Goal: Task Accomplishment & Management: Manage account settings

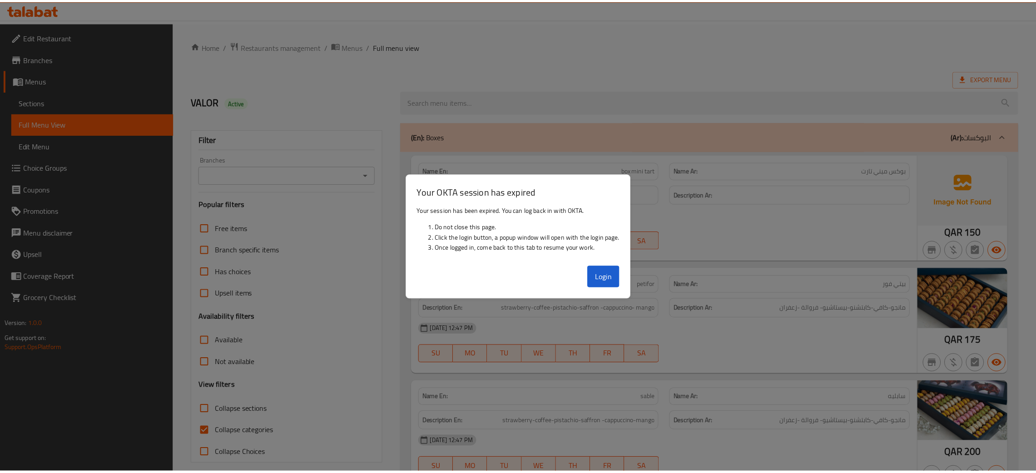
scroll to position [11703, 0]
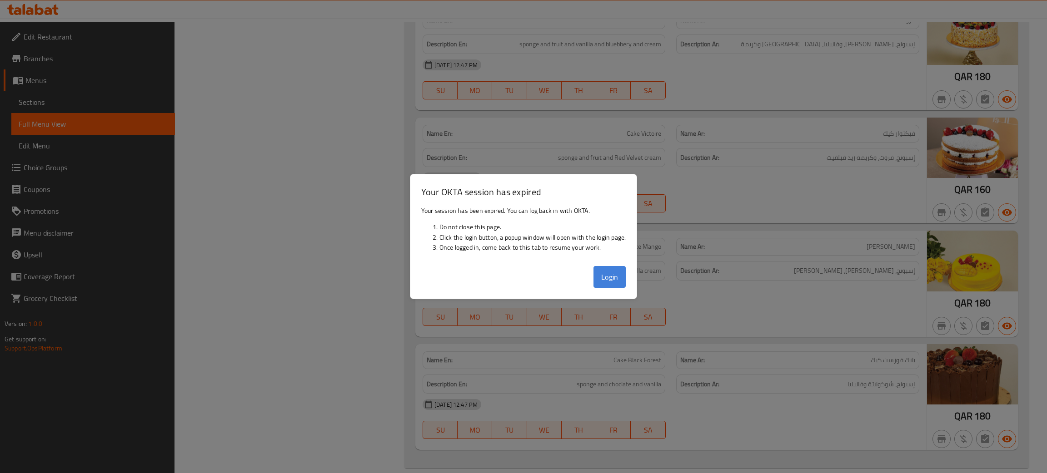
click at [613, 282] on button "Login" at bounding box center [609, 277] width 33 height 22
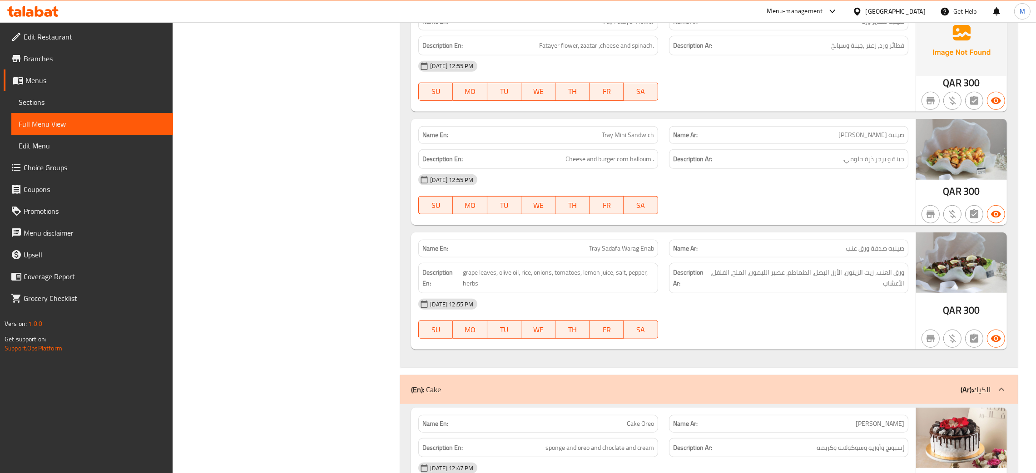
scroll to position [11022, 0]
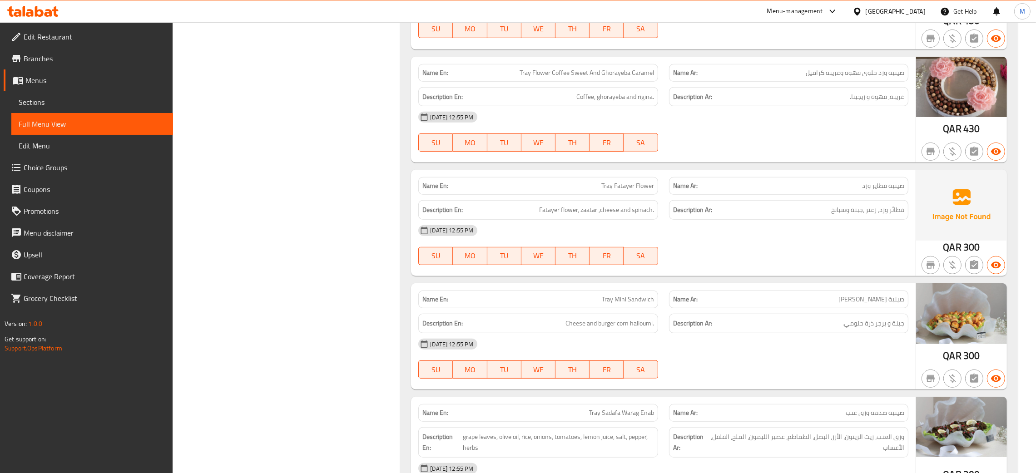
click at [915, 4] on div "Qatar" at bounding box center [890, 11] width 88 height 22
click at [915, 6] on div "Qatar" at bounding box center [896, 11] width 60 height 10
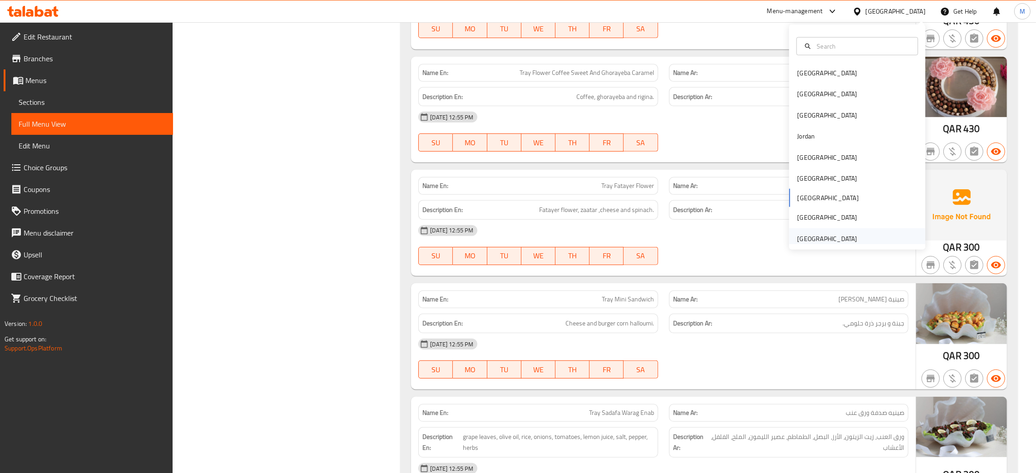
click at [799, 239] on div "[GEOGRAPHIC_DATA]" at bounding box center [827, 239] width 60 height 10
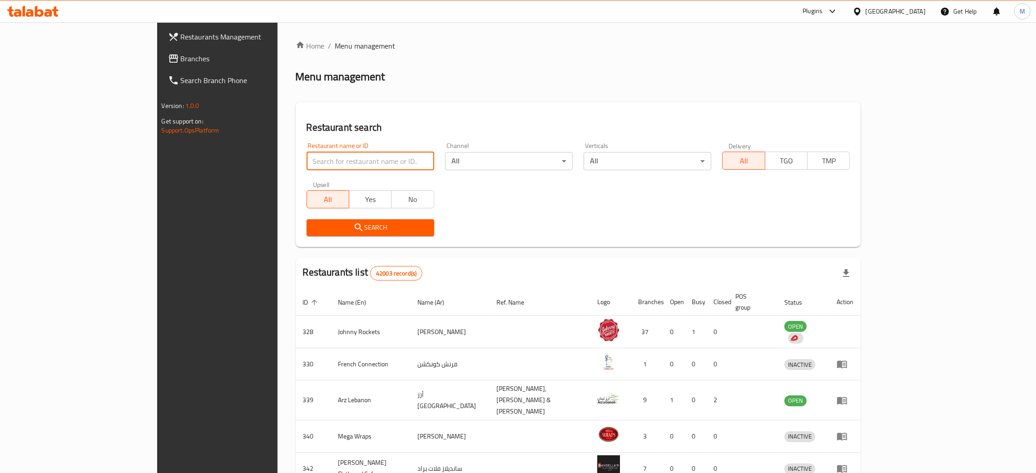
click at [307, 160] on input "search" at bounding box center [371, 161] width 128 height 18
paste input "Thakkolam Restaur"
type input "Thakkolam Restaur"
click button "Search" at bounding box center [371, 227] width 128 height 17
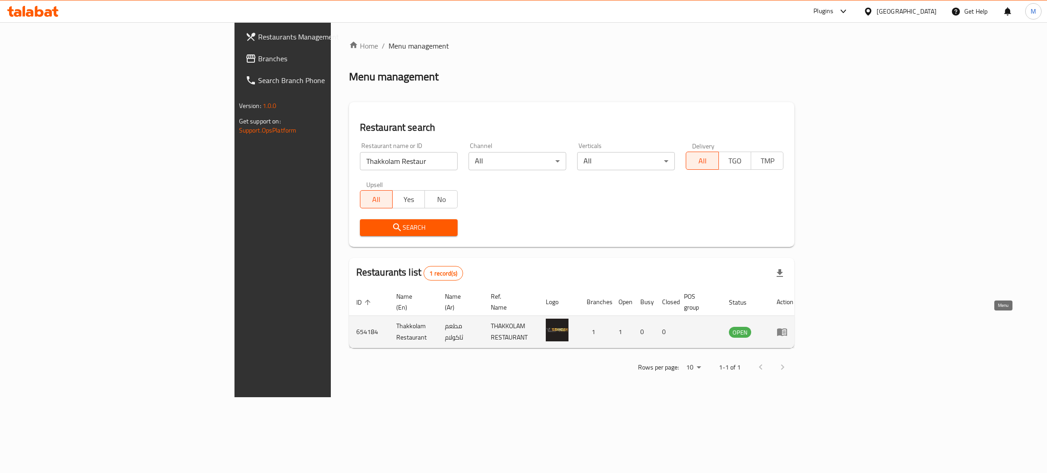
click at [787, 329] on icon "enhanced table" at bounding box center [782, 333] width 10 height 8
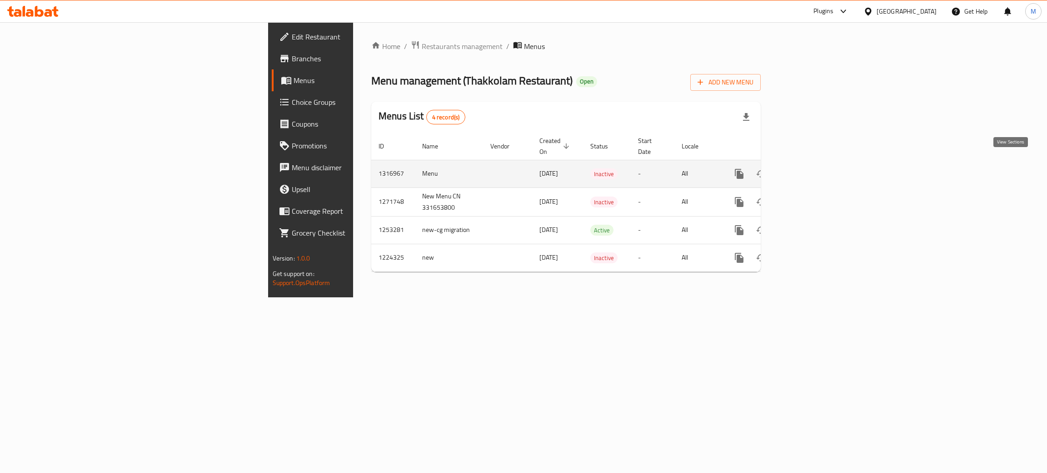
click at [810, 169] on icon "enhanced table" at bounding box center [804, 174] width 11 height 11
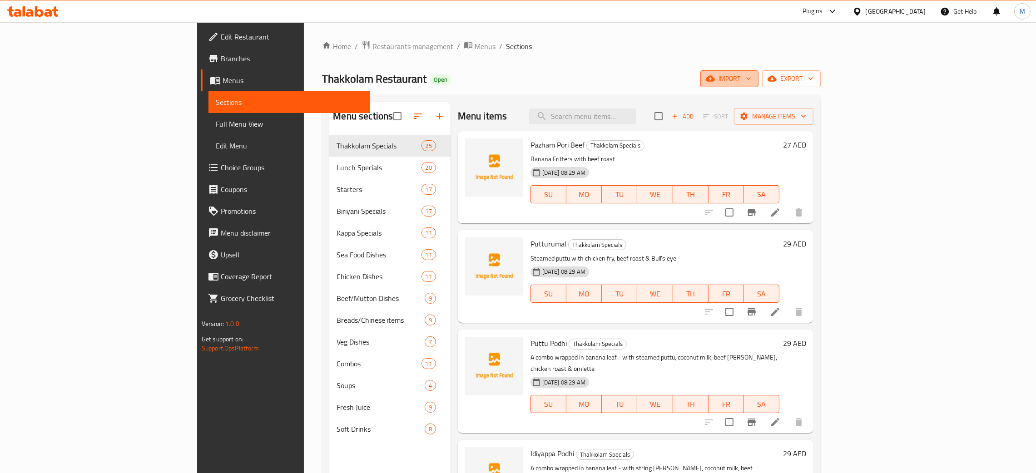
click at [752, 75] on span "import" at bounding box center [730, 78] width 44 height 11
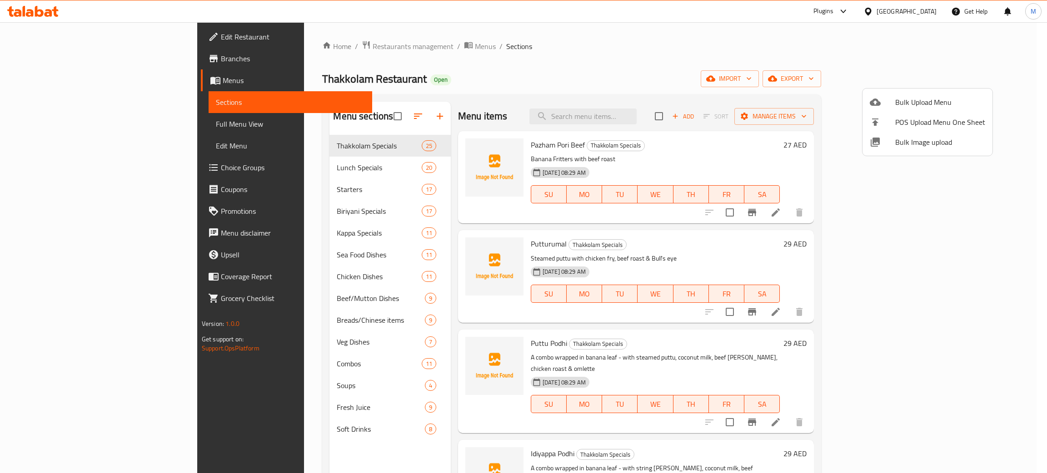
click at [912, 140] on span "Bulk Image upload" at bounding box center [940, 142] width 90 height 11
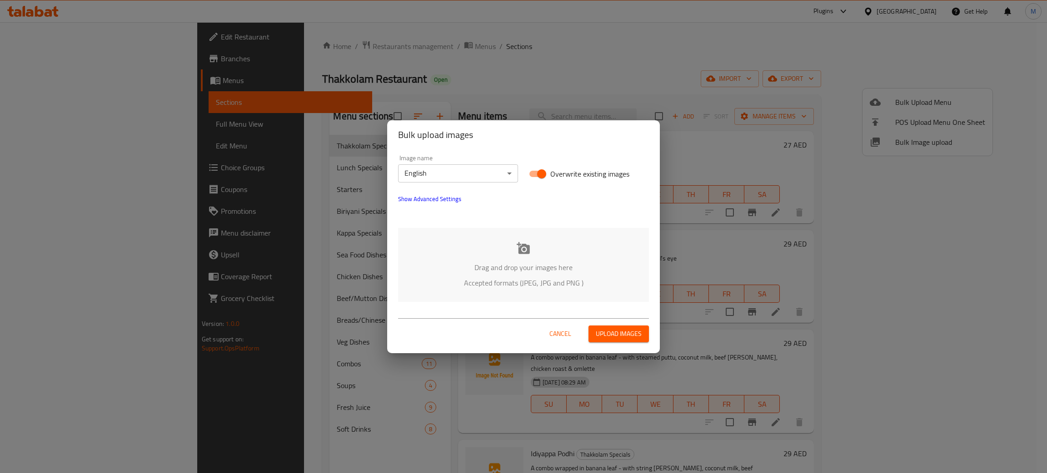
click at [552, 262] on p "Drag and drop your images here" at bounding box center [524, 267] width 224 height 11
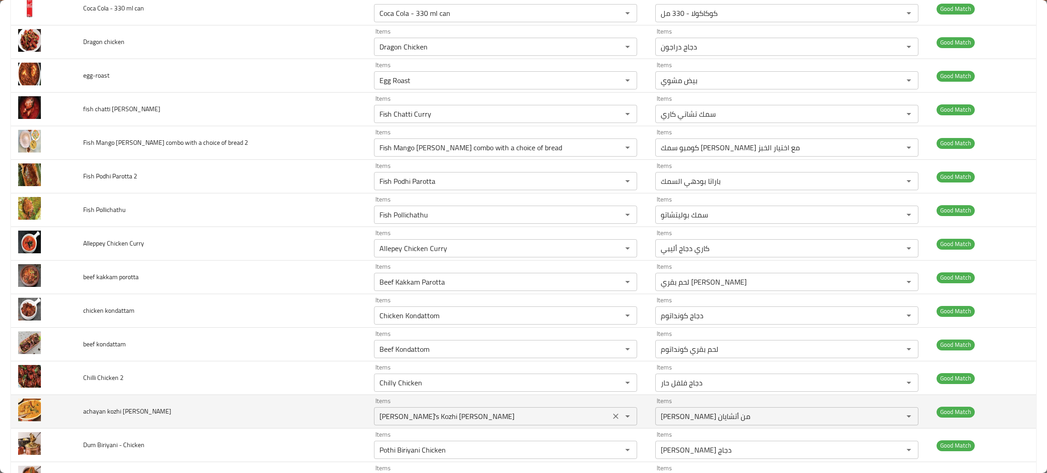
scroll to position [1022, 0]
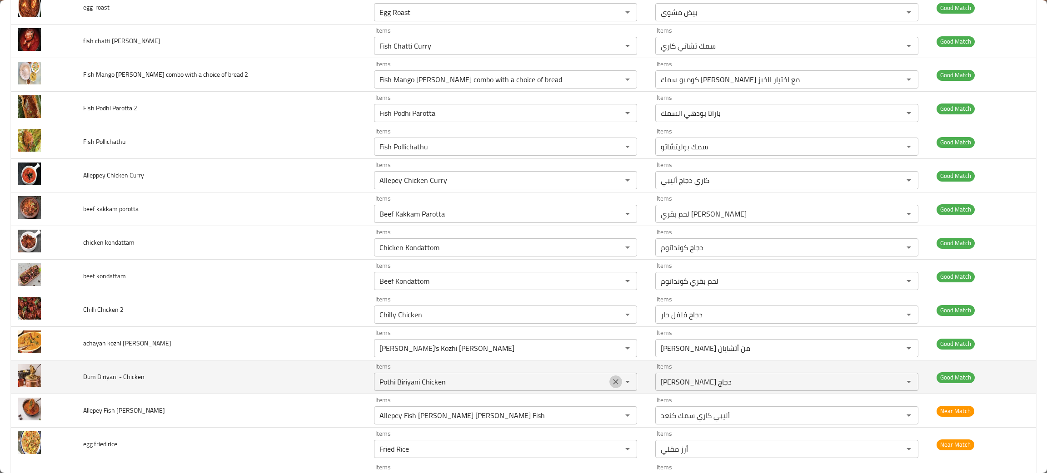
click at [611, 386] on icon "Clear" at bounding box center [615, 382] width 9 height 9
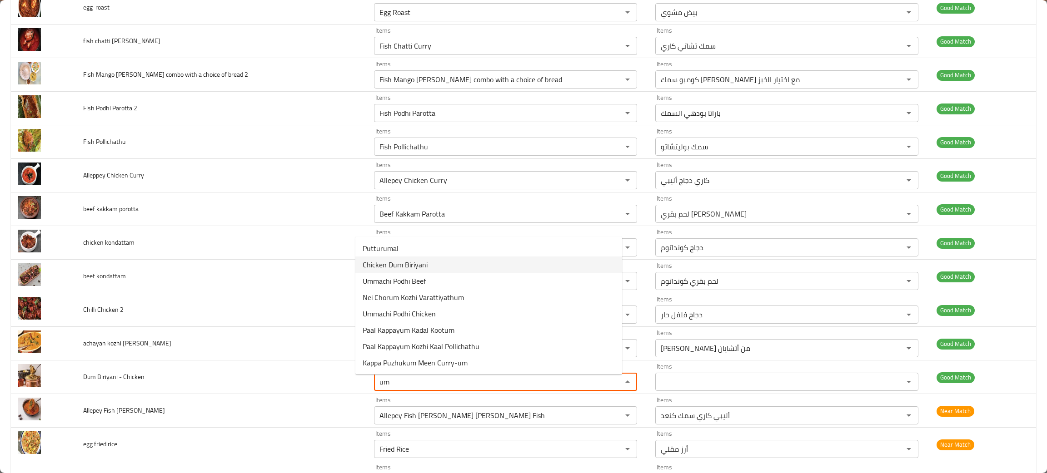
click at [383, 263] on span "Chicken Dum Biriyani" at bounding box center [395, 264] width 65 height 11
type Chicken "Chicken Dum Biriyani"
type Chicken-ar "برياني دجاج دوم"
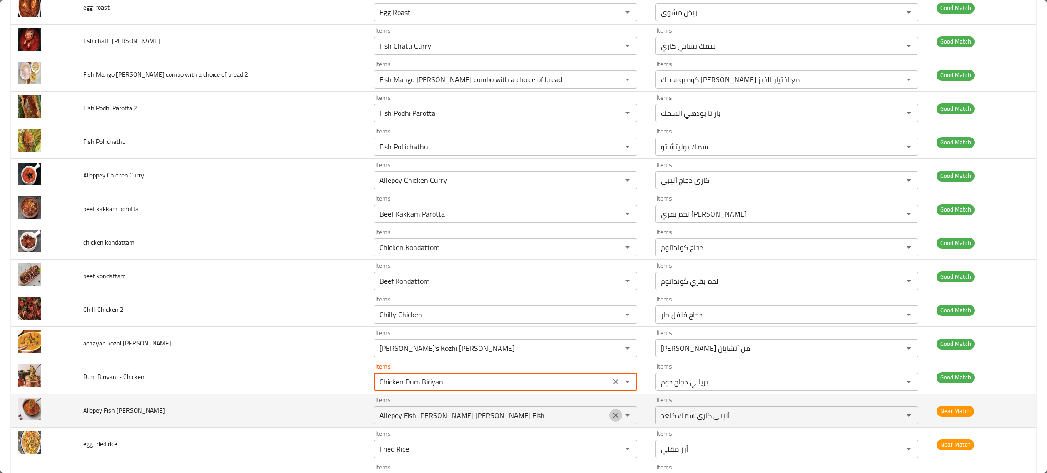
click at [611, 419] on icon "Clear" at bounding box center [615, 415] width 9 height 9
type Chicken "Chicken Dum Biriyani"
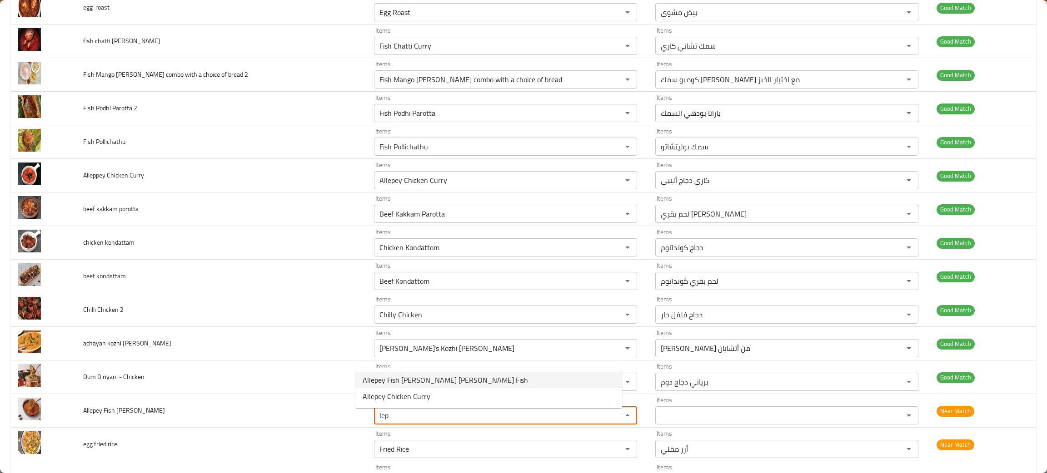
click at [432, 378] on span "Allepey Fish [PERSON_NAME] [PERSON_NAME] Fish" at bounding box center [445, 380] width 165 height 11
type Curry "Allepey Fish [PERSON_NAME] [PERSON_NAME] Fish"
type Curry-ar "أليبي كاري سمك كنعد"
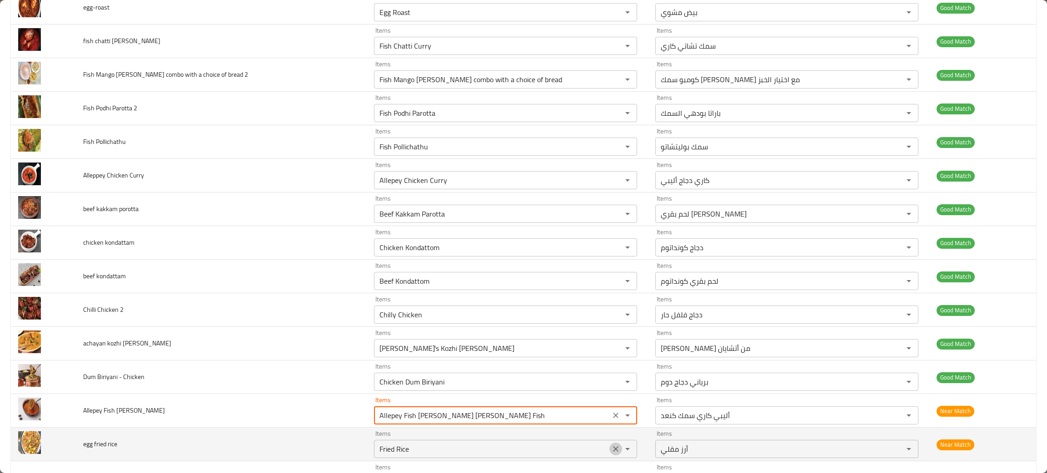
click at [611, 454] on icon "Clear" at bounding box center [615, 449] width 9 height 9
type Curry "Allepey Fish [PERSON_NAME] [PERSON_NAME] Fish"
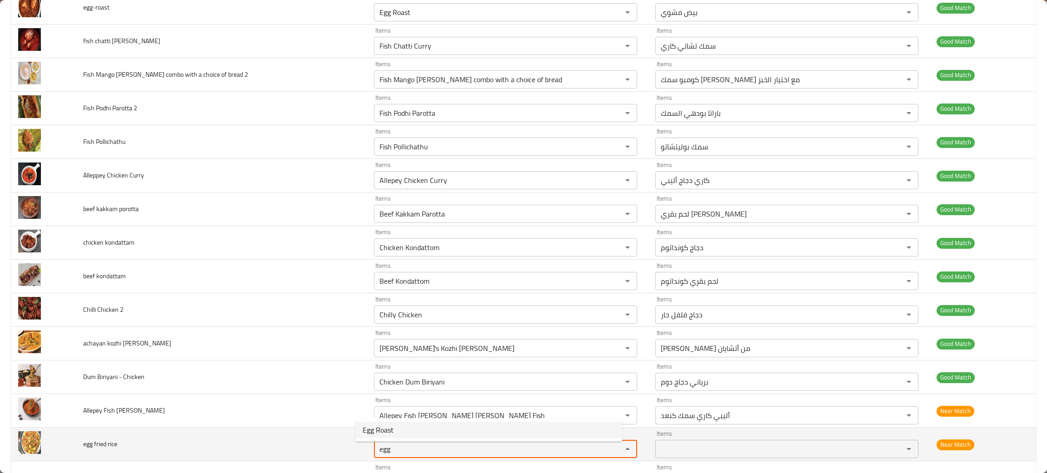
type rice "egg"
drag, startPoint x: 138, startPoint y: 453, endPoint x: 70, endPoint y: 455, distance: 67.7
click at [70, 455] on tr "egg fried rice Items Items Items Items Near Match" at bounding box center [523, 445] width 1025 height 34
copy tr "egg fried rice"
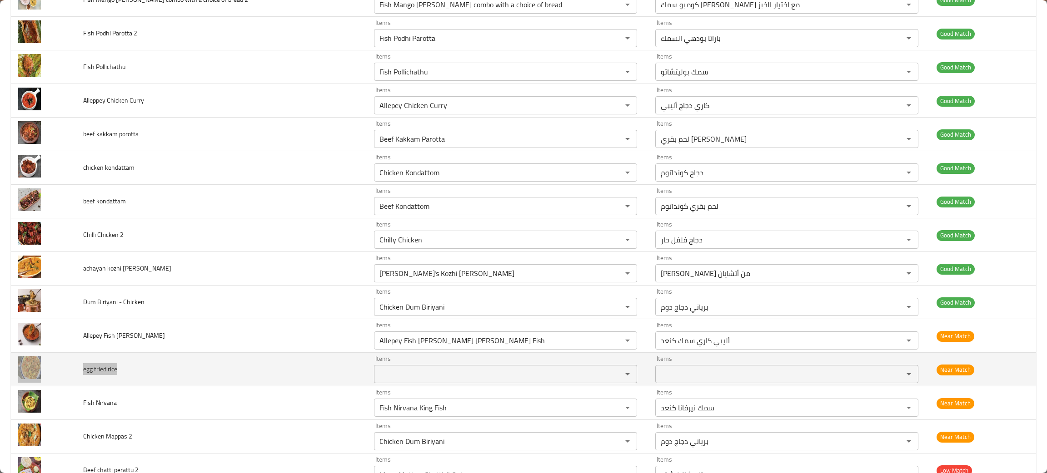
scroll to position [1159, 0]
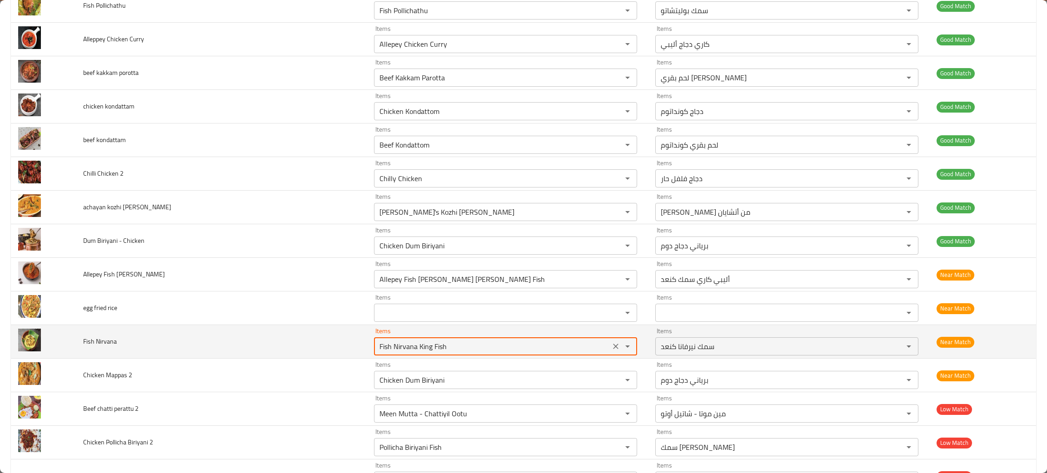
click at [429, 353] on Nirvana "Fish Nirvana King Fish" at bounding box center [492, 346] width 231 height 13
click at [613, 349] on icon "Clear" at bounding box center [615, 346] width 5 height 5
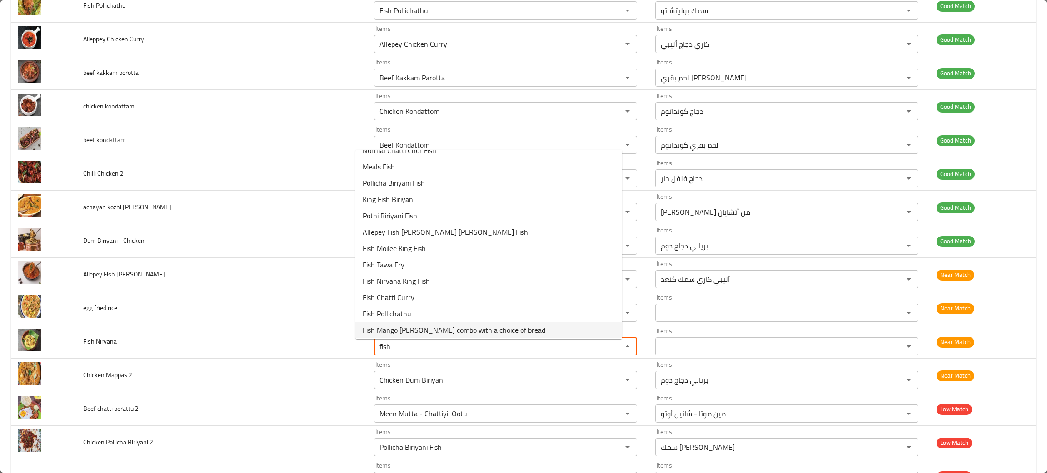
scroll to position [63, 0]
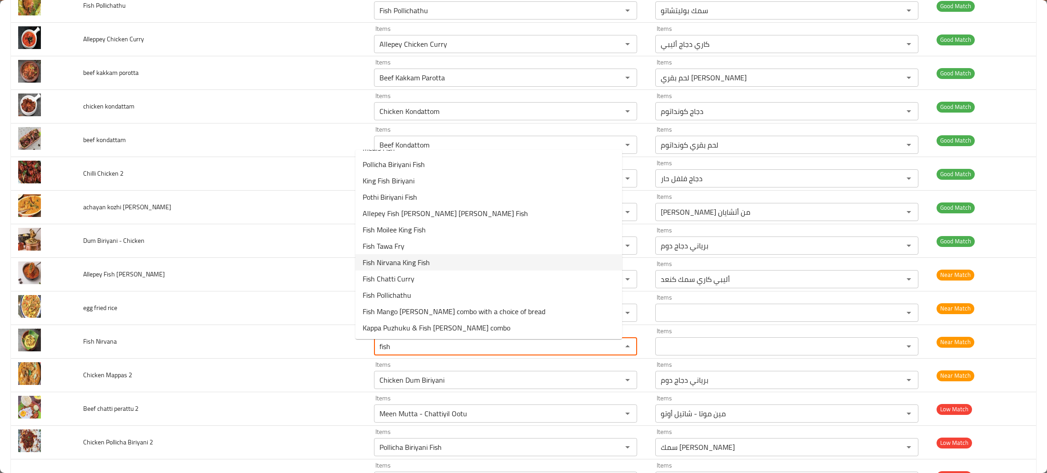
click at [393, 261] on span "Fish Nirvana King Fish" at bounding box center [396, 262] width 67 height 11
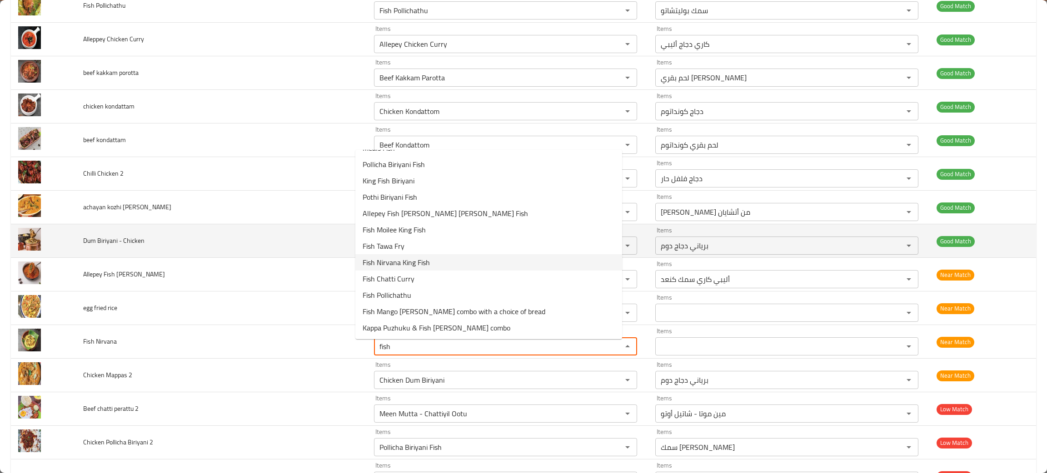
type Nirvana "Fish Nirvana King Fish"
type Nirvana-ar "سمك نيرفانا كنعد"
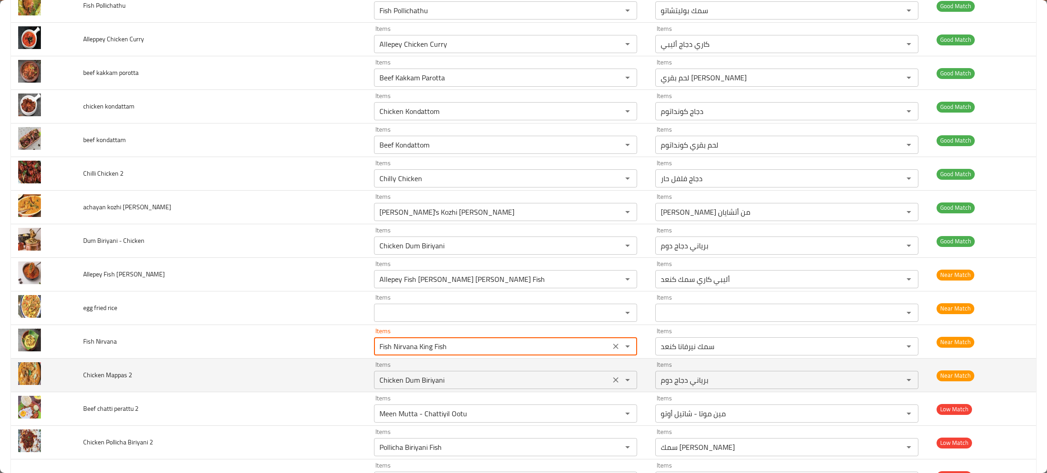
click at [613, 383] on icon "Clear" at bounding box center [615, 380] width 5 height 5
type Nirvana "Fish Nirvana King Fish"
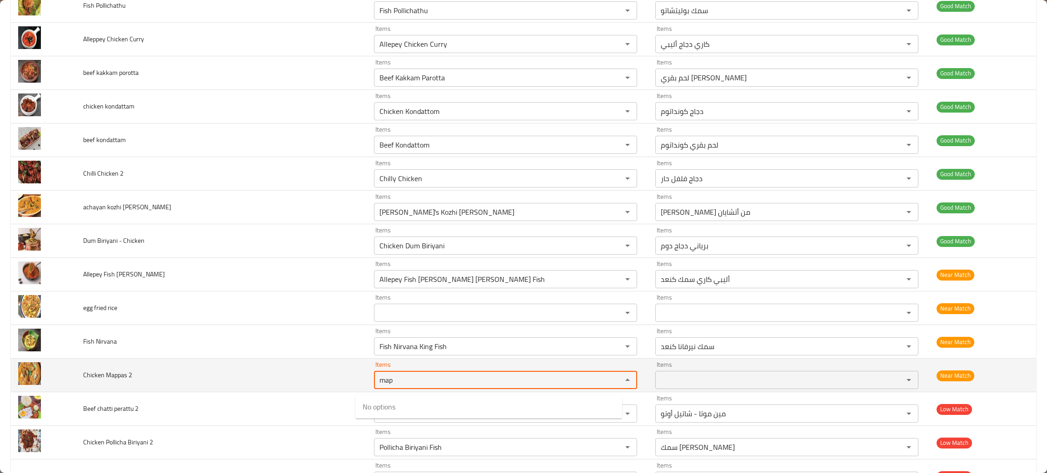
type 2 "map"
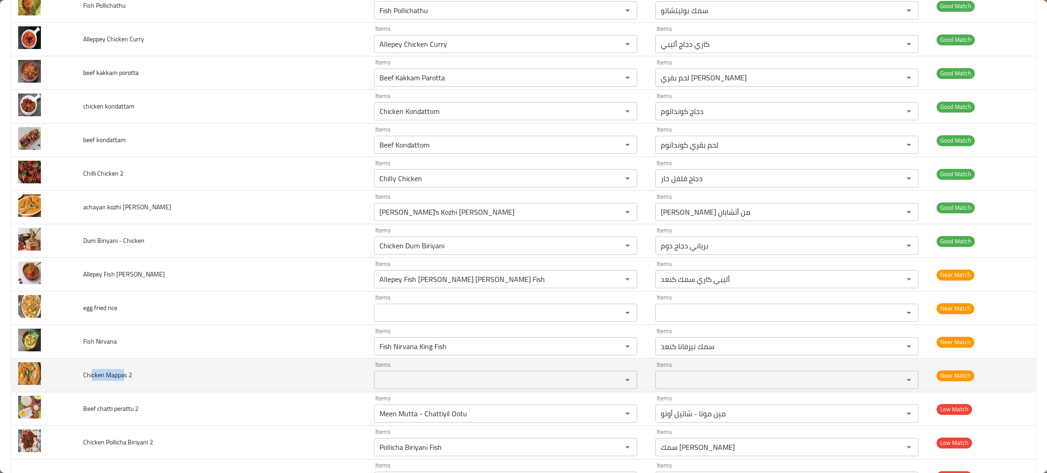
drag, startPoint x: 124, startPoint y: 378, endPoint x: 93, endPoint y: 383, distance: 31.7
click at [93, 381] on span "Chicken Mappas 2" at bounding box center [107, 375] width 49 height 12
click at [127, 376] on span "Chicken Mappas 2" at bounding box center [107, 375] width 49 height 12
drag, startPoint x: 126, startPoint y: 378, endPoint x: 77, endPoint y: 375, distance: 49.1
click at [77, 375] on td "Chicken Mappas 2" at bounding box center [221, 376] width 291 height 34
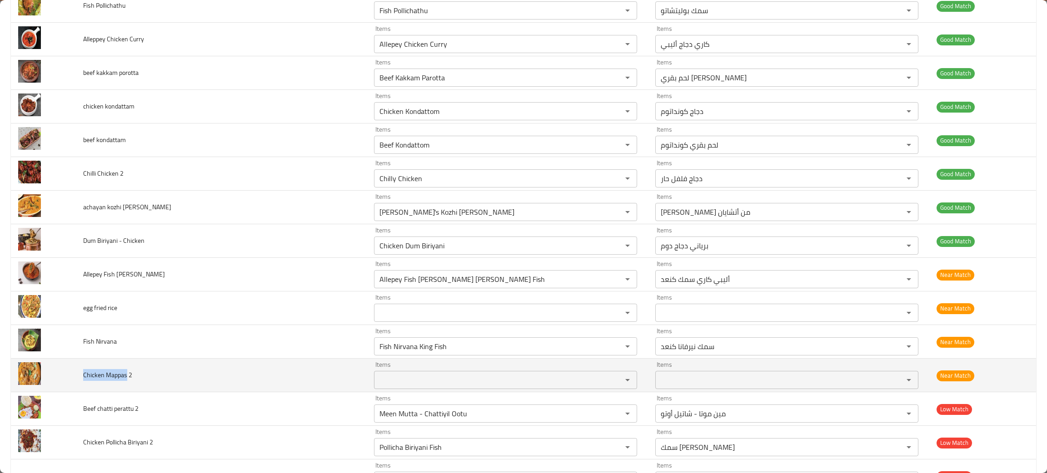
copy span "Chicken Mappas"
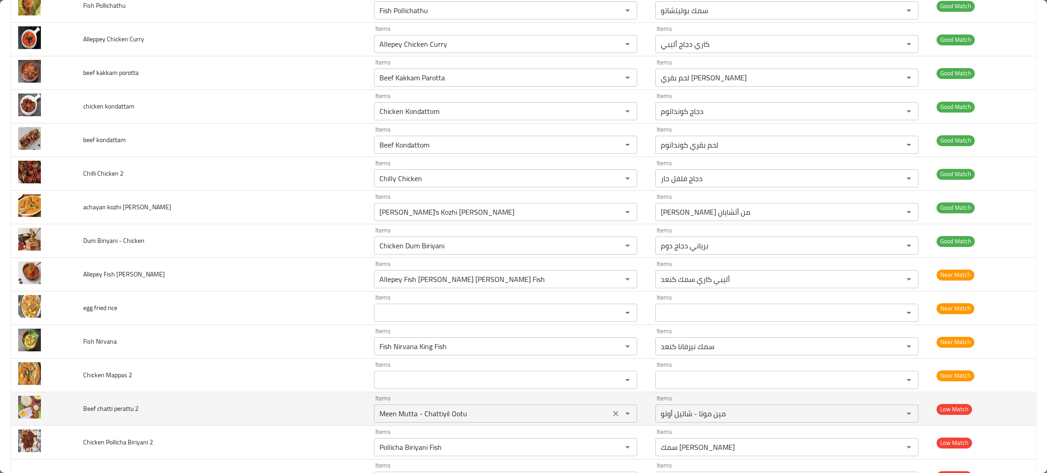
click at [510, 417] on 2 "Meen Mutta - Chattiyil Ootu" at bounding box center [492, 414] width 231 height 13
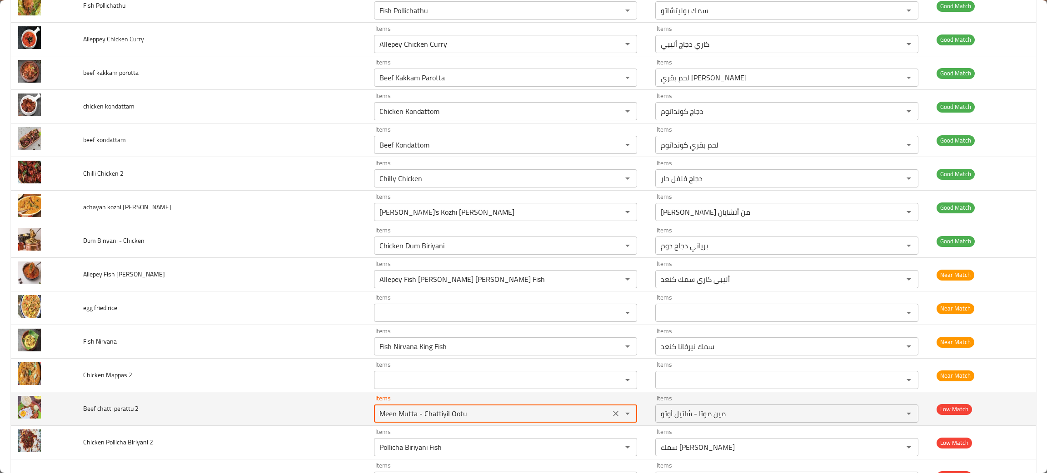
click at [609, 411] on button "Clear" at bounding box center [615, 414] width 13 height 13
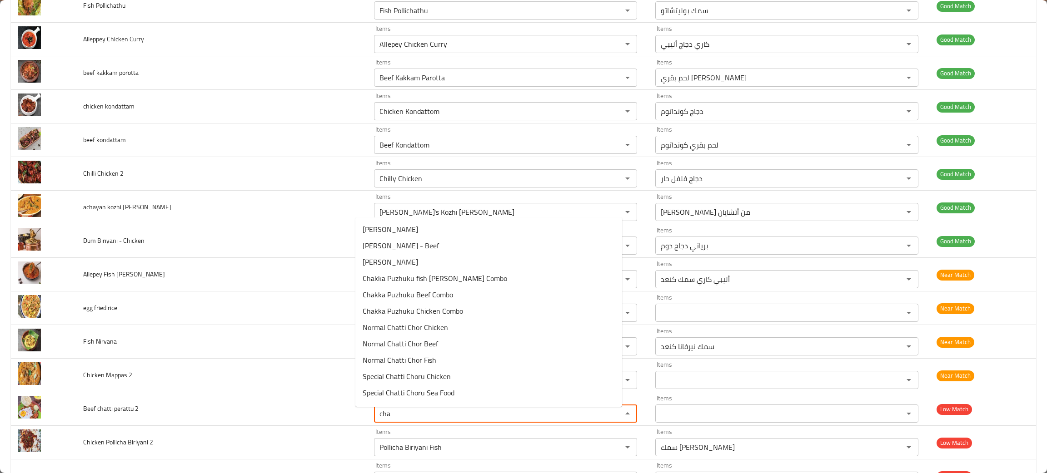
type 2 "chat"
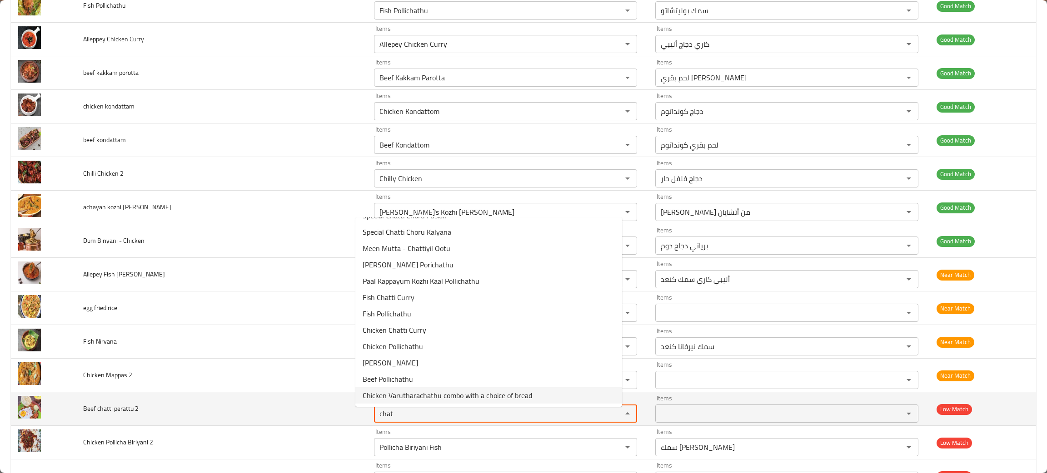
drag, startPoint x: 380, startPoint y: 424, endPoint x: 312, endPoint y: 418, distance: 68.4
click at [312, 418] on tr "Beef chatti perattu 2 Items chat Items Items Items Low Match" at bounding box center [523, 410] width 1025 height 34
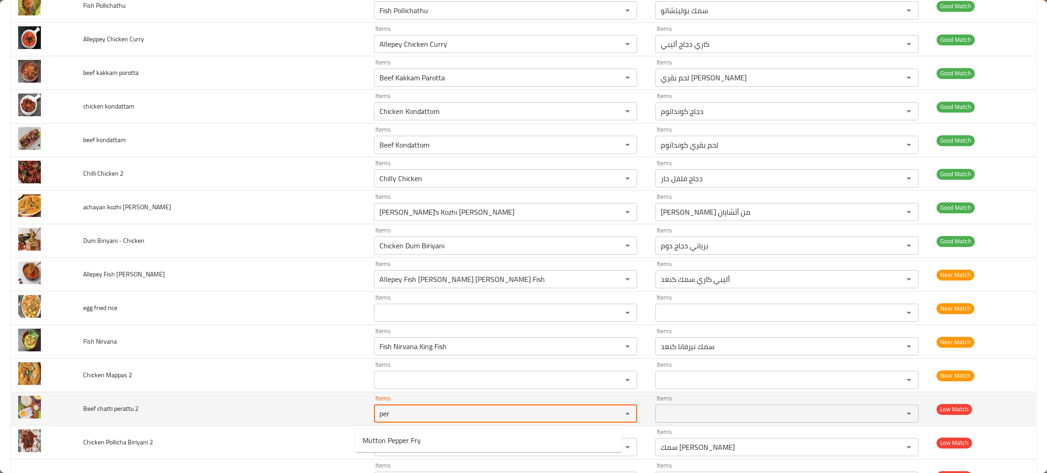
type 2 "per"
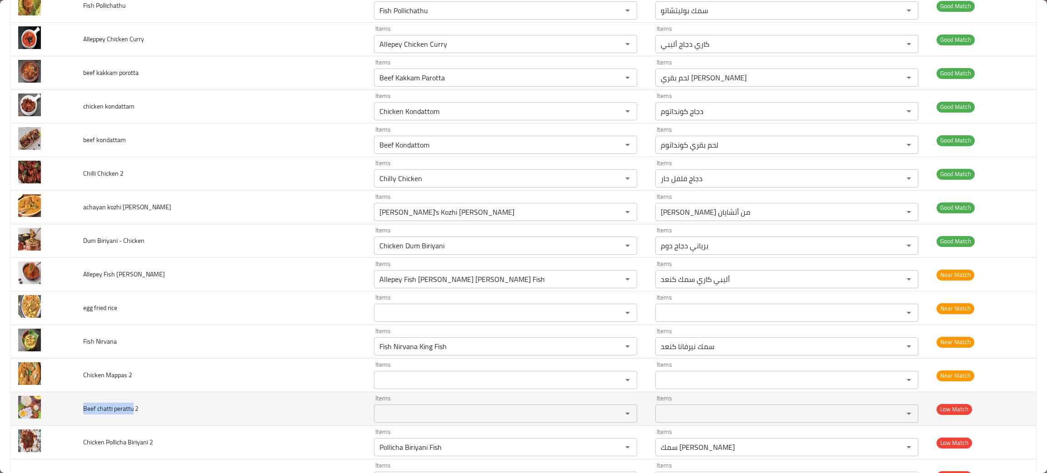
drag, startPoint x: 134, startPoint y: 413, endPoint x: 83, endPoint y: 418, distance: 51.2
click at [83, 415] on span "Beef chatti perattu 2" at bounding box center [110, 409] width 55 height 12
copy span "Beef chatti perattu"
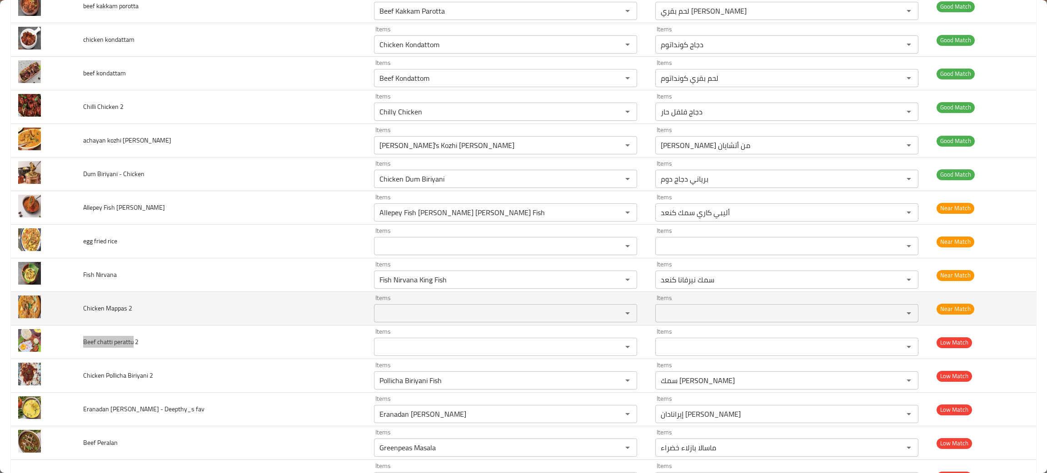
scroll to position [1226, 0]
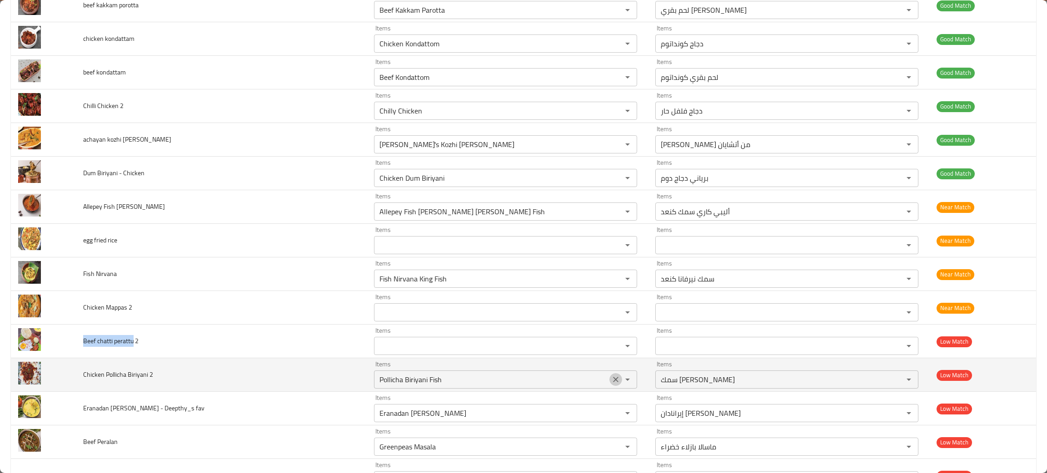
click at [611, 381] on icon "Clear" at bounding box center [615, 379] width 9 height 9
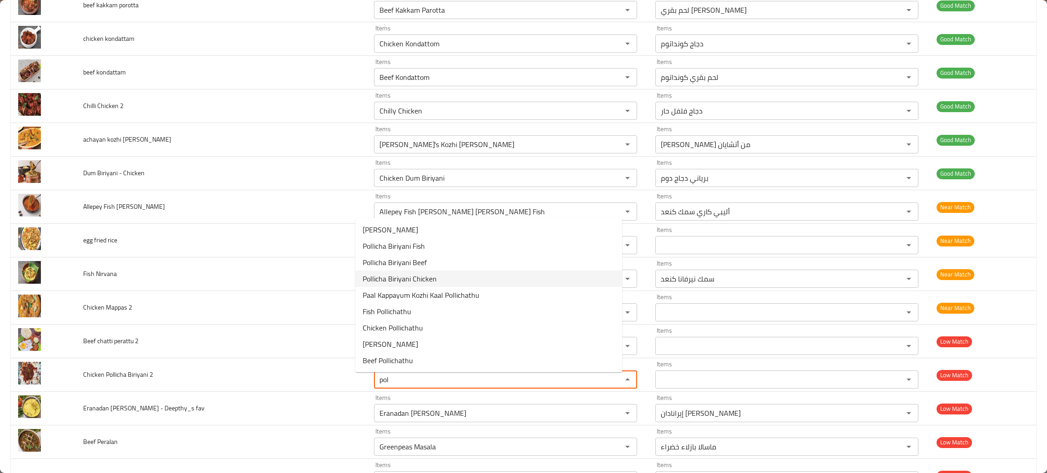
click at [388, 275] on span "Pollicha Biriyani Chicken" at bounding box center [400, 279] width 74 height 11
type 2 "Pollicha Biriyani Chicken"
type 2-ar "بوليتشا برياني دجاج"
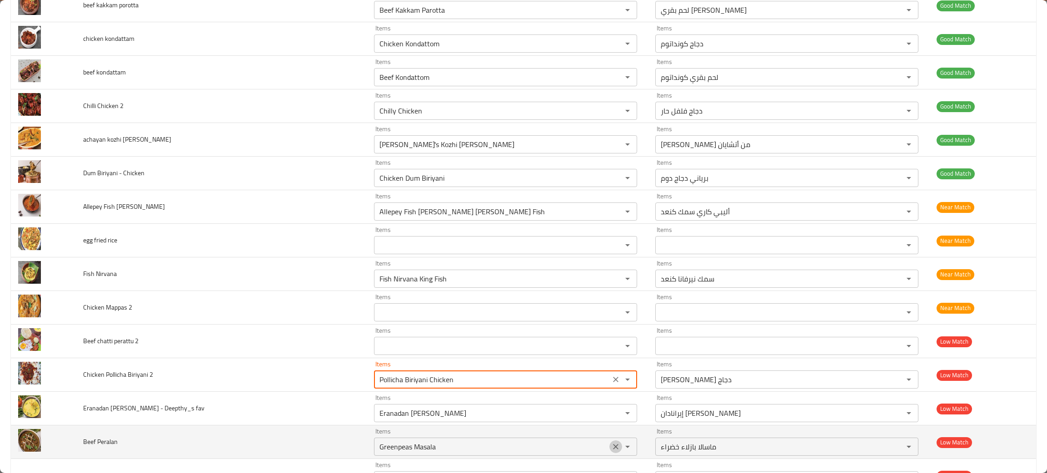
click at [611, 446] on icon "Clear" at bounding box center [615, 447] width 9 height 9
type 2 "Pollicha Biriyani Chicken"
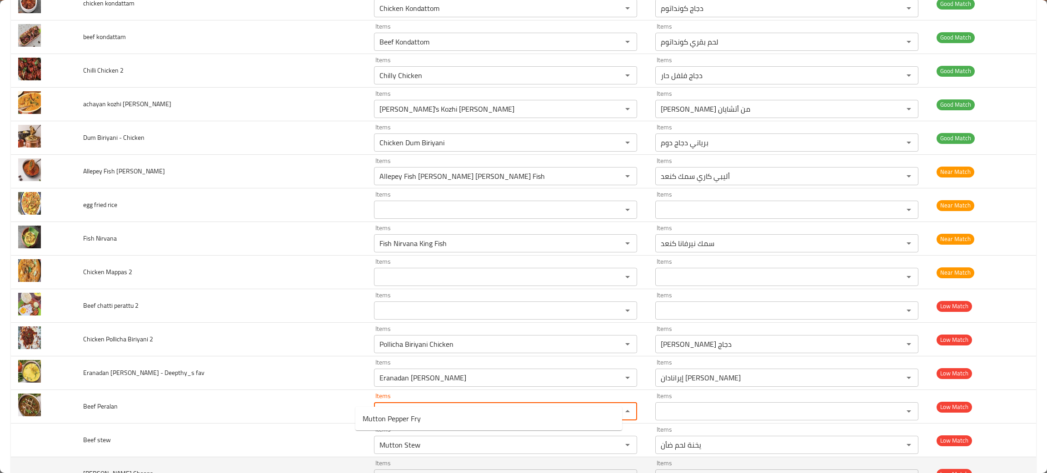
scroll to position [1294, 0]
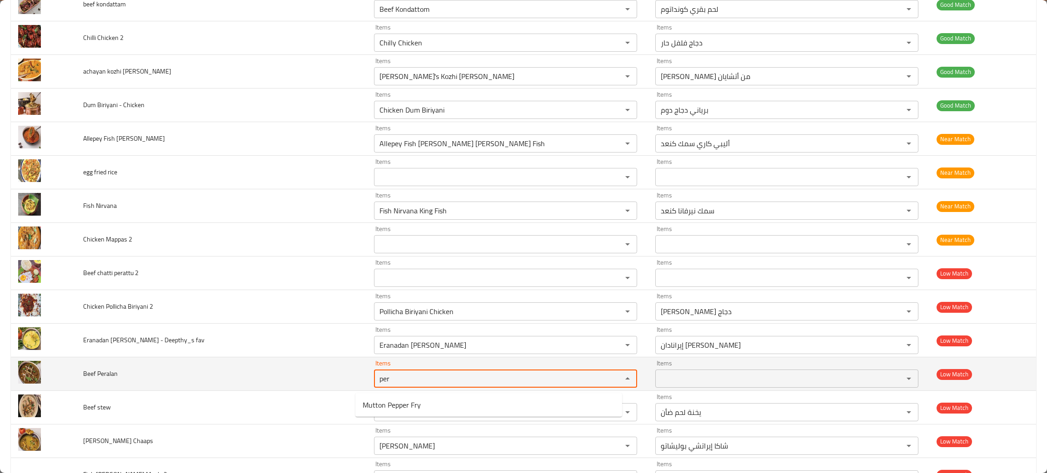
type Peralan "per"
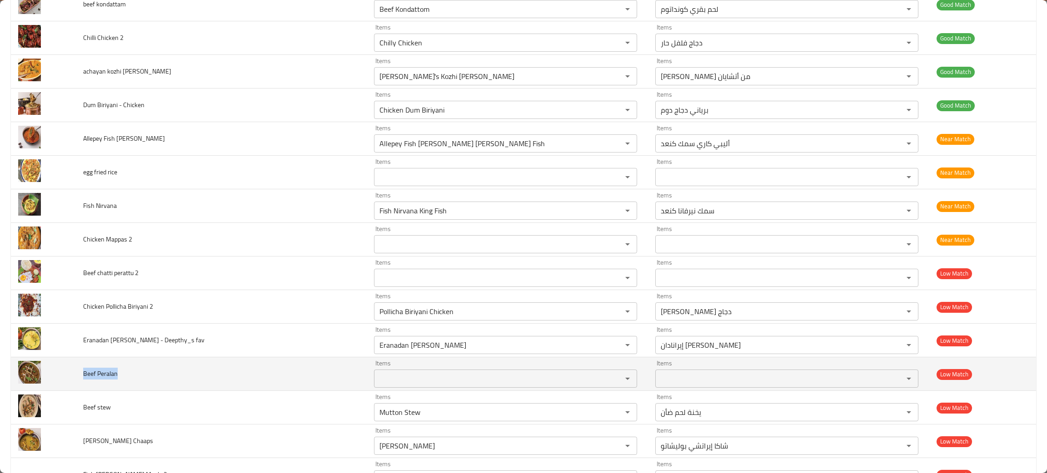
drag, startPoint x: 124, startPoint y: 381, endPoint x: 81, endPoint y: 382, distance: 43.2
click at [81, 382] on td "Beef Peralan" at bounding box center [221, 375] width 291 height 34
copy span "Beef Peralan"
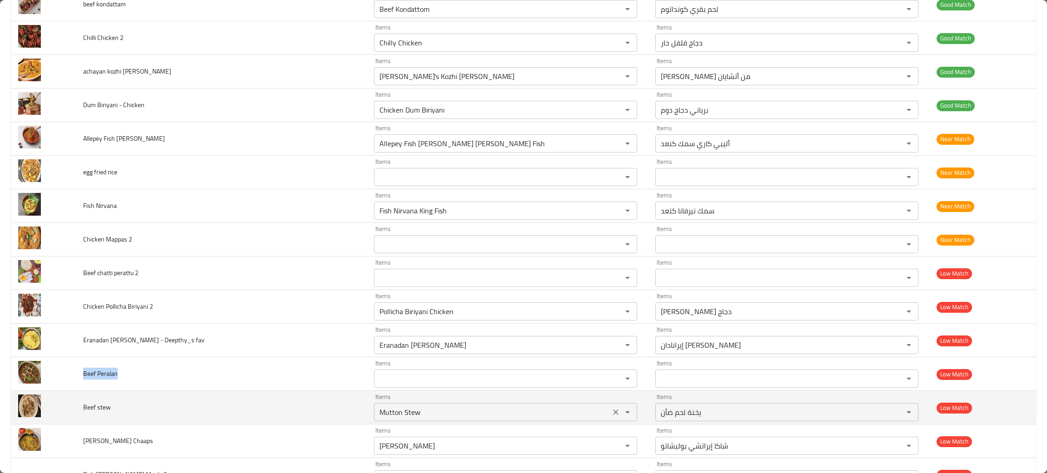
drag, startPoint x: 445, startPoint y: 422, endPoint x: 583, endPoint y: 410, distance: 138.7
click at [445, 419] on stew "Mutton Stew" at bounding box center [492, 412] width 231 height 13
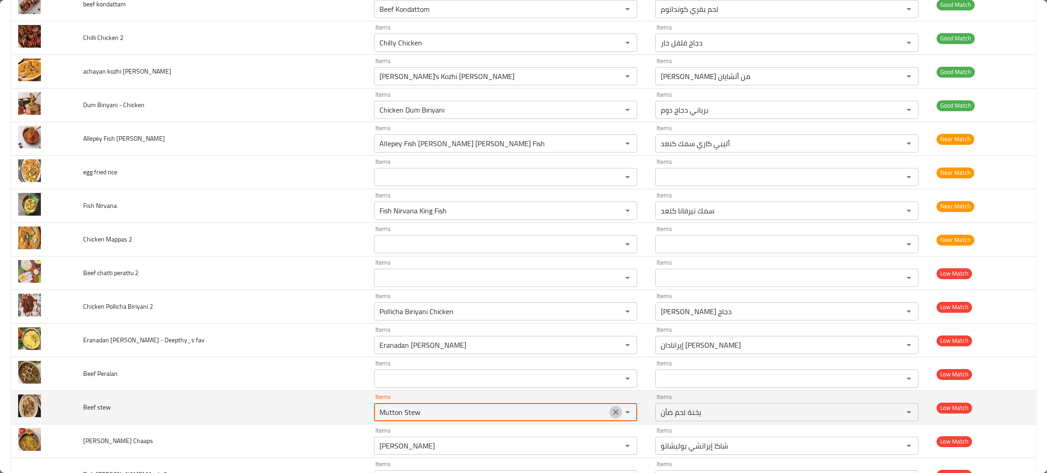
click at [613, 415] on icon "Clear" at bounding box center [615, 412] width 5 height 5
click at [609, 413] on div "enhanced table" at bounding box center [621, 412] width 24 height 13
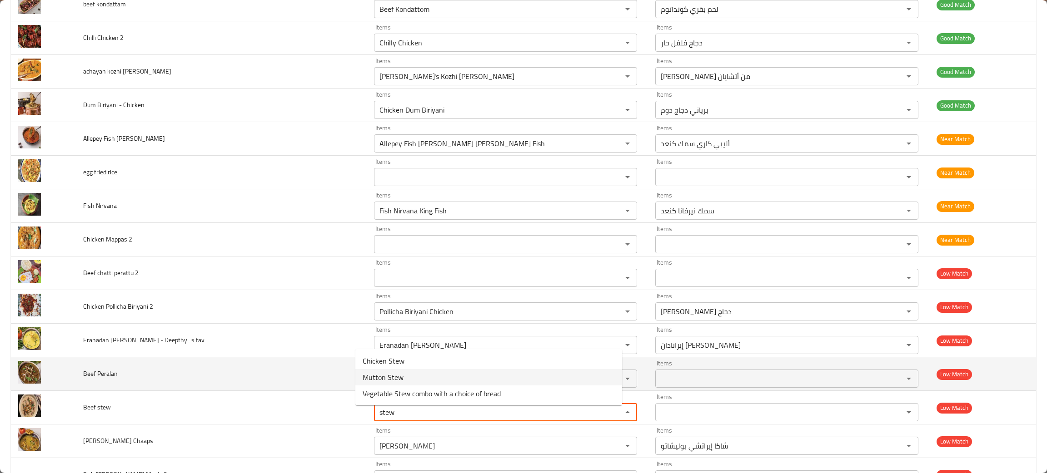
click at [391, 375] on span "Mutton Stew" at bounding box center [383, 377] width 41 height 11
type stew "Mutton Stew"
type stew-ar "يخنة لحم ضأن"
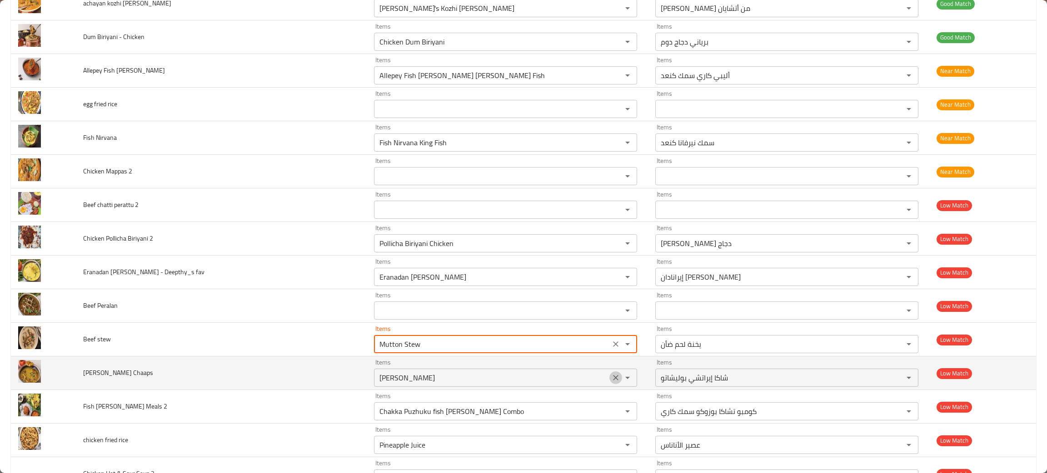
click at [611, 381] on icon "Clear" at bounding box center [615, 377] width 9 height 9
type stew "Mutton Stew"
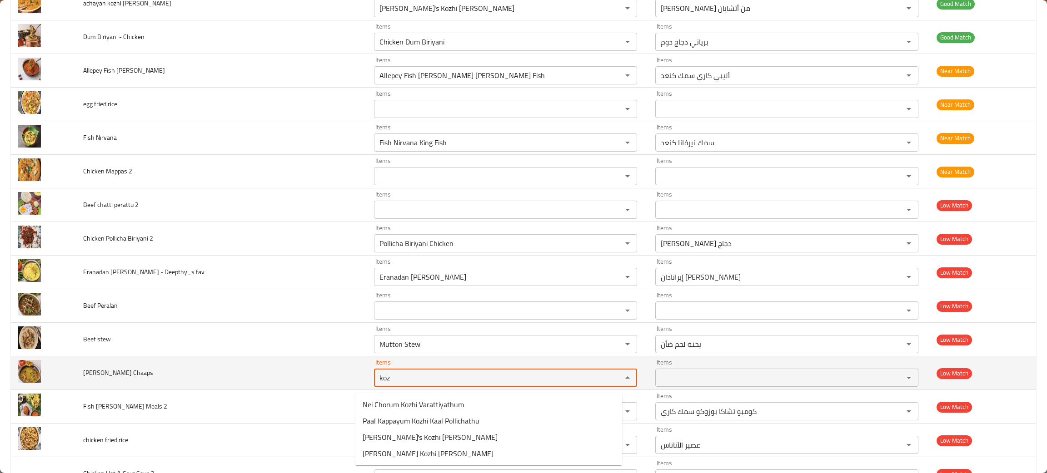
type Chaaps "koz"
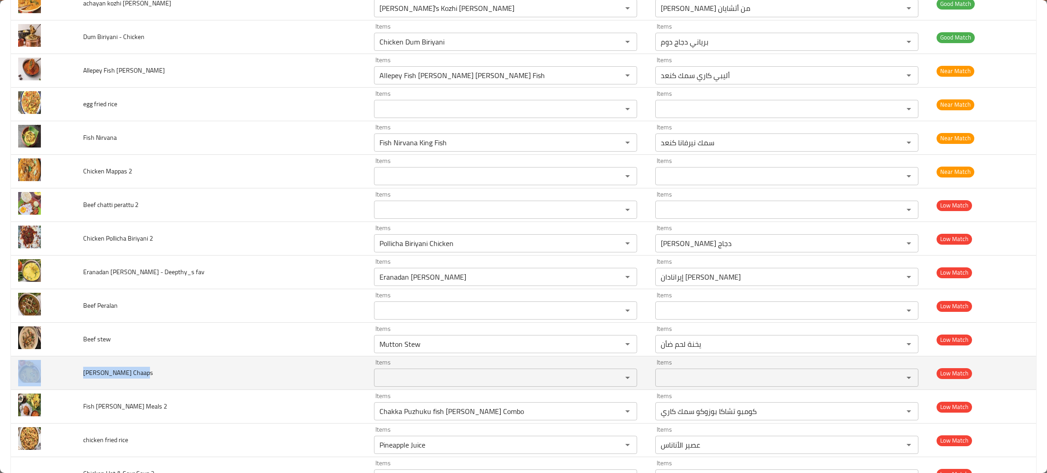
drag, startPoint x: 152, startPoint y: 375, endPoint x: 61, endPoint y: 378, distance: 91.4
click at [61, 378] on tr "Chutta Kozhi Chaaps Items Items Items Items Low Match" at bounding box center [523, 374] width 1025 height 34
copy tr "Chutta Kozhi Chaaps"
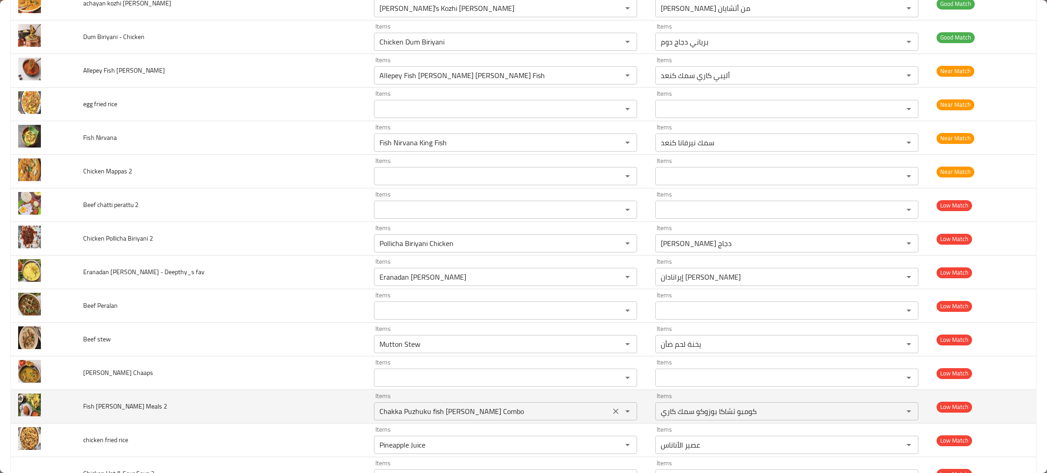
drag, startPoint x: 478, startPoint y: 419, endPoint x: 497, endPoint y: 417, distance: 18.3
click at [479, 418] on 2 "Chakka Puzhuku fish curry Combo" at bounding box center [492, 411] width 231 height 13
click at [611, 413] on icon "Clear" at bounding box center [615, 411] width 9 height 9
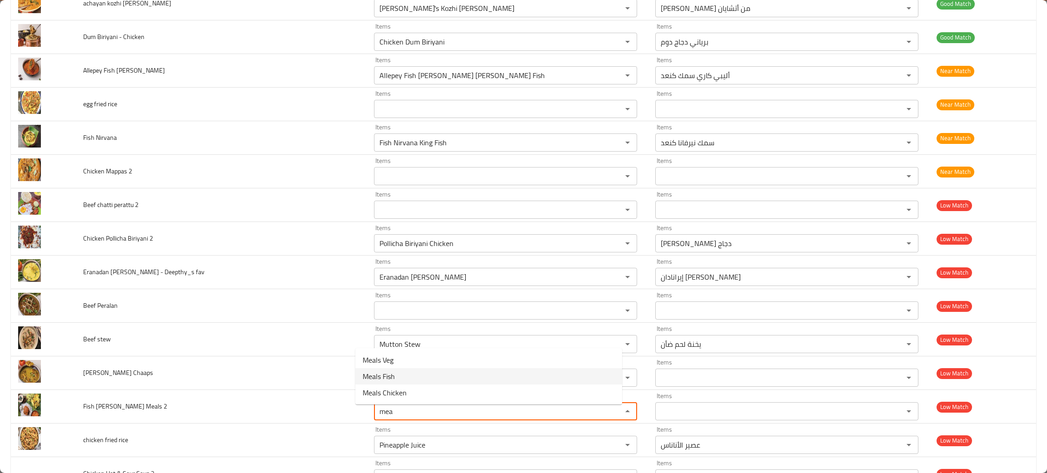
click at [398, 372] on 2-option-1 "Meals Fish" at bounding box center [488, 376] width 267 height 16
type 2 "Meals Fish"
type 2-ar "وجبات السمك"
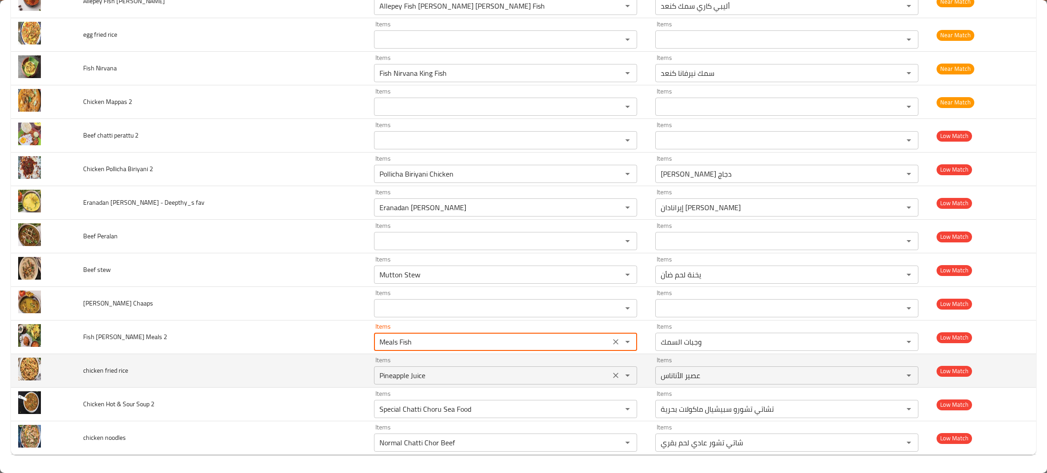
scroll to position [1436, 0]
click at [611, 378] on icon "Clear" at bounding box center [615, 375] width 9 height 9
type 2 "Meals Fish"
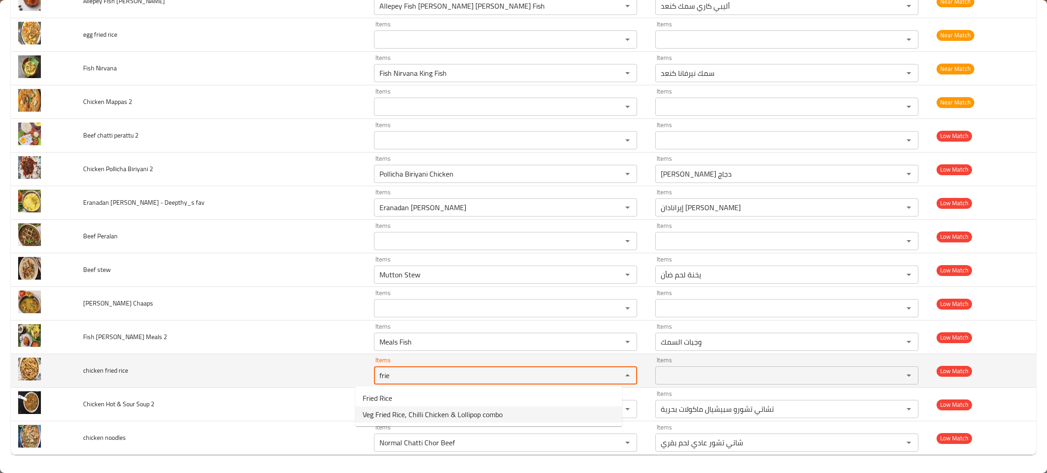
type rice "frie"
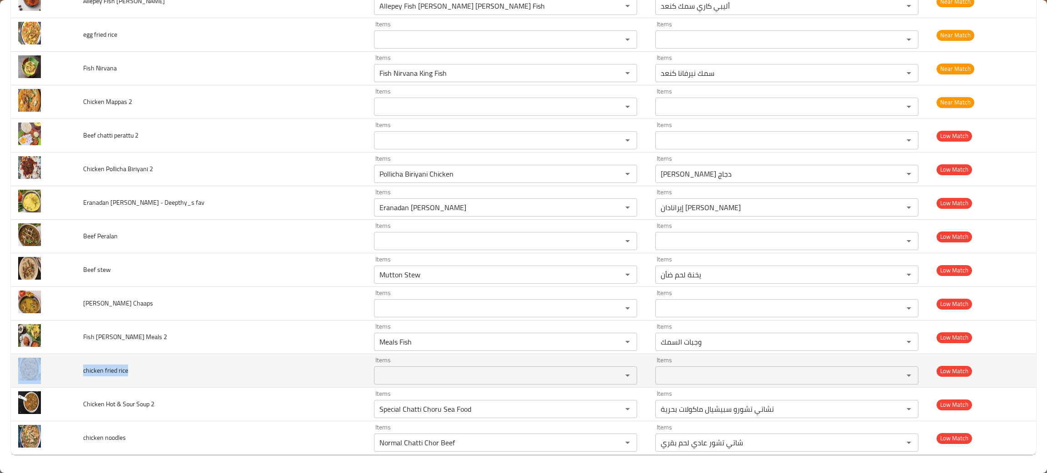
drag, startPoint x: 151, startPoint y: 368, endPoint x: 75, endPoint y: 374, distance: 75.7
click at [75, 374] on tr "chicken fried rice Items Items Items Items Low Match" at bounding box center [523, 371] width 1025 height 34
copy tr "chicken fried rice"
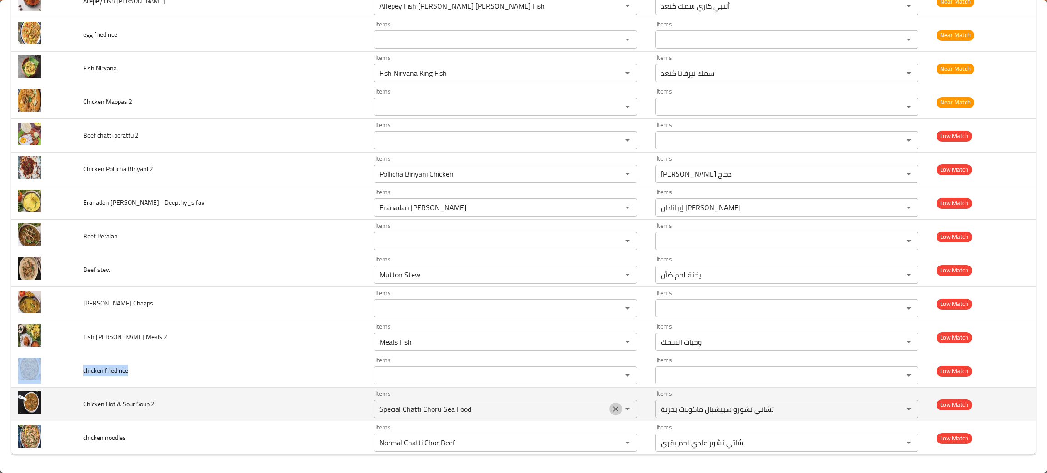
click at [611, 408] on icon "Clear" at bounding box center [615, 409] width 9 height 9
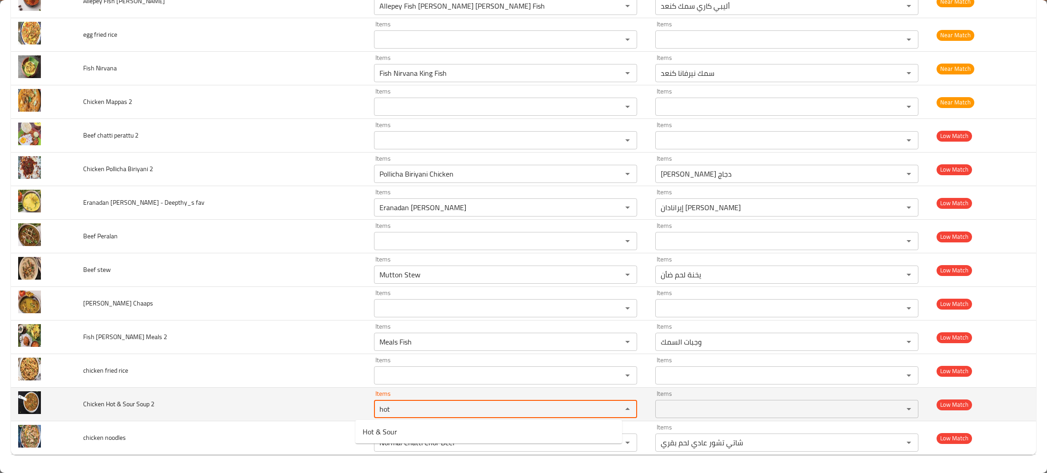
type 2 "hot"
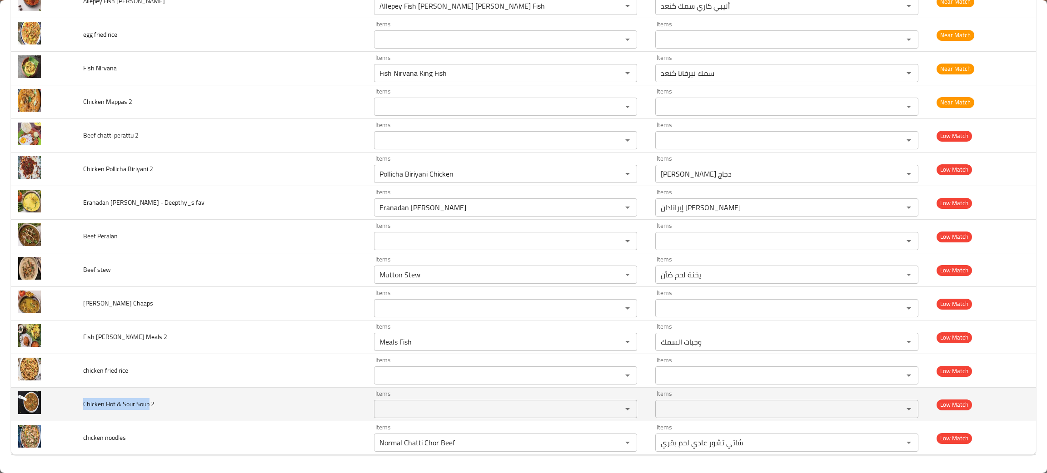
drag, startPoint x: 146, startPoint y: 405, endPoint x: 80, endPoint y: 414, distance: 66.9
click at [80, 414] on td "Chicken Hot & Sour Soup 2" at bounding box center [221, 405] width 291 height 34
copy span "Chicken Hot & Sour Soup"
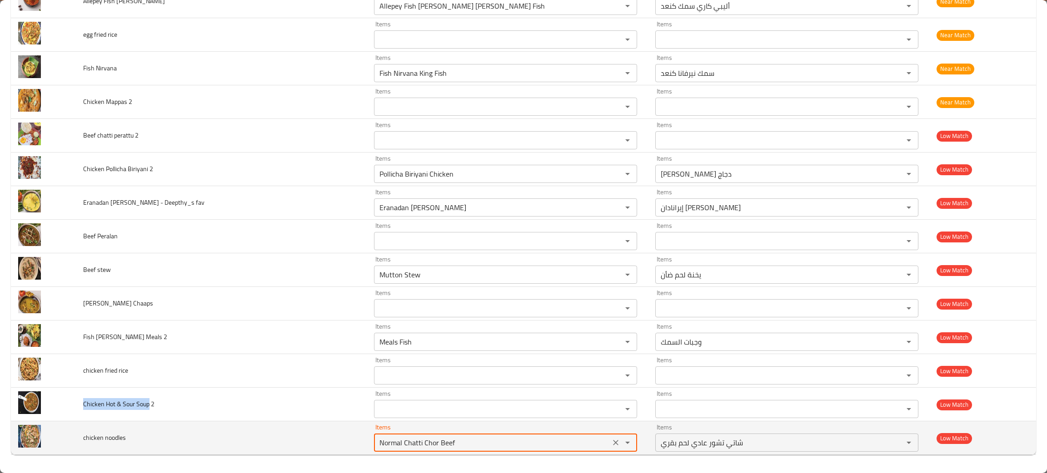
click at [503, 443] on noodles "Normal Chatti Chor Beef" at bounding box center [492, 443] width 231 height 13
click at [611, 444] on icon "Clear" at bounding box center [615, 442] width 9 height 9
type noodles "noo"
click at [141, 438] on td "chicken noodles" at bounding box center [221, 439] width 291 height 34
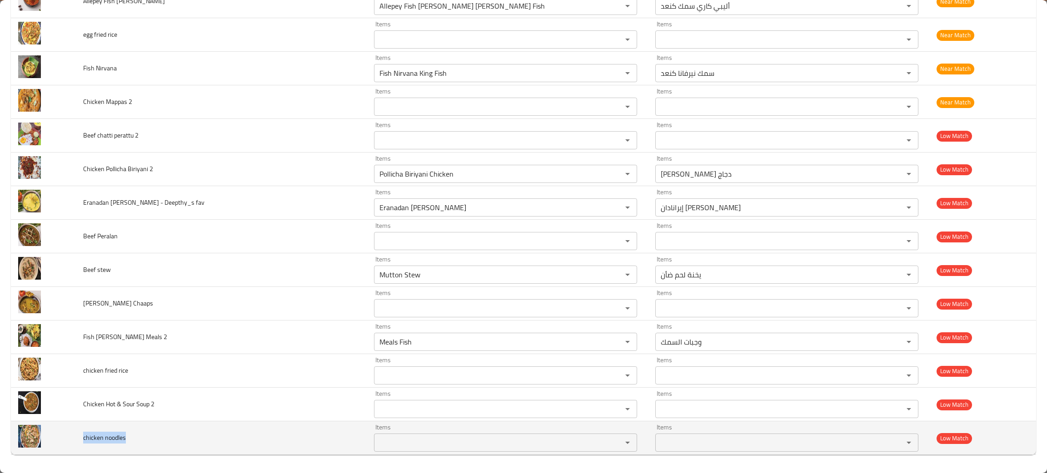
drag, startPoint x: 140, startPoint y: 440, endPoint x: 77, endPoint y: 447, distance: 63.1
click at [77, 447] on td "chicken noodles" at bounding box center [221, 439] width 291 height 34
copy span "chicken noodles"
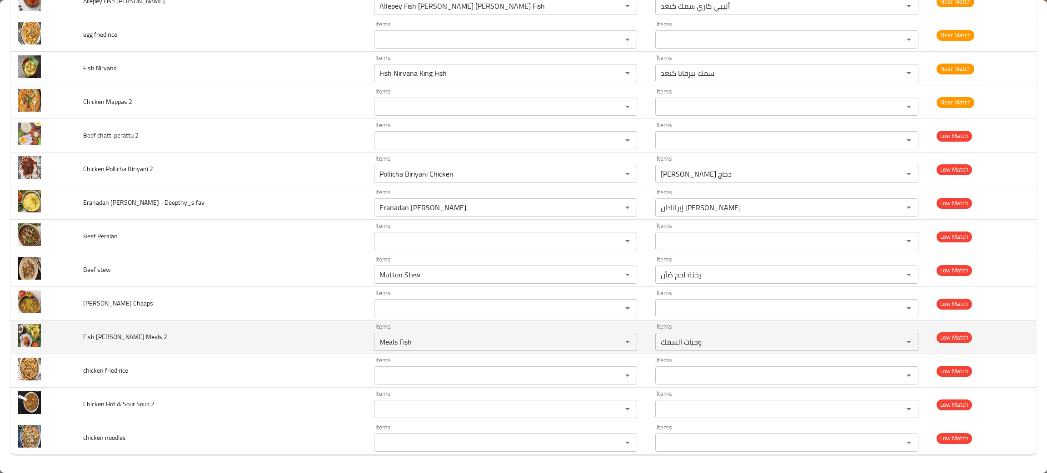
click at [198, 342] on td "Fish Curry Meals 2" at bounding box center [221, 338] width 291 height 34
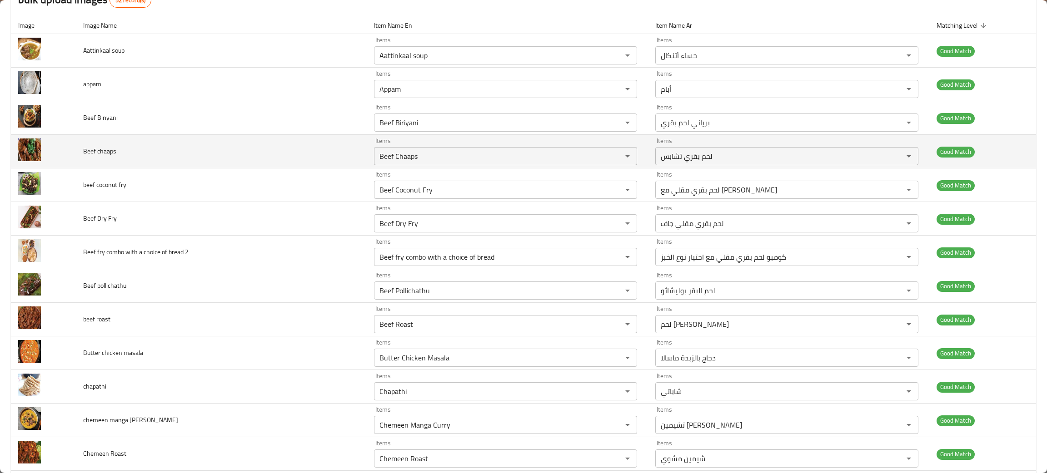
scroll to position [0, 0]
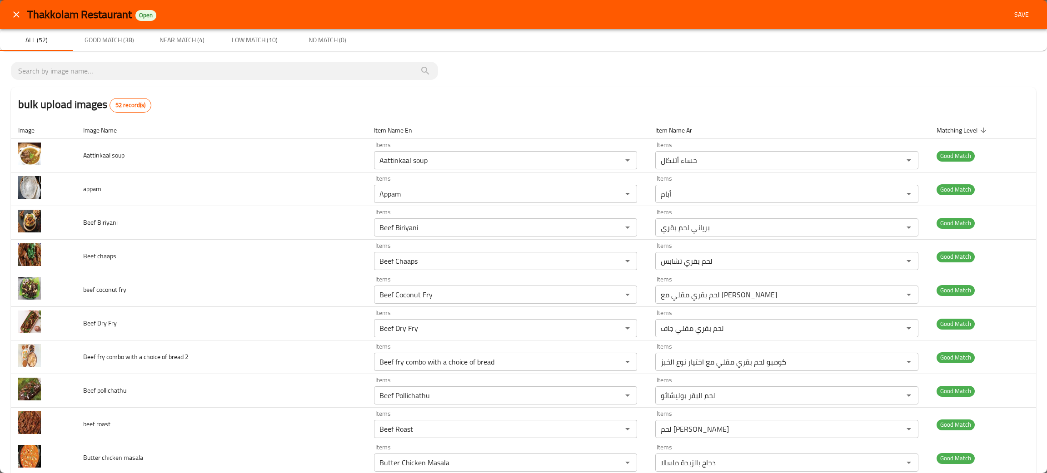
click at [191, 37] on span "Near Match (4)" at bounding box center [182, 40] width 62 height 11
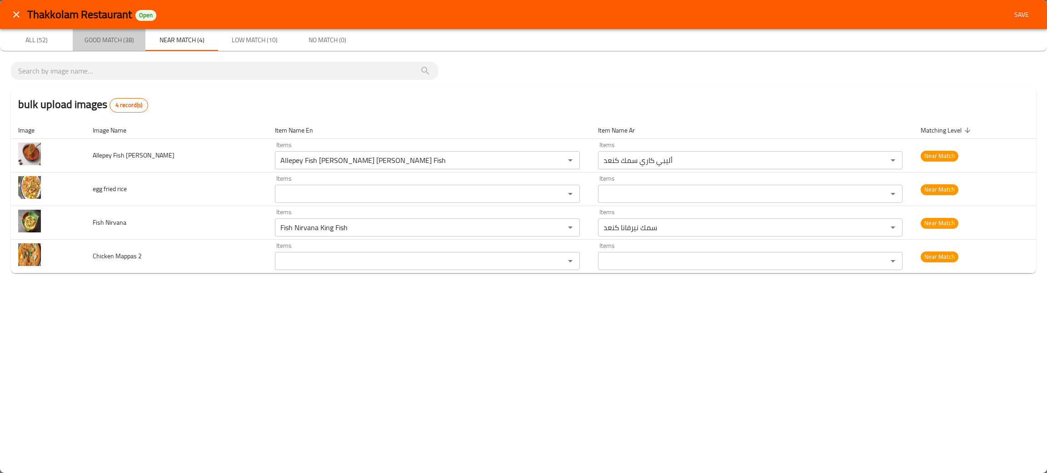
click at [124, 43] on span "Good Match (38)" at bounding box center [109, 40] width 62 height 11
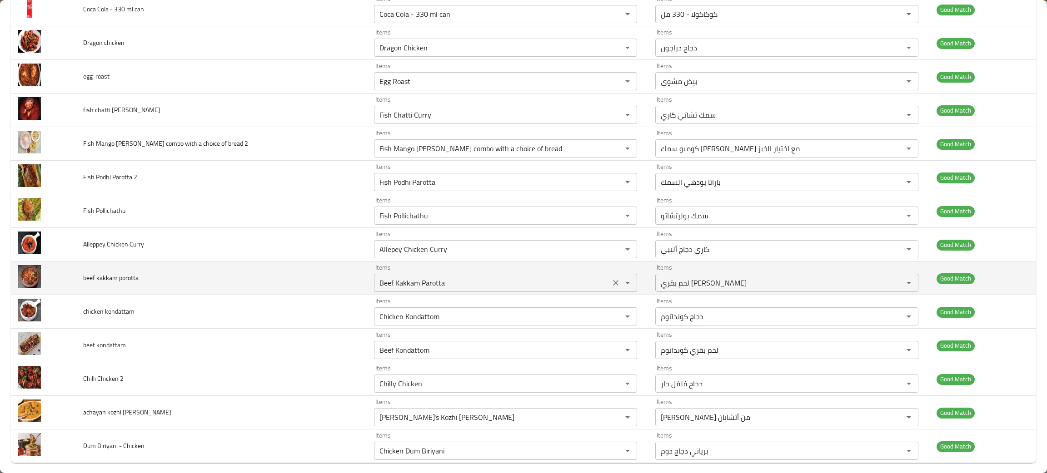
scroll to position [964, 0]
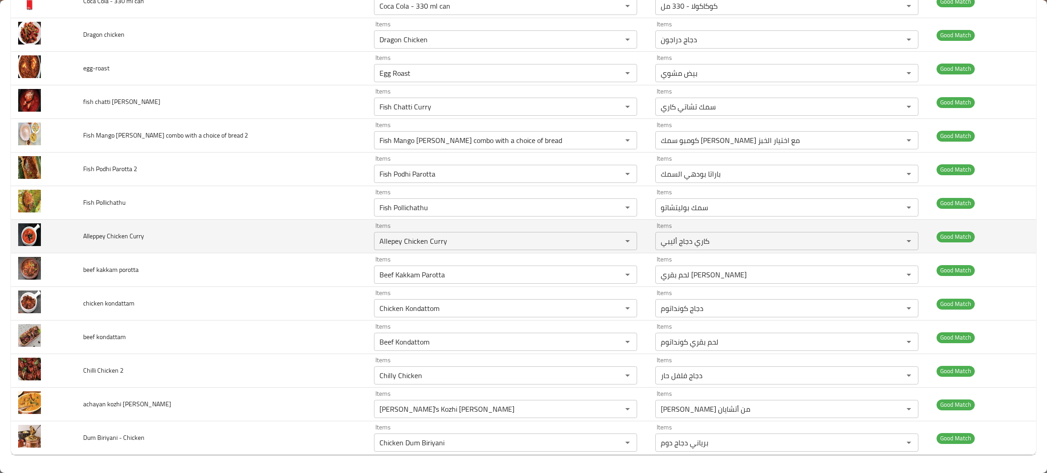
click at [260, 238] on td "Alleppey Chicken Curry" at bounding box center [221, 237] width 291 height 34
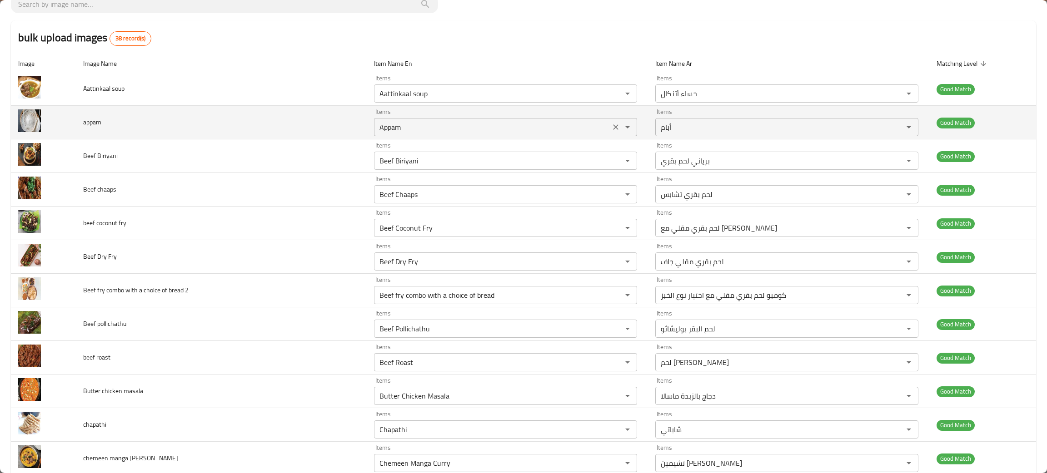
scroll to position [0, 0]
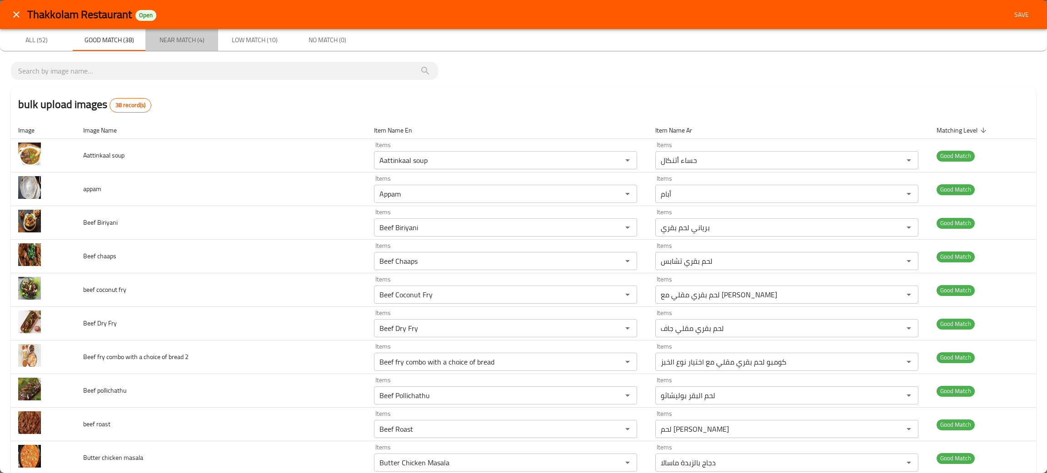
click at [179, 39] on span "Near Match (4)" at bounding box center [182, 40] width 62 height 11
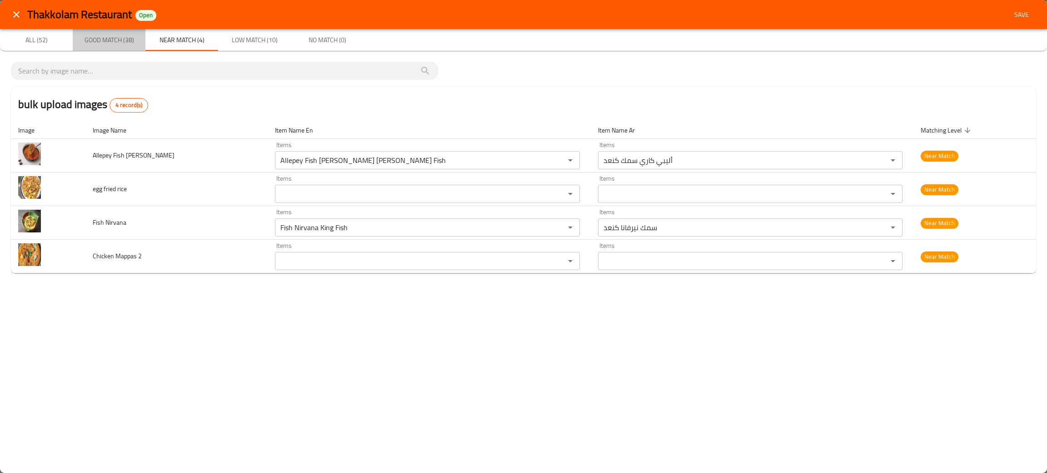
click at [94, 29] on button "Good Match (38)" at bounding box center [109, 40] width 73 height 22
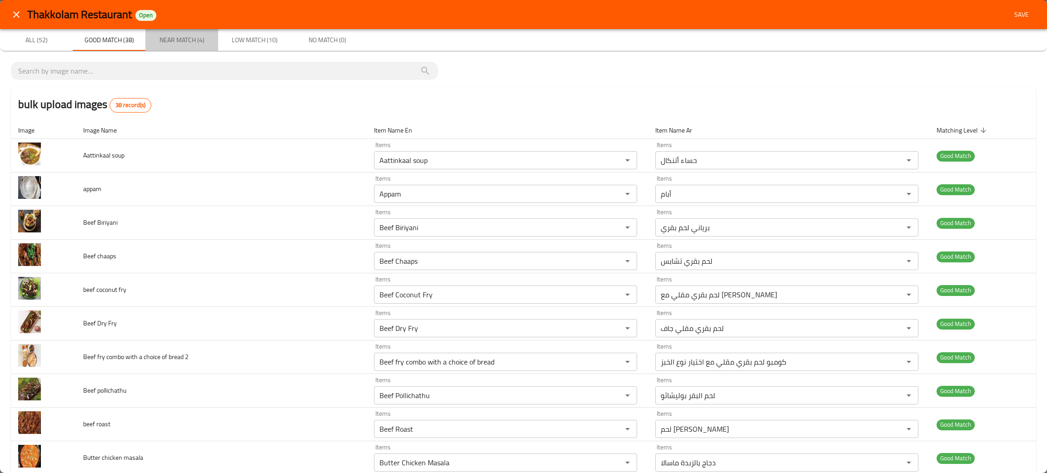
click at [175, 35] on span "Near Match (4)" at bounding box center [182, 40] width 62 height 11
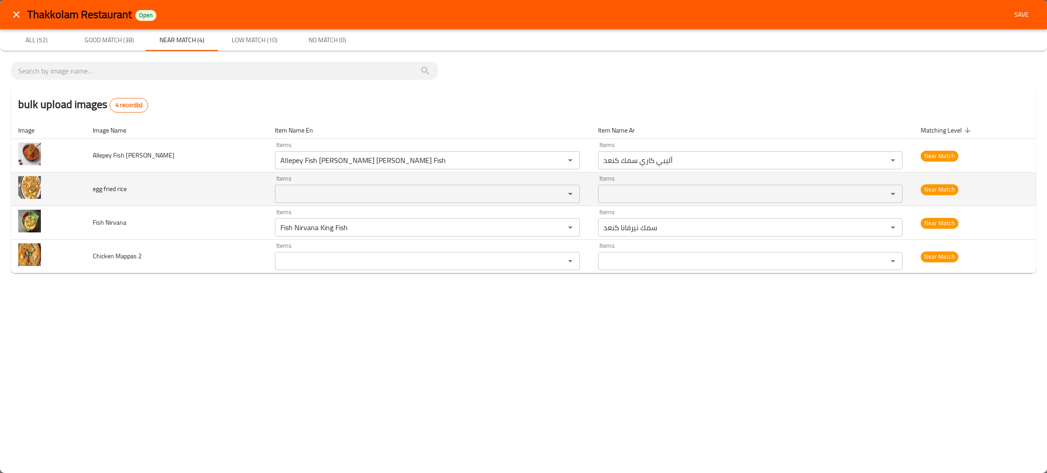
click at [282, 190] on rice "Items" at bounding box center [414, 194] width 273 height 13
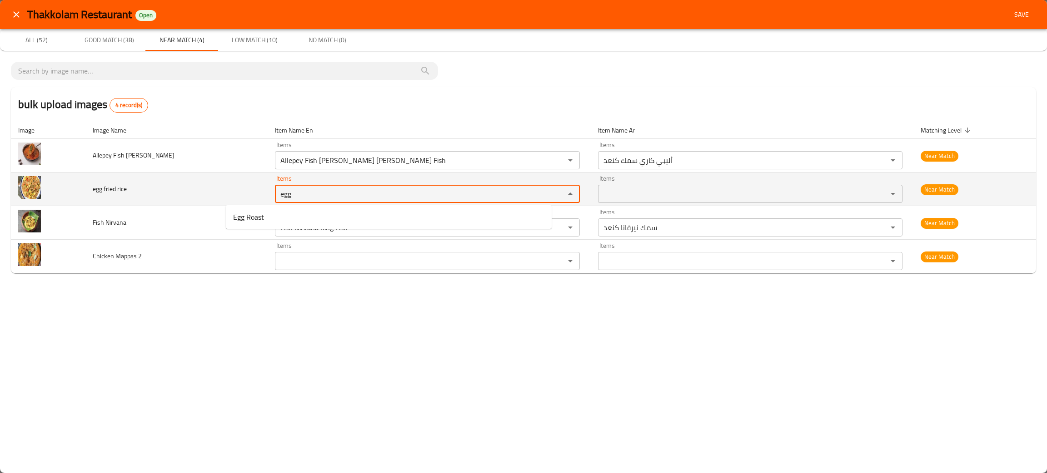
type rice "egg"
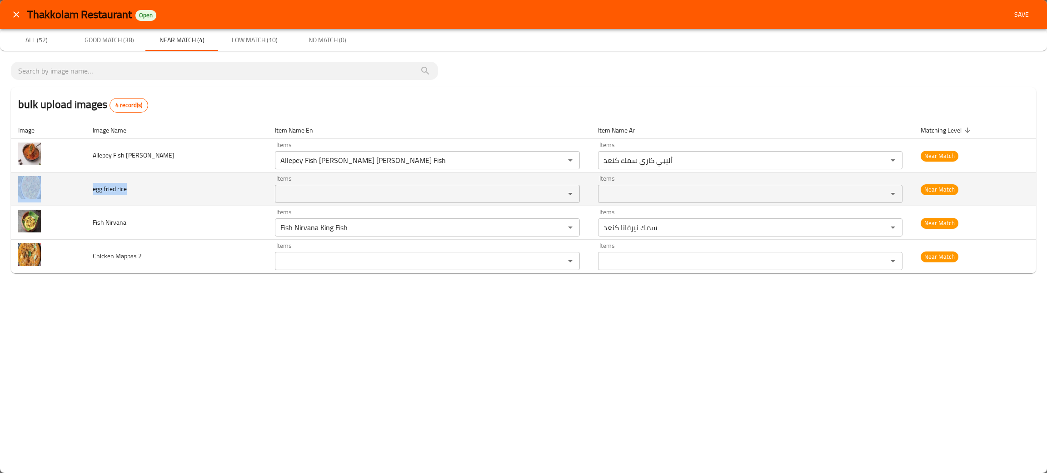
drag, startPoint x: 148, startPoint y: 188, endPoint x: 86, endPoint y: 188, distance: 61.8
click at [86, 188] on tr "egg fried rice Items Items Items Items Near Match" at bounding box center [523, 190] width 1025 height 34
copy tr "egg fried rice"
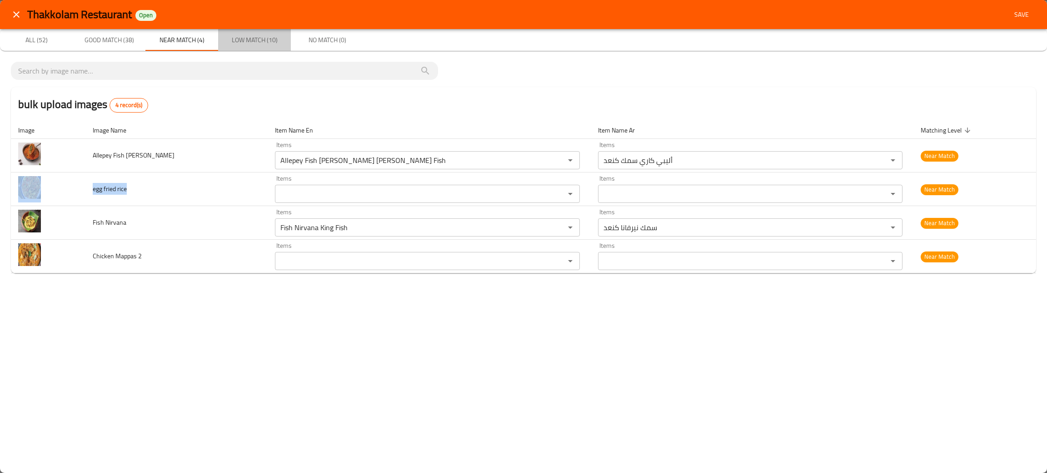
click at [247, 37] on span "Low Match (10)" at bounding box center [255, 40] width 62 height 11
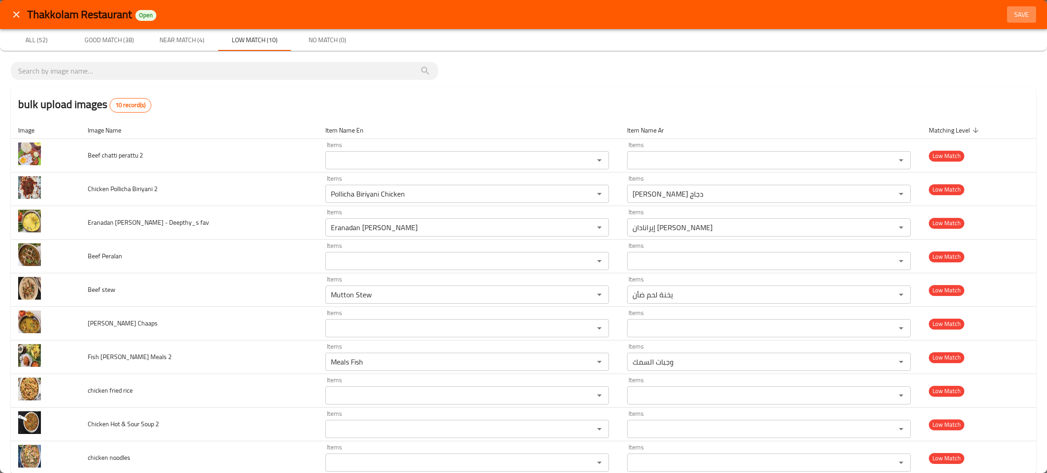
click at [1019, 16] on span "Save" at bounding box center [1022, 14] width 22 height 11
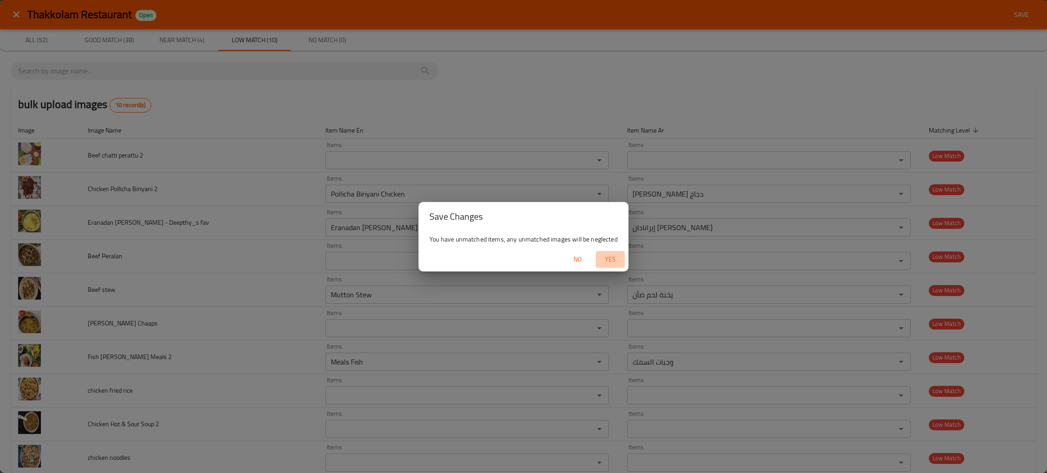
click at [607, 258] on span "Yes" at bounding box center [610, 259] width 22 height 11
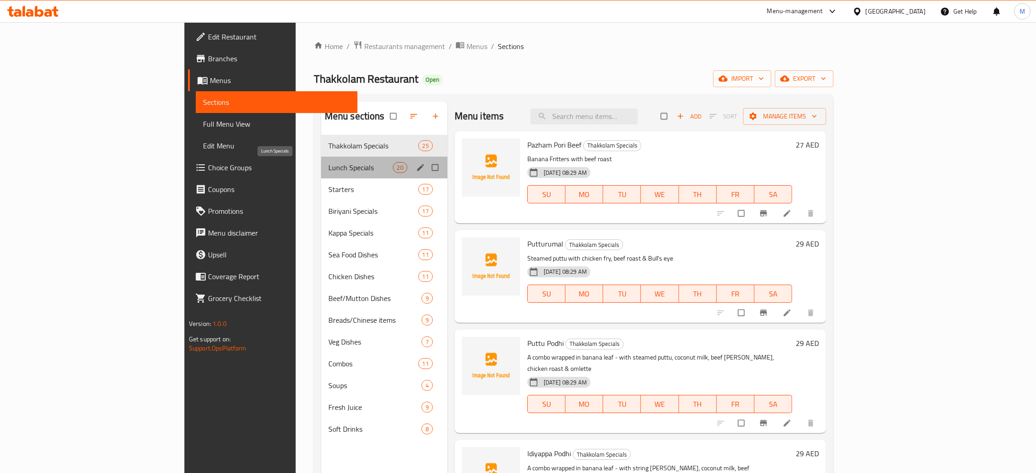
click at [329, 163] on span "Lunch Specials" at bounding box center [361, 167] width 65 height 11
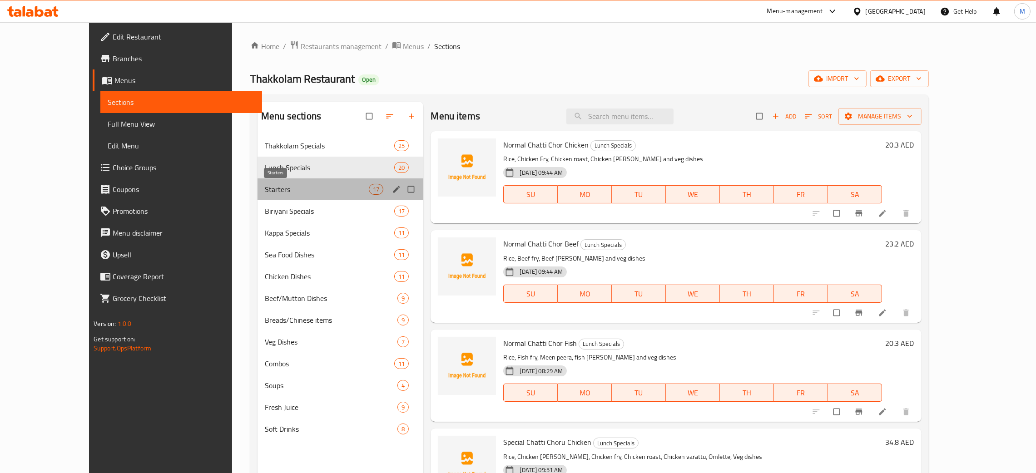
click at [265, 187] on span "Starters" at bounding box center [317, 189] width 104 height 11
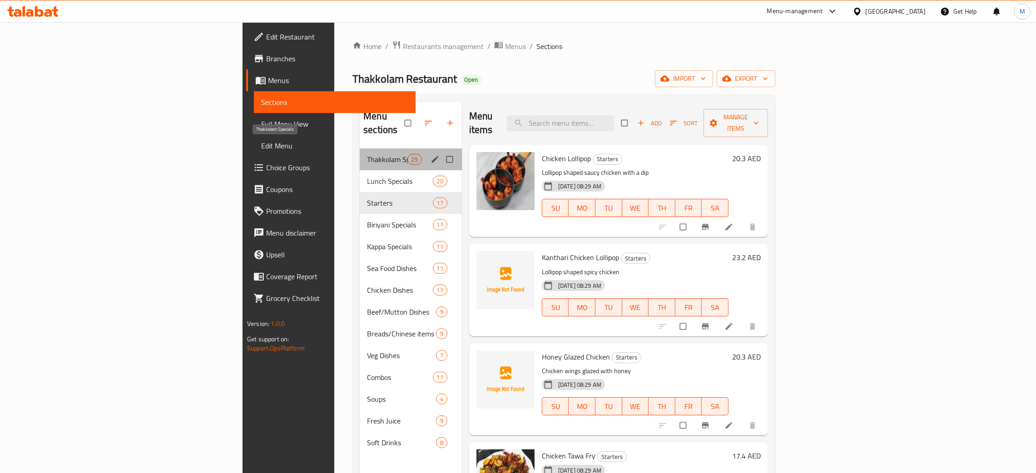
click at [367, 154] on span "Thakkolam Specials" at bounding box center [387, 159] width 40 height 11
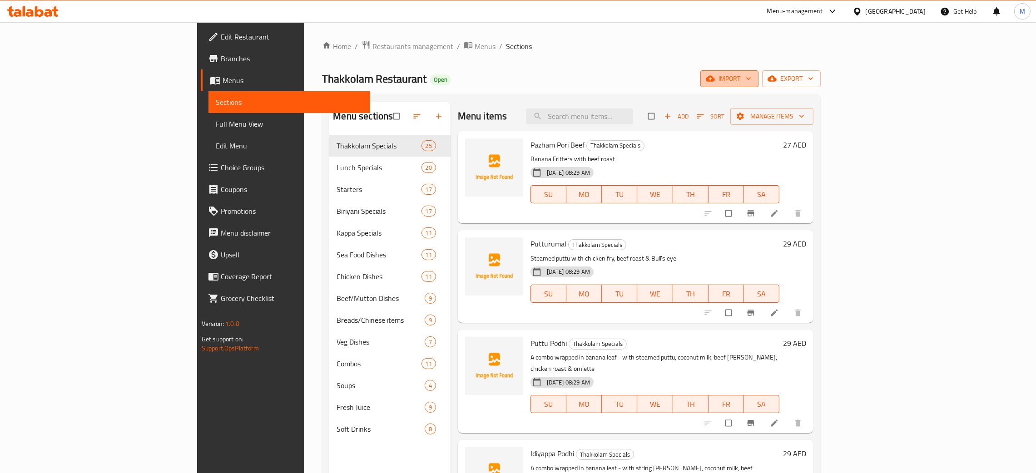
click at [752, 76] on span "import" at bounding box center [730, 78] width 44 height 11
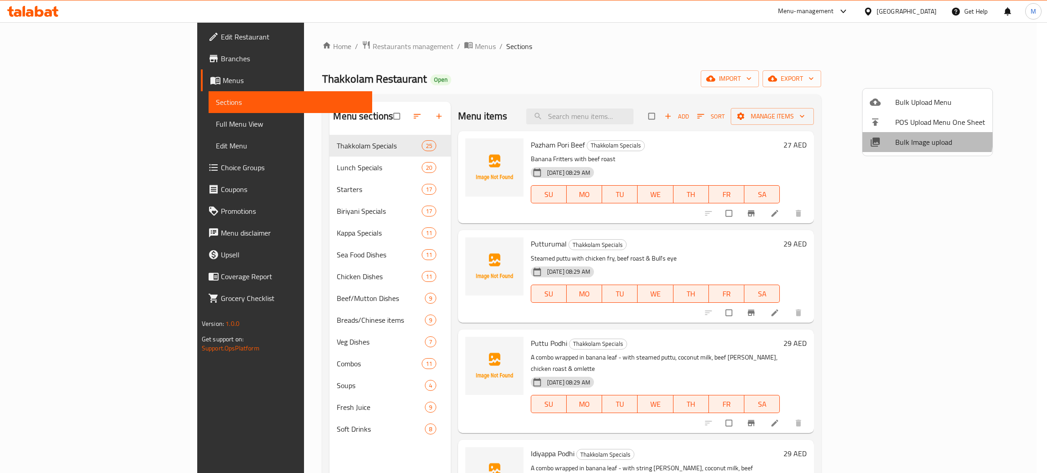
click at [920, 139] on span "Bulk Image upload" at bounding box center [940, 142] width 90 height 11
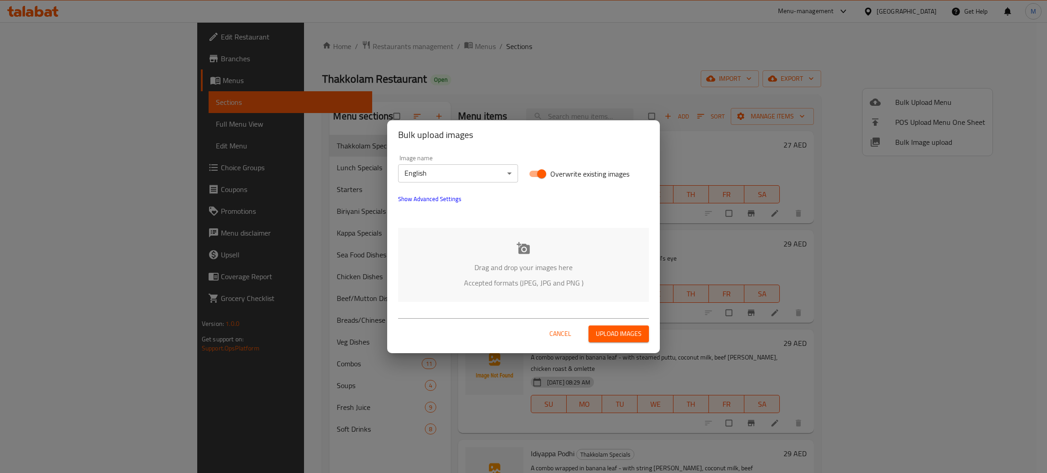
click at [611, 253] on div "Drag and drop your images here Accepted formats (JPEG, JPG and PNG )" at bounding box center [523, 265] width 251 height 74
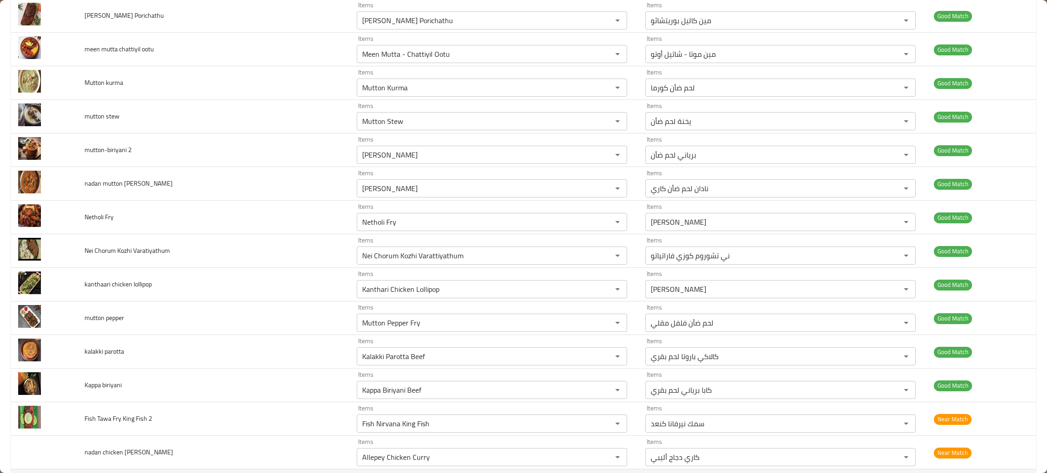
scroll to position [1022, 0]
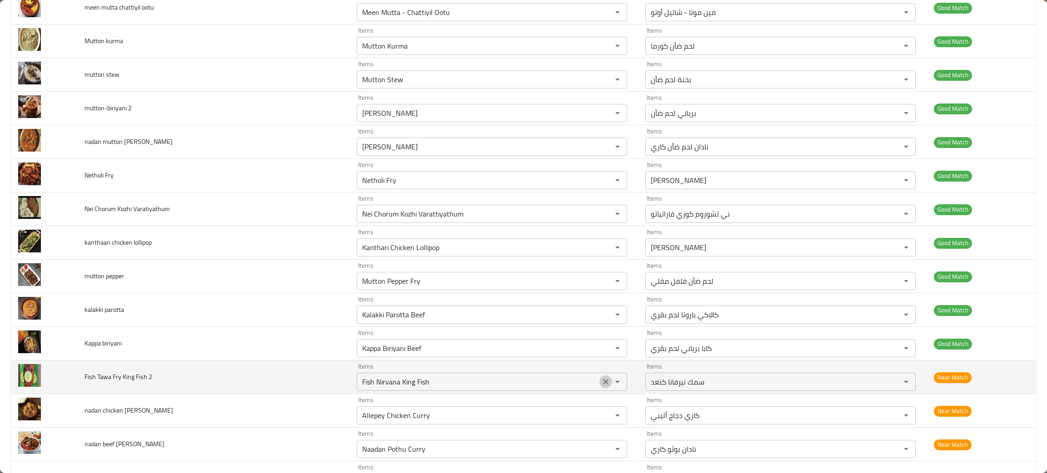
click at [601, 387] on icon "Clear" at bounding box center [605, 382] width 9 height 9
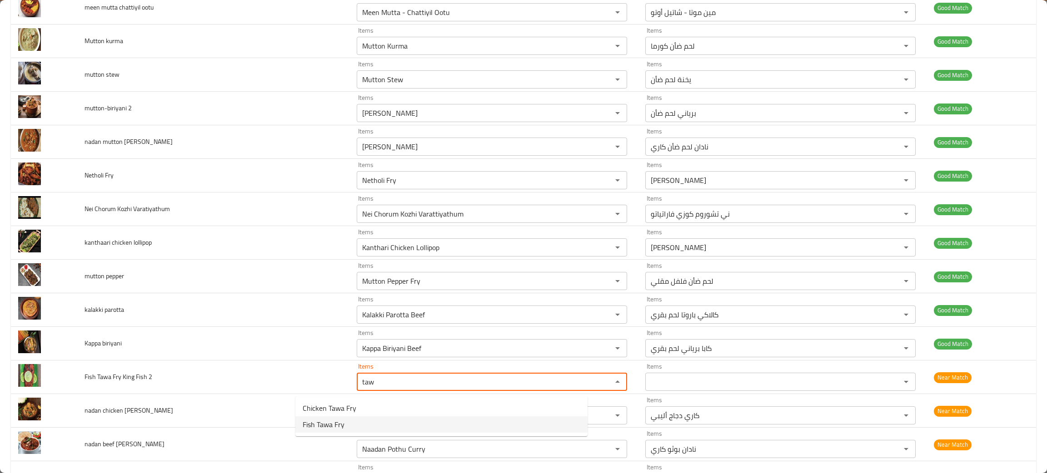
click at [335, 422] on span "Fish Tawa Fry" at bounding box center [324, 424] width 42 height 11
type 2 "Fish Tawa Fry"
type 2-ar "سمك توا مقلي"
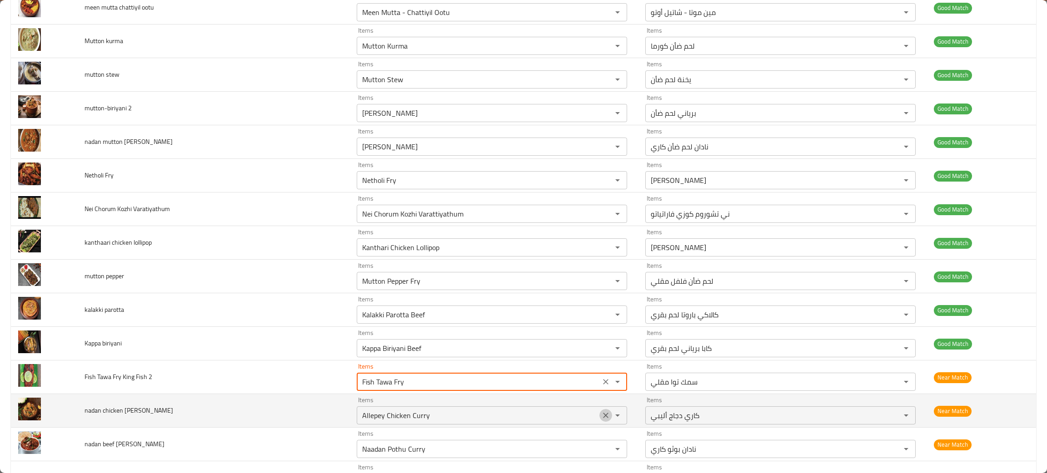
click at [601, 420] on icon "Clear" at bounding box center [605, 415] width 9 height 9
type 2 "Fish Tawa Fry"
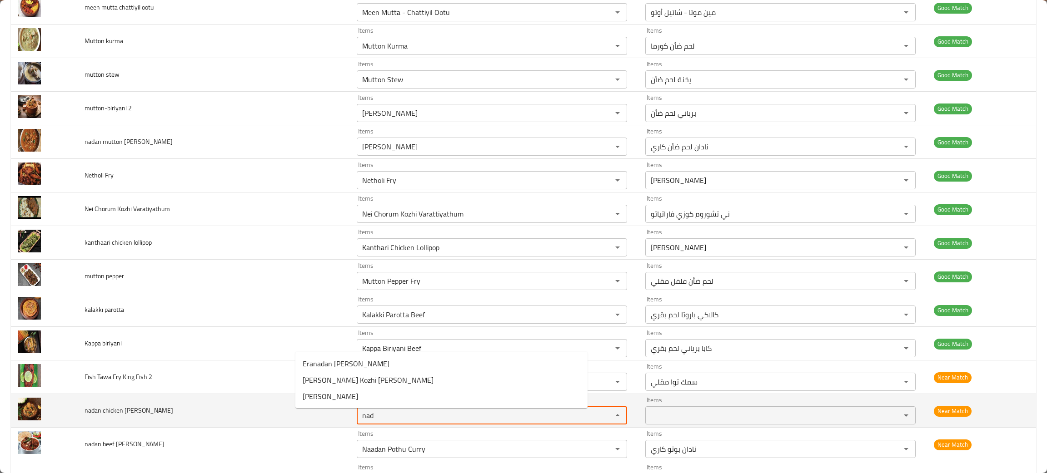
type curry "nad"
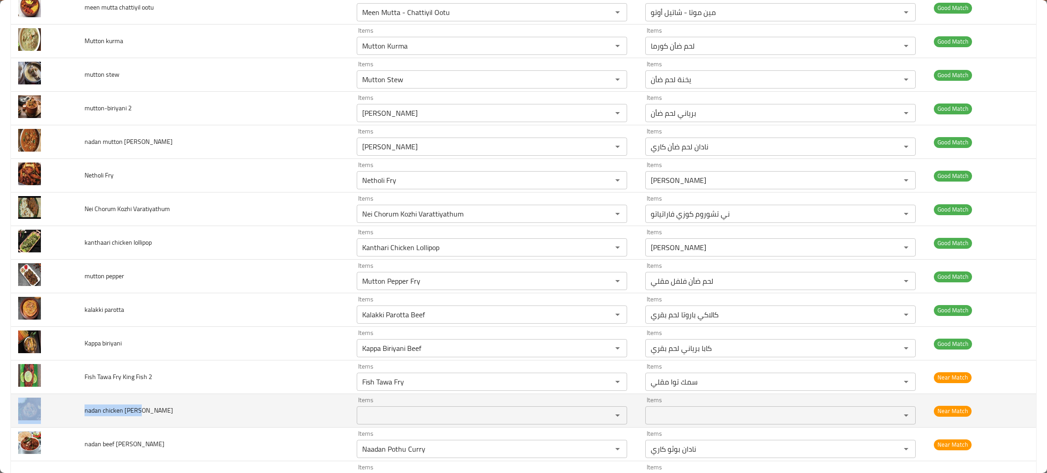
drag, startPoint x: 154, startPoint y: 417, endPoint x: 79, endPoint y: 417, distance: 75.0
click at [79, 417] on tr "nadan chicken curry Items Items Items Items Near Match" at bounding box center [523, 411] width 1025 height 34
copy tr "nadan chicken curry"
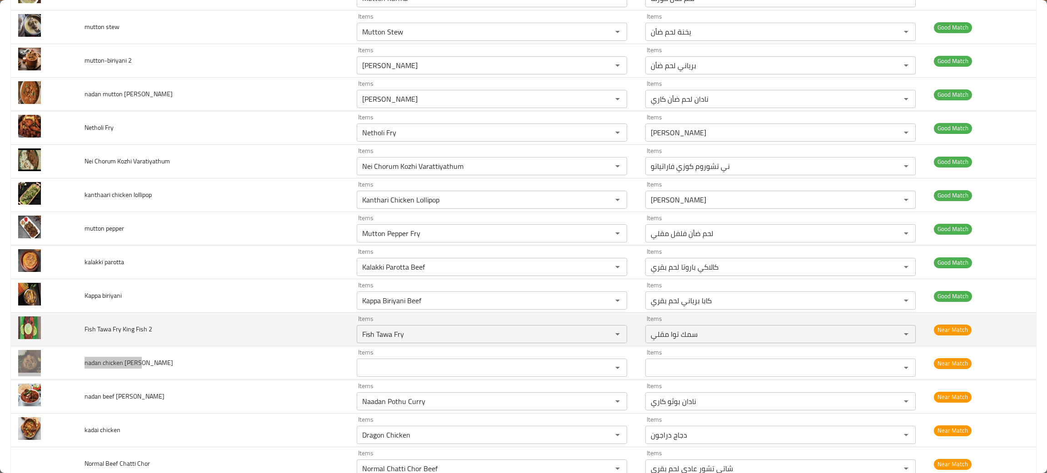
scroll to position [1090, 0]
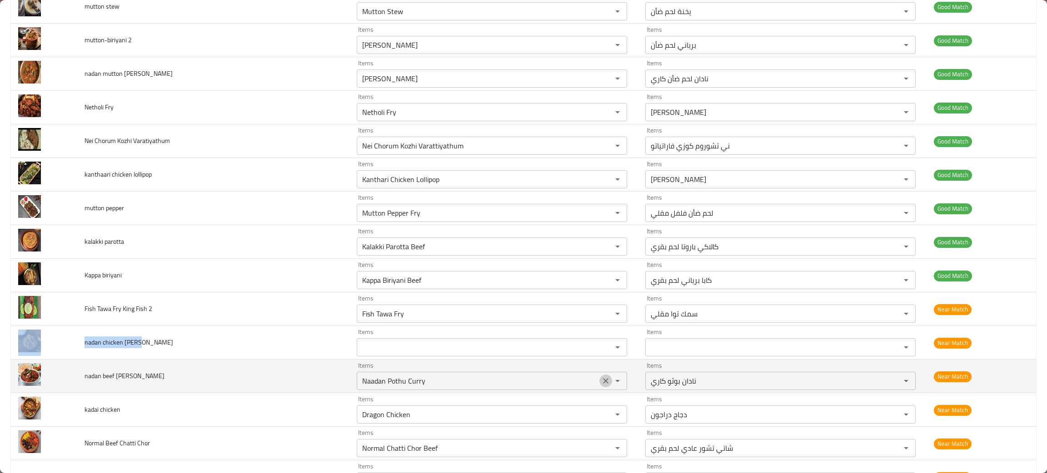
click at [601, 385] on icon "Clear" at bounding box center [605, 381] width 9 height 9
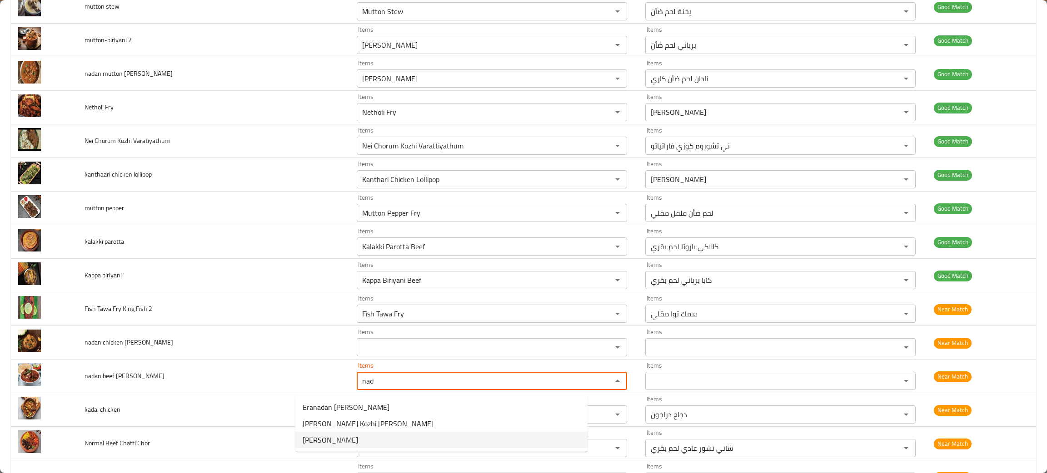
click at [337, 441] on span "[PERSON_NAME]" at bounding box center [330, 440] width 55 height 11
type curry "[PERSON_NAME]"
type curry-ar "نادان لحم ضأن كاري"
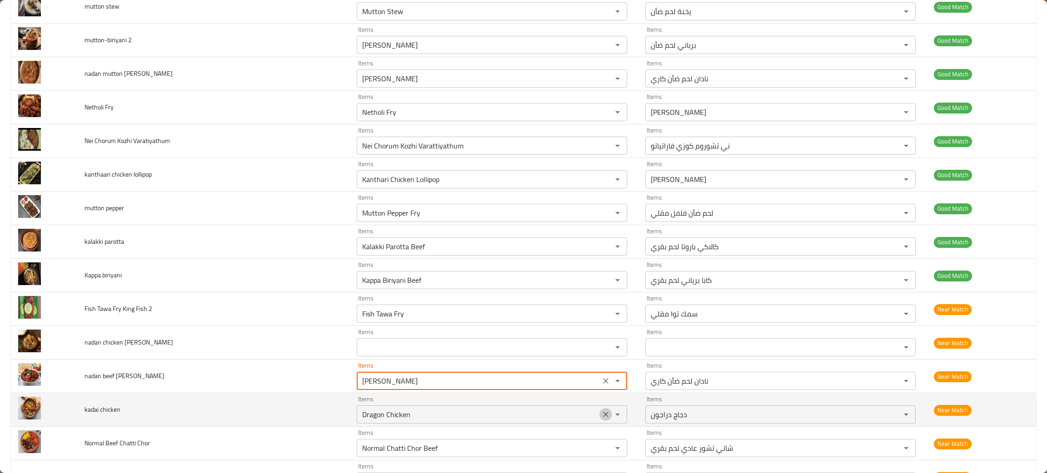
click at [601, 419] on icon "Clear" at bounding box center [605, 414] width 9 height 9
type curry "[PERSON_NAME]"
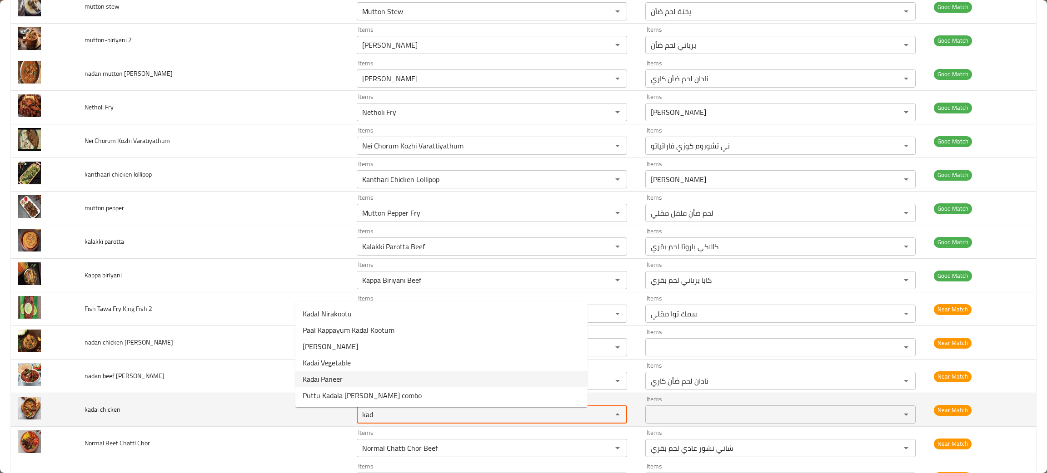
type chicken "kad"
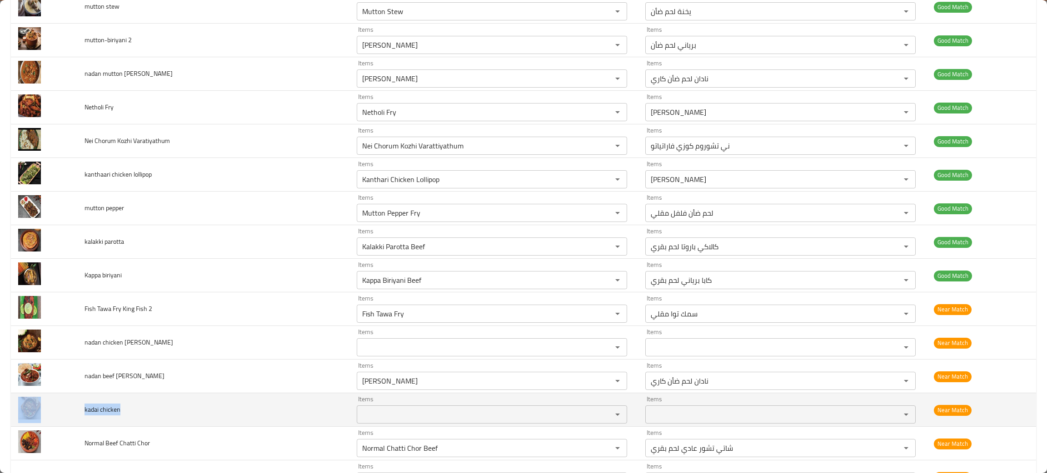
drag, startPoint x: 130, startPoint y: 416, endPoint x: 75, endPoint y: 416, distance: 54.5
click at [75, 416] on tr "kadai chicken Items Items Items Items Near Match" at bounding box center [523, 410] width 1025 height 34
copy tr "kadai chicken"
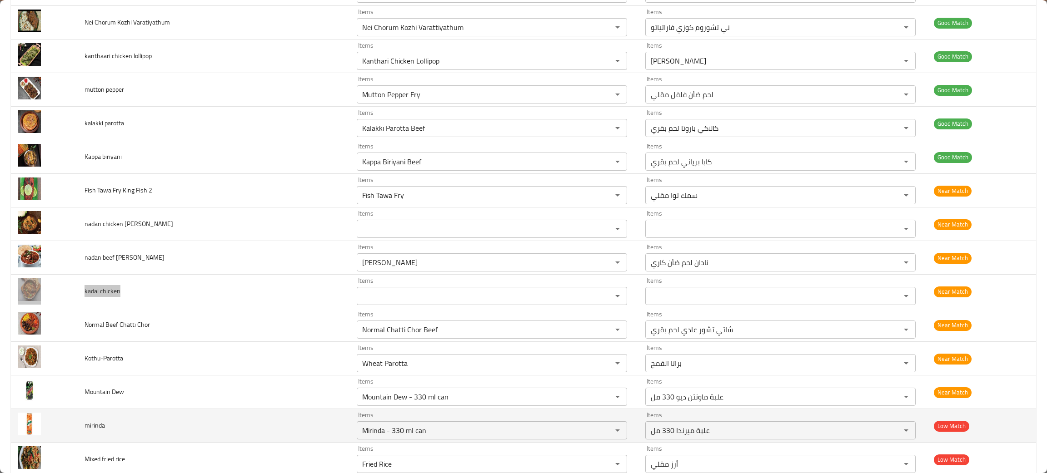
scroll to position [1226, 0]
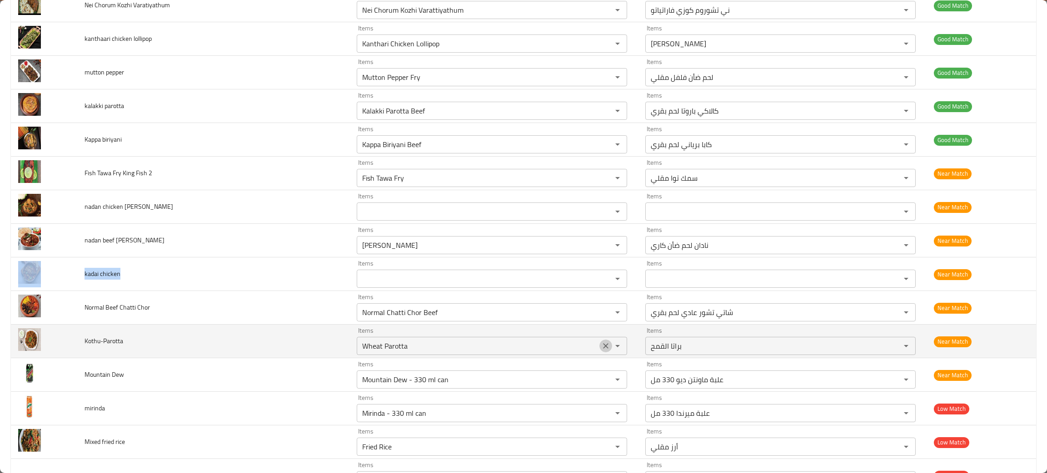
click at [603, 349] on icon "Clear" at bounding box center [605, 346] width 5 height 5
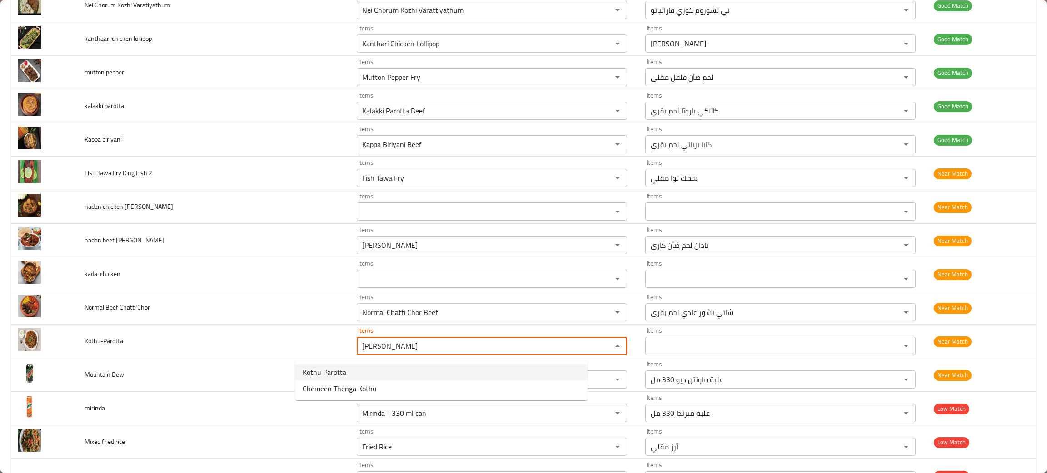
click at [319, 367] on span "Kothu Parotta" at bounding box center [325, 372] width 44 height 11
type input "Kothu Parotta"
type input "كوتو براتا"
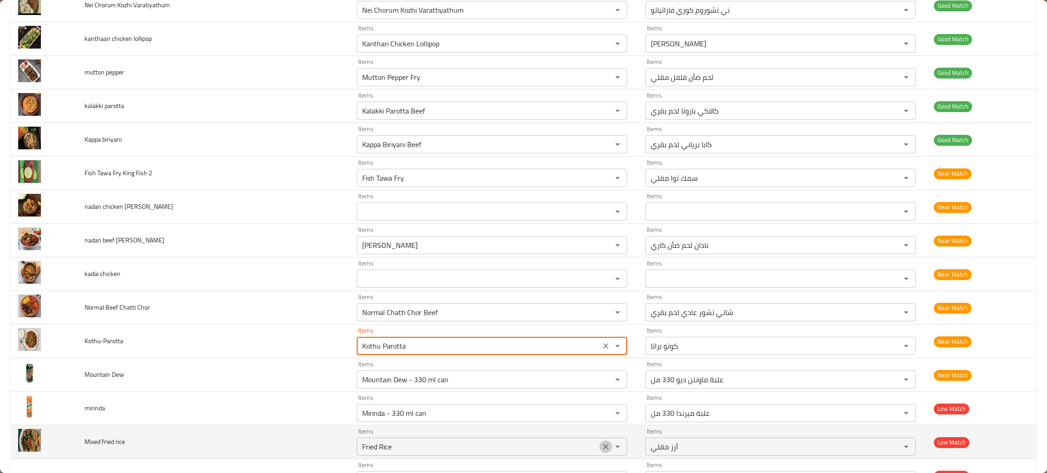
click at [601, 450] on icon "Clear" at bounding box center [605, 447] width 9 height 9
type input "Kothu Parotta"
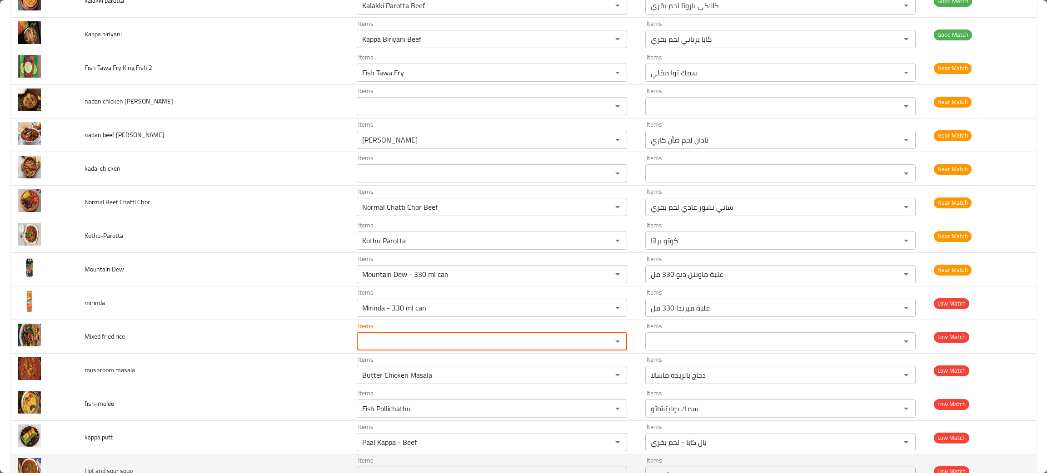
scroll to position [1363, 0]
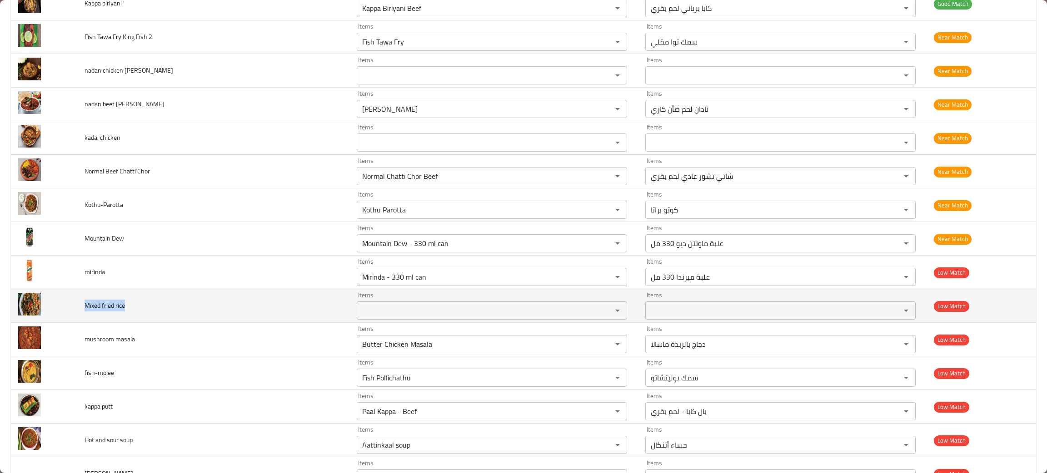
drag, startPoint x: 139, startPoint y: 322, endPoint x: 82, endPoint y: 315, distance: 56.8
click at [82, 315] on td "Mixed fried rice" at bounding box center [213, 306] width 272 height 34
copy span "Mixed fried rice"
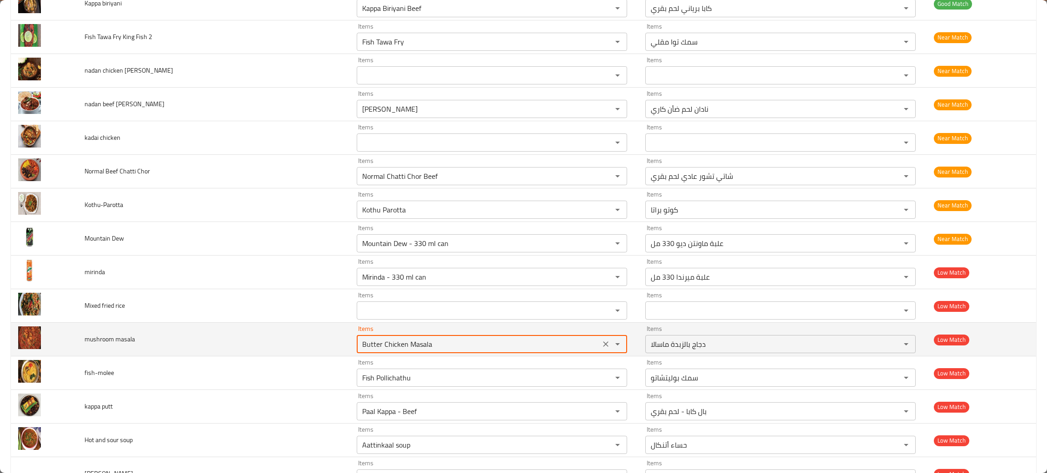
click at [416, 351] on masala "Butter Chicken Masala" at bounding box center [478, 344] width 238 height 13
click at [603, 347] on icon "Clear" at bounding box center [605, 344] width 5 height 5
type masala "mus"
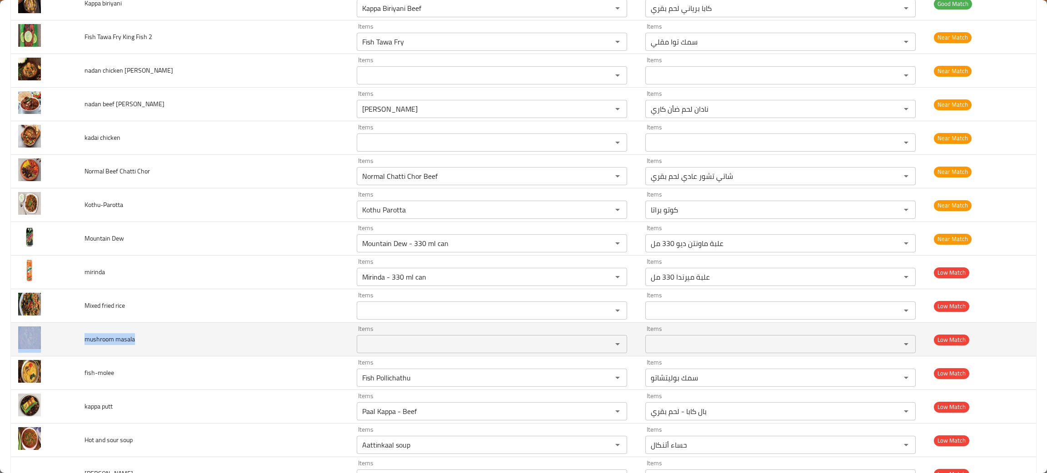
drag, startPoint x: 185, startPoint y: 351, endPoint x: 70, endPoint y: 351, distance: 115.0
click at [70, 351] on tr "mushroom masala Items Items Items Items Low Match" at bounding box center [523, 340] width 1025 height 34
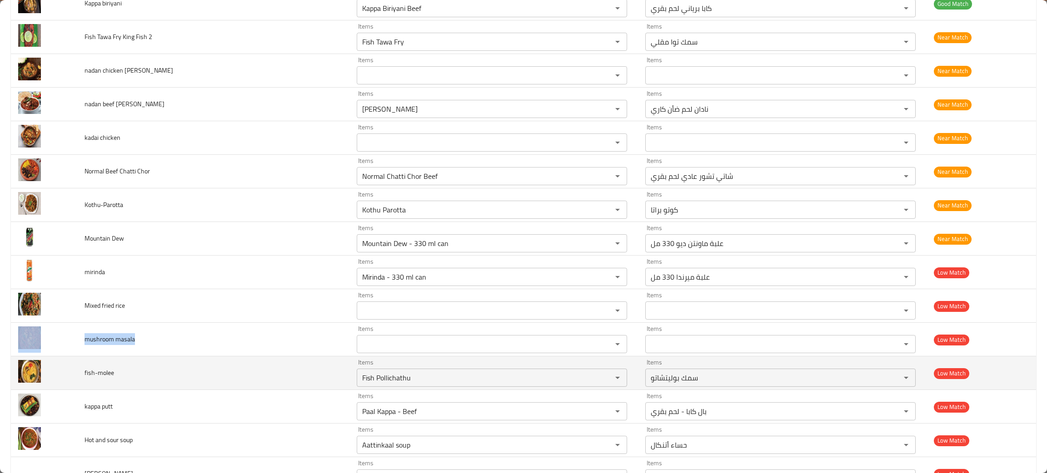
copy tr "mushroom masala"
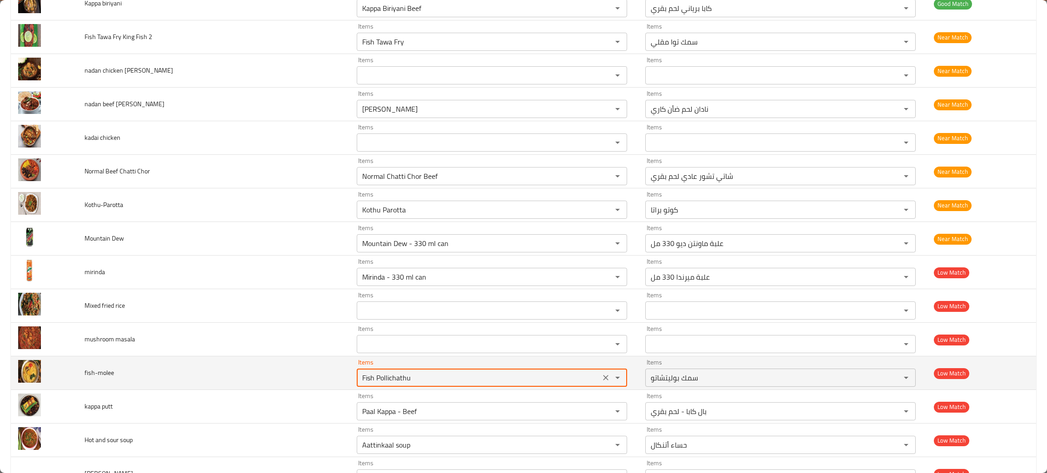
click at [380, 379] on input "Fish Pollichathu" at bounding box center [478, 378] width 238 height 13
click at [601, 383] on icon "Clear" at bounding box center [605, 377] width 9 height 9
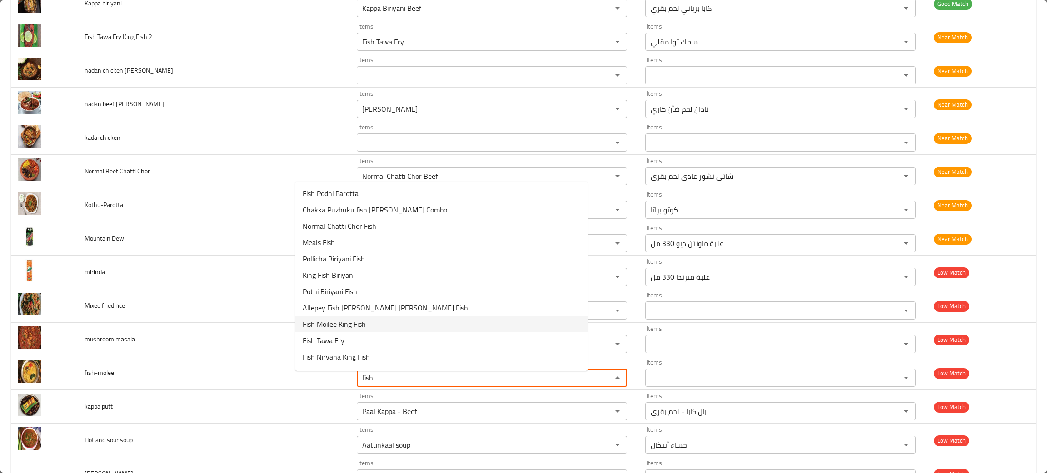
scroll to position [63, 0]
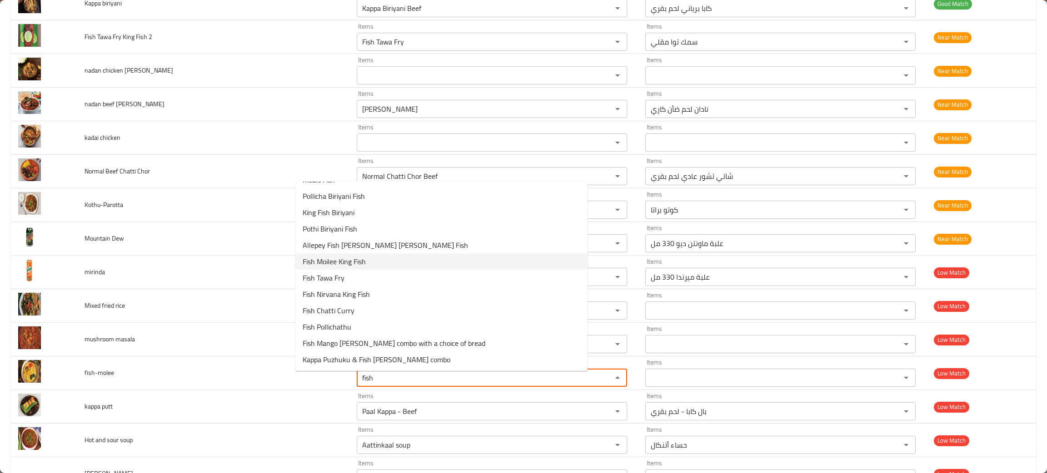
click at [325, 256] on span "Fish Moilee King Fish" at bounding box center [334, 261] width 63 height 11
type input "Fish Moilee King Fish"
type input "سمك مويلي كنعد"
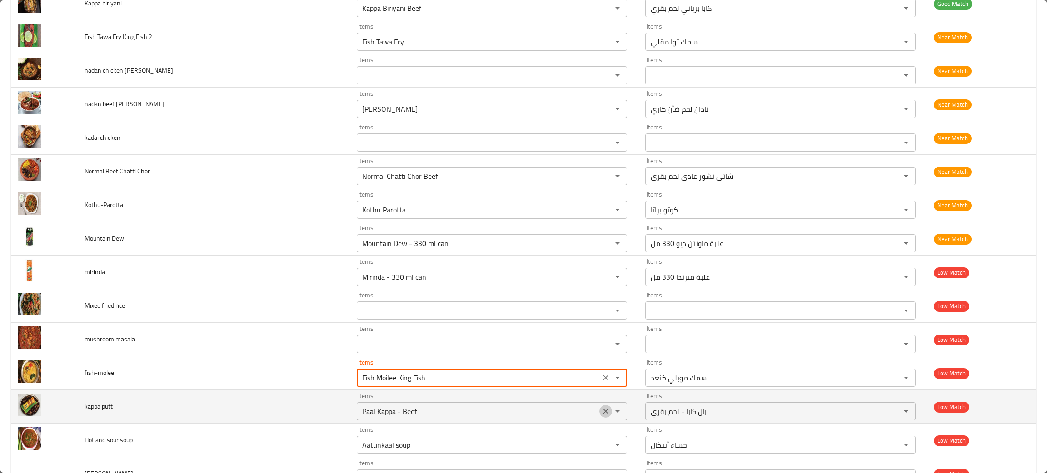
click at [601, 412] on icon "Clear" at bounding box center [605, 411] width 9 height 9
type input "Fish Moilee King Fish"
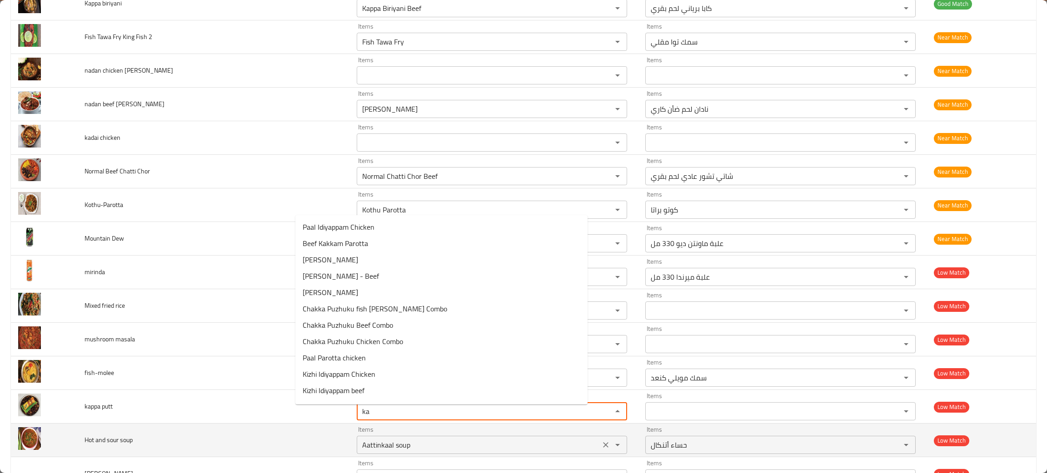
type putt "k"
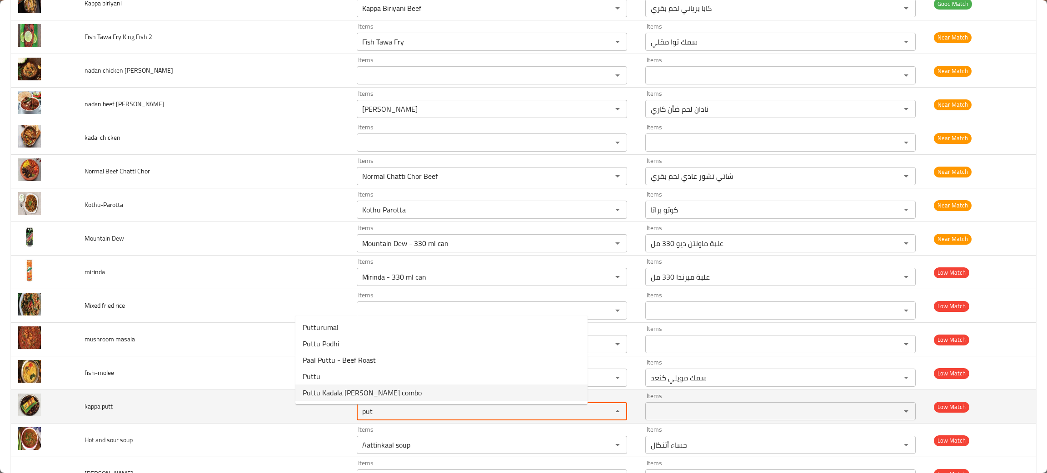
type putt "put"
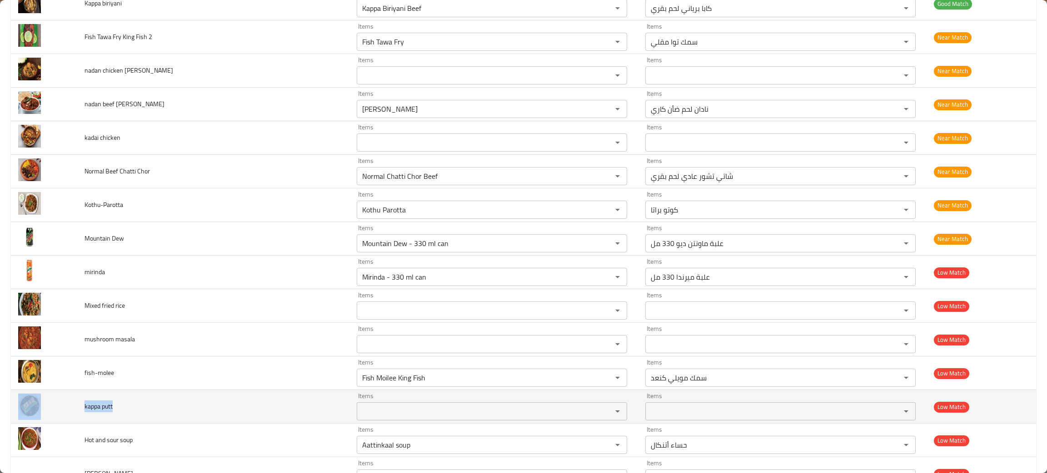
drag, startPoint x: 140, startPoint y: 414, endPoint x: 79, endPoint y: 417, distance: 61.4
click at [79, 417] on tr "kappa putt Items Items Items Items Low Match" at bounding box center [523, 407] width 1025 height 34
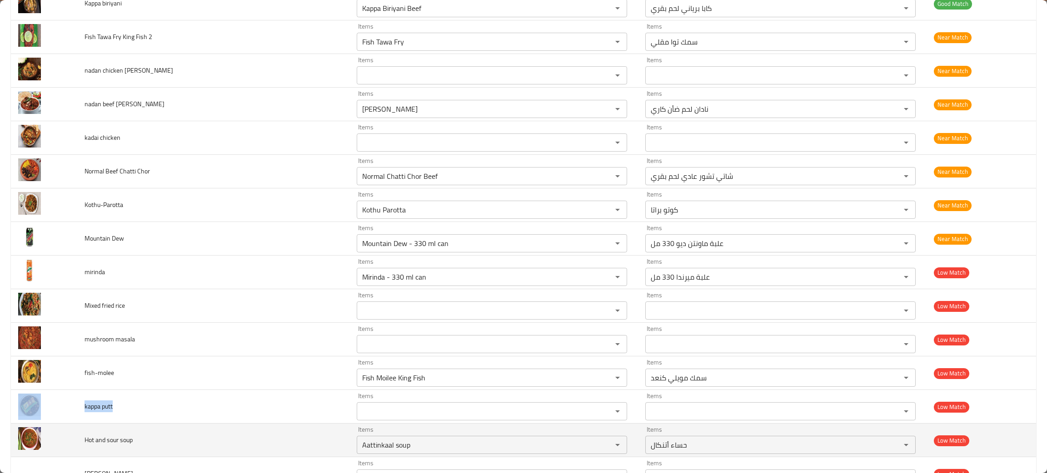
copy tr "kappa putt"
click at [203, 449] on td "Hot and sour soup" at bounding box center [213, 441] width 272 height 34
click at [558, 449] on div "Aattinkaal soup Items" at bounding box center [492, 445] width 270 height 18
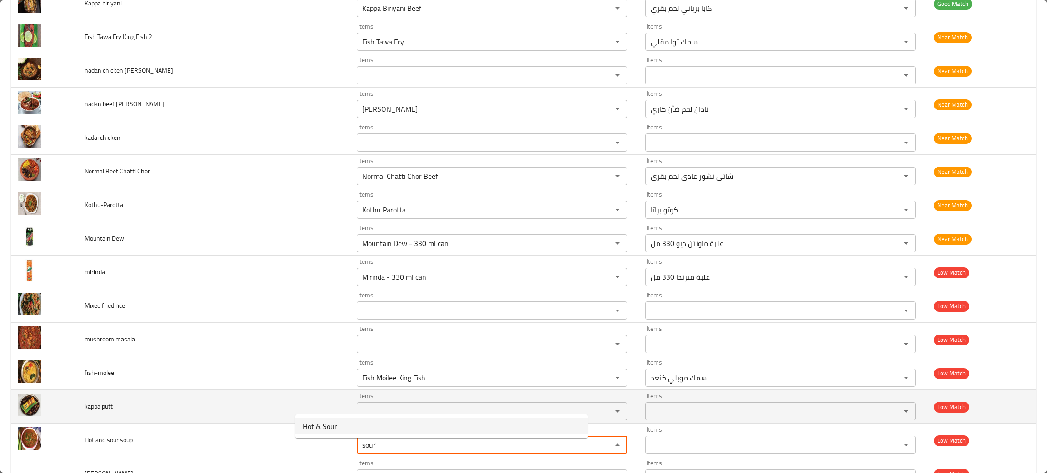
click at [310, 425] on span "Hot & Sour" at bounding box center [320, 426] width 35 height 11
type soup "Hot & Sour"
type soup-ar "حار وحامض"
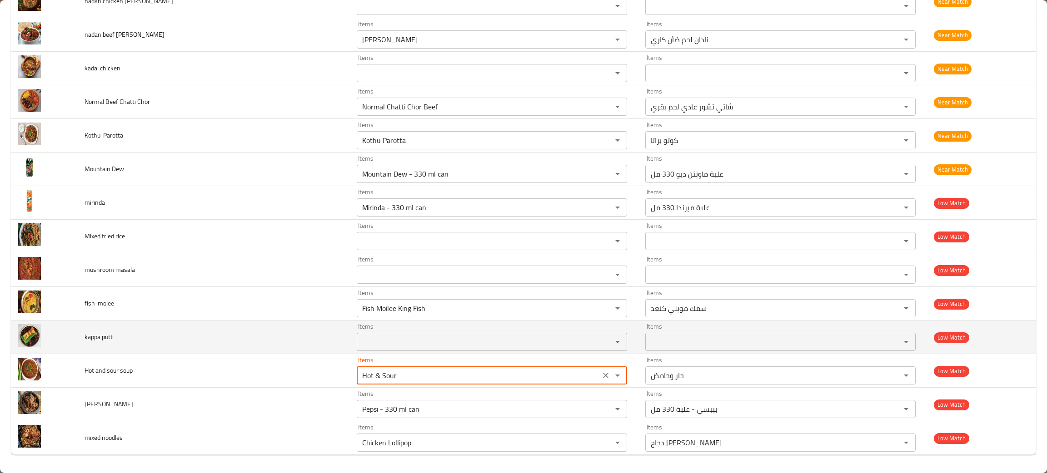
scroll to position [1436, 0]
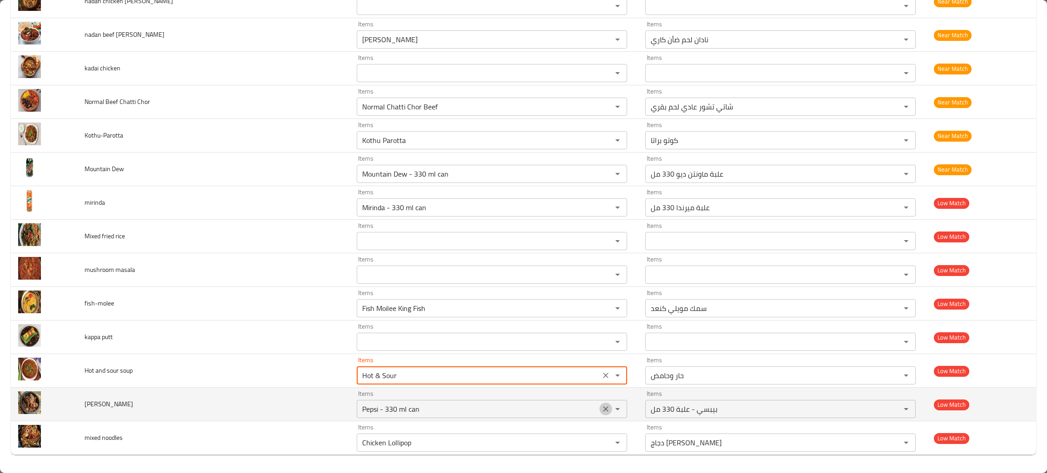
click at [601, 412] on icon "Clear" at bounding box center [605, 409] width 9 height 9
type soup "Hot & Sour"
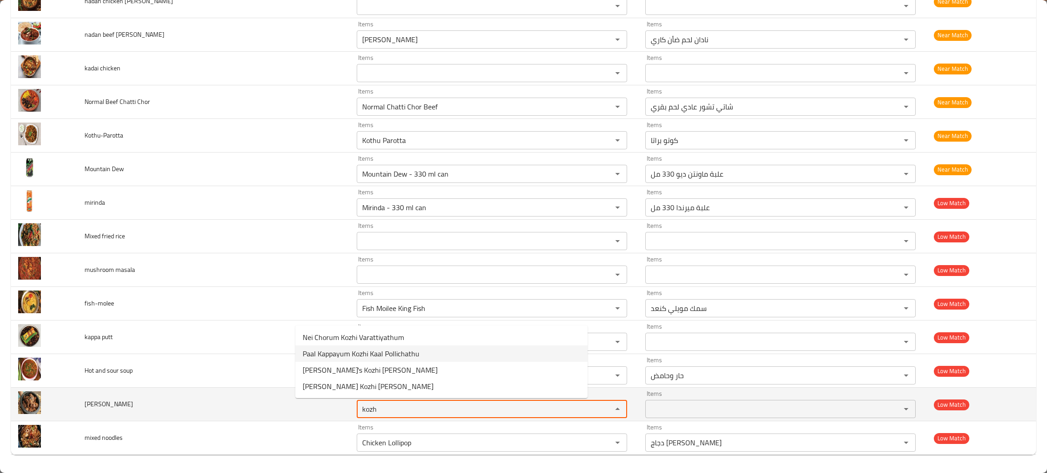
type peralan "kozh"
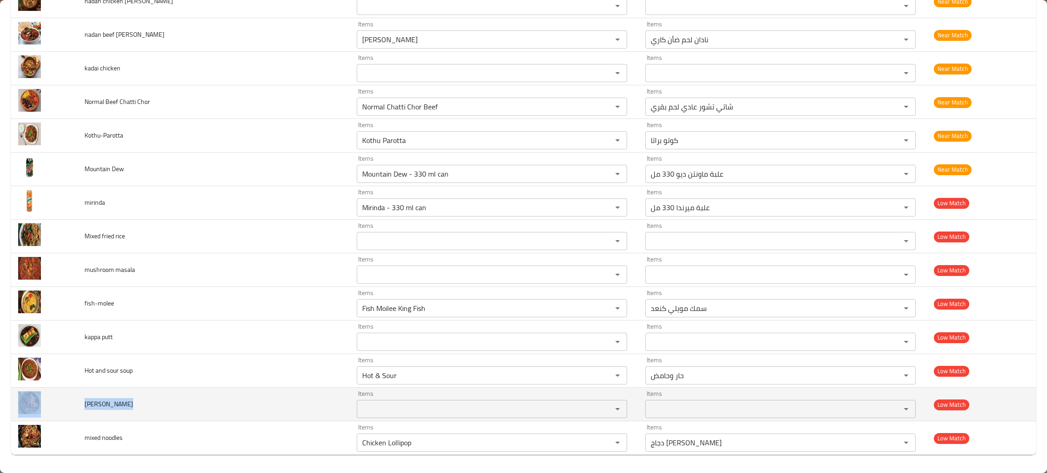
drag, startPoint x: 154, startPoint y: 415, endPoint x: 72, endPoint y: 403, distance: 82.8
click at [72, 403] on tr "kozhi peralan Items Items Items Items Low Match" at bounding box center [523, 405] width 1025 height 34
copy tr "kozhi peralan"
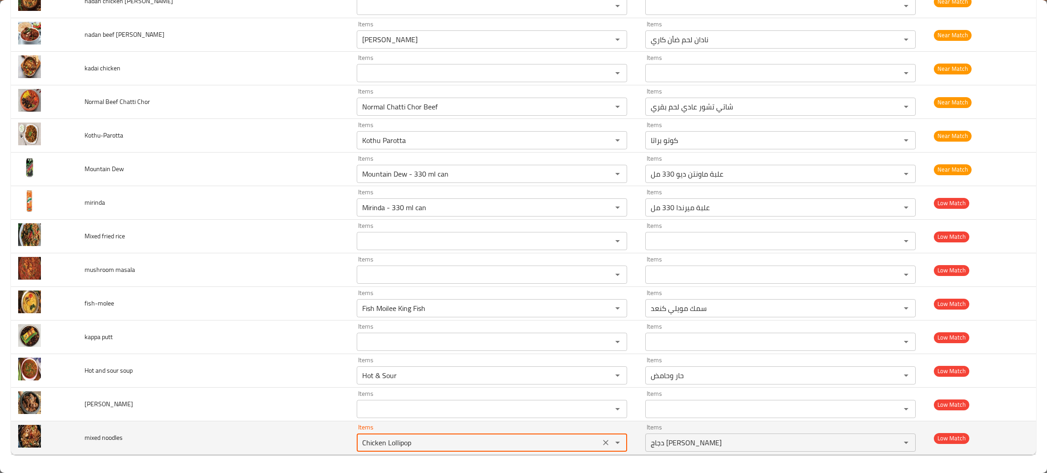
click at [371, 437] on noodles "Chicken Lollipop" at bounding box center [478, 443] width 238 height 13
click at [601, 440] on icon "Clear" at bounding box center [605, 442] width 9 height 9
type noodles "noo"
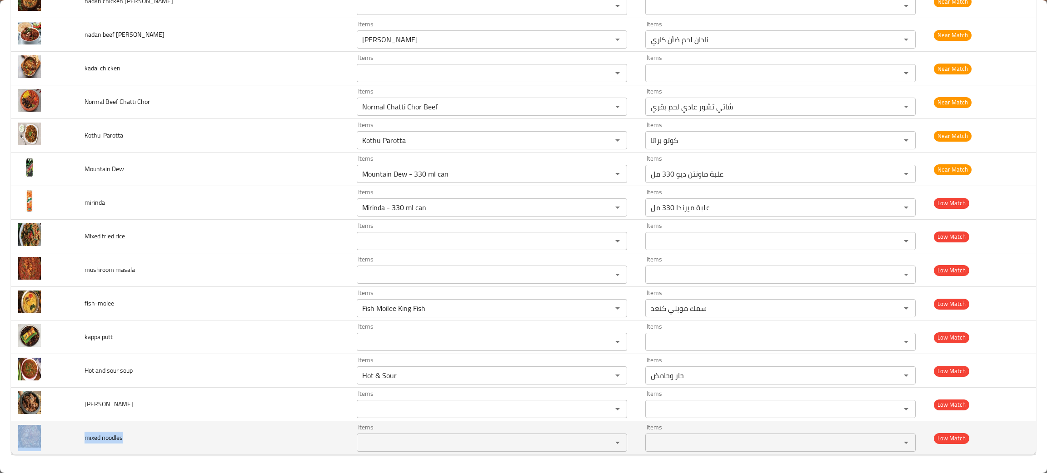
drag, startPoint x: 133, startPoint y: 441, endPoint x: 66, endPoint y: 437, distance: 67.4
click at [66, 437] on tr "mixed noodles Items Items Items Items Low Match" at bounding box center [523, 439] width 1025 height 34
copy tr "mixed noodles"
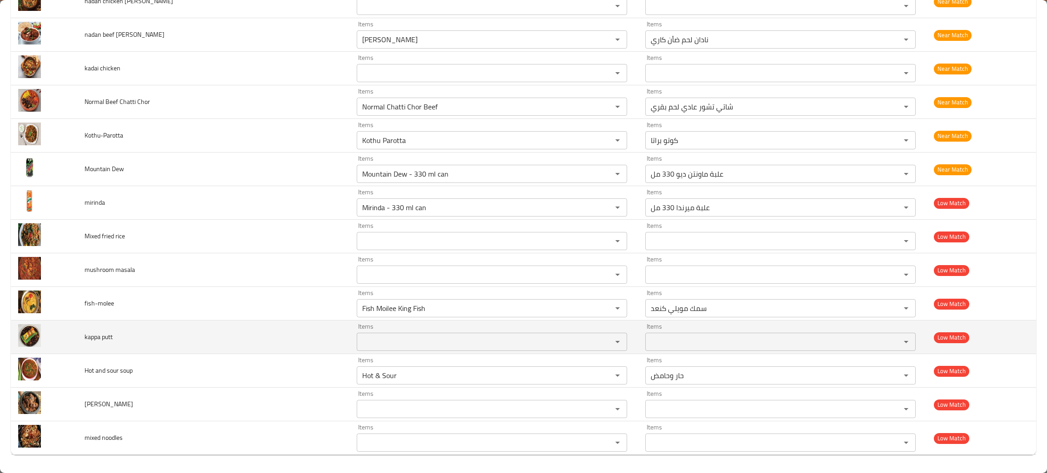
click at [217, 333] on td "kappa putt" at bounding box center [213, 338] width 272 height 34
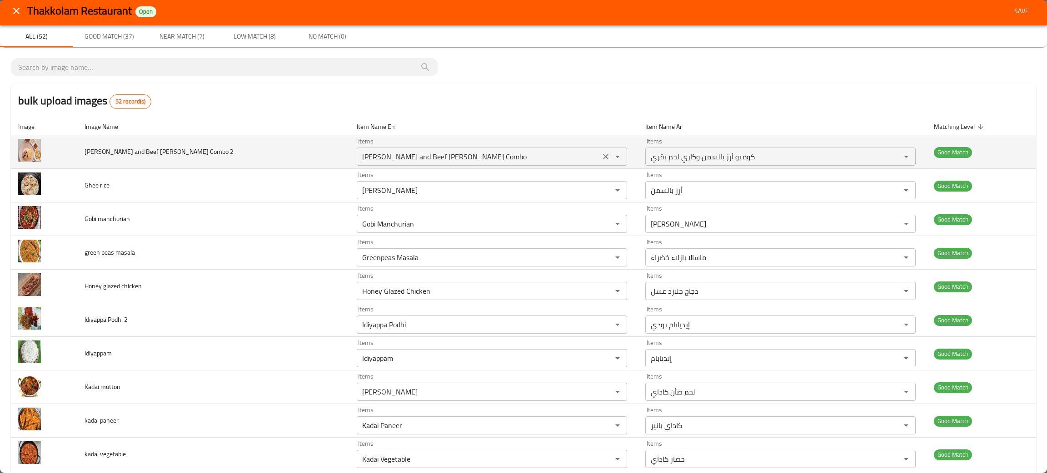
scroll to position [0, 0]
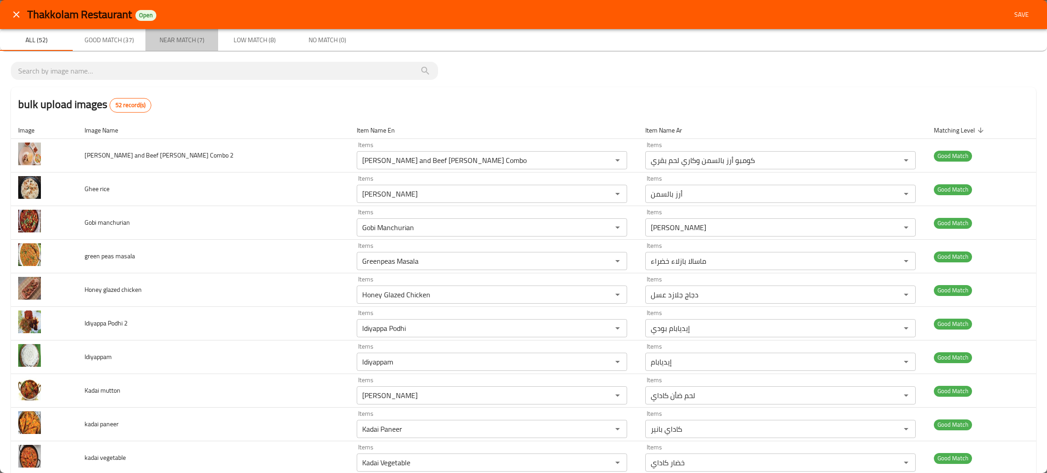
click at [163, 40] on span "Near Match (7)" at bounding box center [182, 40] width 62 height 11
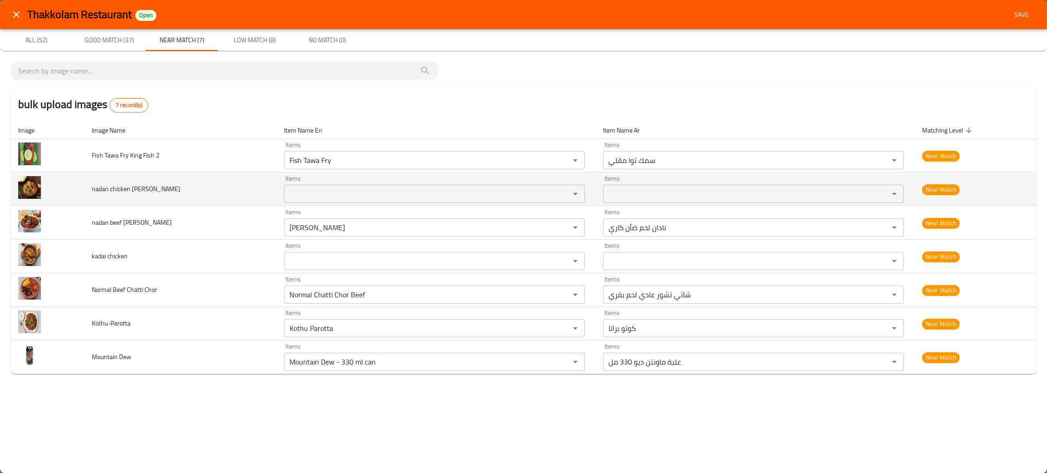
click at [304, 199] on curry "Items" at bounding box center [421, 194] width 269 height 13
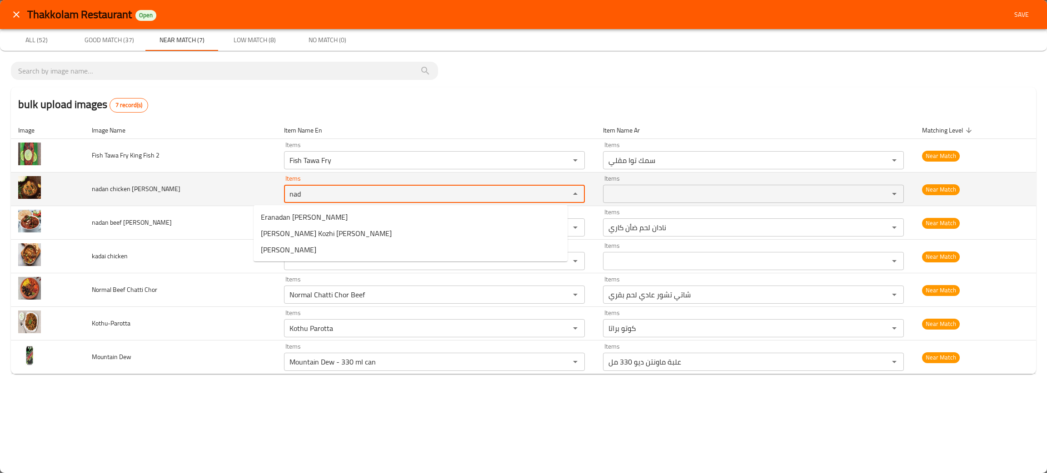
type curry "nad"
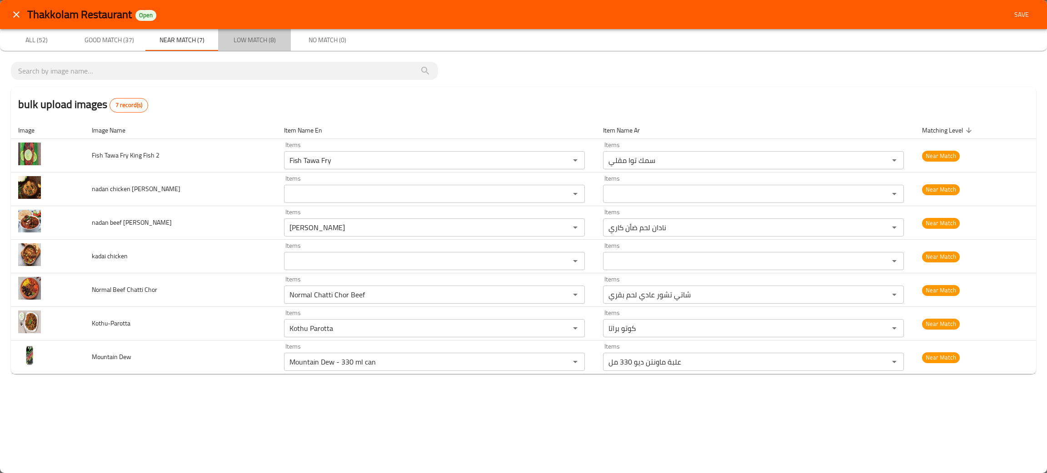
click at [253, 39] on span "Low Match (8)" at bounding box center [255, 40] width 62 height 11
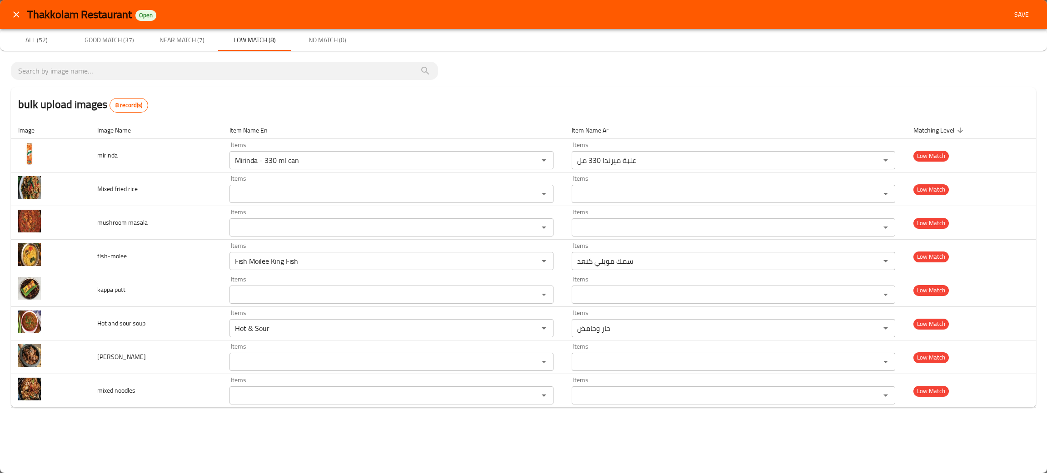
click at [1024, 9] on span "Save" at bounding box center [1022, 14] width 22 height 11
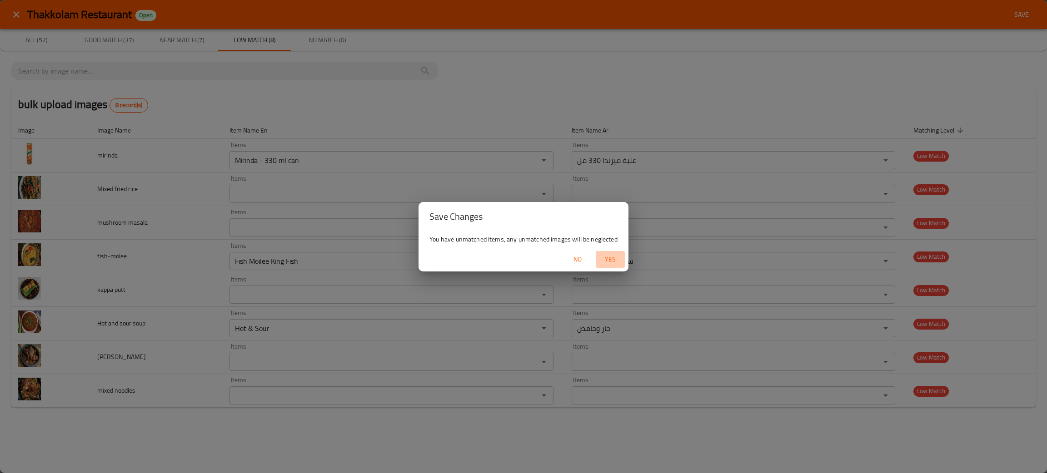
click at [609, 259] on span "Yes" at bounding box center [610, 259] width 22 height 11
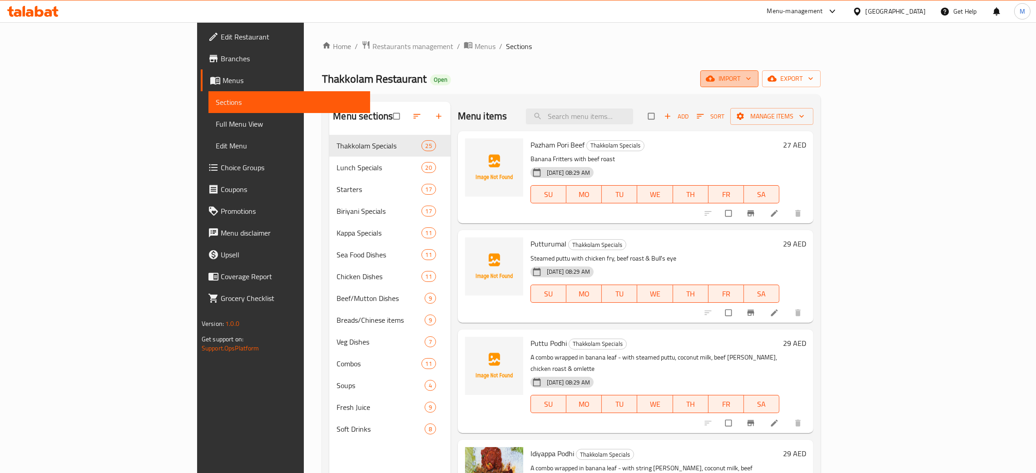
click at [752, 75] on span "import" at bounding box center [730, 78] width 44 height 11
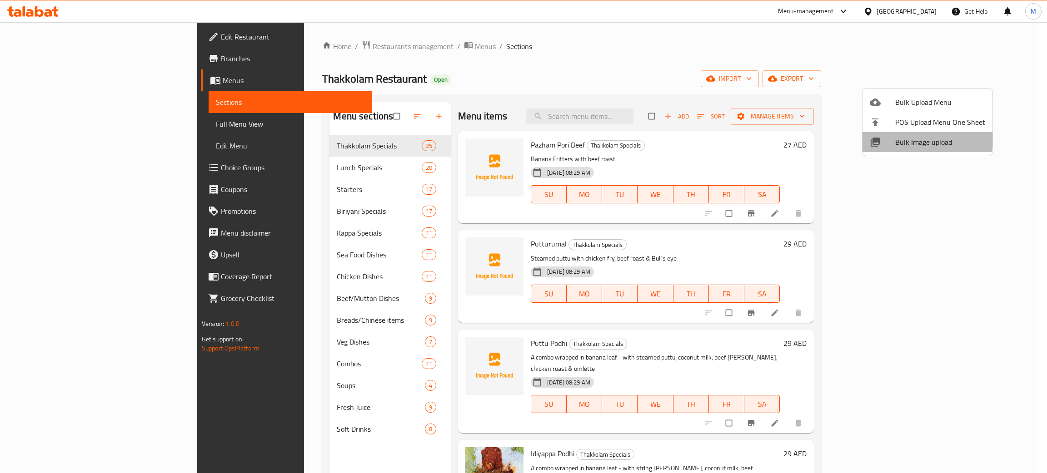
click at [901, 138] on span "Bulk Image upload" at bounding box center [940, 142] width 90 height 11
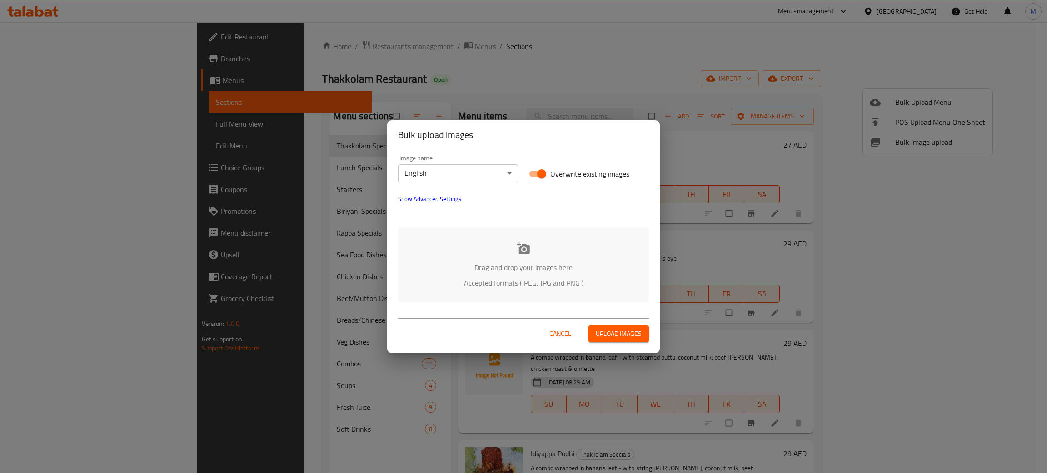
click at [542, 257] on div "Drag and drop your images here Accepted formats (JPEG, JPG and PNG )" at bounding box center [523, 265] width 251 height 74
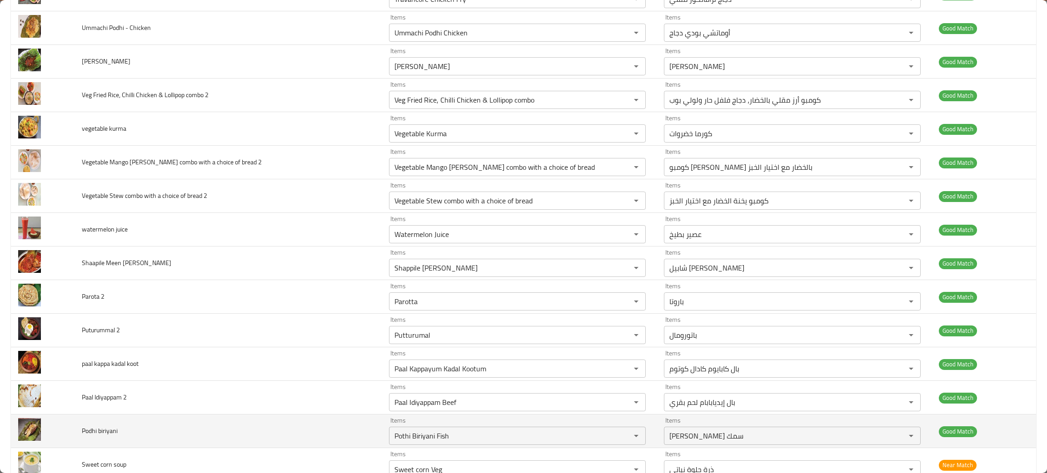
scroll to position [886, 0]
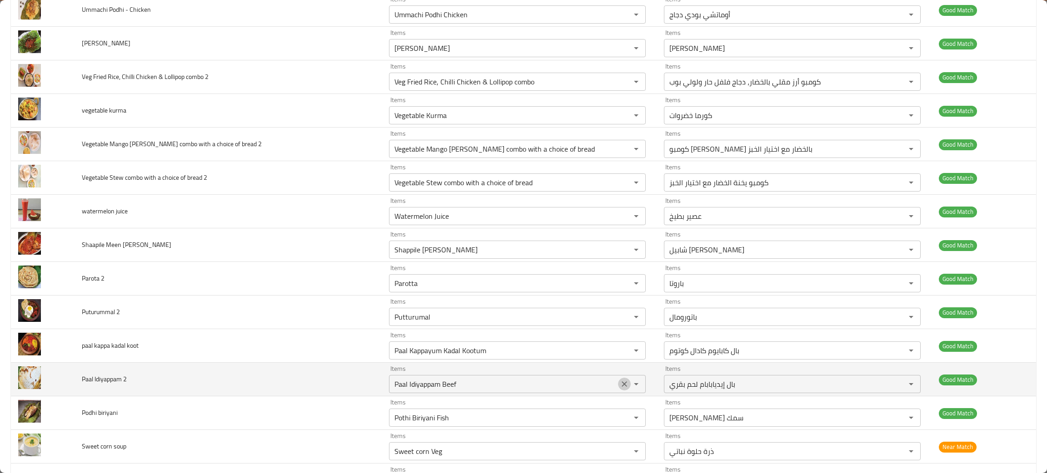
click at [620, 384] on icon "Clear" at bounding box center [624, 384] width 9 height 9
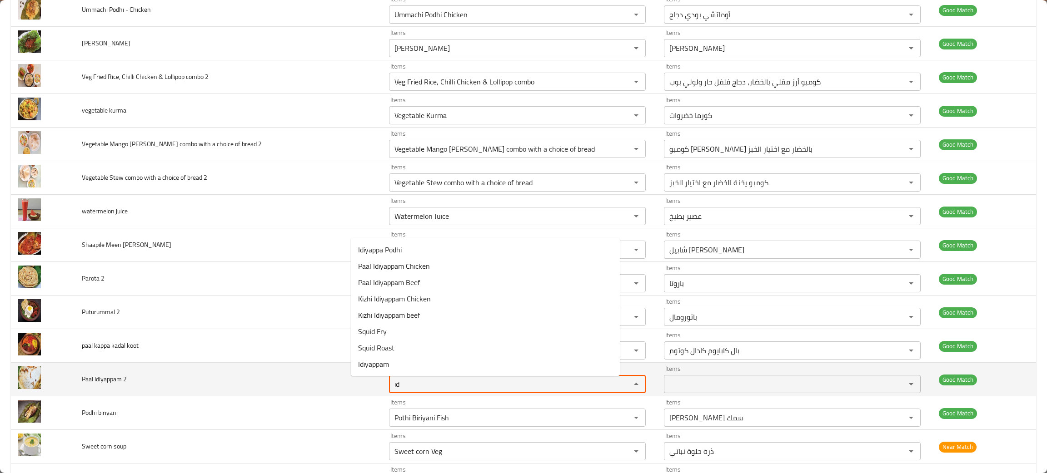
type 2 "id"
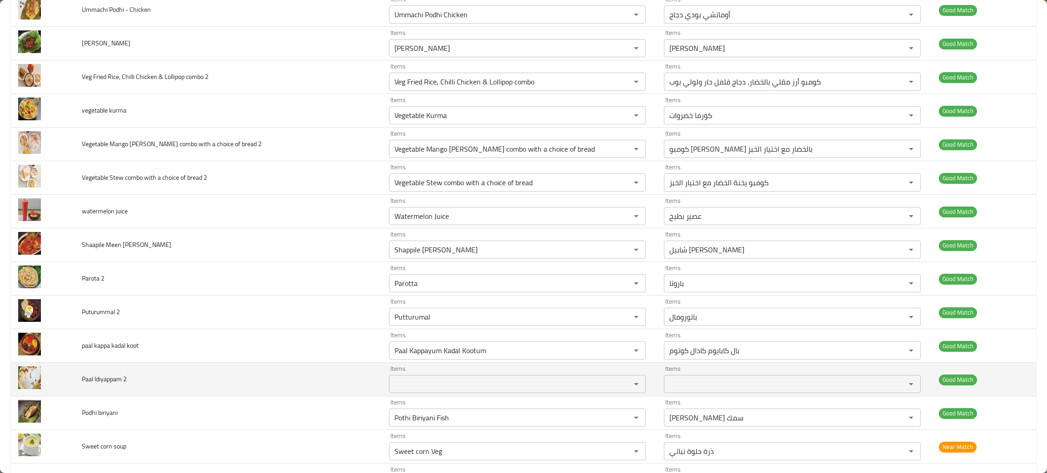
click at [342, 366] on td "Paal Idiyappam 2" at bounding box center [228, 380] width 307 height 34
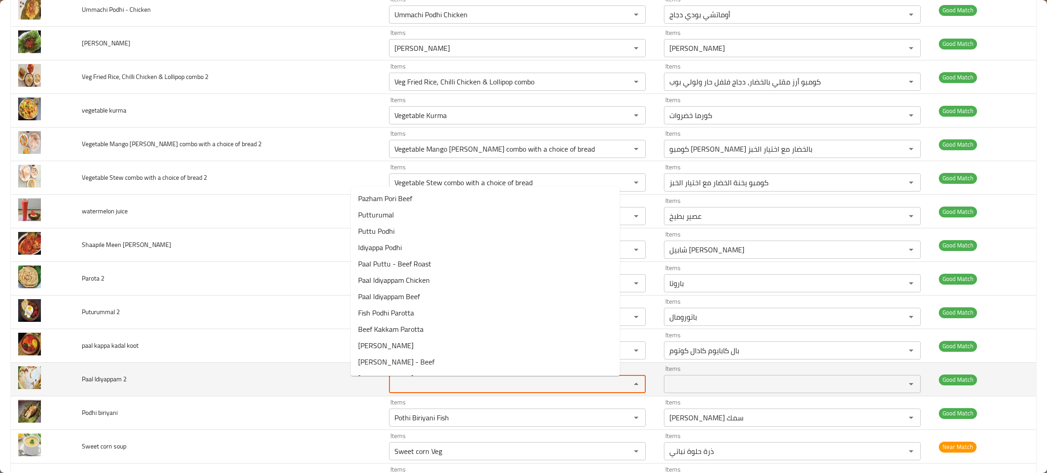
click at [392, 386] on 2 "Items" at bounding box center [504, 384] width 224 height 13
type 2 "paal"
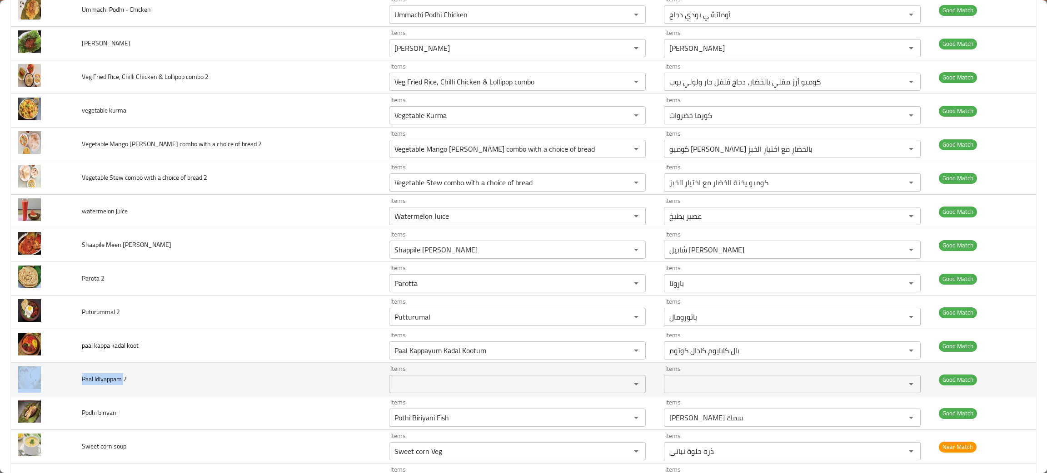
drag, startPoint x: 126, startPoint y: 380, endPoint x: 70, endPoint y: 376, distance: 55.6
click at [70, 376] on tr "Paal Idiyappam 2 Items Items Items Items Good Match" at bounding box center [523, 380] width 1025 height 34
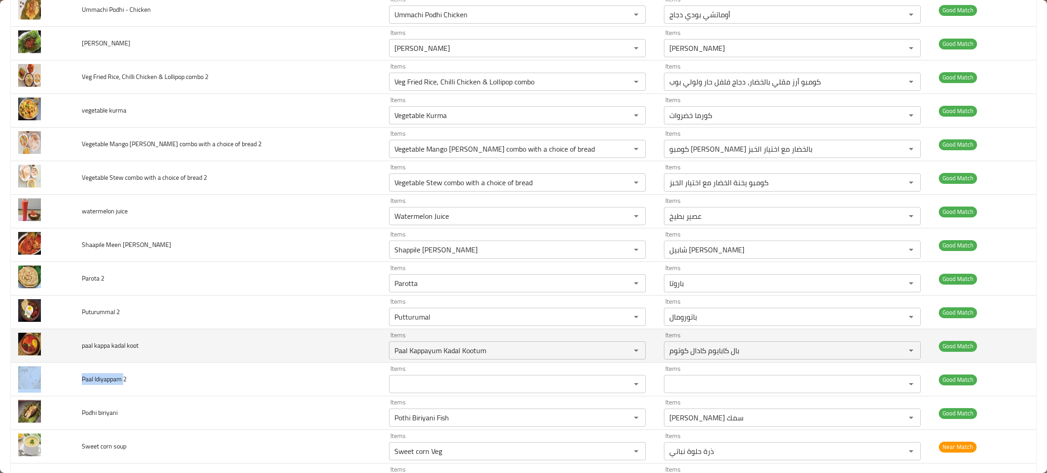
copy tr "Paal Idiyappam"
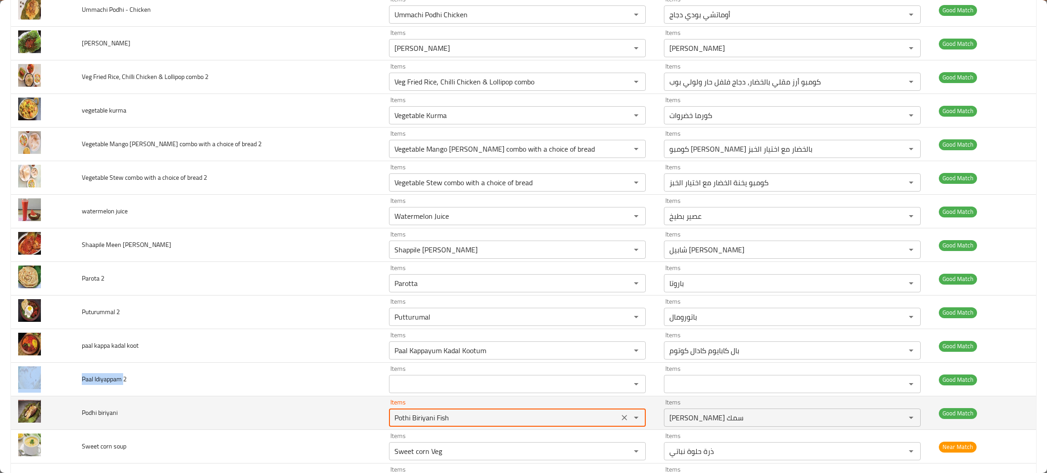
click at [404, 424] on biriyani "Pothi Biriyani Fish" at bounding box center [504, 418] width 224 height 13
click at [620, 419] on icon "Clear" at bounding box center [624, 417] width 9 height 9
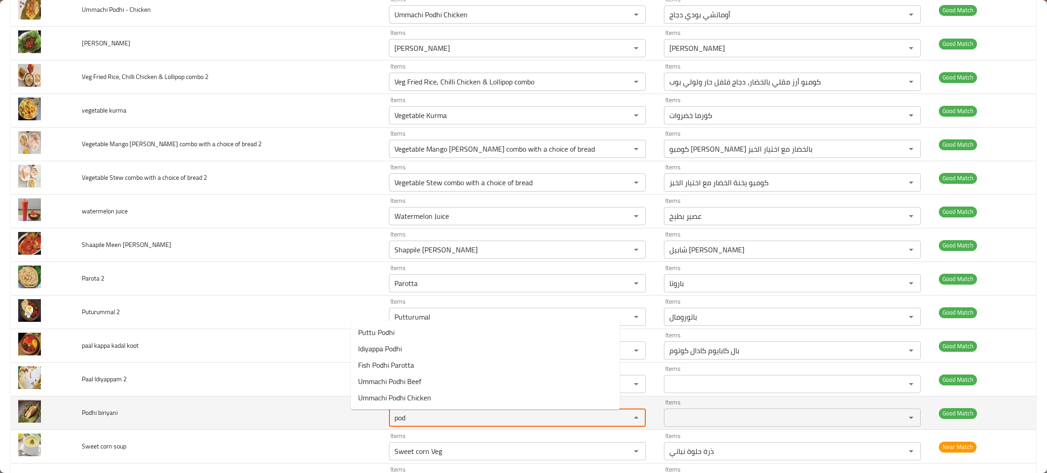
type biriyani "pod"
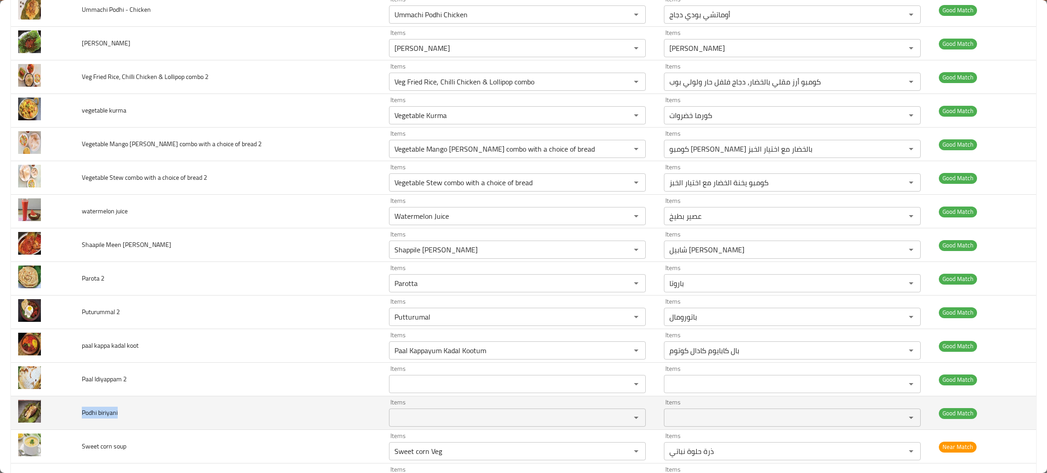
drag, startPoint x: 133, startPoint y: 419, endPoint x: 77, endPoint y: 421, distance: 55.9
click at [77, 421] on td "Podhi biriyani" at bounding box center [228, 414] width 307 height 34
copy span "Podhi biriyani"
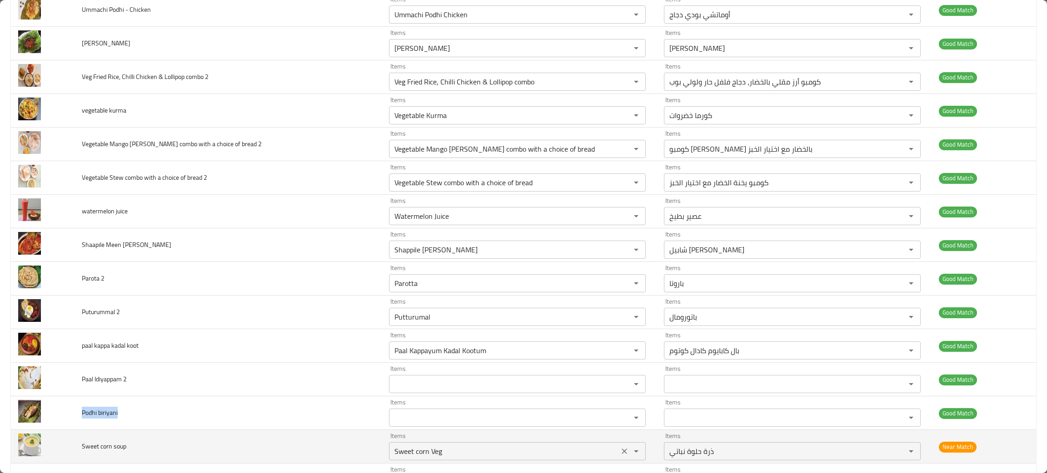
click at [416, 461] on div "Sweet corn Veg Items" at bounding box center [517, 452] width 257 height 18
click at [620, 452] on icon "Clear" at bounding box center [624, 451] width 9 height 9
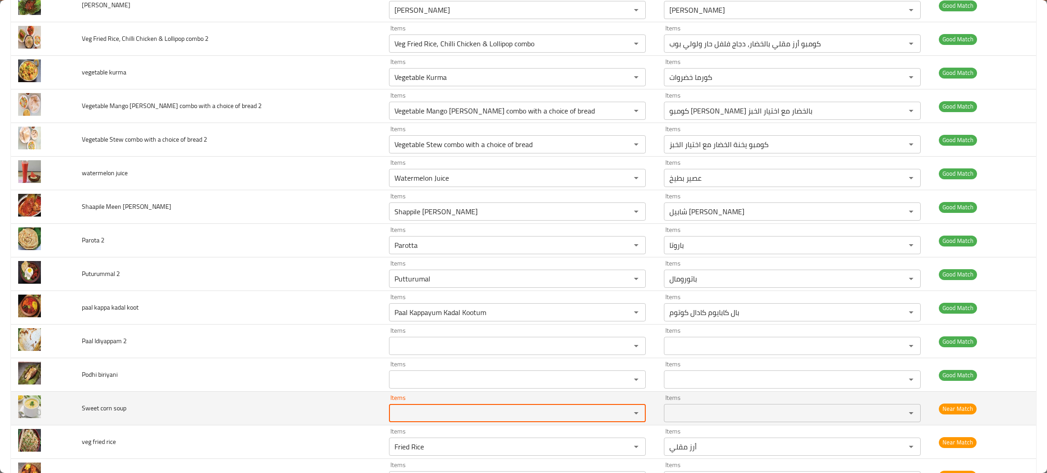
scroll to position [954, 0]
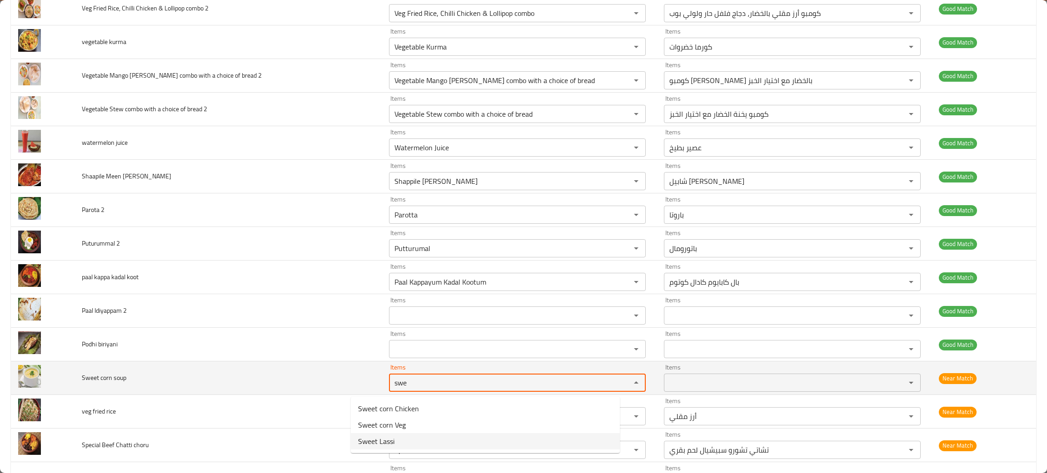
type soup "swe"
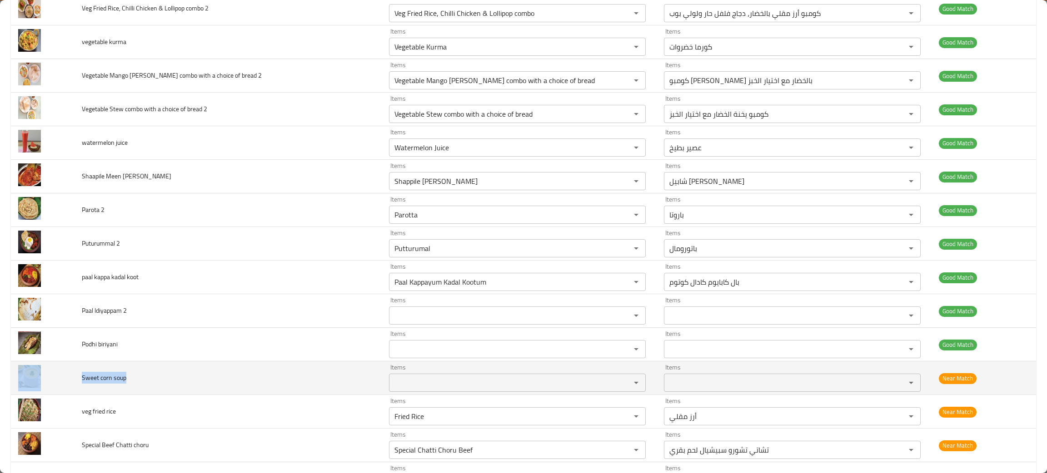
drag, startPoint x: 130, startPoint y: 381, endPoint x: 70, endPoint y: 378, distance: 60.5
click at [70, 378] on tr "Sweet corn soup Items Items Items Items Near Match" at bounding box center [523, 379] width 1025 height 34
copy tr "Sweet corn soup"
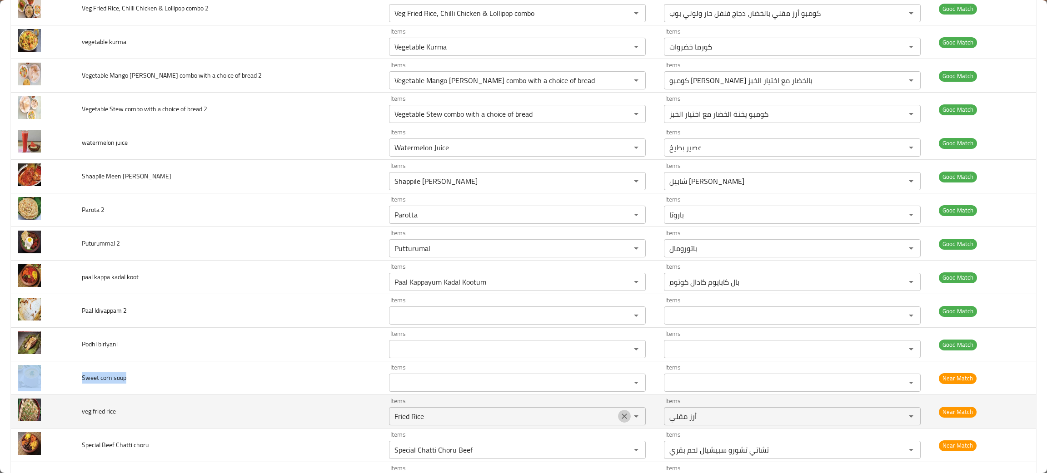
click at [618, 414] on button "Clear" at bounding box center [624, 416] width 13 height 13
drag, startPoint x: 127, startPoint y: 418, endPoint x: 75, endPoint y: 410, distance: 52.9
click at [75, 410] on tr "veg fried rice Items Items Items Items Near Match" at bounding box center [523, 412] width 1025 height 34
copy tr "veg fried rice"
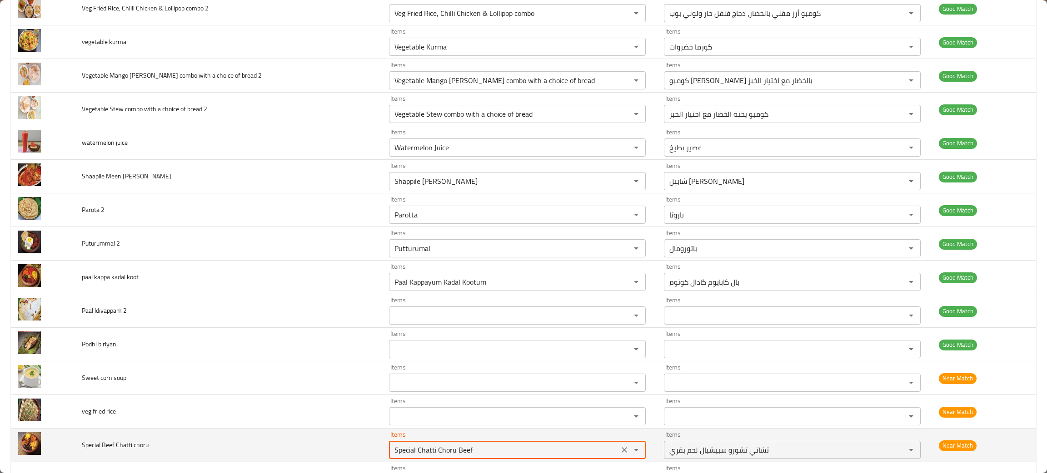
click at [452, 457] on choru "Special Chatti Choru Beef" at bounding box center [504, 450] width 224 height 13
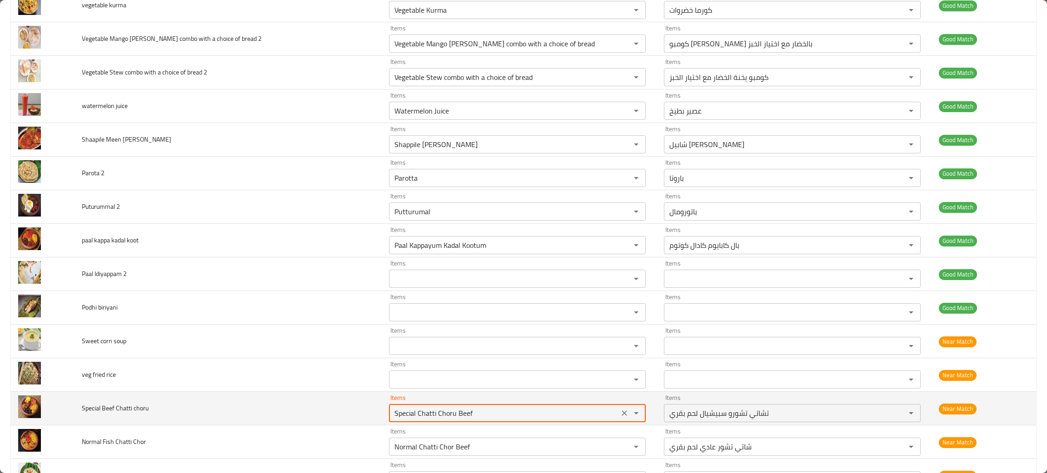
scroll to position [1022, 0]
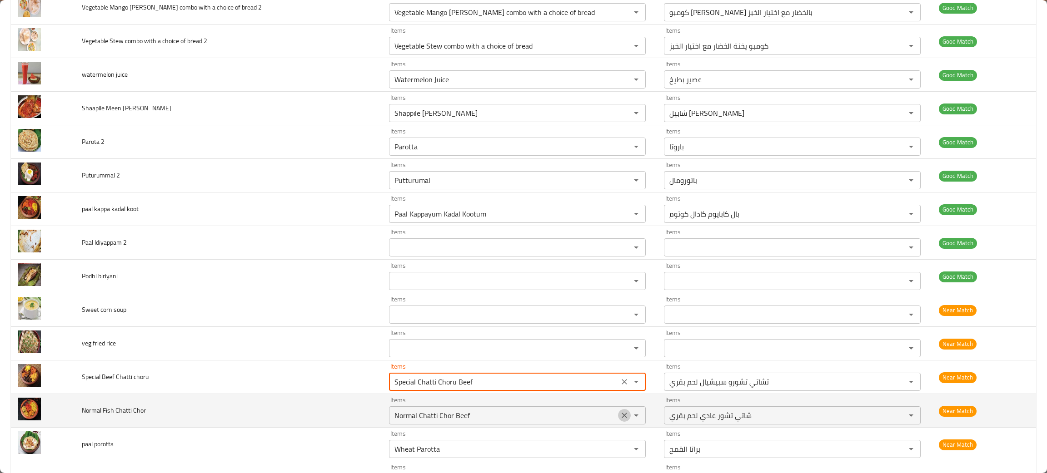
drag, startPoint x: 597, startPoint y: 416, endPoint x: 565, endPoint y: 421, distance: 33.2
click at [620, 416] on icon "Clear" at bounding box center [624, 415] width 9 height 9
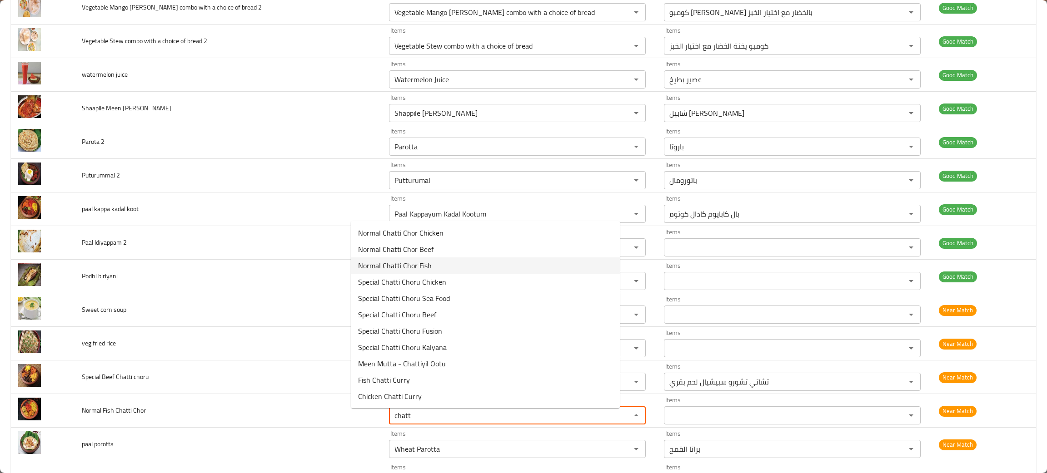
click at [391, 266] on span "Normal Chatti Chor Fish" at bounding box center [395, 265] width 74 height 11
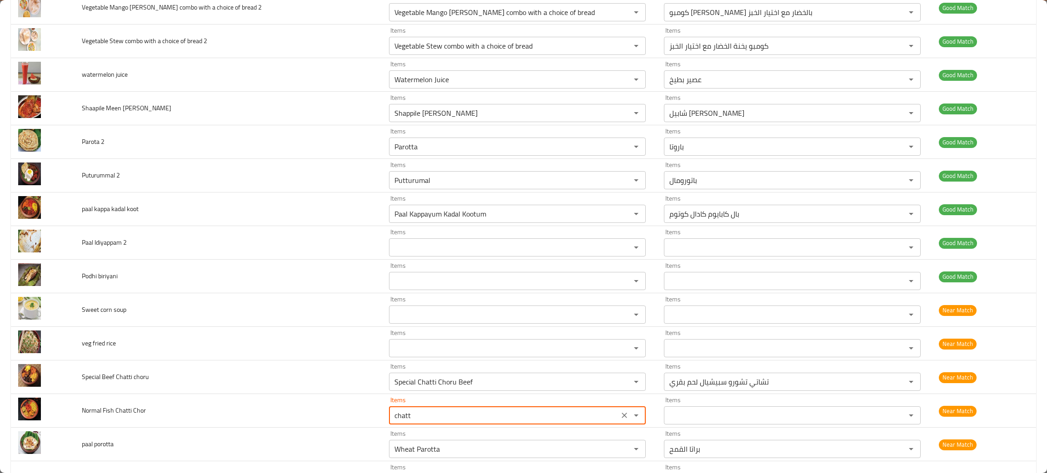
type Chor "Normal Chatti Chor Fish"
type Chor-ar "شاتي تشور عادي سمك"
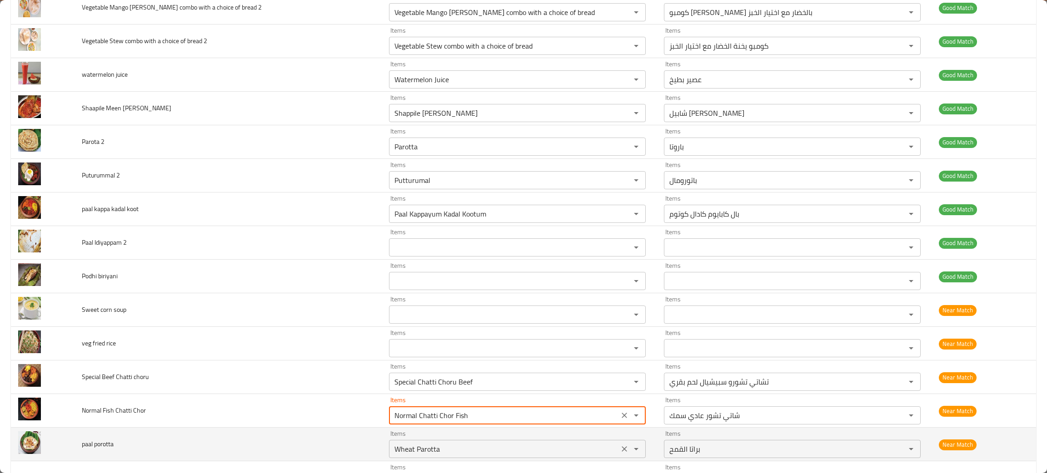
click at [620, 453] on icon "Clear" at bounding box center [624, 449] width 9 height 9
type Chor "Normal Chatti Chor Fish"
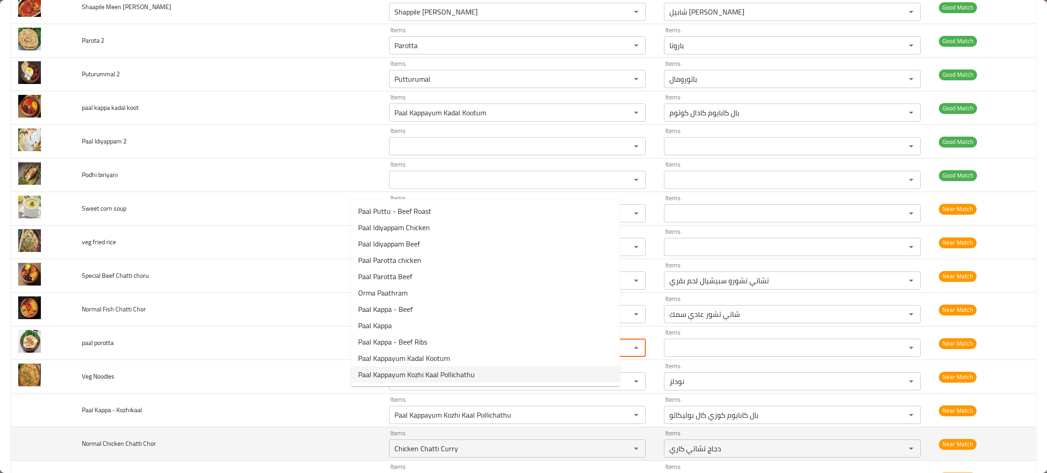
scroll to position [1159, 0]
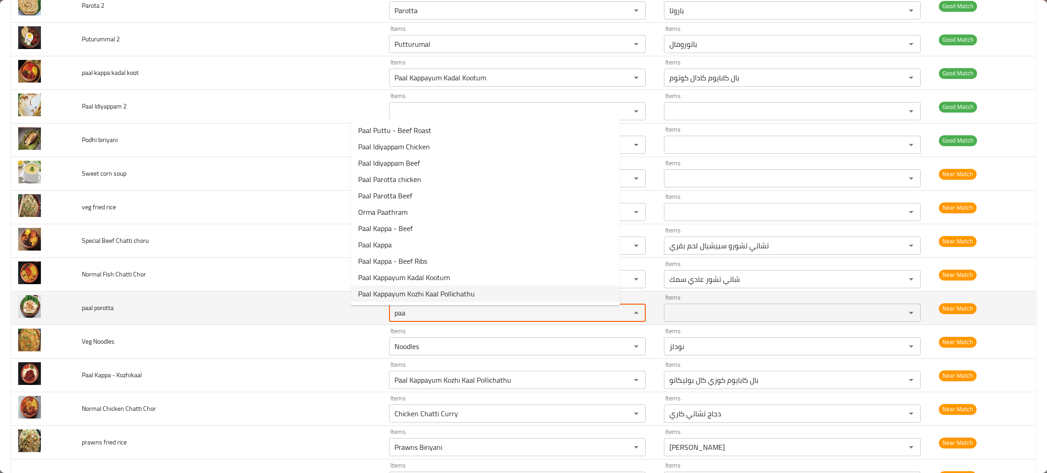
type porotta "paa"
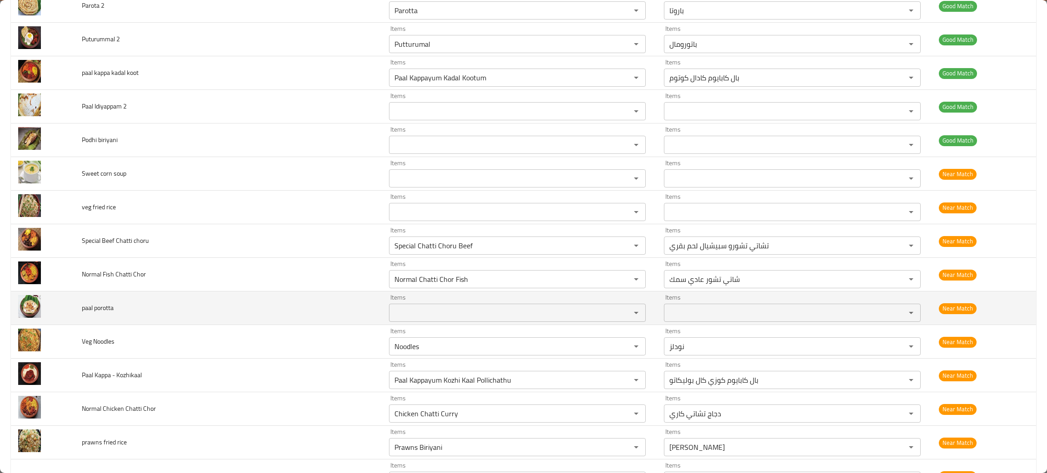
drag, startPoint x: 133, startPoint y: 317, endPoint x: 66, endPoint y: 314, distance: 66.8
click at [66, 314] on tr "paal porotta Items Items Items Items Near Match" at bounding box center [523, 309] width 1025 height 34
click at [129, 311] on td "paal porotta" at bounding box center [228, 309] width 307 height 34
click at [120, 310] on td "paal porotta" at bounding box center [228, 309] width 307 height 34
click at [86, 314] on span "paal porotta" at bounding box center [98, 308] width 32 height 12
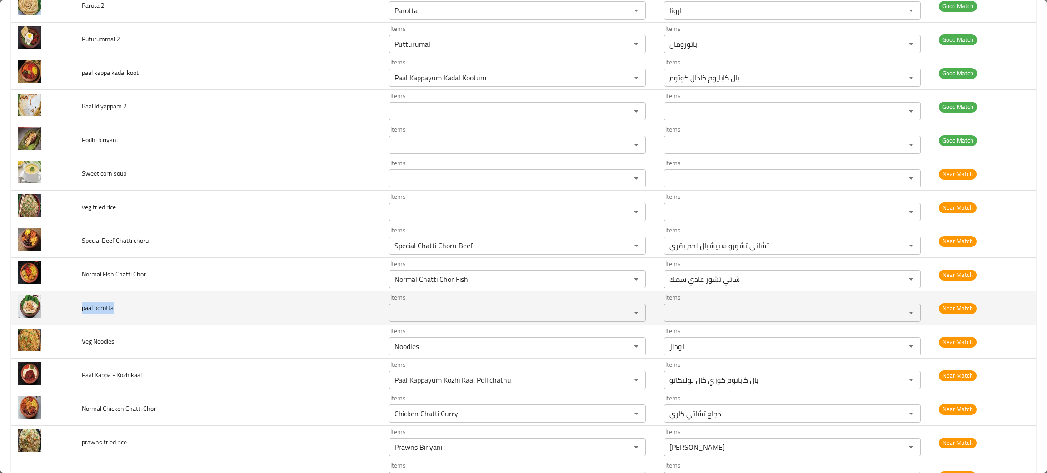
drag, startPoint x: 130, startPoint y: 310, endPoint x: 78, endPoint y: 312, distance: 51.8
click at [78, 312] on td "paal porotta" at bounding box center [228, 309] width 307 height 34
copy span "paal porotta"
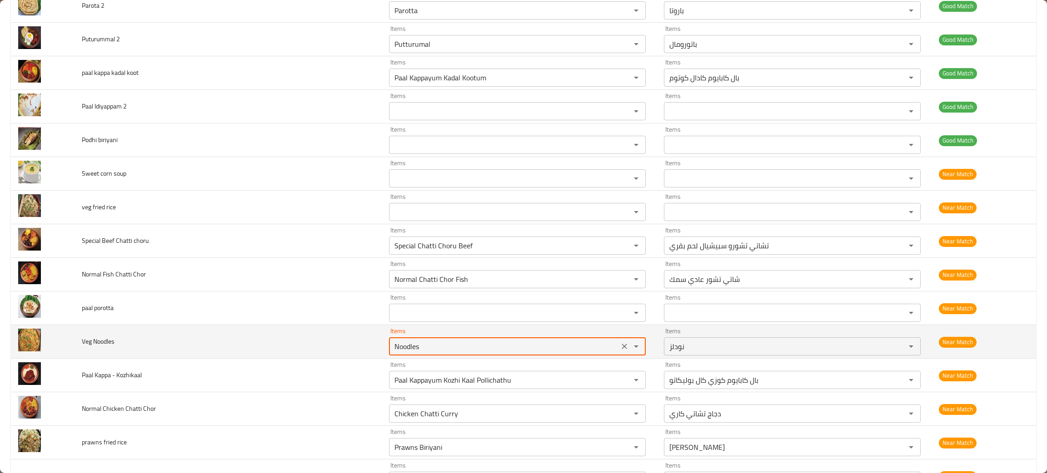
click at [393, 348] on Noodles "Noodles" at bounding box center [504, 346] width 224 height 13
click at [620, 351] on icon "Clear" at bounding box center [624, 346] width 9 height 9
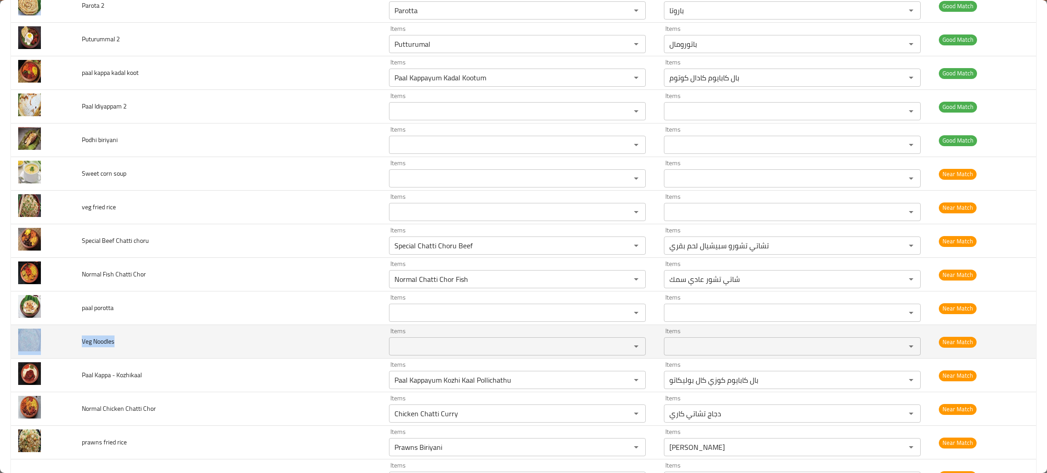
drag, startPoint x: 132, startPoint y: 346, endPoint x: 75, endPoint y: 345, distance: 57.3
click at [70, 348] on tr "Veg Noodles Items Items Items Items Near Match" at bounding box center [523, 342] width 1025 height 34
copy tr "Veg Noodles"
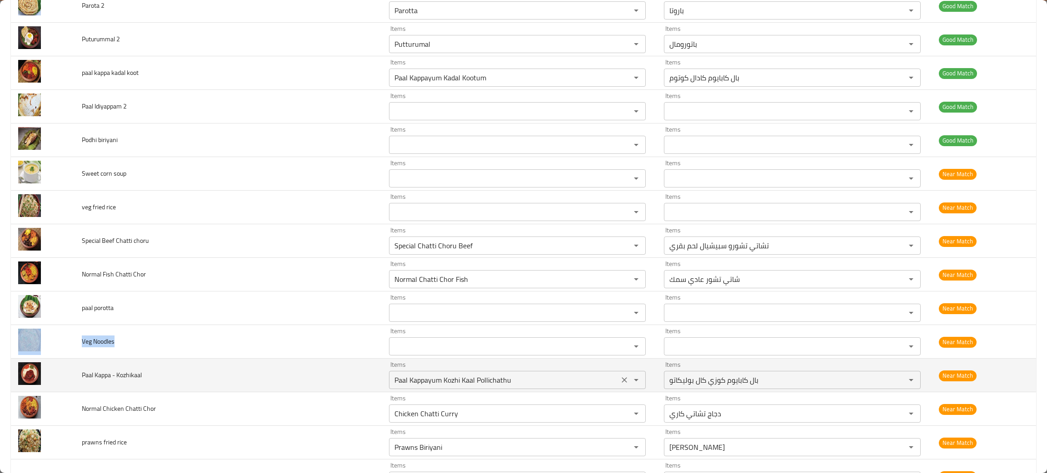
drag, startPoint x: 488, startPoint y: 387, endPoint x: 494, endPoint y: 385, distance: 6.1
click at [488, 387] on Kozhikaal "Paal Kappayum Kozhi Kaal Pollichathu" at bounding box center [504, 380] width 224 height 13
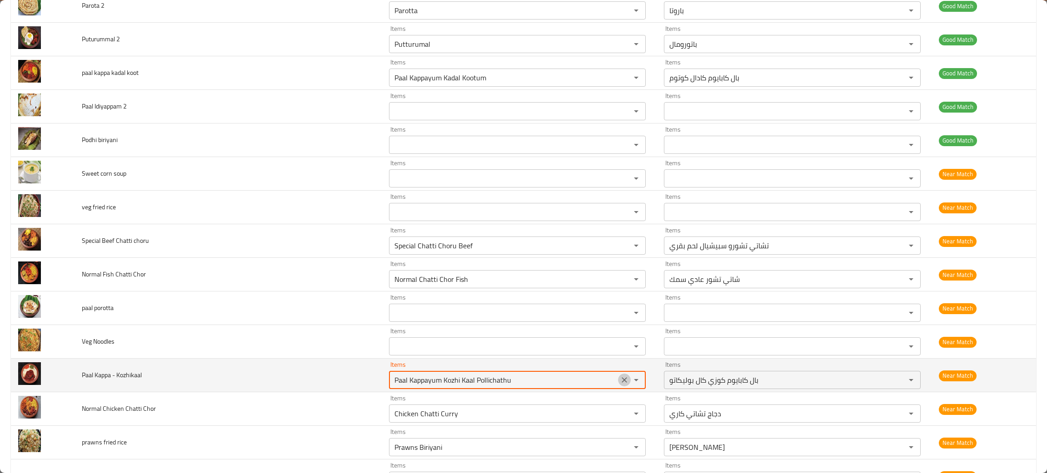
click at [620, 383] on icon "Clear" at bounding box center [624, 380] width 9 height 9
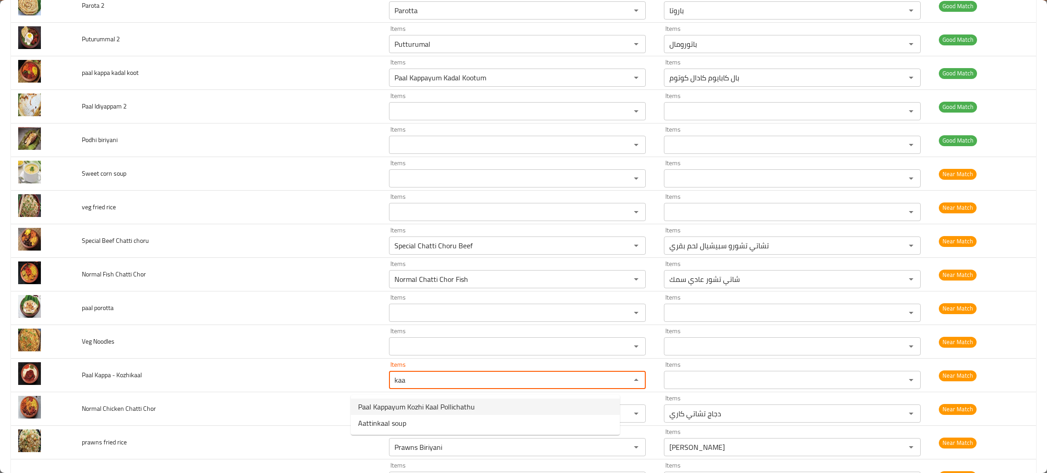
click at [413, 408] on span "Paal Kappayum Kozhi Kaal Pollichathu" at bounding box center [416, 407] width 117 height 11
type Kozhikaal "Paal Kappayum Kozhi Kaal Pollichathu"
type Kozhikaal-ar "بال كابايوم كوزي كال بوليكاتو"
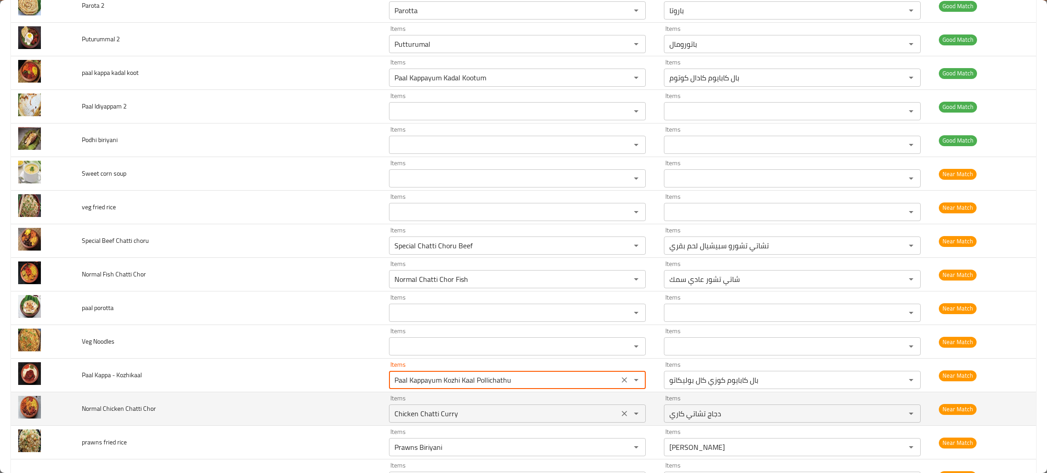
click at [620, 418] on icon "Clear" at bounding box center [624, 413] width 9 height 9
type Kozhikaal "Paal Kappayum Kozhi Kaal Pollichathu"
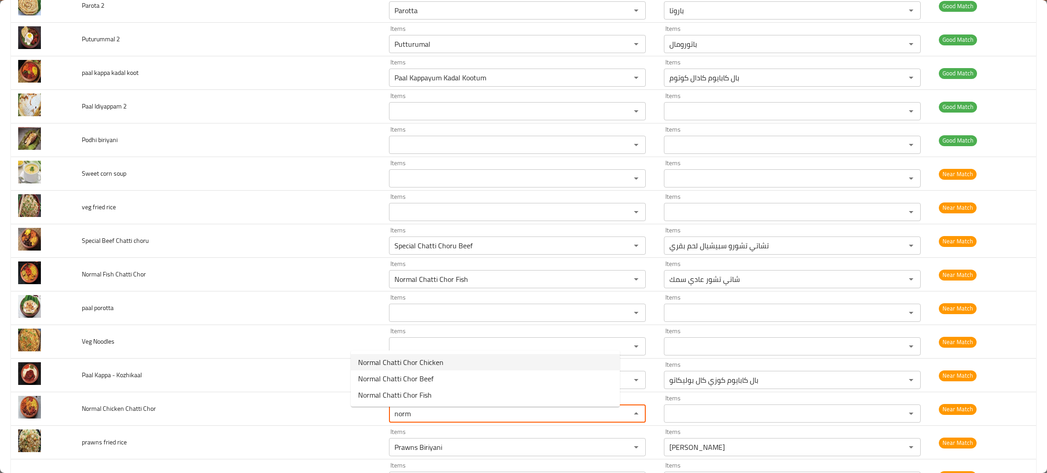
click at [380, 363] on span "Normal Chatti Chor Chicken" at bounding box center [400, 362] width 85 height 11
type Chor "Normal Chatti Chor Chicken"
type Chor-ar "شاتي تشور عادي دجاج"
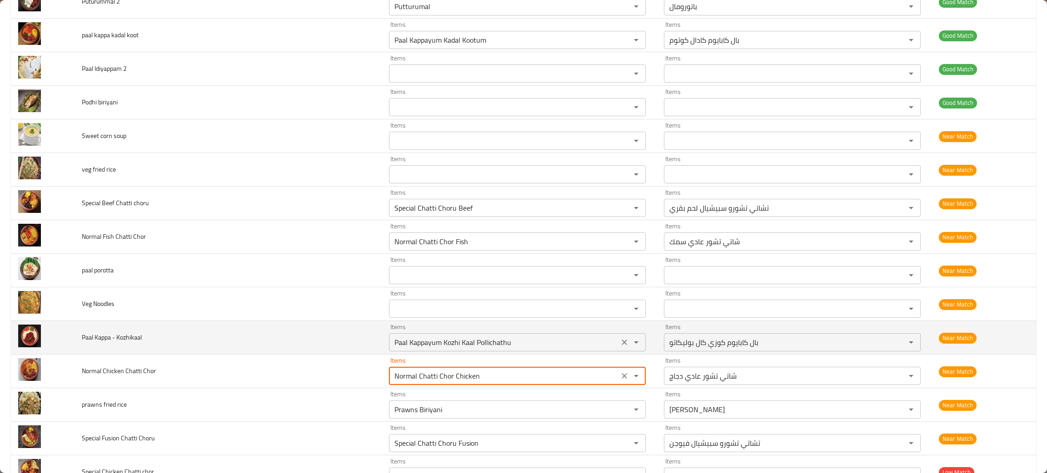
scroll to position [1226, 0]
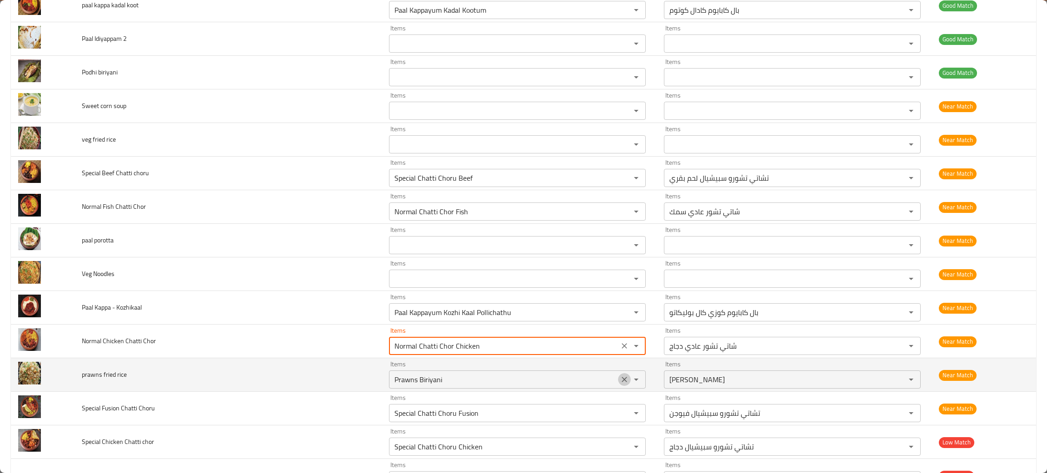
click at [620, 378] on icon "Clear" at bounding box center [624, 379] width 9 height 9
type Chor "Normal Chatti Chor Chicken"
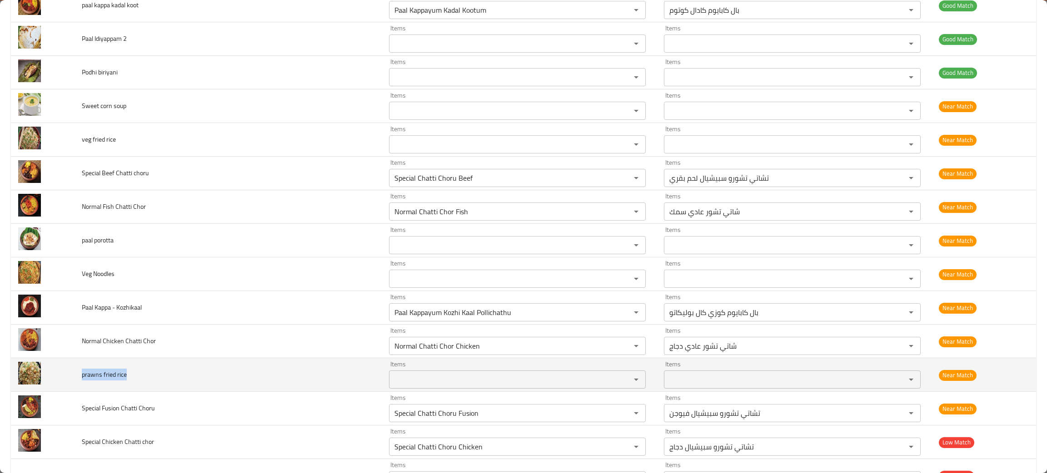
drag, startPoint x: 156, startPoint y: 380, endPoint x: 89, endPoint y: 377, distance: 66.8
click at [77, 377] on td "prawns fried rice" at bounding box center [228, 375] width 307 height 34
copy span "prawns fried rice"
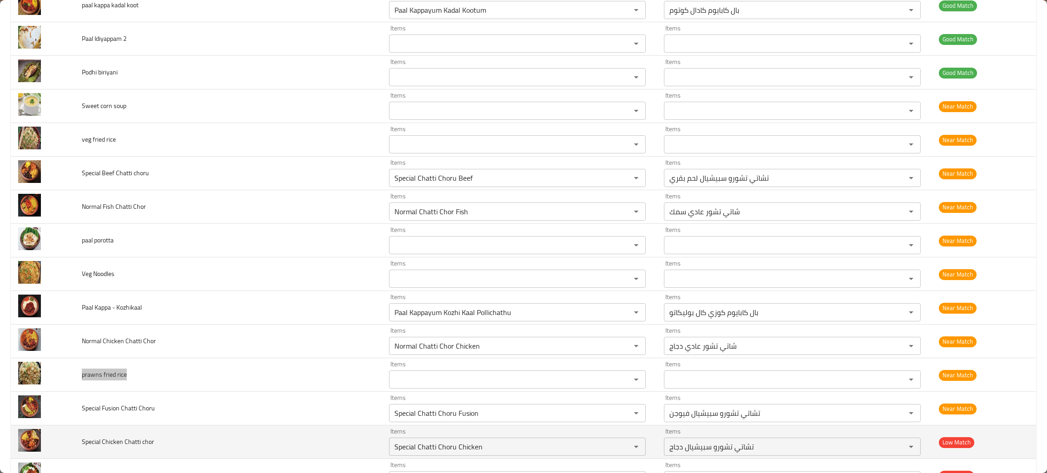
scroll to position [1294, 0]
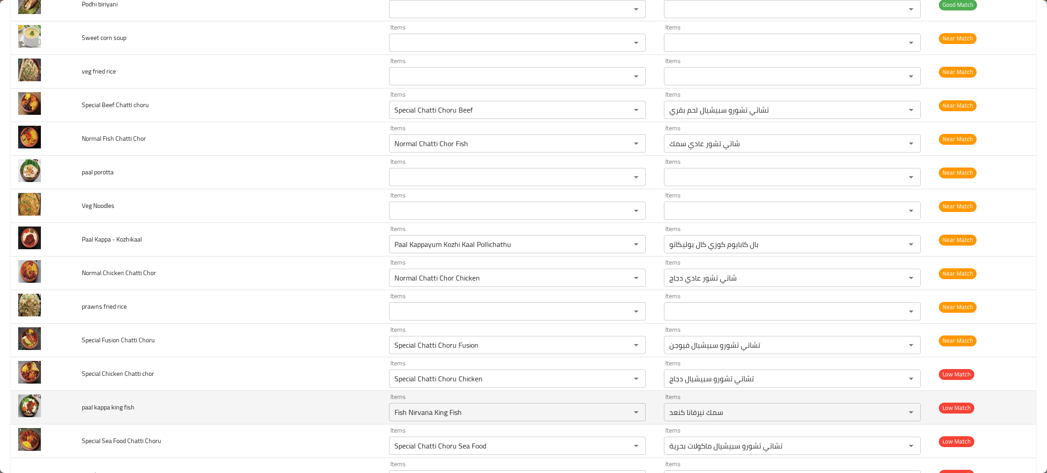
drag, startPoint x: 273, startPoint y: 428, endPoint x: 278, endPoint y: 424, distance: 5.8
click at [272, 428] on td "Special Sea Food Chatti Choru" at bounding box center [228, 442] width 307 height 34
click at [620, 413] on icon "Clear" at bounding box center [624, 412] width 9 height 9
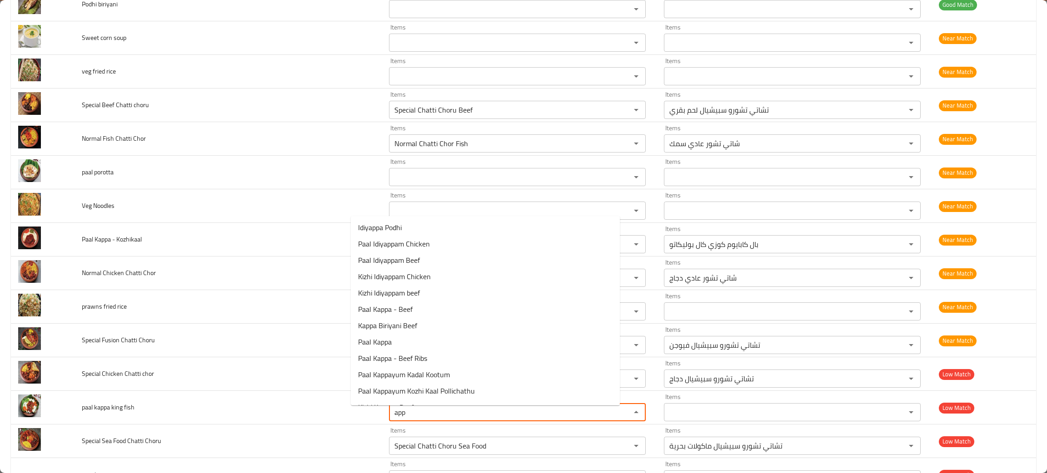
scroll to position [0, 0]
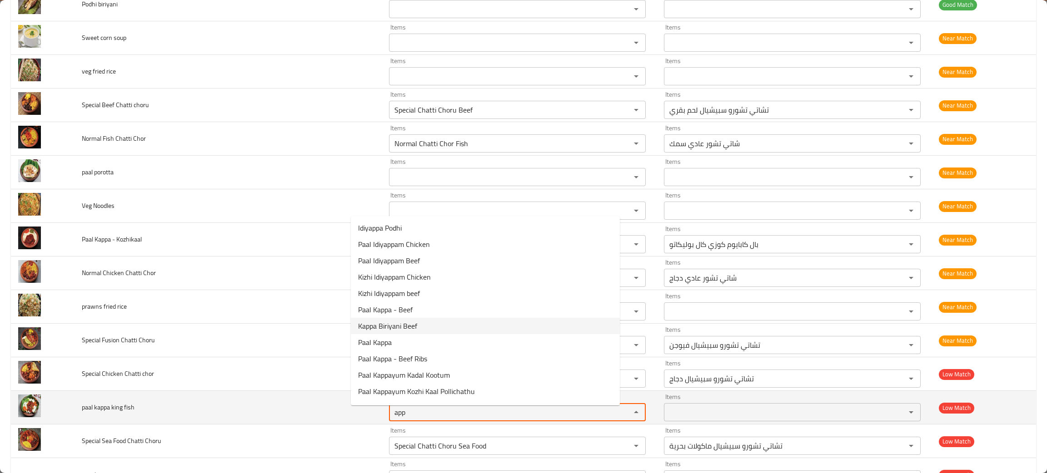
type fish "app"
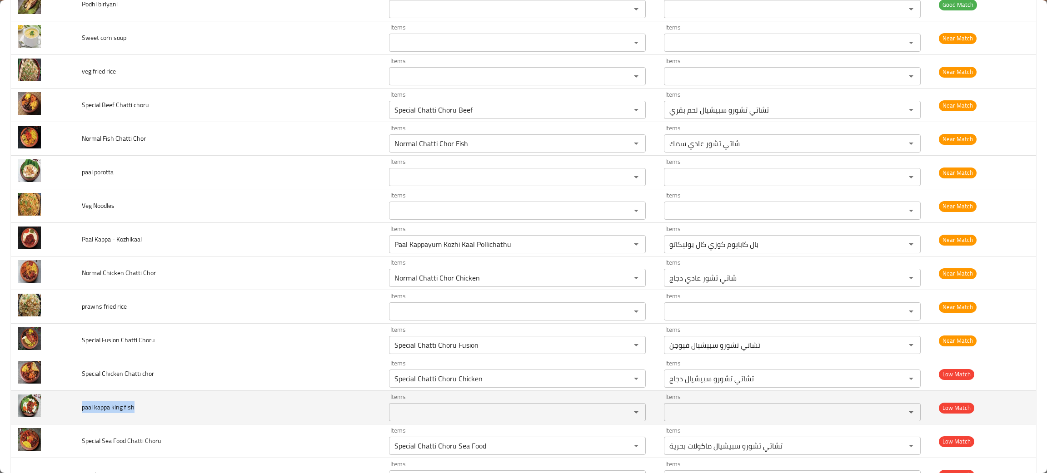
drag, startPoint x: 163, startPoint y: 413, endPoint x: 77, endPoint y: 418, distance: 86.0
click at [77, 418] on td "paal kappa king fish" at bounding box center [228, 408] width 307 height 34
copy span "paal kappa king fish"
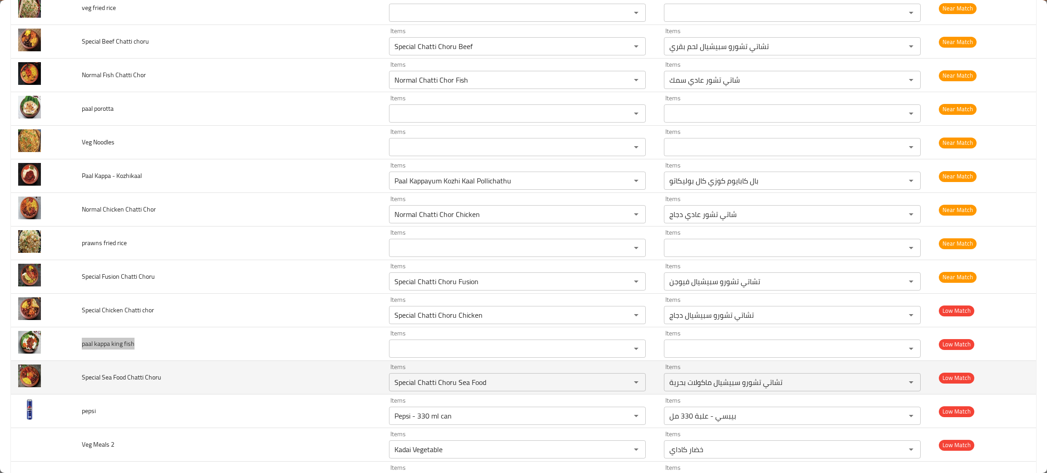
scroll to position [1363, 0]
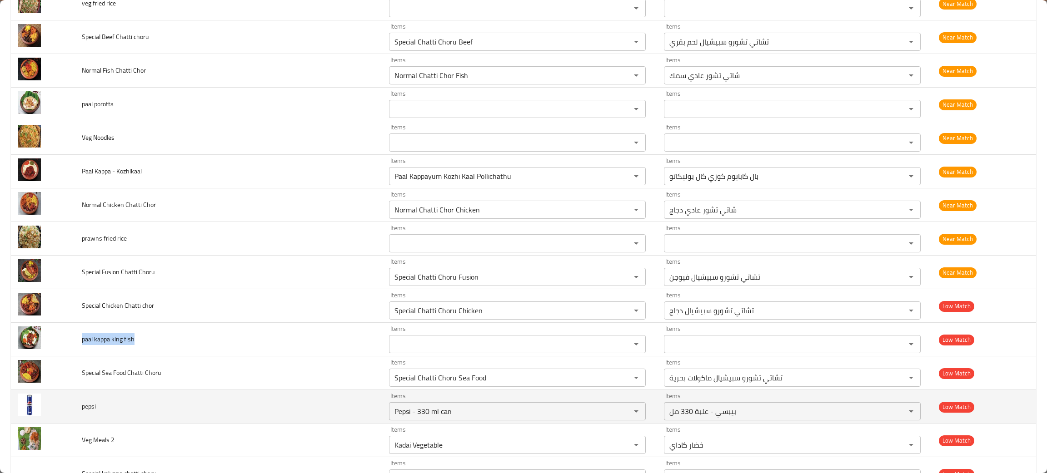
drag, startPoint x: 224, startPoint y: 400, endPoint x: 231, endPoint y: 400, distance: 6.8
click at [224, 400] on td "pepsi" at bounding box center [228, 407] width 307 height 34
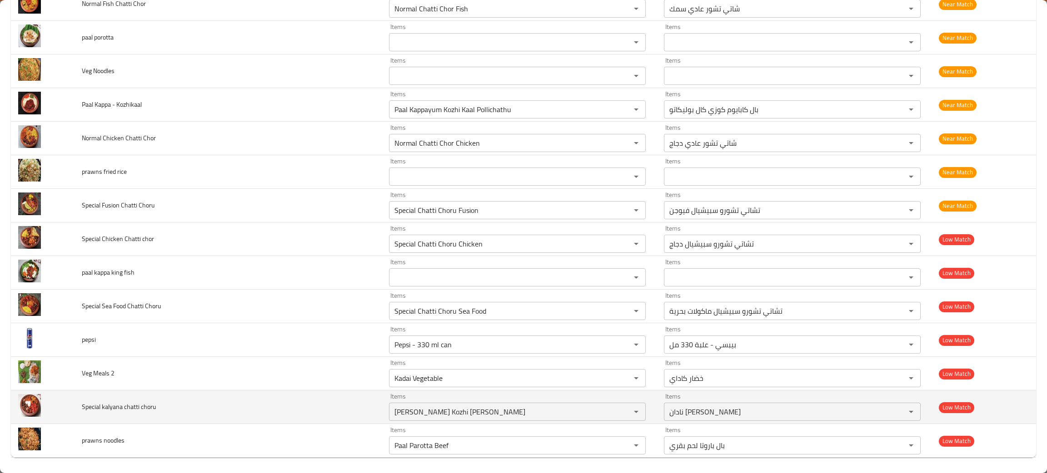
scroll to position [1431, 0]
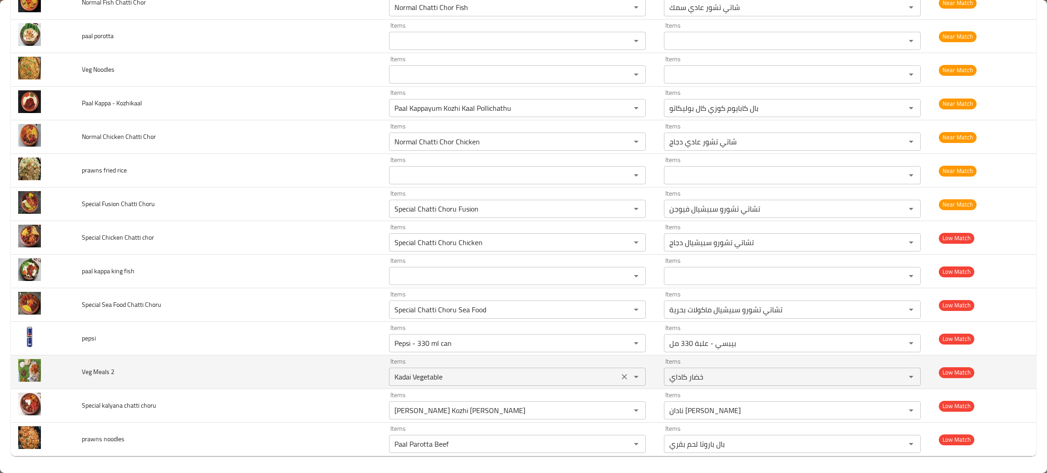
click at [620, 380] on icon "Clear" at bounding box center [624, 377] width 9 height 9
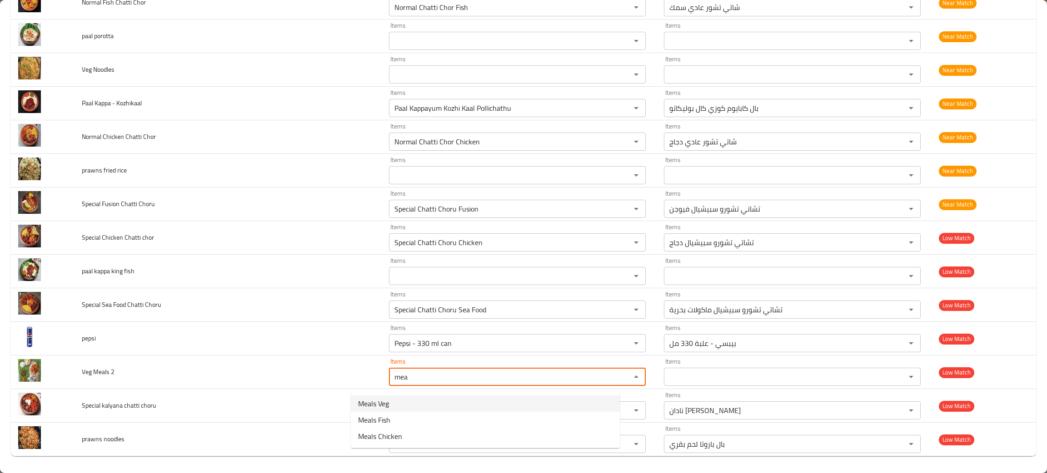
click at [376, 403] on span "Meals Veg" at bounding box center [373, 403] width 31 height 11
type 2 "Meals Veg"
type 2-ar "وجبات نباتي"
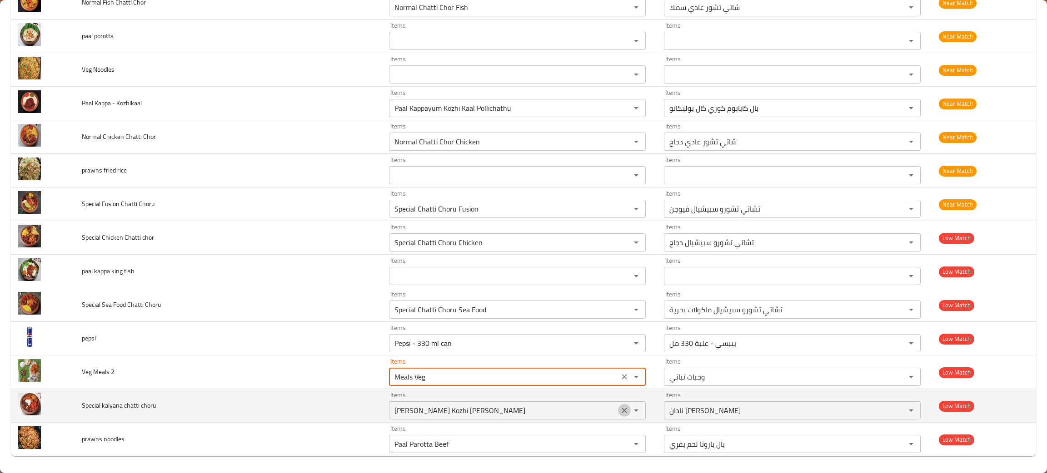
click at [620, 415] on icon "Clear" at bounding box center [624, 410] width 9 height 9
type 2 "Meals Veg"
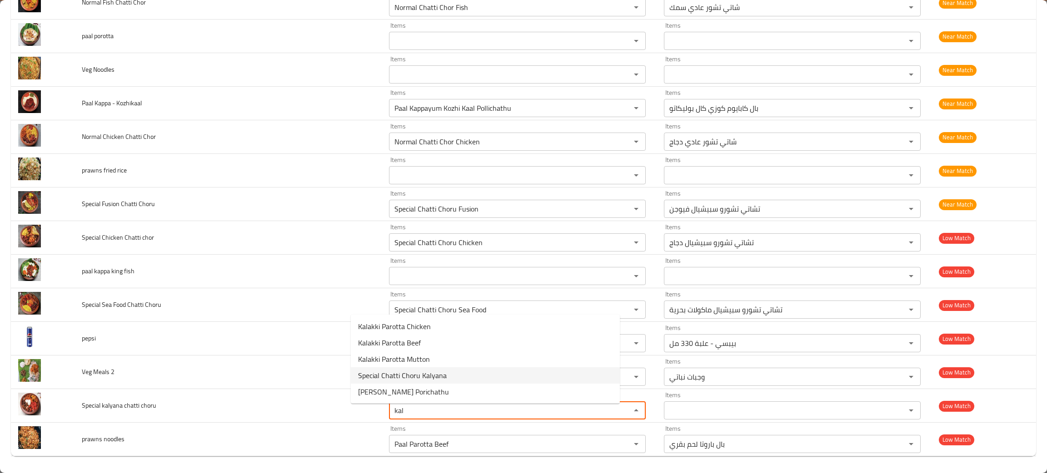
click at [381, 373] on span "Special Chatti Choru Kalyana" at bounding box center [402, 375] width 89 height 11
type choru "Special Chatti Choru Kalyana"
type choru-ar "تشاتي تشورو سبيشيال كاليانا"
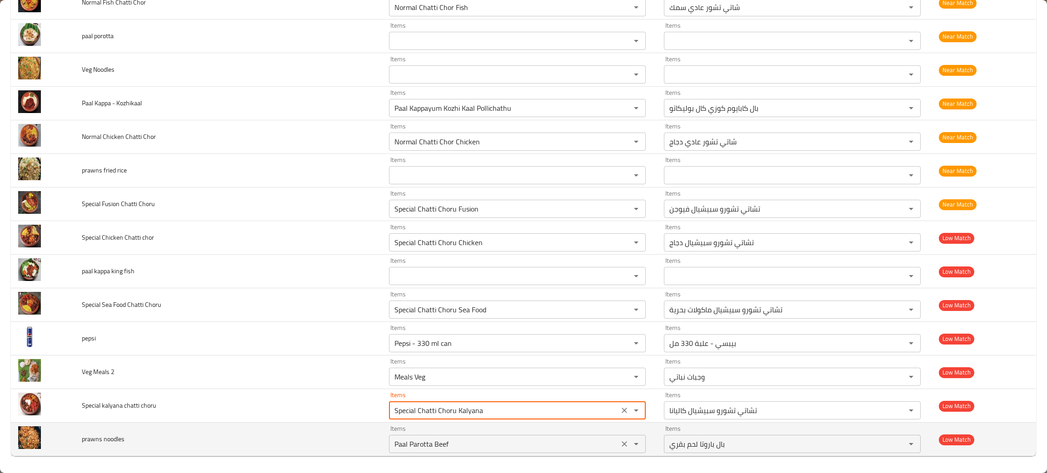
click at [620, 449] on icon "Clear" at bounding box center [624, 444] width 9 height 9
type choru "Special Chatti Choru Kalyana"
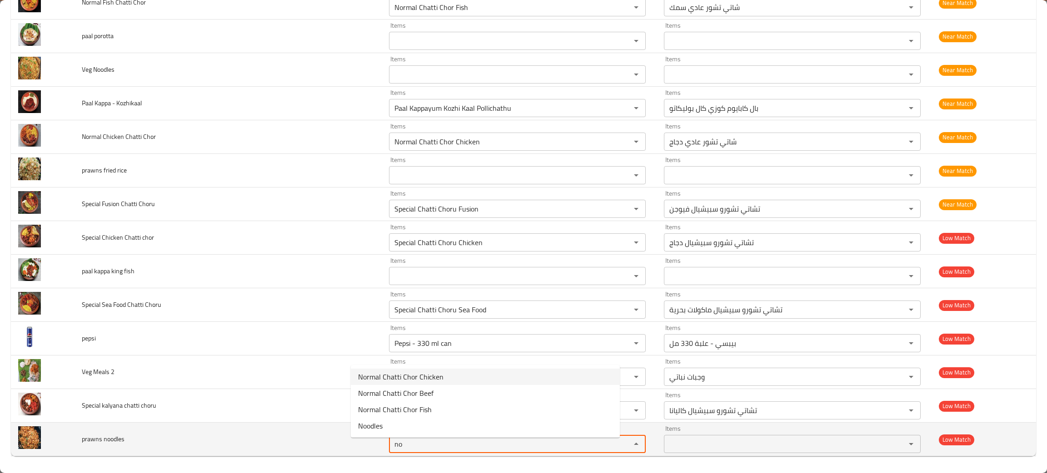
type noodles "no"
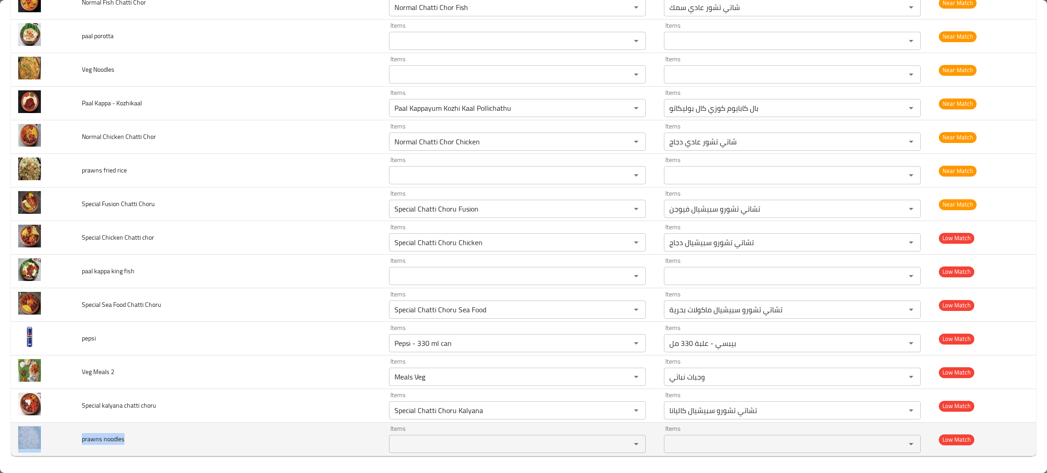
drag, startPoint x: 140, startPoint y: 445, endPoint x: 73, endPoint y: 446, distance: 67.2
click at [73, 446] on tr "prawns noodles Items Items Items Items Low Match" at bounding box center [523, 440] width 1025 height 34
copy tr "prawns noodles"
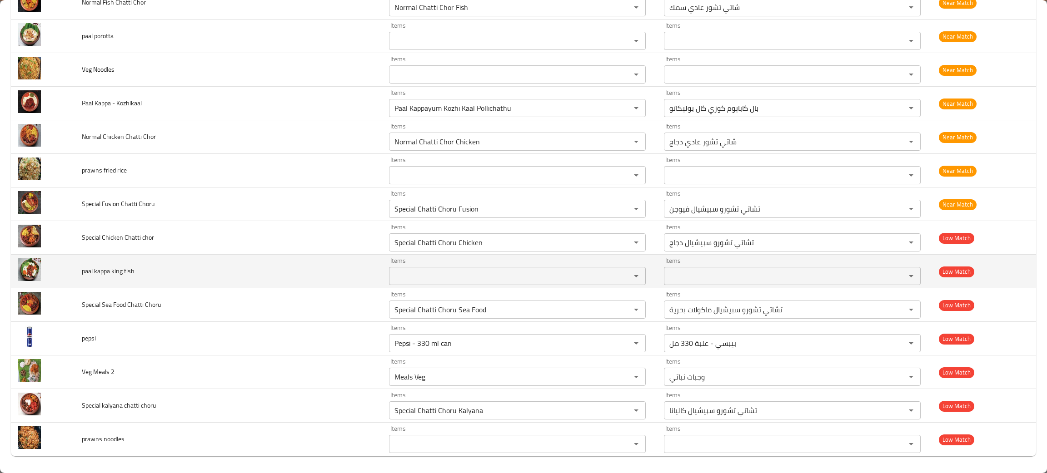
click at [181, 274] on td "paal kappa king fish" at bounding box center [228, 272] width 307 height 34
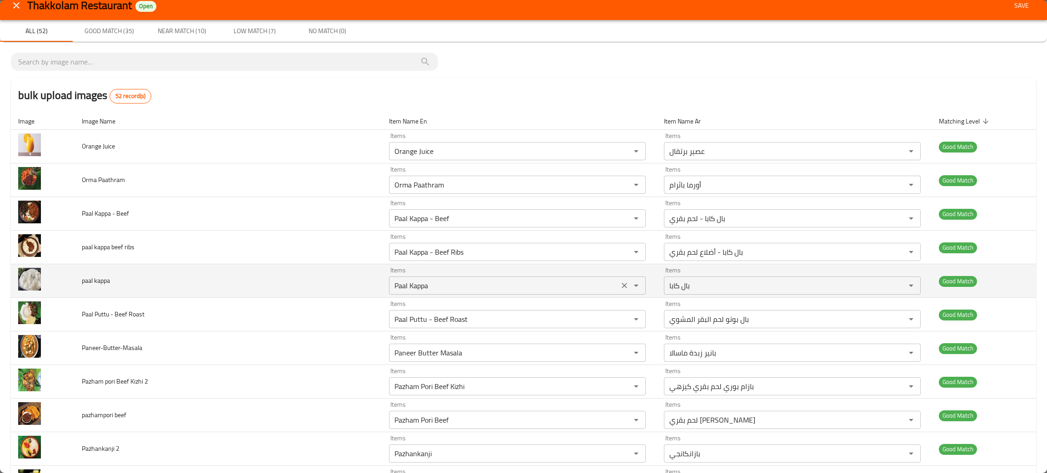
scroll to position [0, 0]
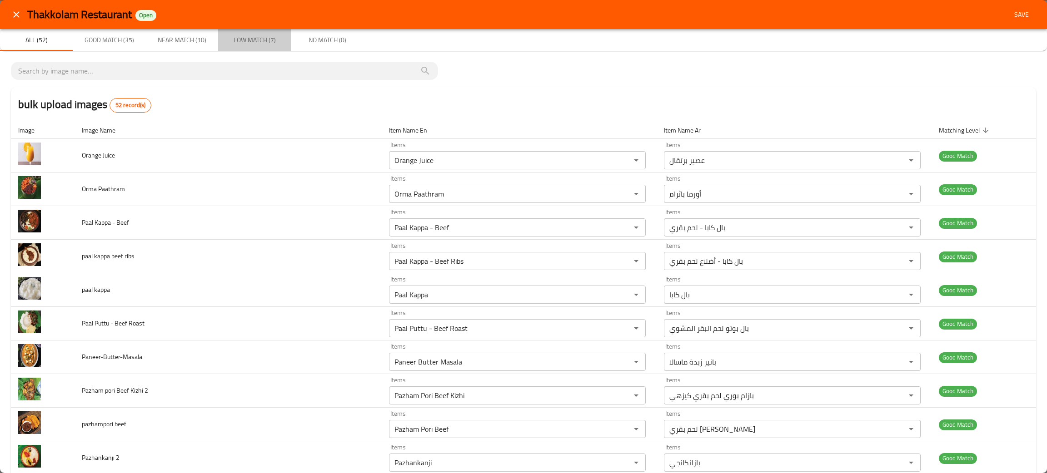
click at [259, 37] on span "Low Match (7)" at bounding box center [255, 40] width 62 height 11
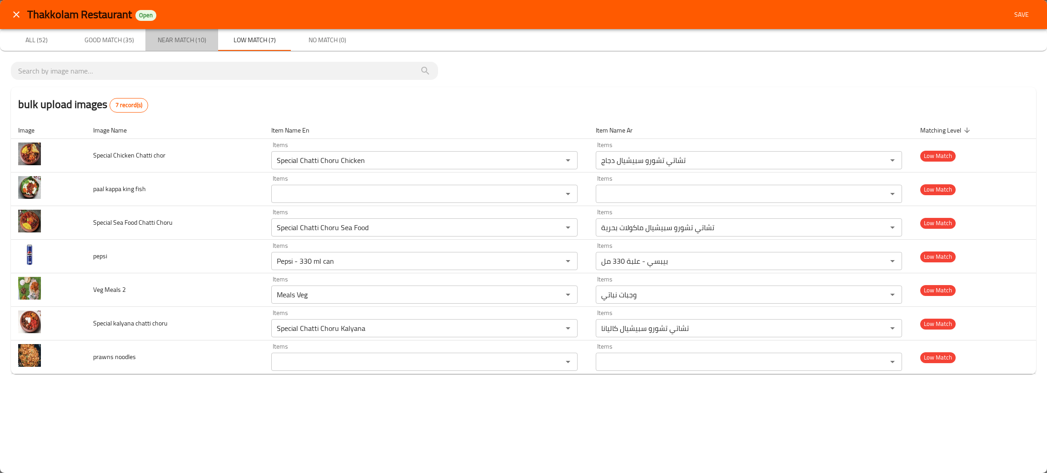
click at [181, 41] on span "Near Match (10)" at bounding box center [182, 40] width 62 height 11
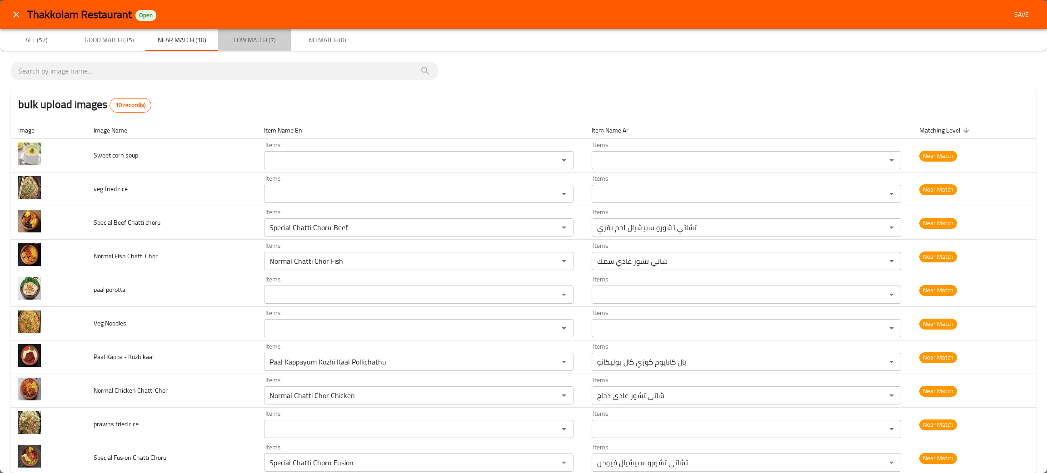
click at [262, 40] on span "Low Match (7)" at bounding box center [255, 40] width 62 height 11
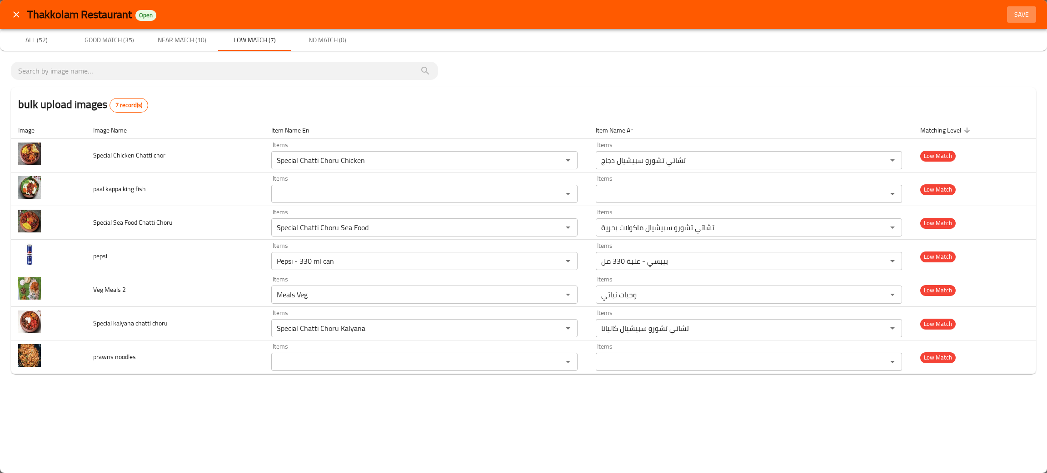
click at [1021, 15] on span "Save" at bounding box center [1022, 14] width 22 height 11
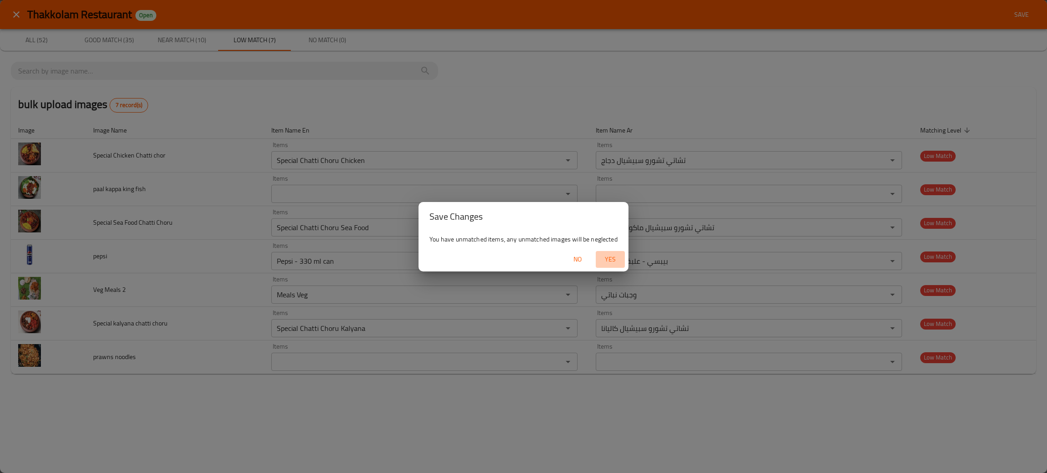
click at [615, 253] on button "Yes" at bounding box center [610, 259] width 29 height 17
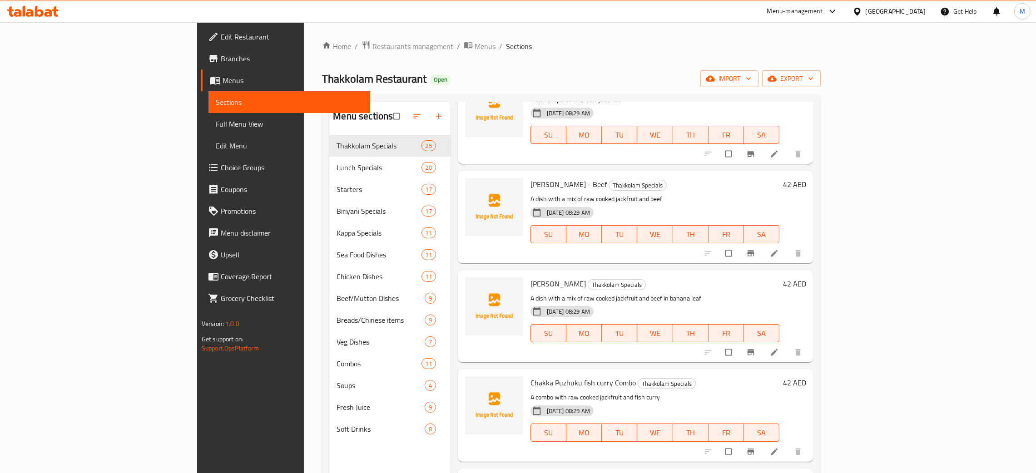
scroll to position [1022, 0]
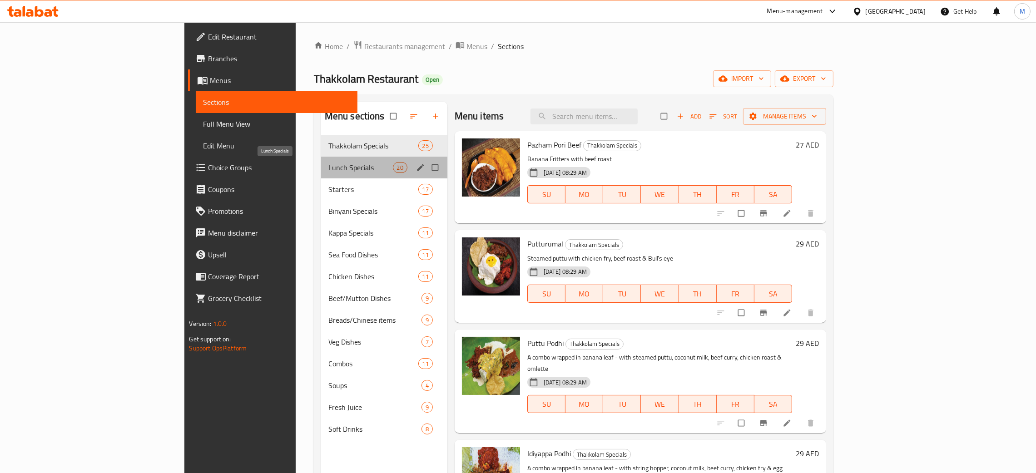
click at [329, 164] on span "Lunch Specials" at bounding box center [361, 167] width 65 height 11
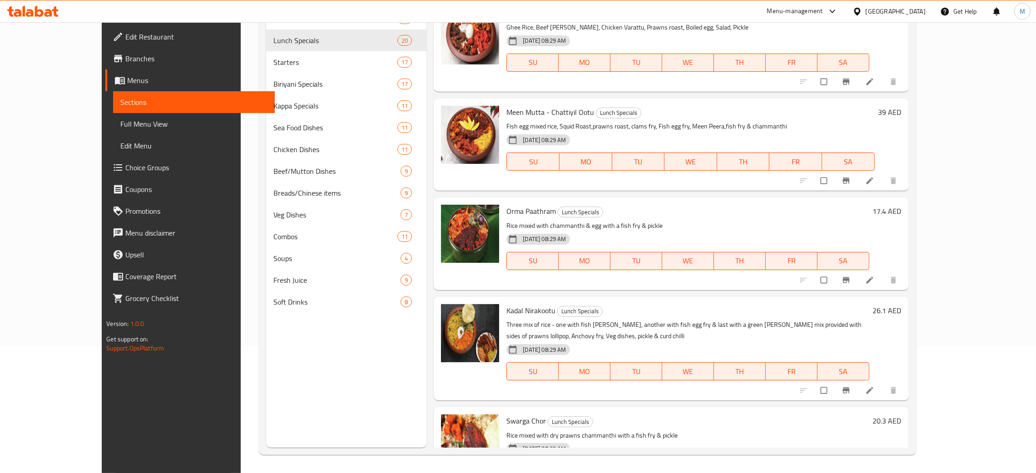
scroll to position [579, 0]
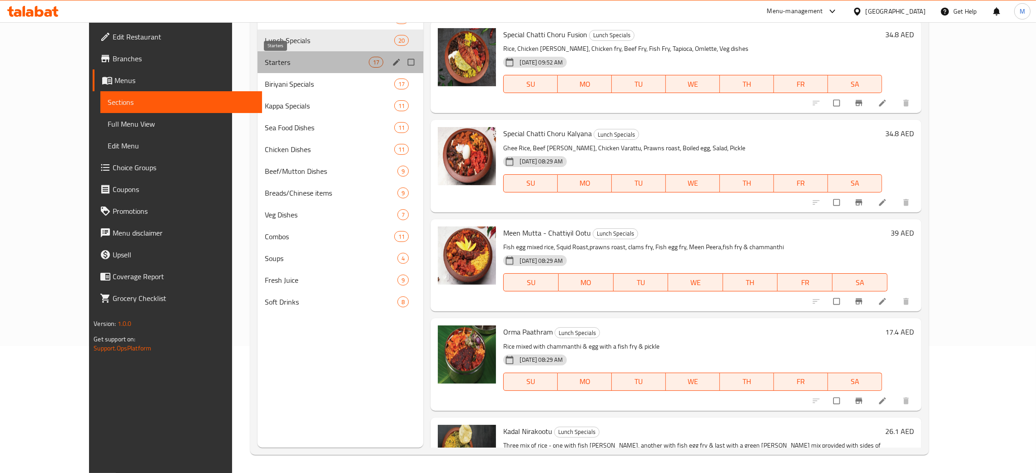
click at [265, 60] on span "Starters" at bounding box center [317, 62] width 104 height 11
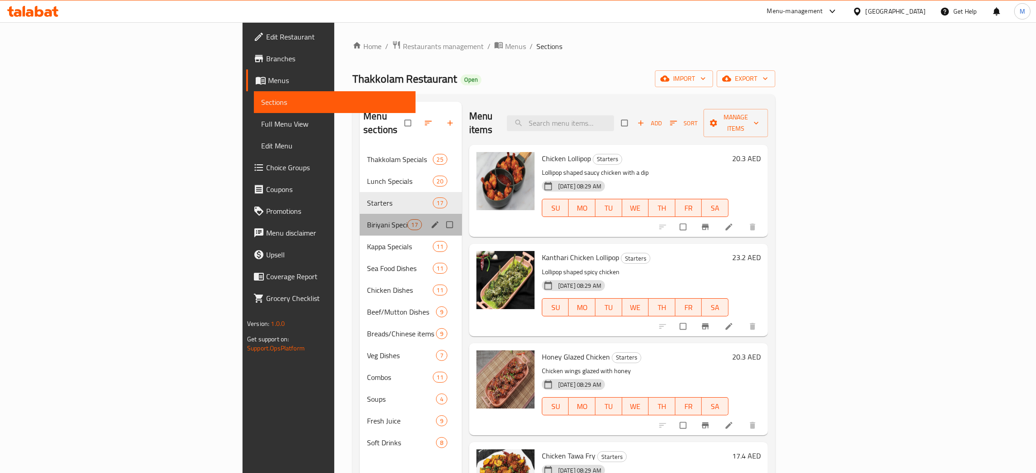
click at [360, 214] on div "Biriyani Specials 17" at bounding box center [411, 225] width 102 height 22
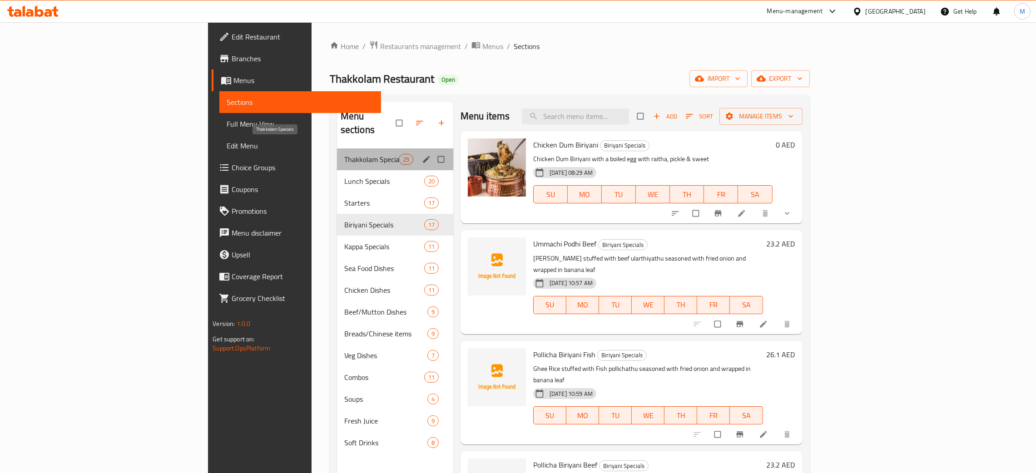
click at [344, 154] on span "Thakkolam Specials" at bounding box center [371, 159] width 55 height 11
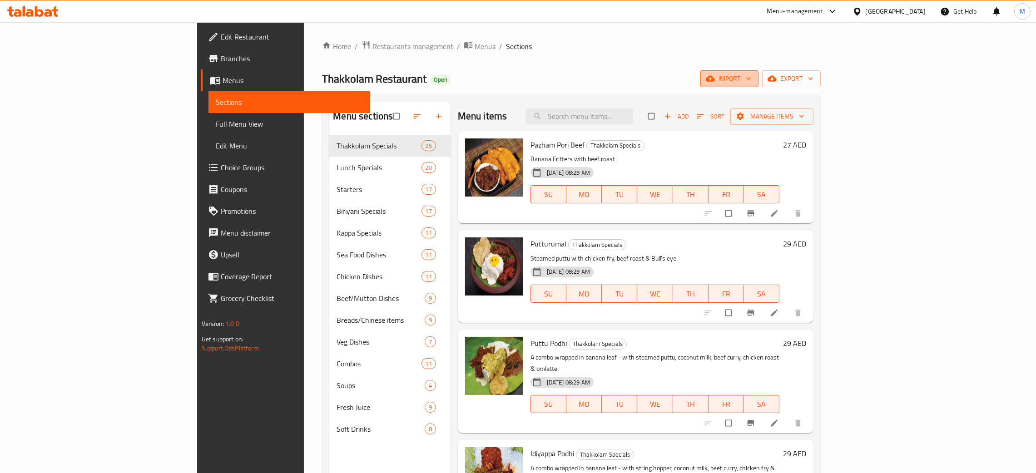
click at [752, 80] on span "import" at bounding box center [730, 78] width 44 height 11
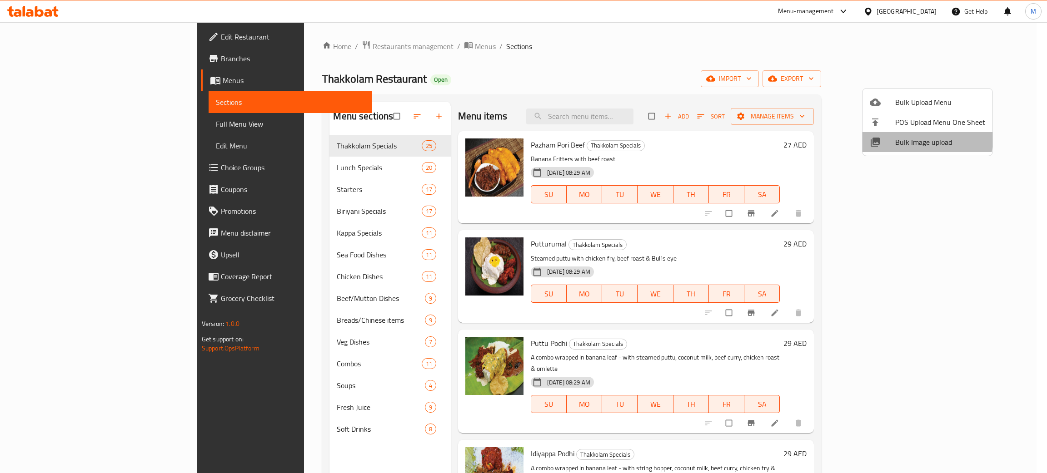
click at [901, 138] on span "Bulk Image upload" at bounding box center [940, 142] width 90 height 11
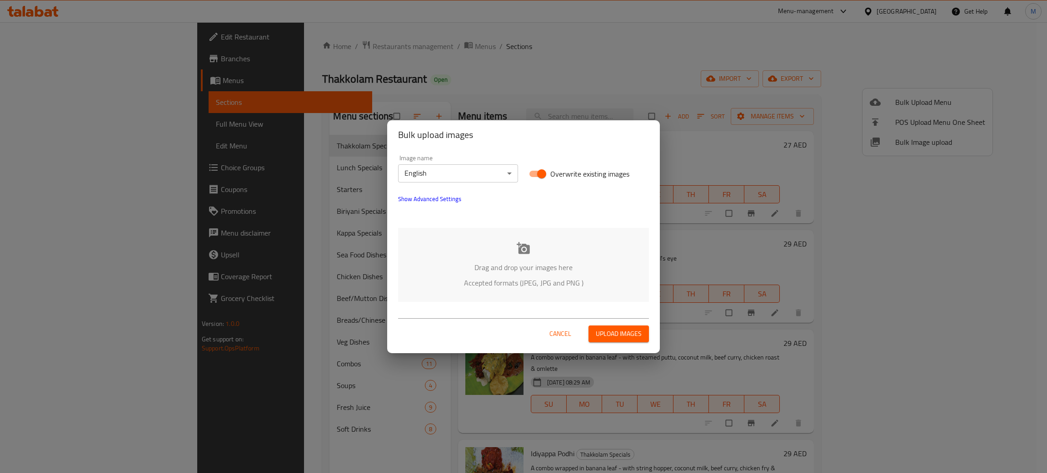
click at [573, 261] on div "Drag and drop your images here Accepted formats (JPEG, JPG and PNG )" at bounding box center [523, 265] width 251 height 74
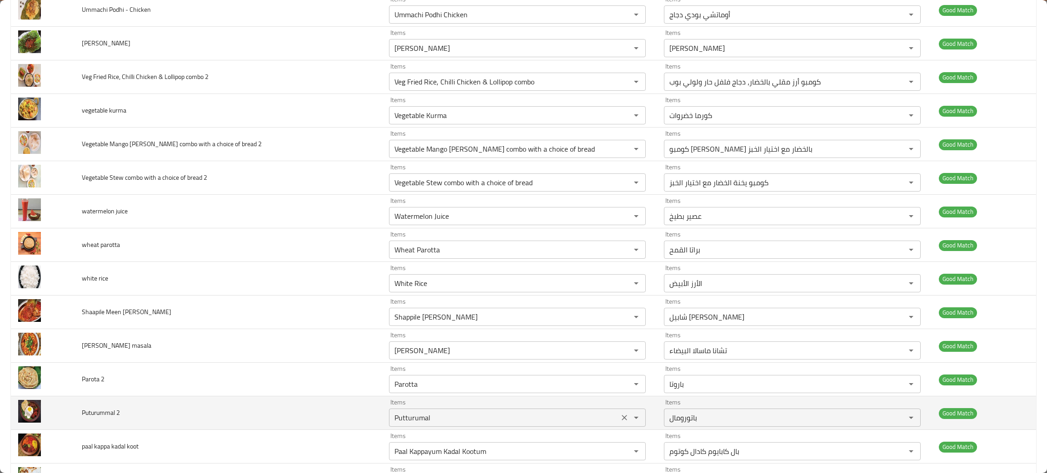
scroll to position [954, 0]
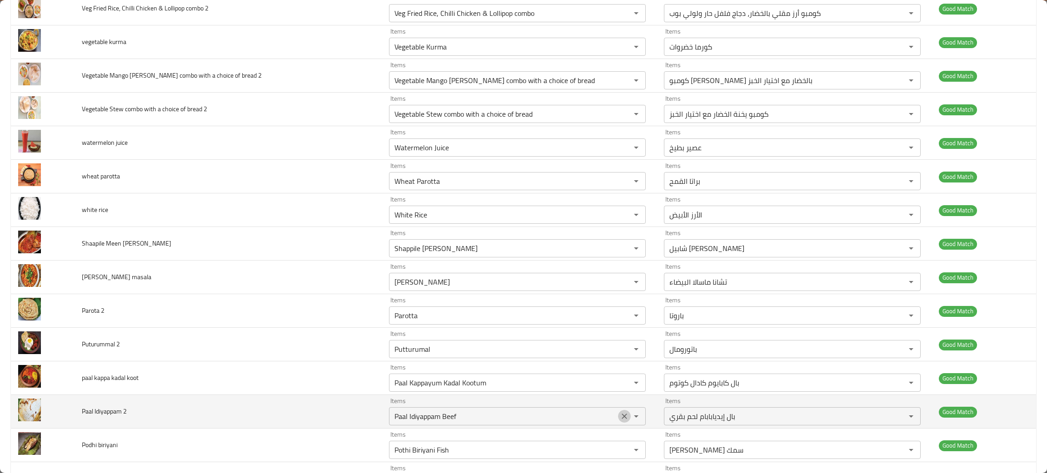
click at [620, 420] on icon "Clear" at bounding box center [624, 416] width 9 height 9
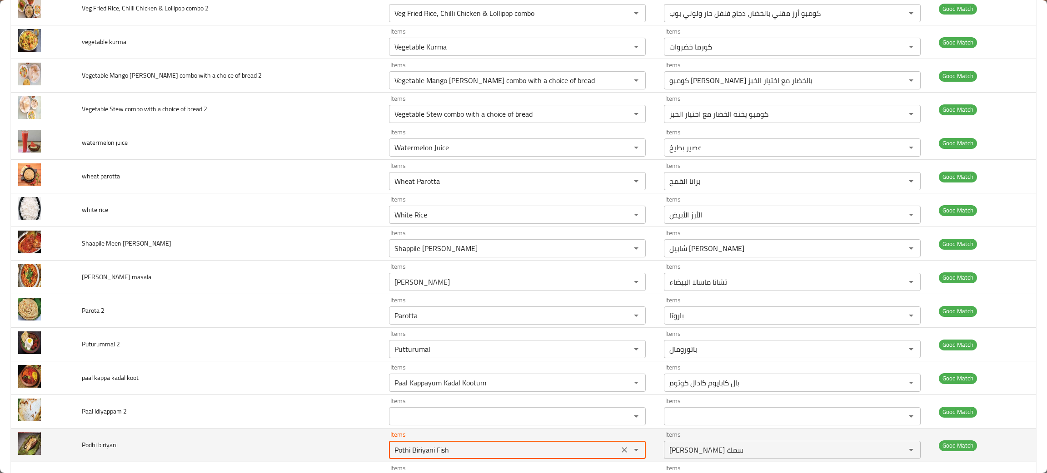
click at [449, 456] on biriyani "Pothi Biriyani Fish" at bounding box center [504, 450] width 224 height 13
click at [620, 453] on icon "Clear" at bounding box center [624, 450] width 9 height 9
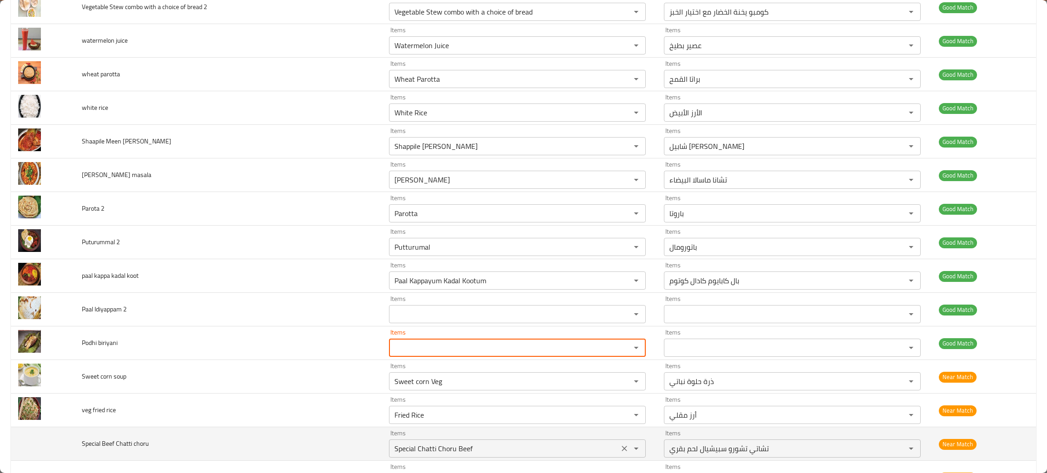
scroll to position [1090, 0]
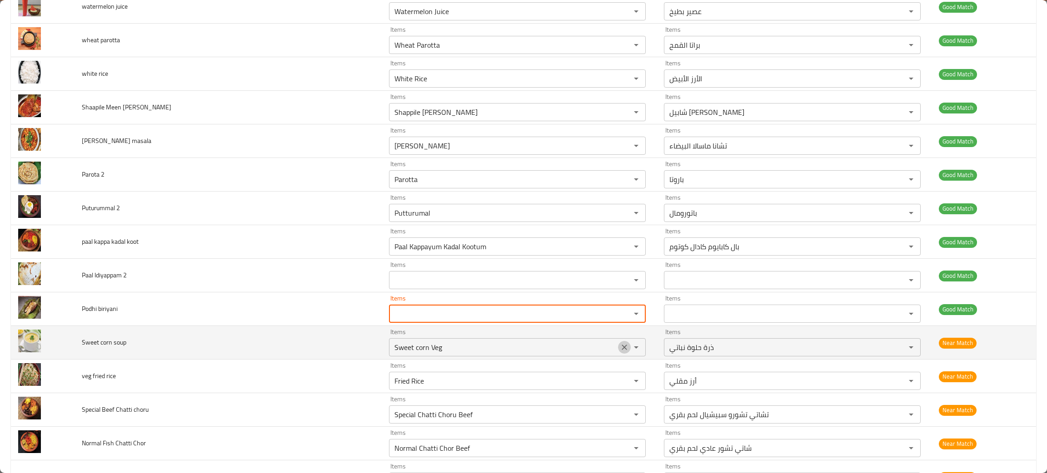
click at [620, 352] on icon "Clear" at bounding box center [624, 347] width 9 height 9
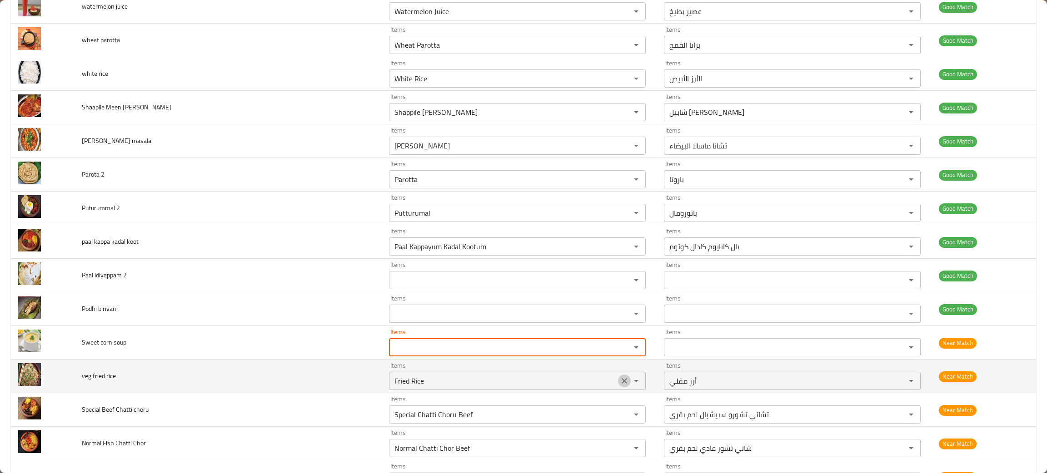
click at [622, 384] on icon "Clear" at bounding box center [624, 380] width 5 height 5
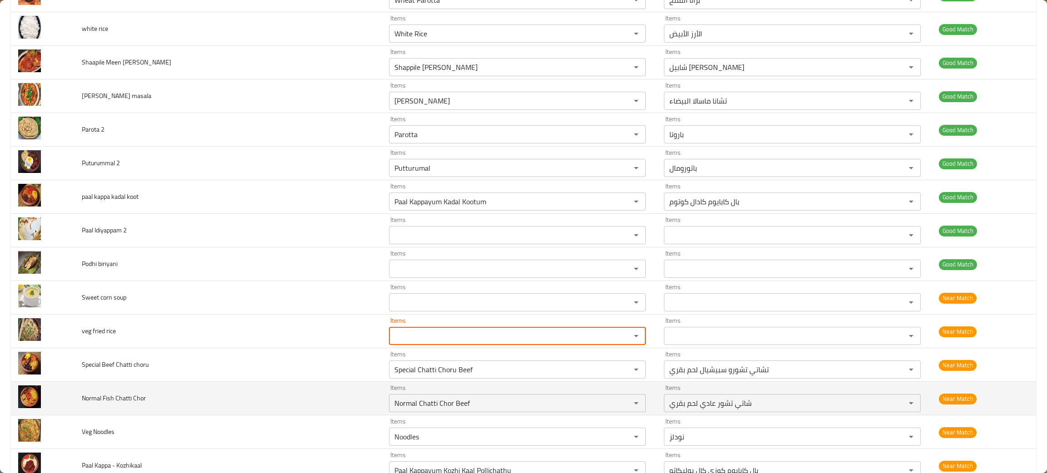
scroll to position [1159, 0]
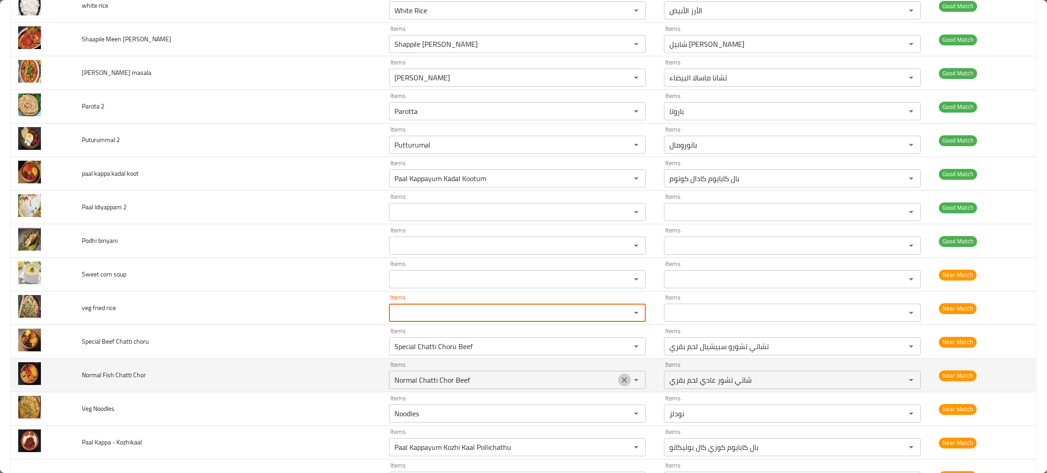
click at [620, 381] on icon "Clear" at bounding box center [624, 380] width 9 height 9
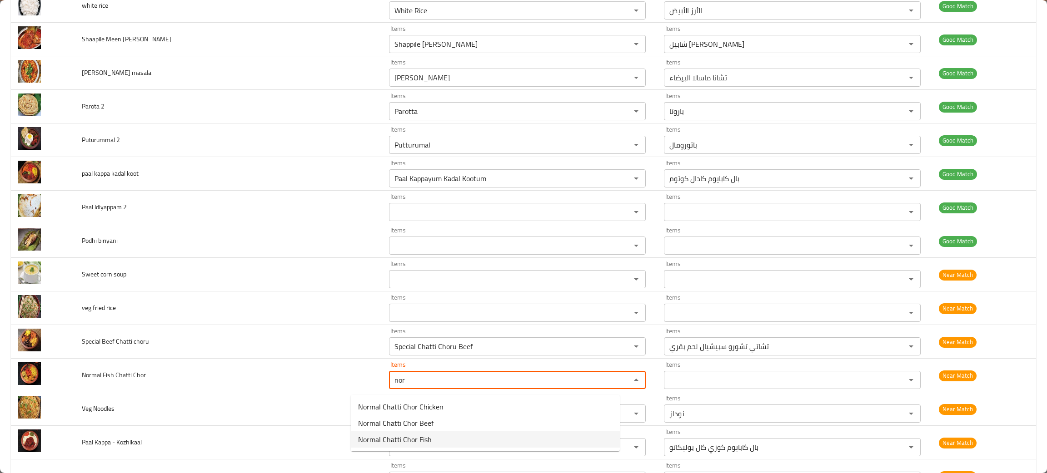
click at [388, 438] on span "Normal Chatti Chor Fish" at bounding box center [395, 439] width 74 height 11
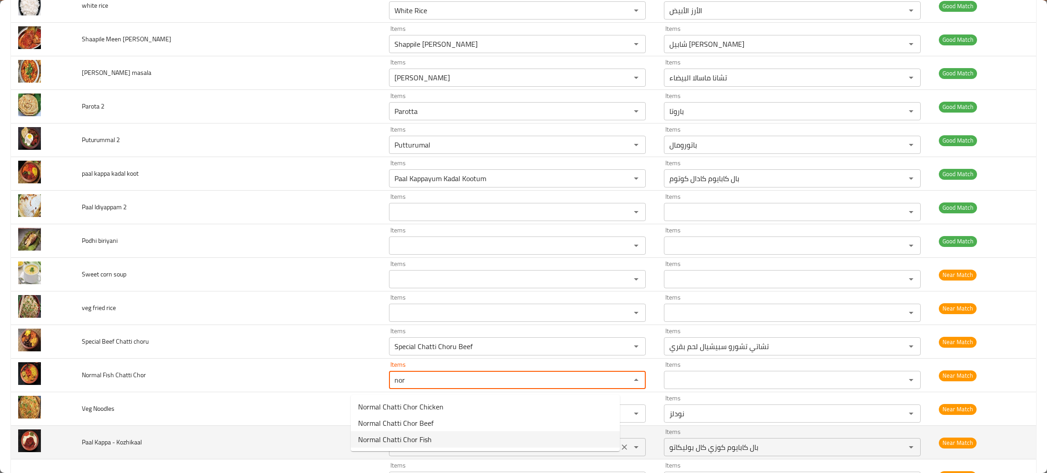
type Chor "Normal Chatti Chor Fish"
type Chor-ar "شاتي تشور عادي سمك"
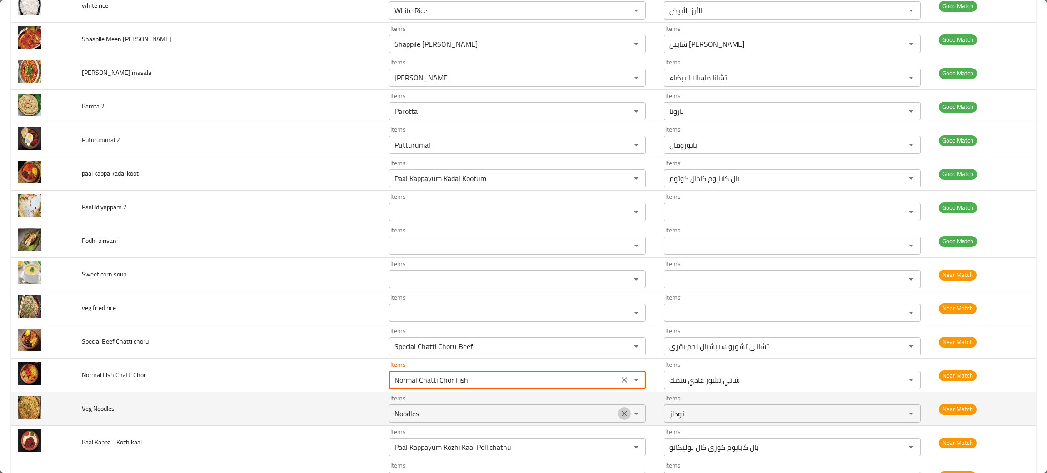
click at [620, 416] on icon "Clear" at bounding box center [624, 413] width 9 height 9
type Chor "Normal Chatti Chor Fish"
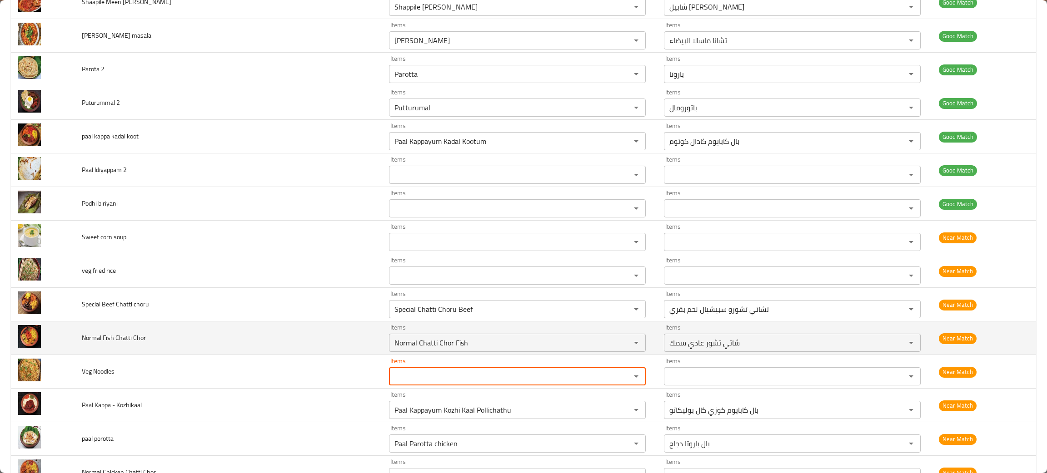
scroll to position [1226, 0]
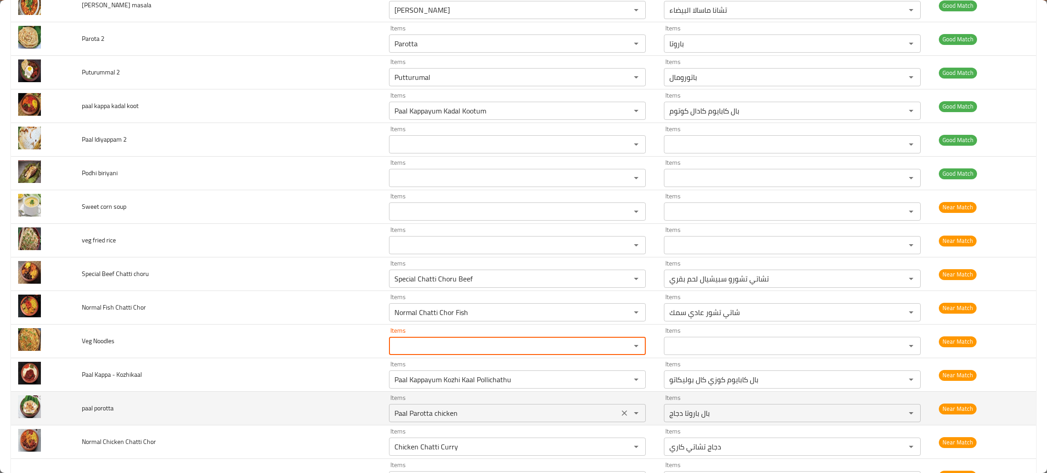
click at [622, 416] on icon "Clear" at bounding box center [624, 413] width 5 height 5
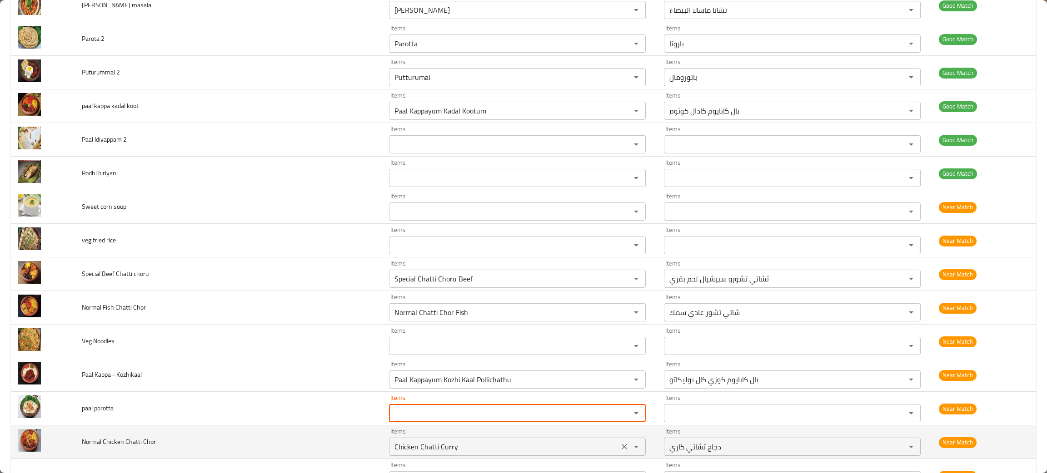
click at [618, 453] on button "Clear" at bounding box center [624, 447] width 13 height 13
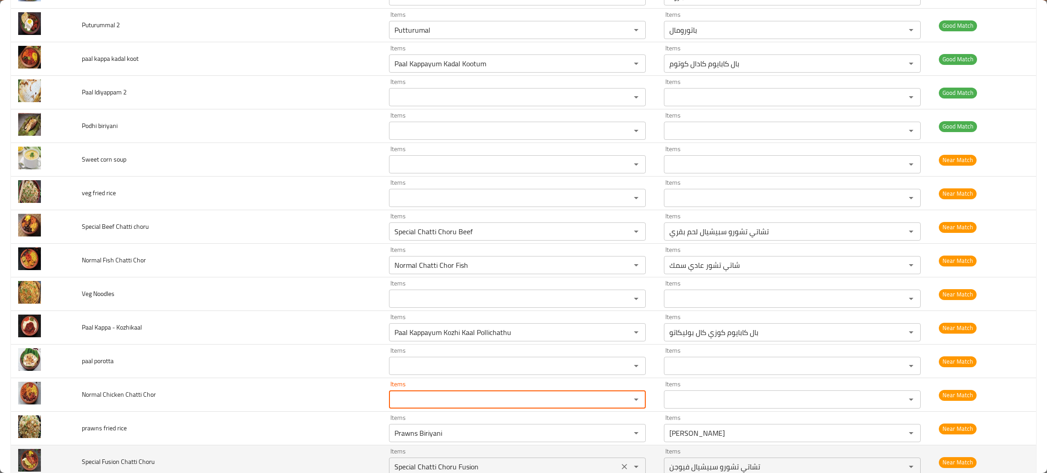
scroll to position [1294, 0]
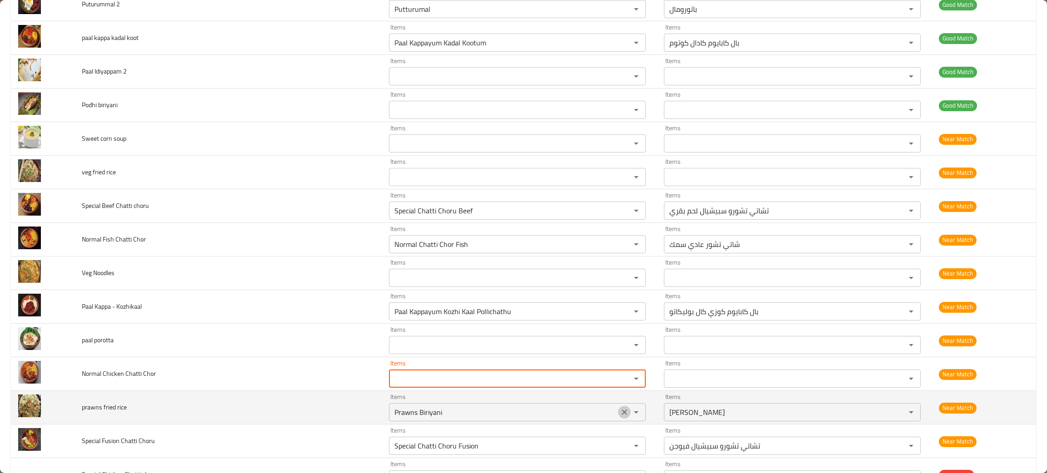
click at [622, 414] on icon "Clear" at bounding box center [624, 412] width 5 height 5
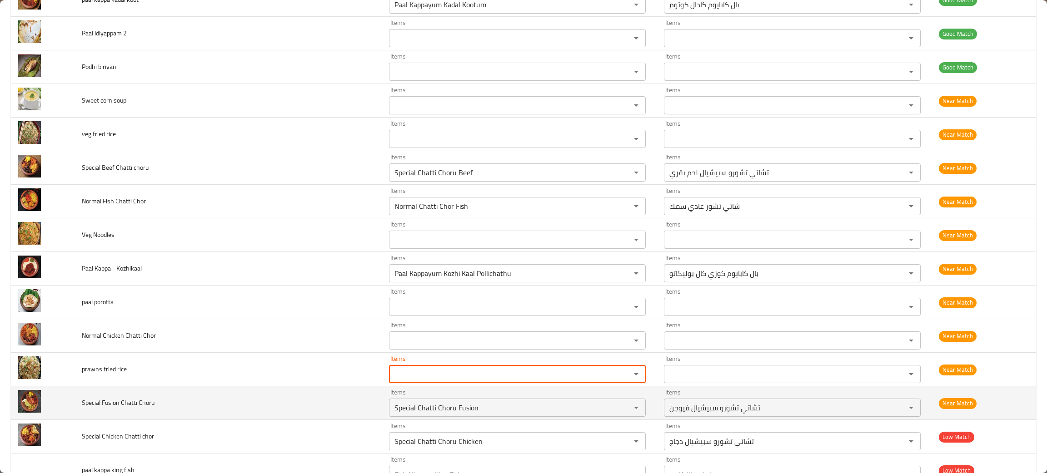
scroll to position [1363, 0]
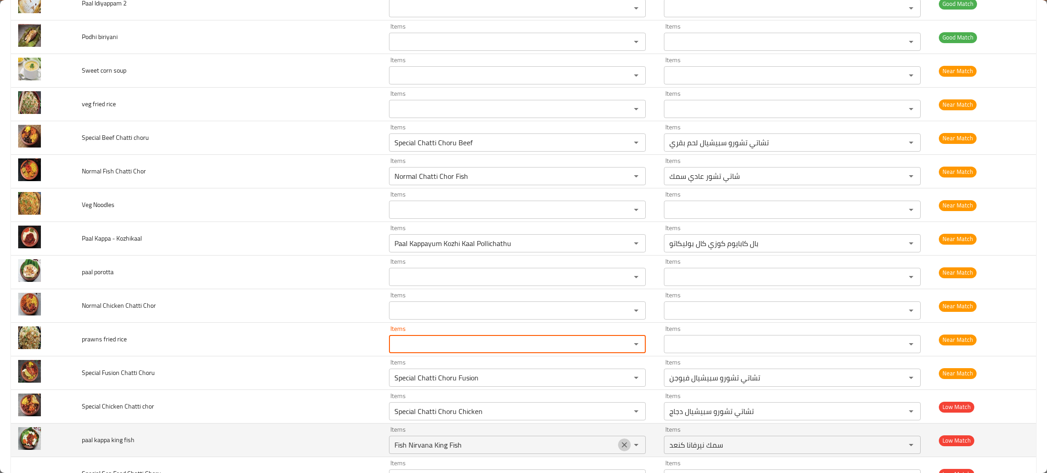
click at [620, 450] on icon "Clear" at bounding box center [624, 445] width 9 height 9
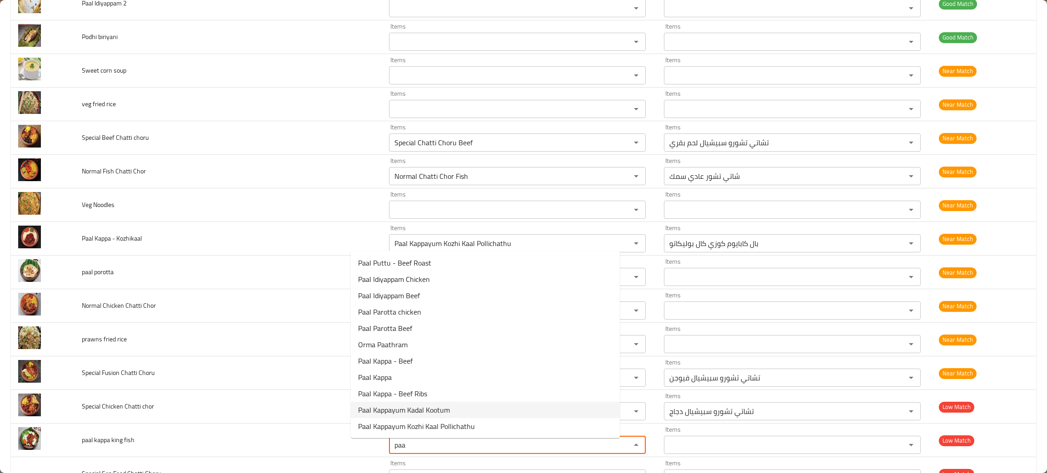
type fish "paa"
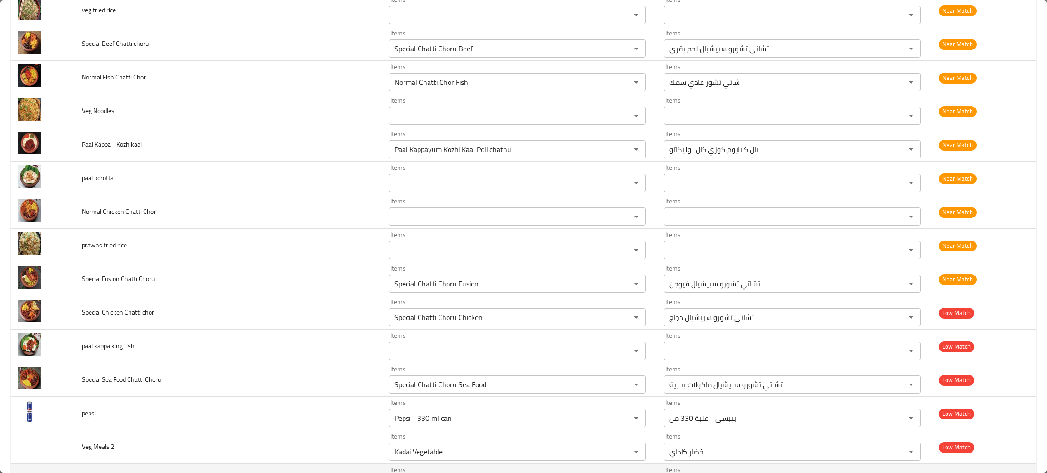
scroll to position [1499, 0]
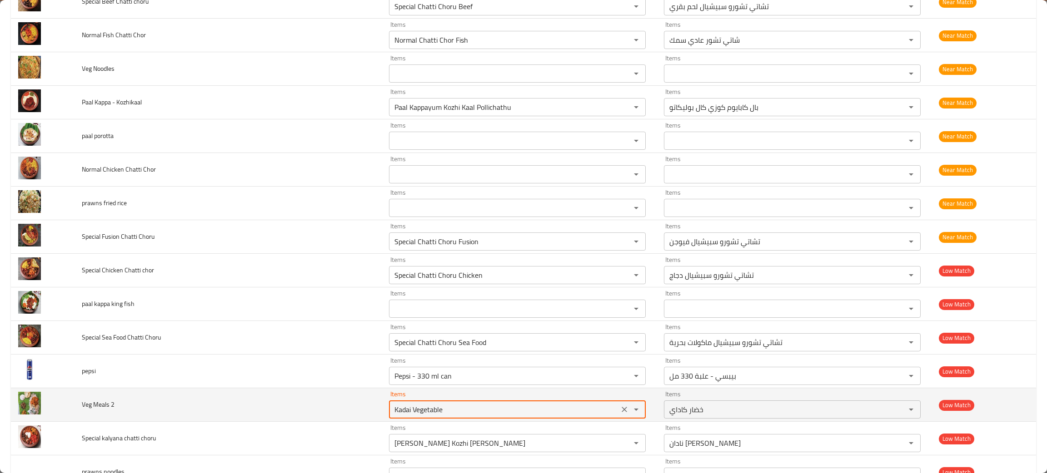
click at [468, 411] on 2 "Kadai Vegetable" at bounding box center [504, 409] width 224 height 13
click at [620, 414] on icon "Clear" at bounding box center [624, 409] width 9 height 9
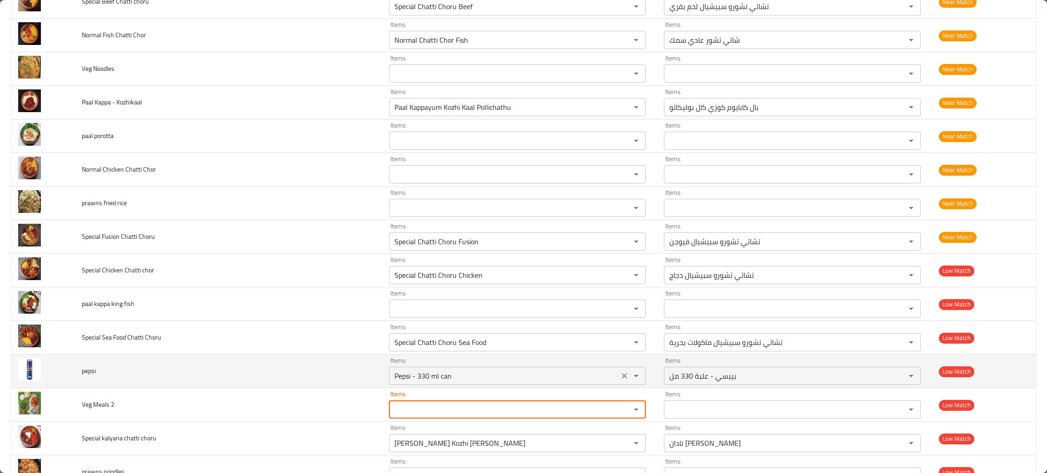
scroll to position [1537, 0]
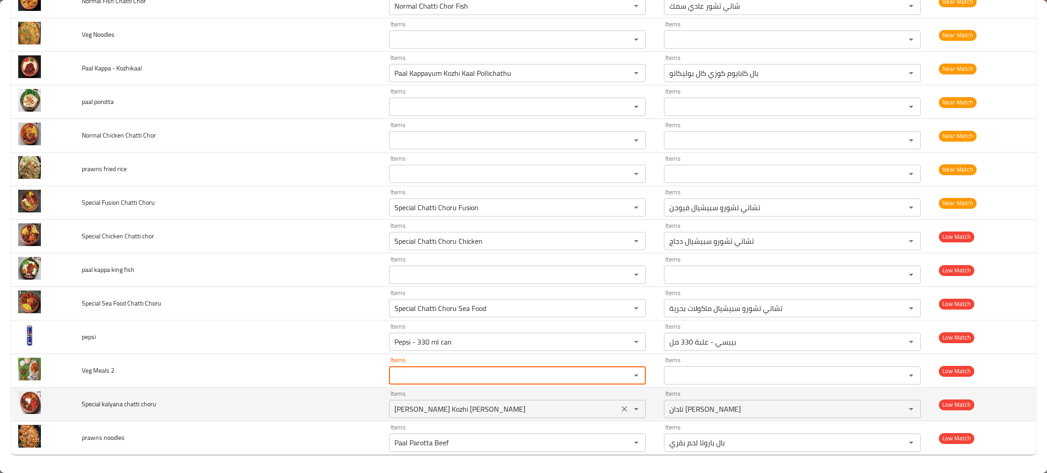
click at [620, 408] on icon "Clear" at bounding box center [624, 409] width 9 height 9
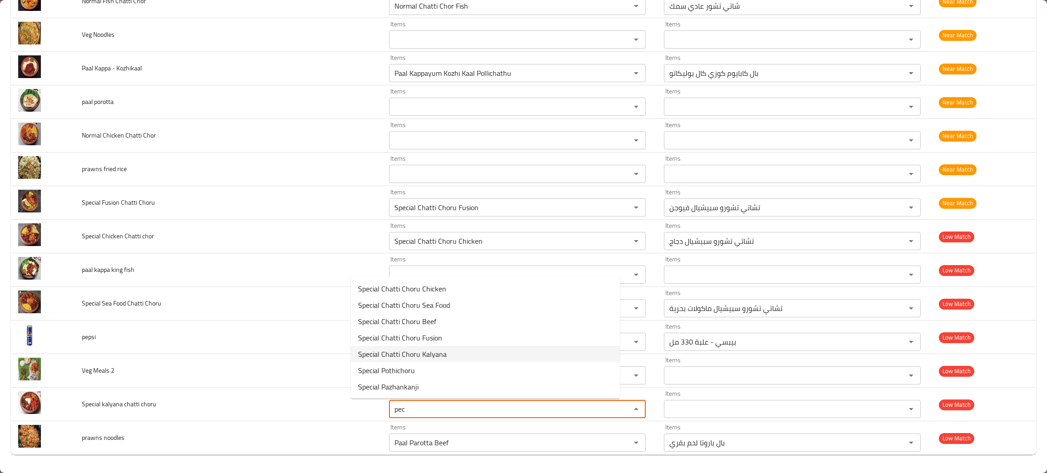
click at [441, 354] on span "Special Chatti Choru Kalyana" at bounding box center [402, 354] width 89 height 11
type choru "Special Chatti Choru Kalyana"
type choru-ar "تشاتي تشورو سبيشيال كاليانا"
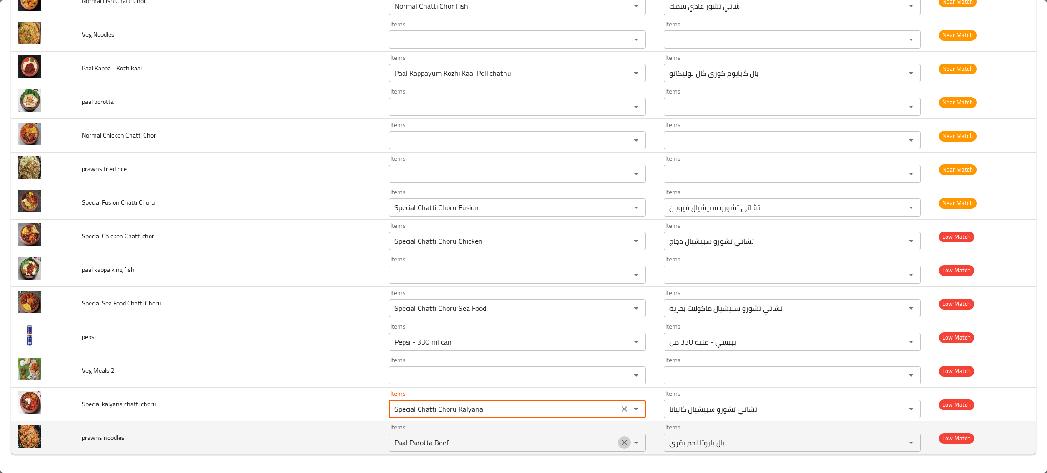
click at [622, 442] on icon "Clear" at bounding box center [624, 442] width 5 height 5
type choru "Special Chatti Choru Kalyana"
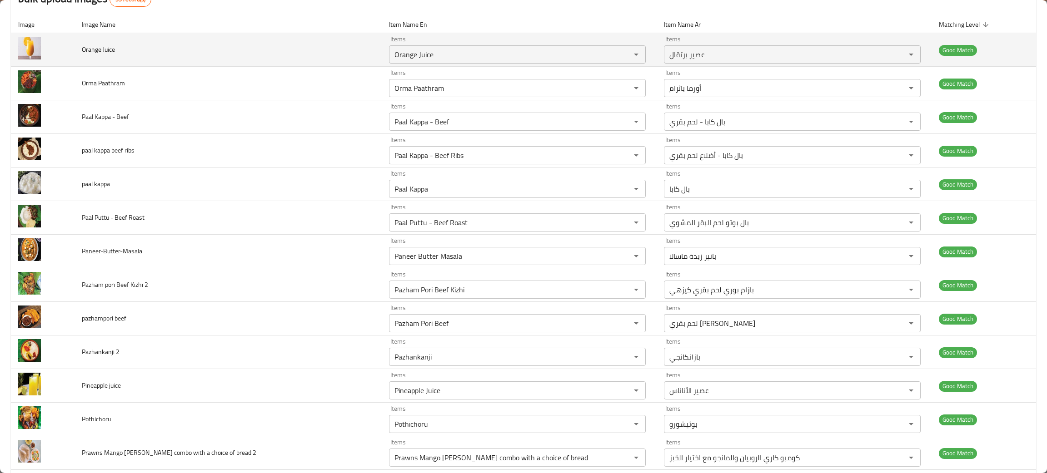
scroll to position [0, 0]
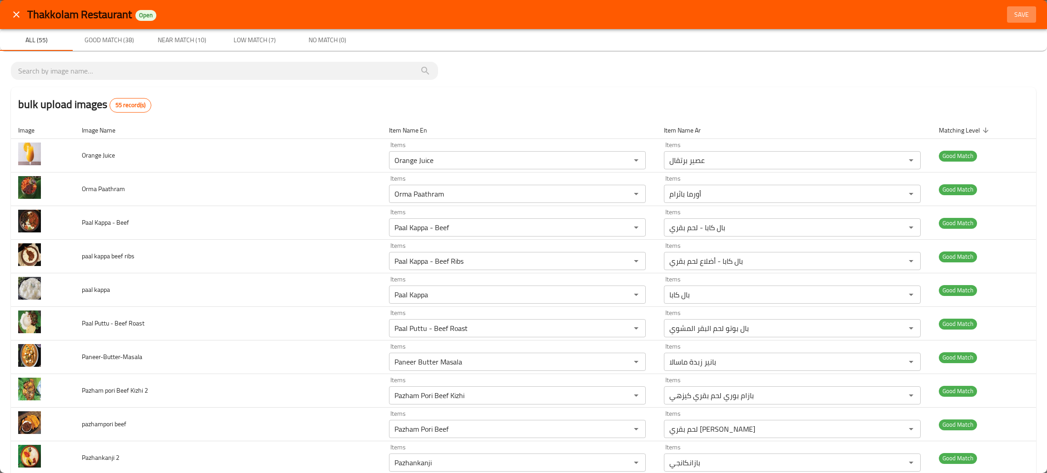
click at [1011, 15] on span "Save" at bounding box center [1022, 14] width 22 height 11
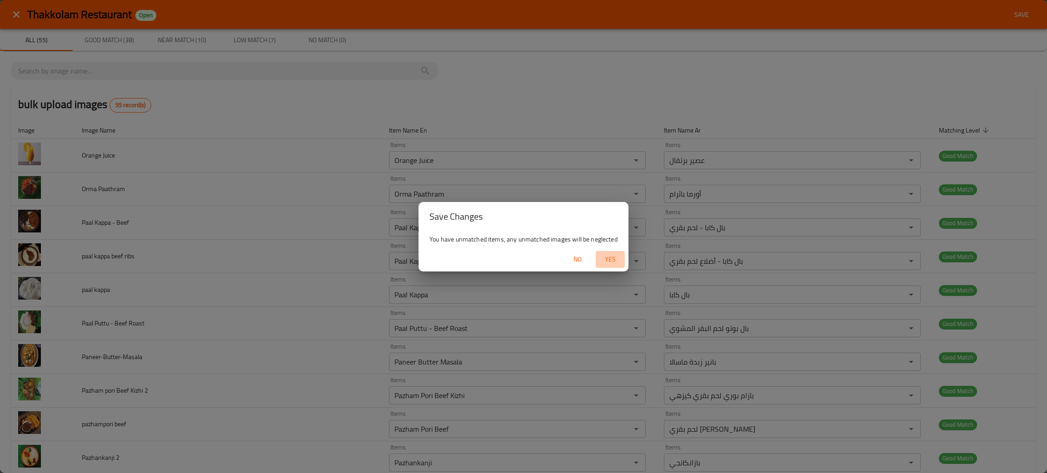
click at [609, 260] on span "Yes" at bounding box center [610, 259] width 22 height 11
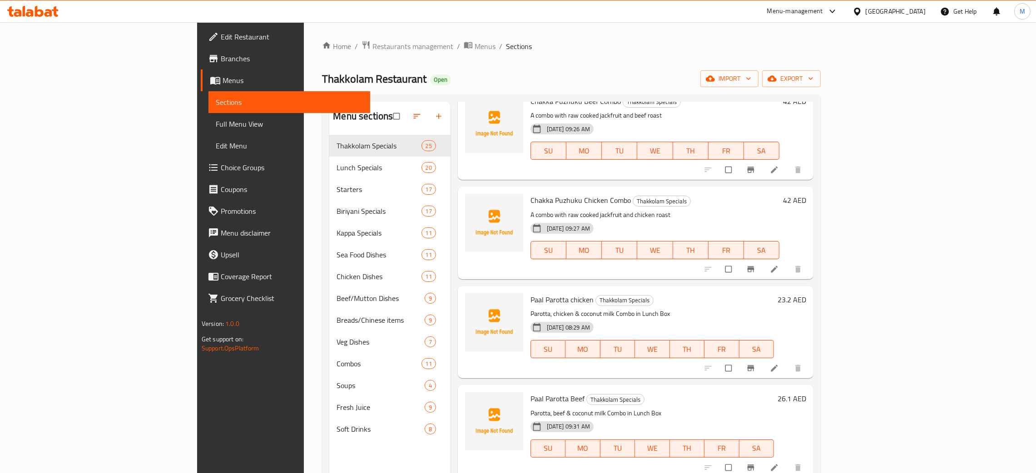
scroll to position [1431, 0]
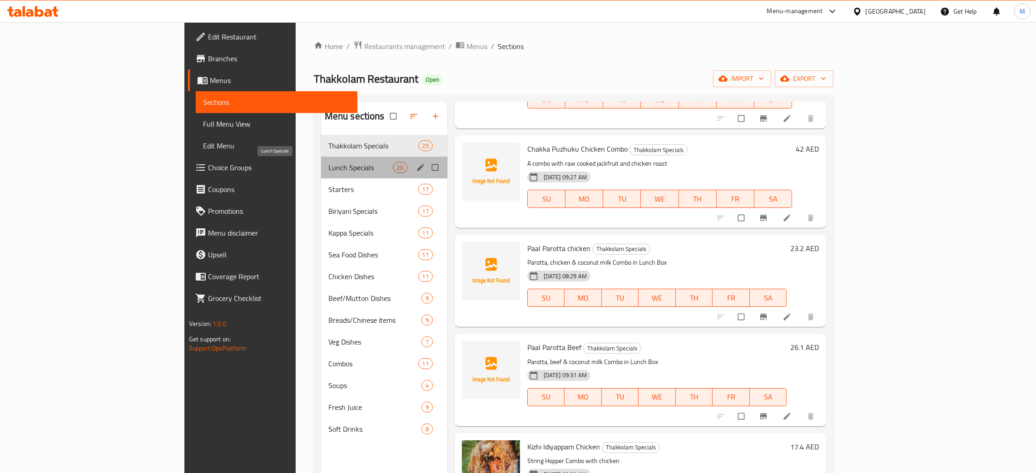
click at [329, 167] on span "Lunch Specials" at bounding box center [361, 167] width 65 height 11
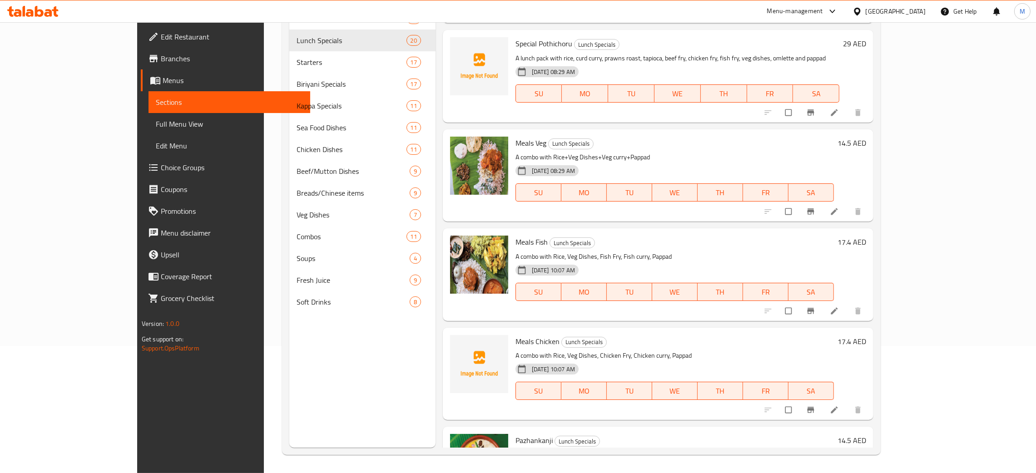
scroll to position [1260, 0]
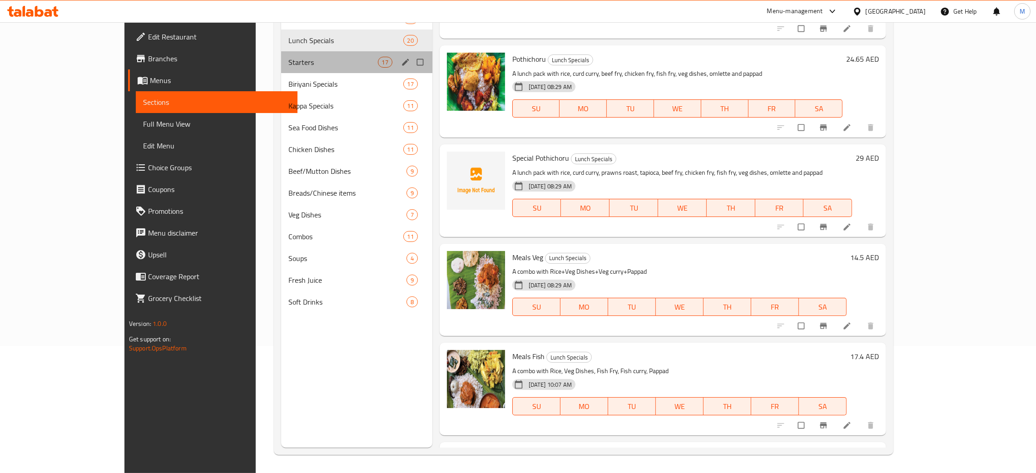
click at [281, 54] on div "Starters 17" at bounding box center [356, 62] width 151 height 22
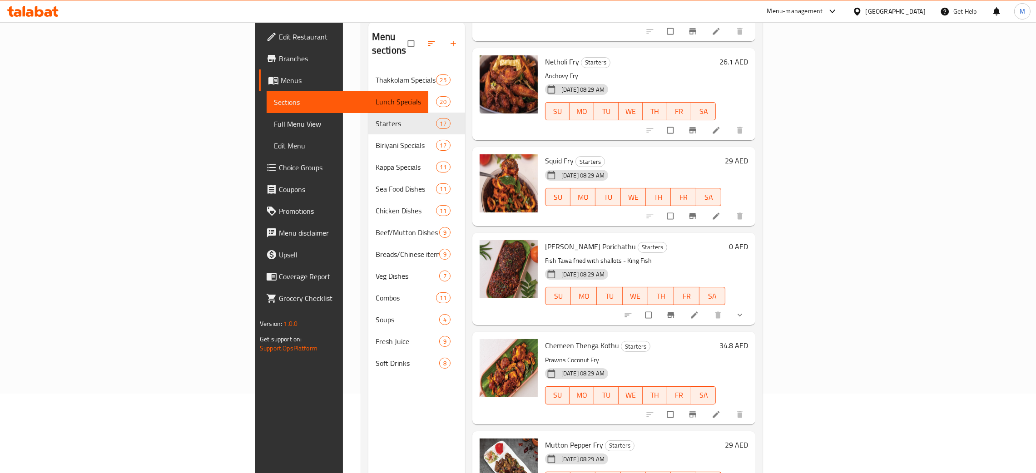
scroll to position [128, 0]
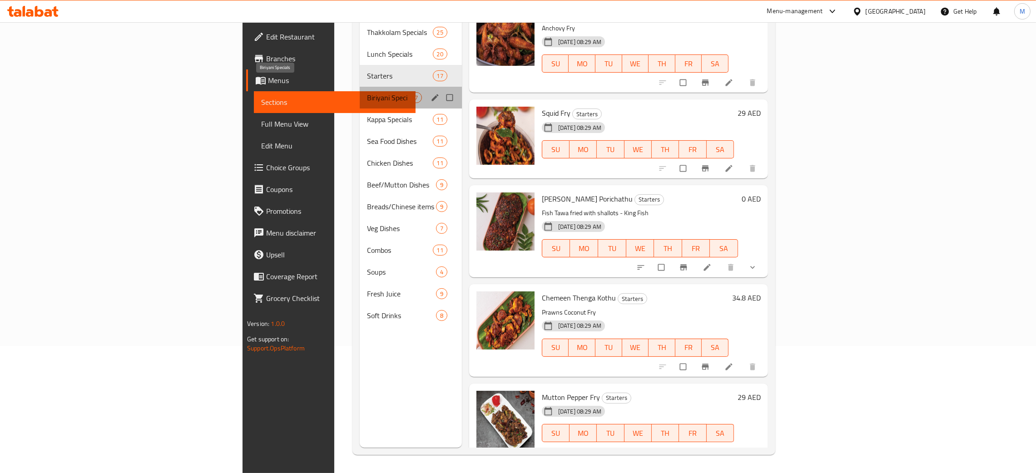
click at [367, 92] on span "Biriyani Specials" at bounding box center [387, 97] width 40 height 11
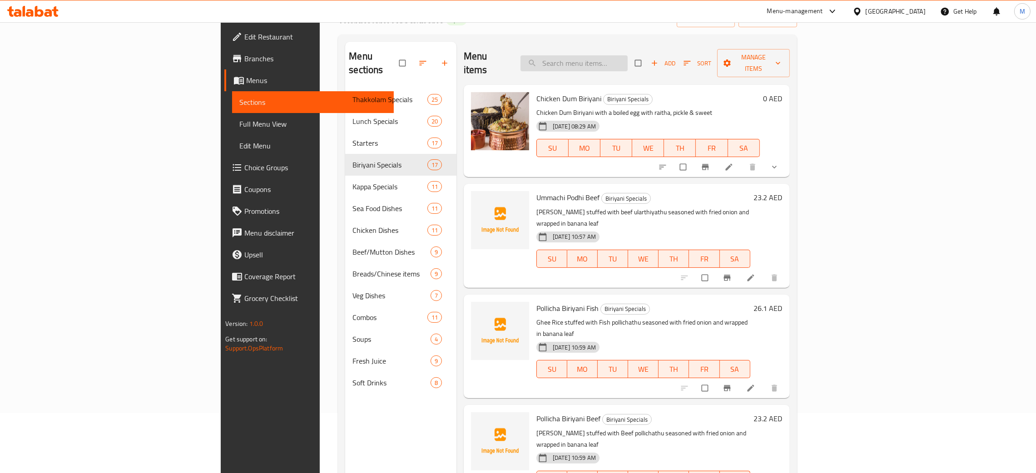
click at [627, 55] on input "search" at bounding box center [574, 63] width 107 height 16
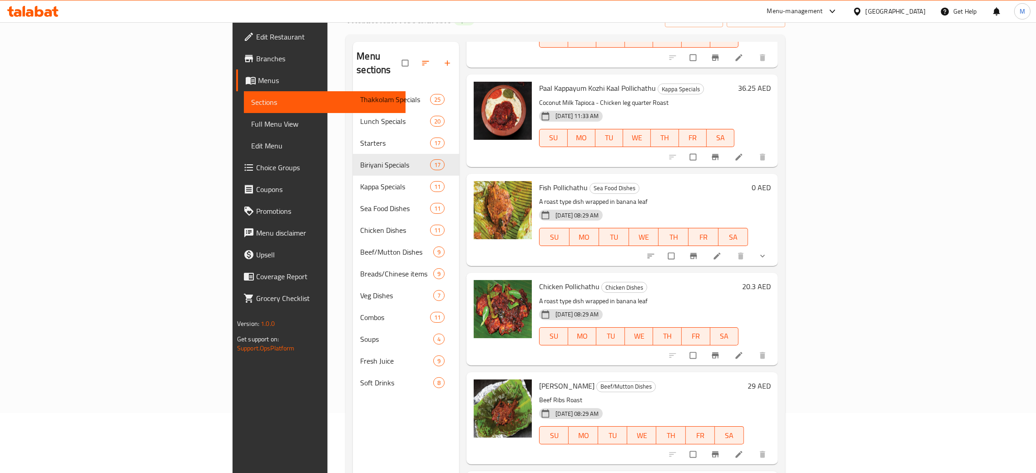
scroll to position [128, 0]
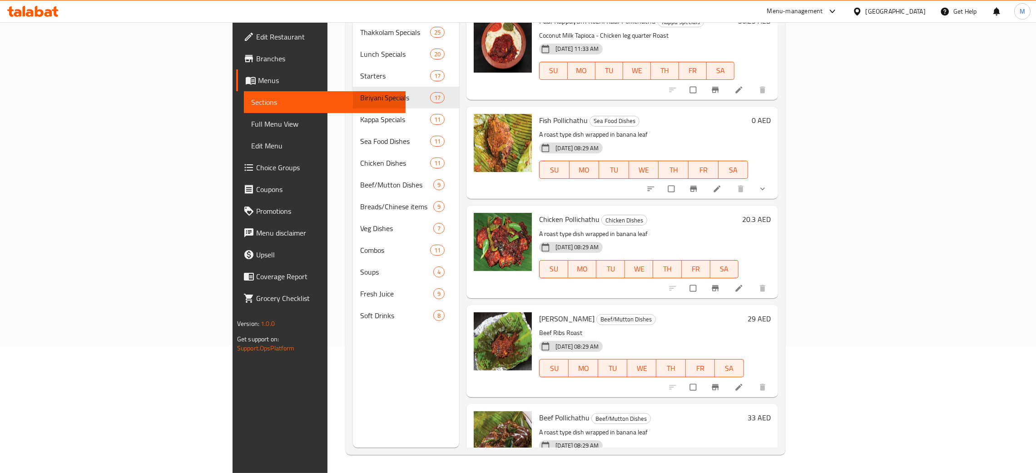
type input "poll"
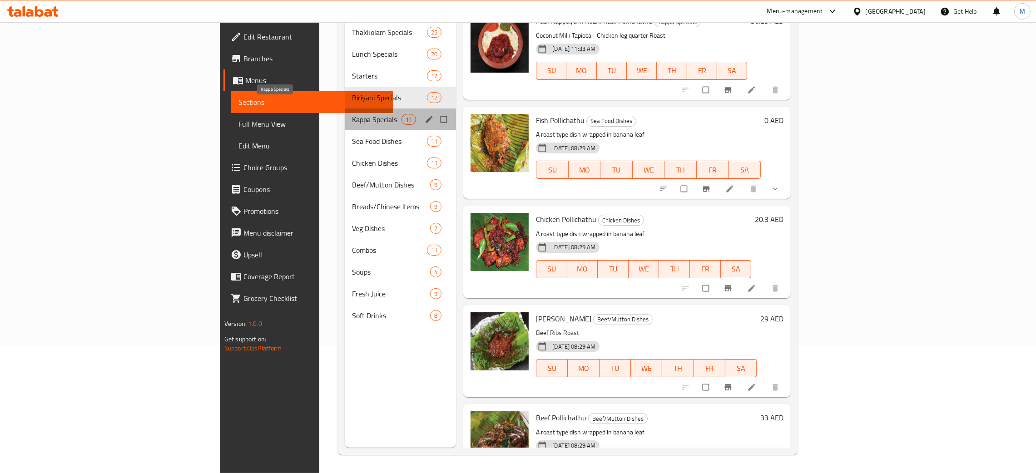
click at [352, 114] on span "Kappa Specials" at bounding box center [377, 119] width 50 height 11
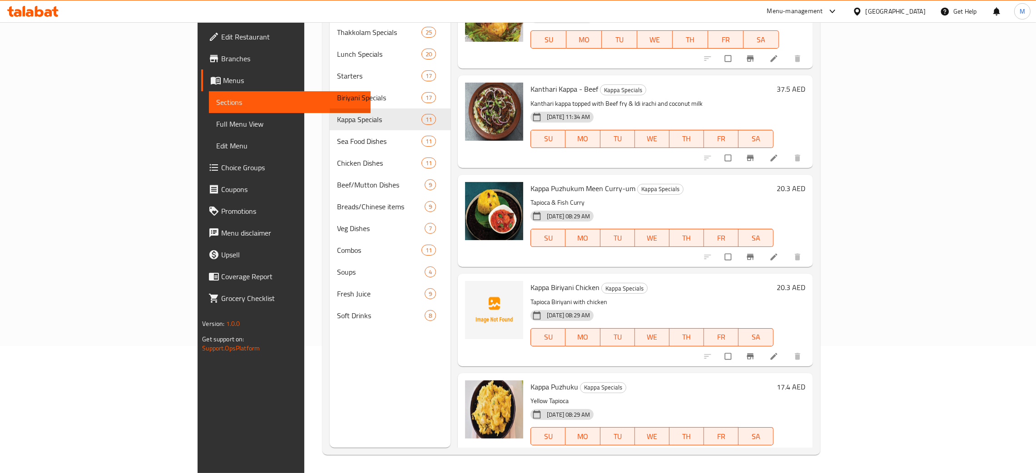
scroll to position [640, 0]
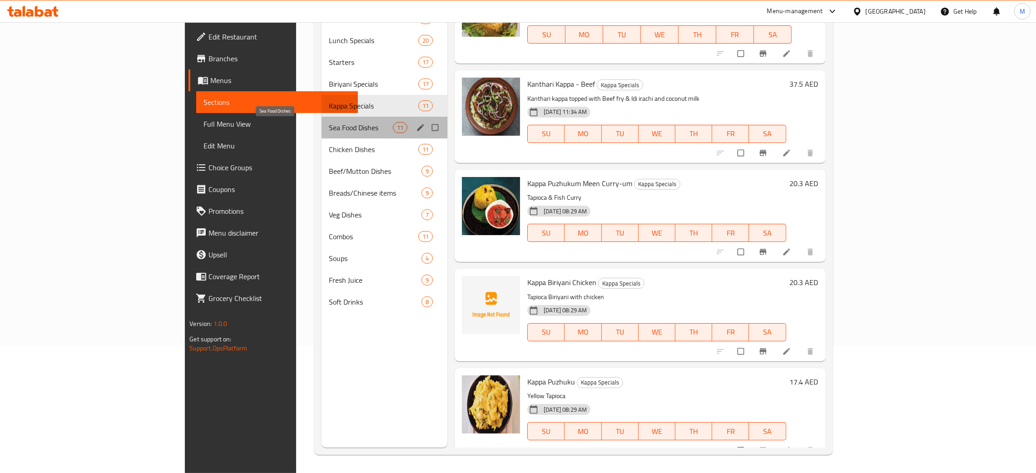
click at [329, 128] on span "Sea Food Dishes" at bounding box center [361, 127] width 64 height 11
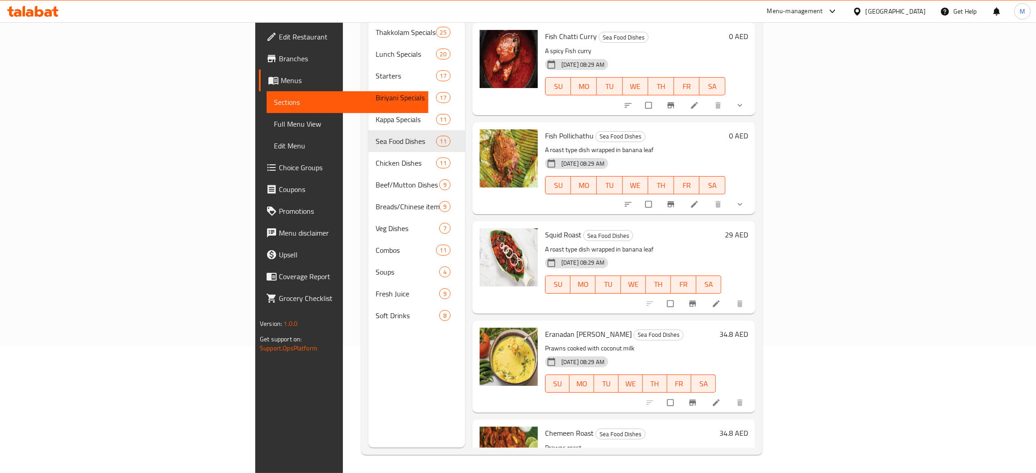
scroll to position [626, 0]
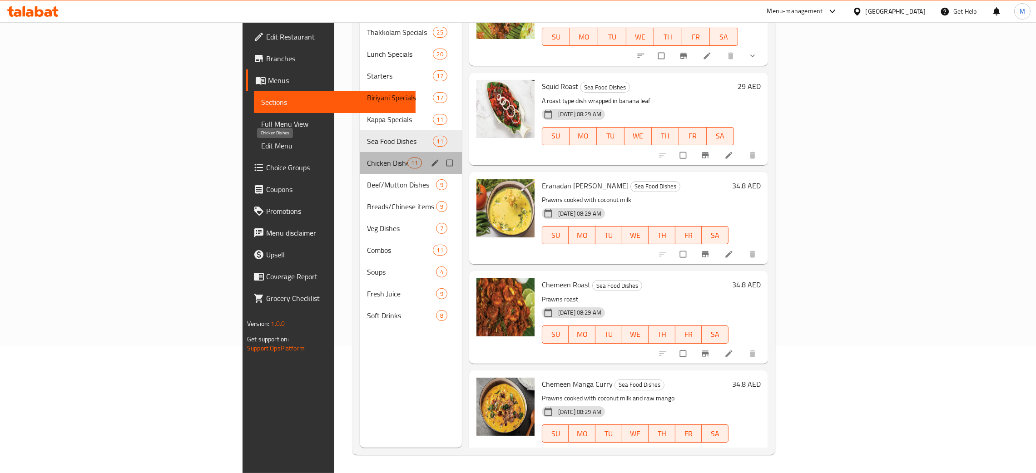
click at [367, 158] on span "Chicken Dishes" at bounding box center [387, 163] width 40 height 11
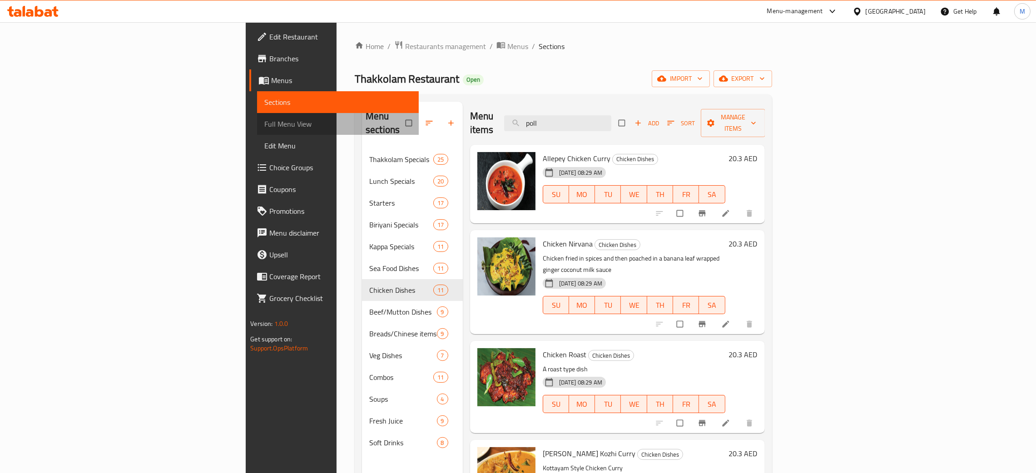
click at [264, 120] on span "Full Menu View" at bounding box center [337, 124] width 147 height 11
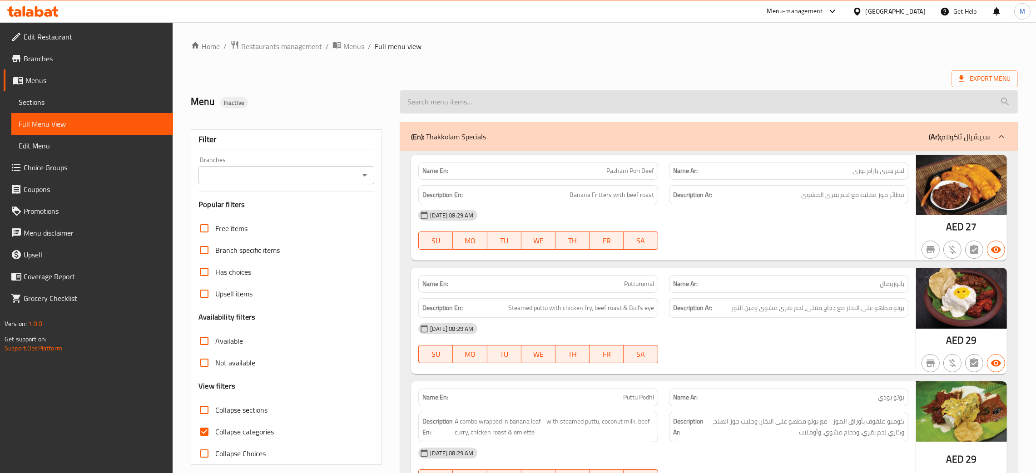
click at [510, 104] on input "search" at bounding box center [709, 101] width 618 height 23
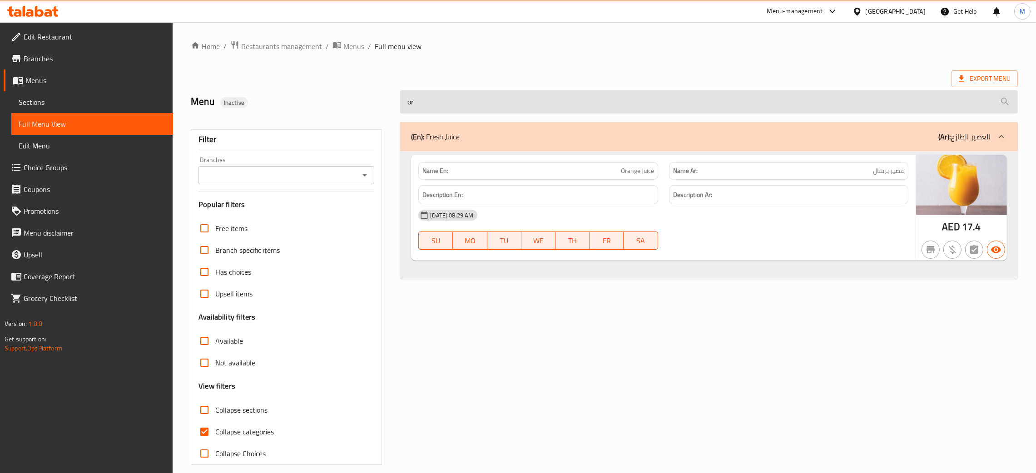
type input "o"
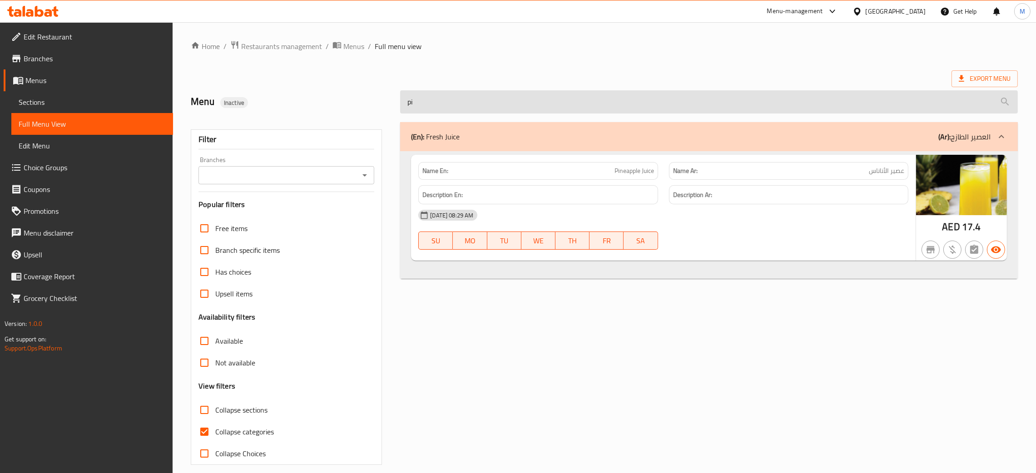
type input "p"
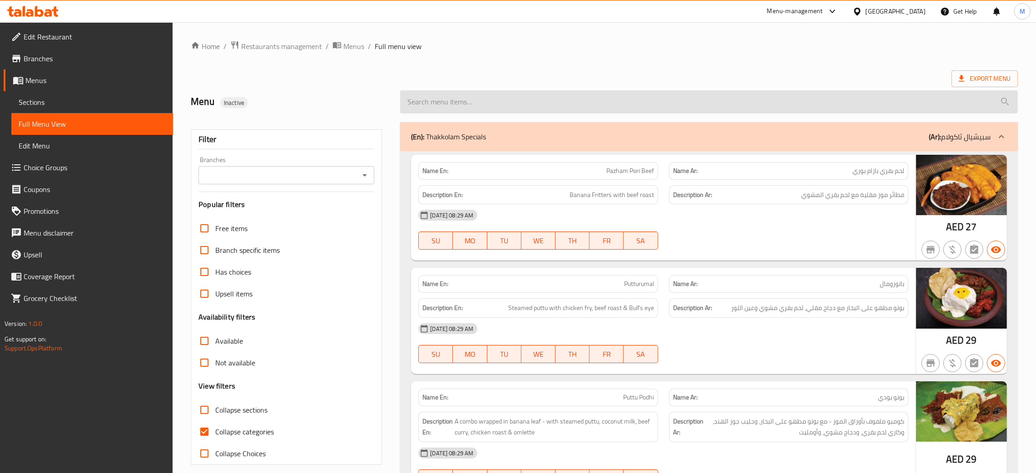
click at [438, 97] on input "search" at bounding box center [709, 101] width 618 height 23
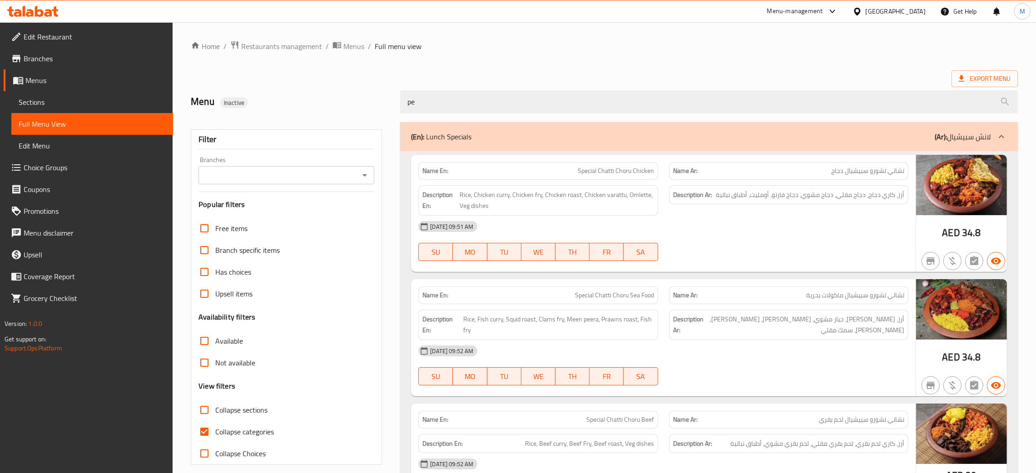
type input "p"
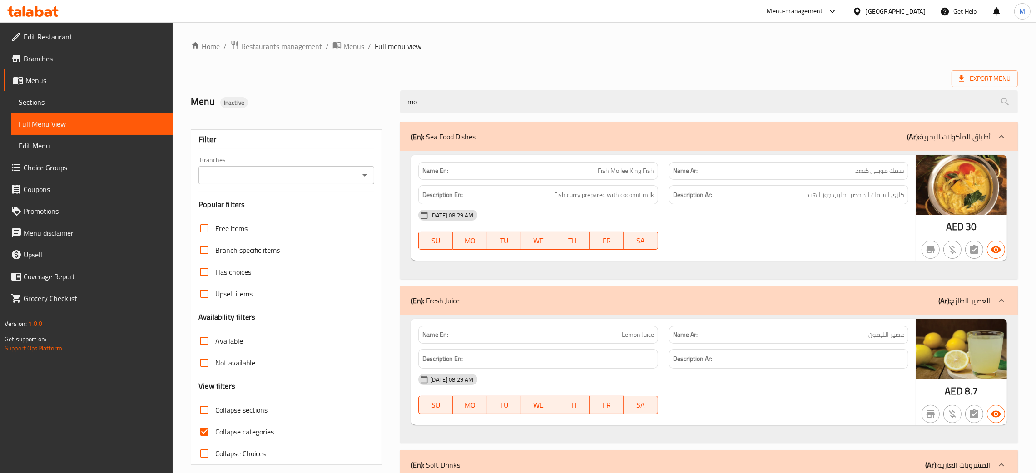
type input "m"
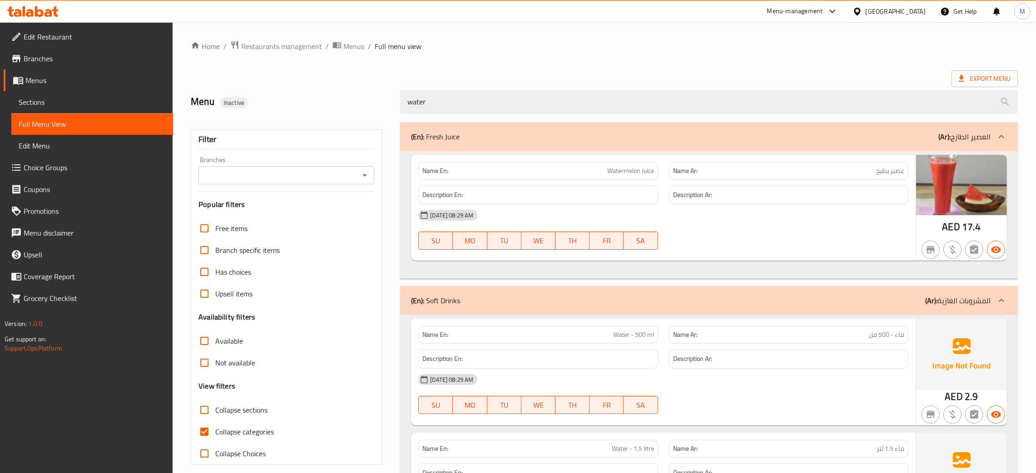
type input "water"
click at [353, 42] on span "Menus" at bounding box center [354, 46] width 21 height 11
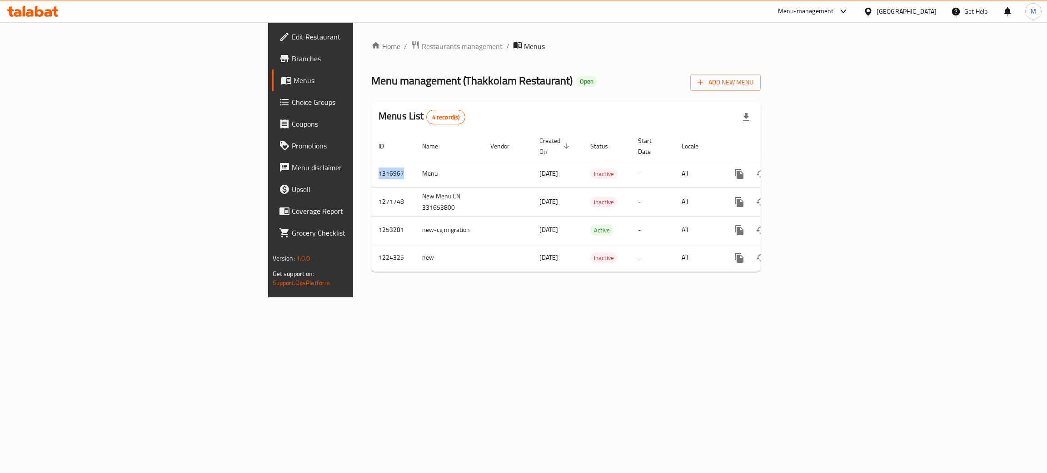
drag, startPoint x: 225, startPoint y: 162, endPoint x: 184, endPoint y: 159, distance: 41.0
click at [353, 159] on div "Home / Restaurants management / Menus Menu management ( Thakkolam Restaurant ) …" at bounding box center [566, 159] width 426 height 275
copy table "ID Name Vendor Created On sorted descending Status Start Date Locale Actions 13…"
click at [422, 45] on span "Restaurants management" at bounding box center [462, 46] width 81 height 11
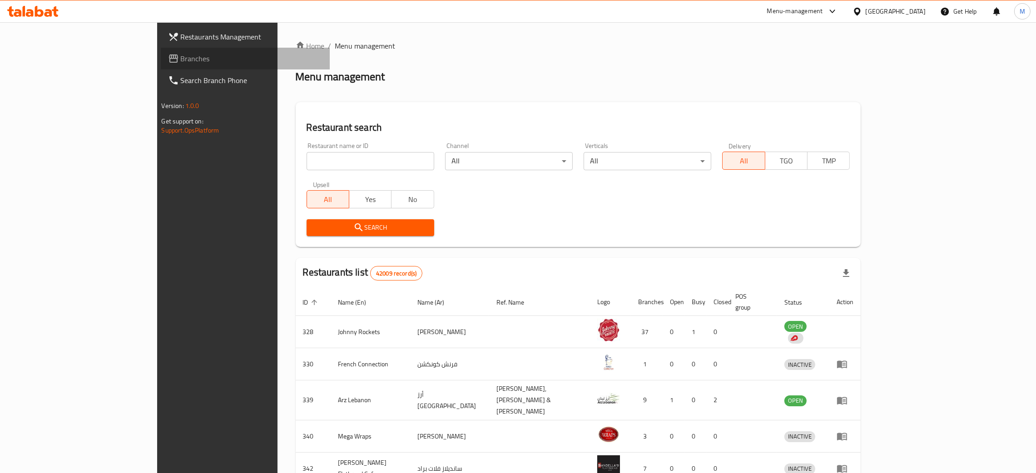
click at [181, 53] on span "Branches" at bounding box center [252, 58] width 142 height 11
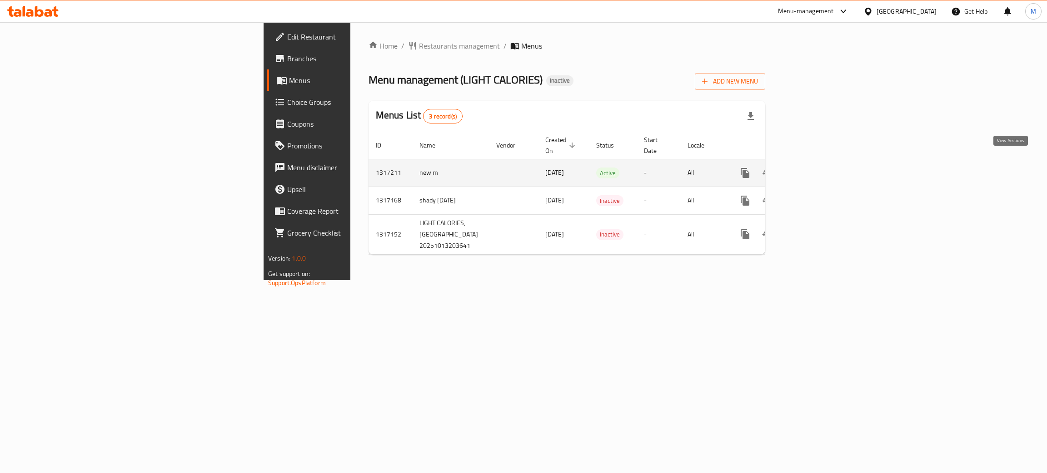
click at [816, 168] on icon "enhanced table" at bounding box center [810, 173] width 11 height 11
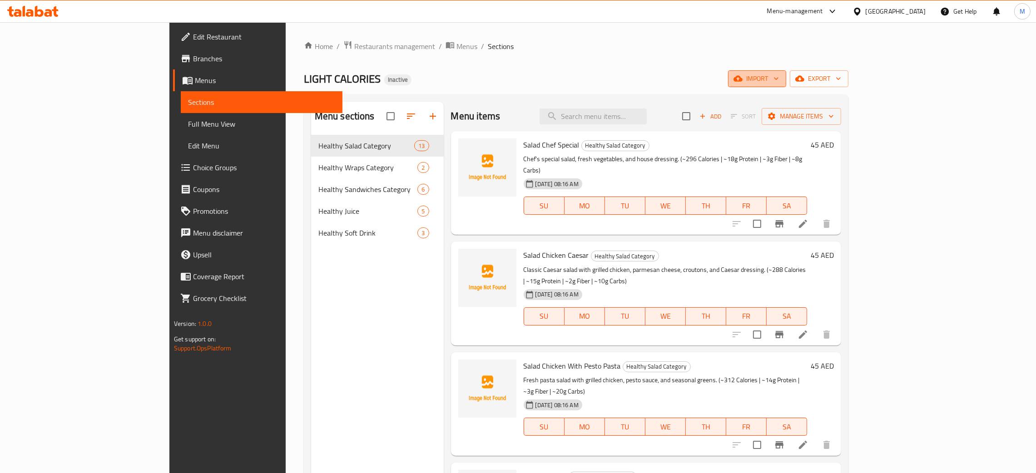
click at [743, 78] on icon "button" at bounding box center [738, 79] width 9 height 6
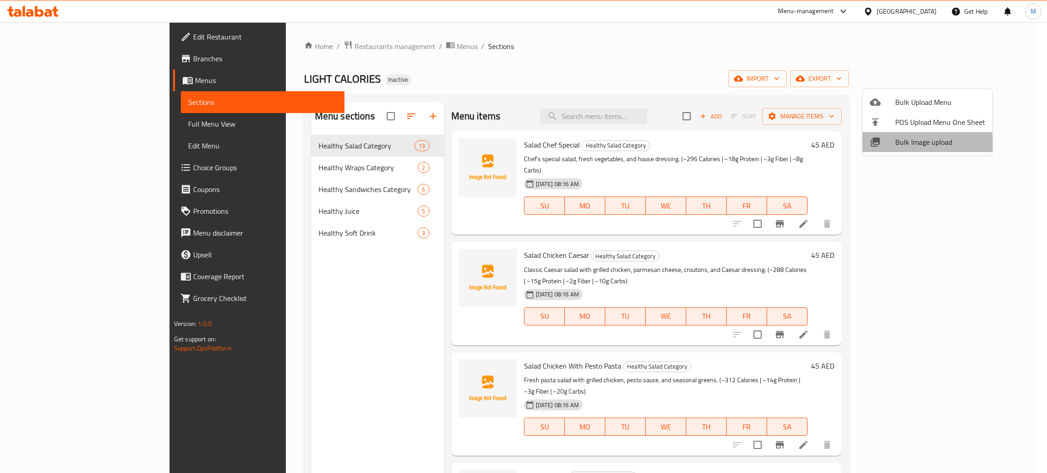
click at [912, 145] on span "Bulk Image upload" at bounding box center [940, 142] width 90 height 11
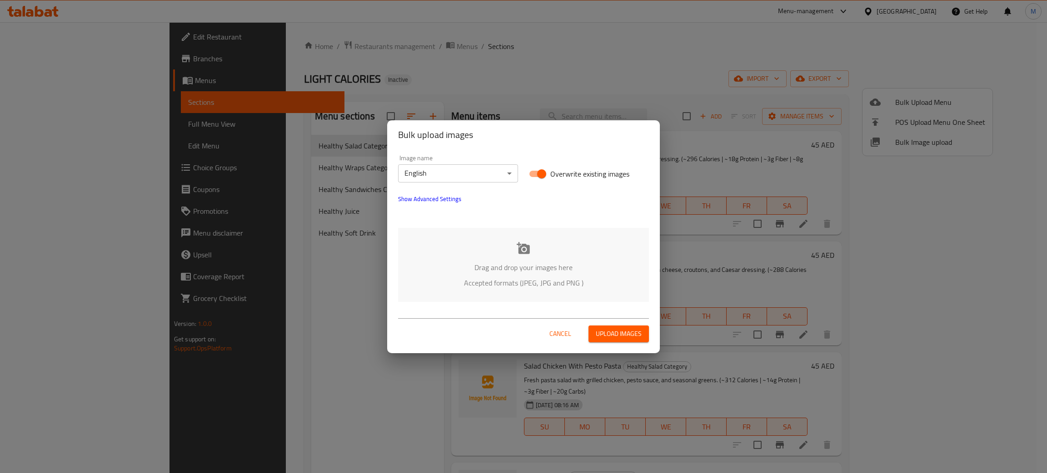
click at [556, 258] on div "Drag and drop your images here Accepted formats (JPEG, JPG and PNG )" at bounding box center [523, 265] width 251 height 74
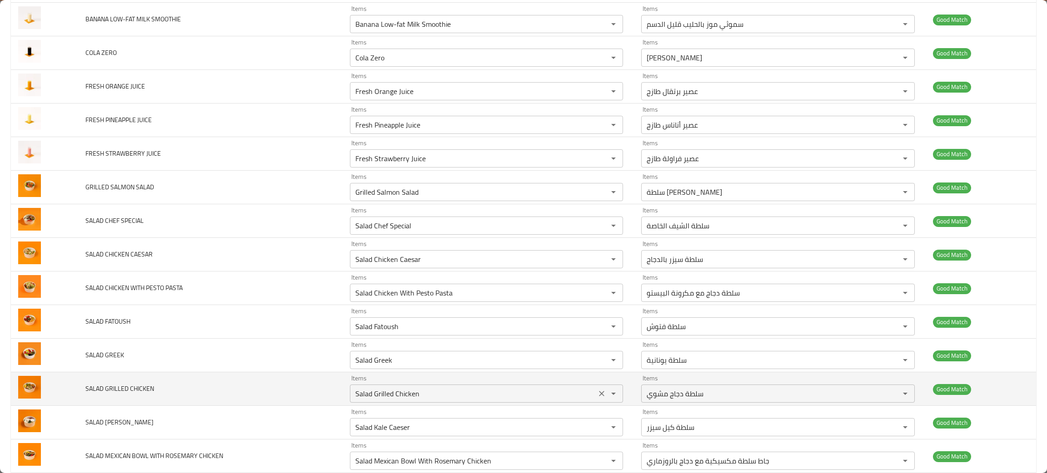
scroll to position [204, 0]
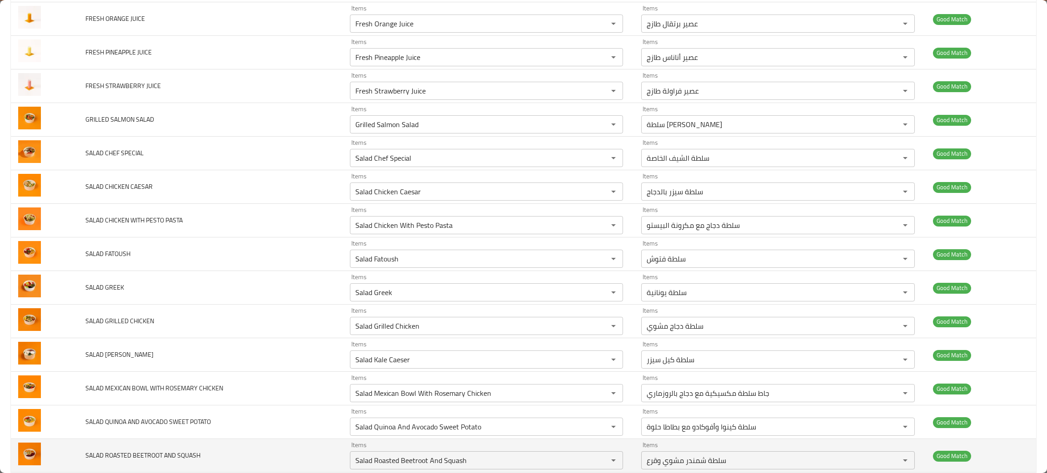
click at [244, 455] on td "SALAD ROASTED BEETROOT AND SQUASH" at bounding box center [210, 456] width 264 height 34
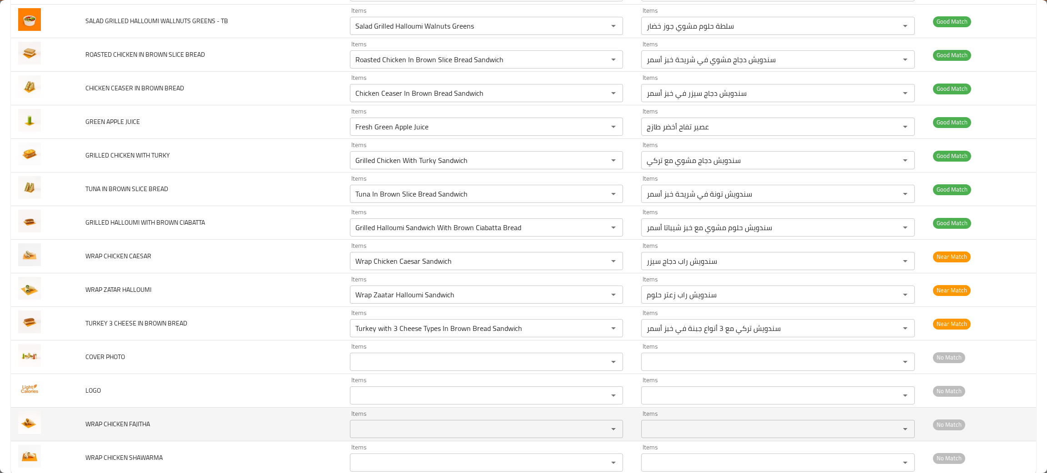
scroll to position [796, 0]
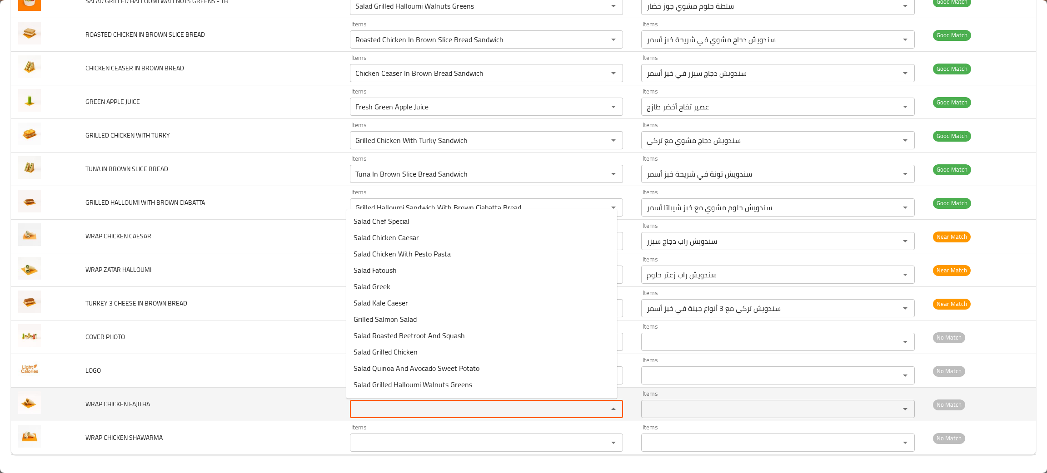
click at [411, 413] on FAJITHA "Items" at bounding box center [473, 409] width 241 height 13
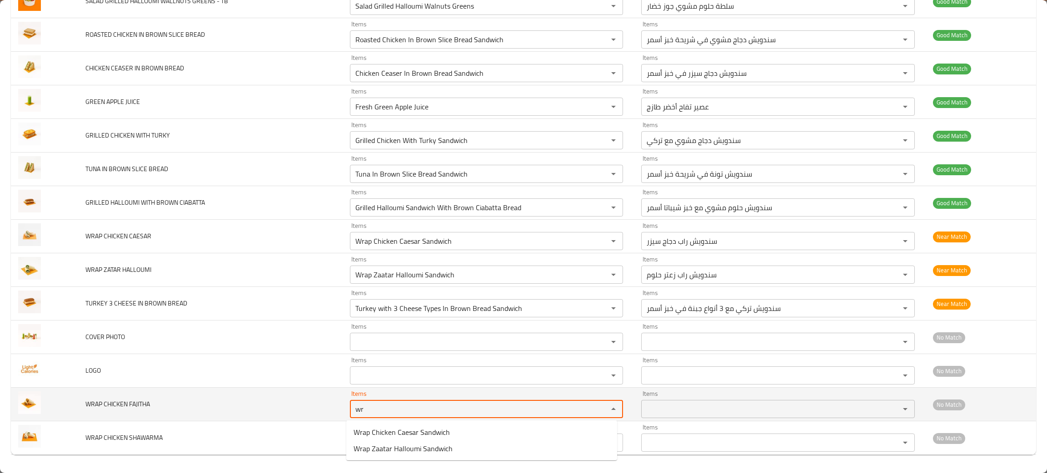
type FAJITHA "wr"
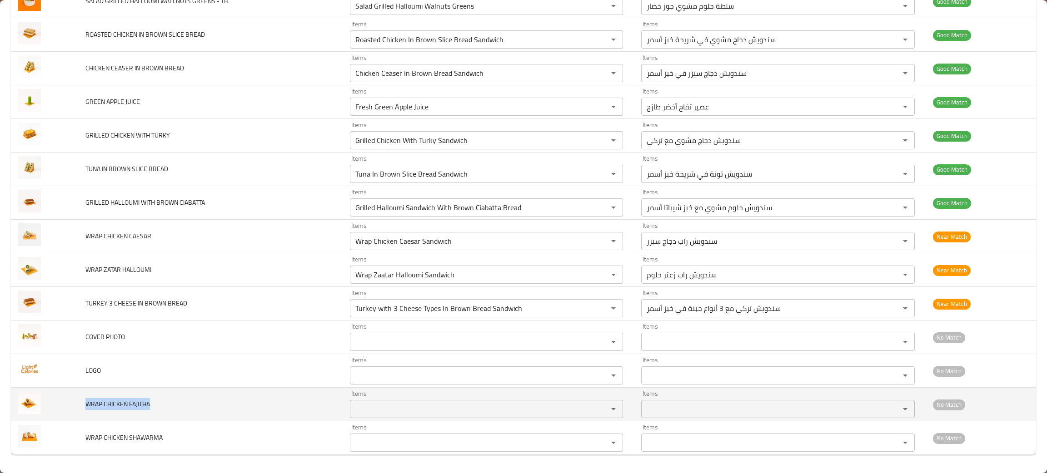
drag, startPoint x: 179, startPoint y: 403, endPoint x: 78, endPoint y: 414, distance: 101.4
click at [78, 414] on td "WRAP CHICKEN FAJITHA" at bounding box center [210, 405] width 264 height 34
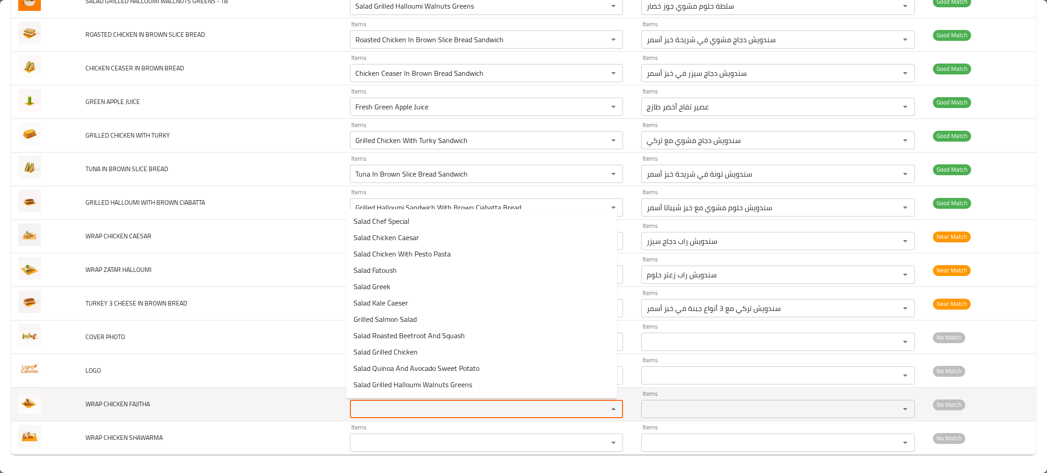
click at [406, 410] on FAJITHA "Items" at bounding box center [473, 409] width 241 height 13
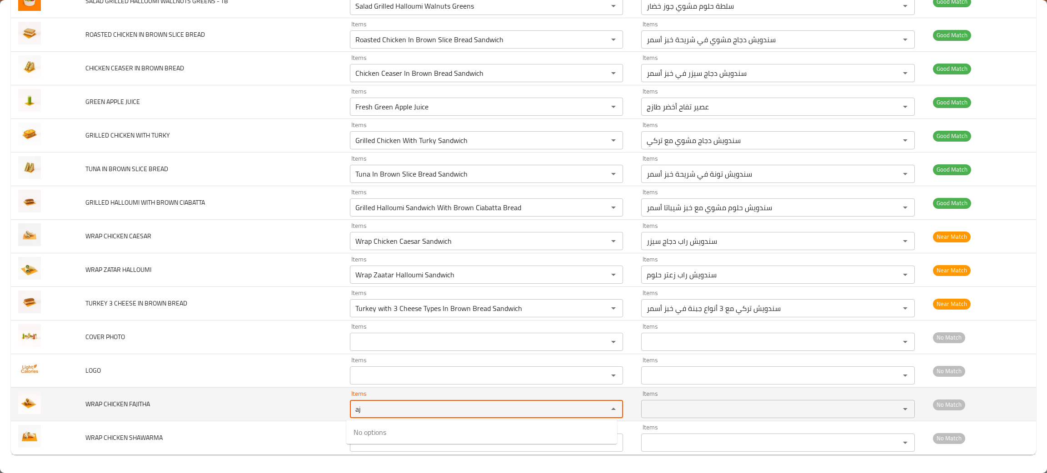
type FAJITHA "aj"
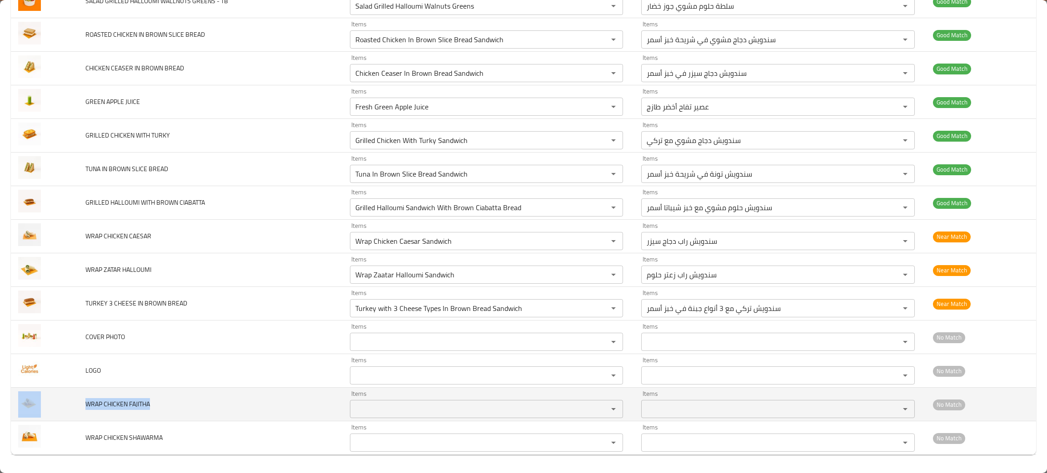
drag, startPoint x: 159, startPoint y: 408, endPoint x: 53, endPoint y: 414, distance: 106.1
click at [53, 414] on tr "WRAP CHICKEN FAJITHA Items Items Items Items No Match" at bounding box center [523, 405] width 1025 height 34
copy tr "WRAP CHICKEN FAJITHA"
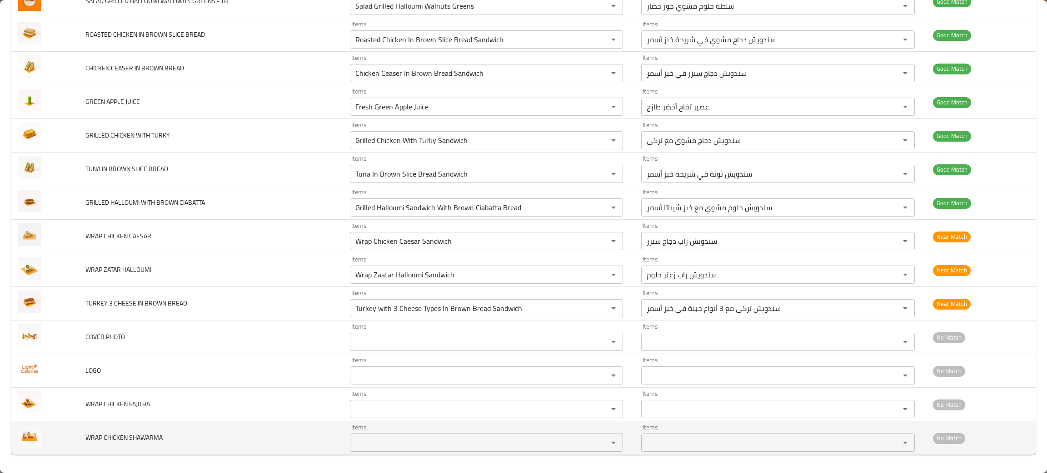
click at [379, 447] on SHAWARMA "Items" at bounding box center [473, 443] width 241 height 13
type SHAWARMA "sha"
drag, startPoint x: 159, startPoint y: 444, endPoint x: 75, endPoint y: 442, distance: 84.6
click at [75, 442] on tr "WRAP CHICKEN SHAWARMA Items Items Items Items No Match" at bounding box center [523, 439] width 1025 height 34
copy tr "WRAP CHICKEN SHAWARMA"
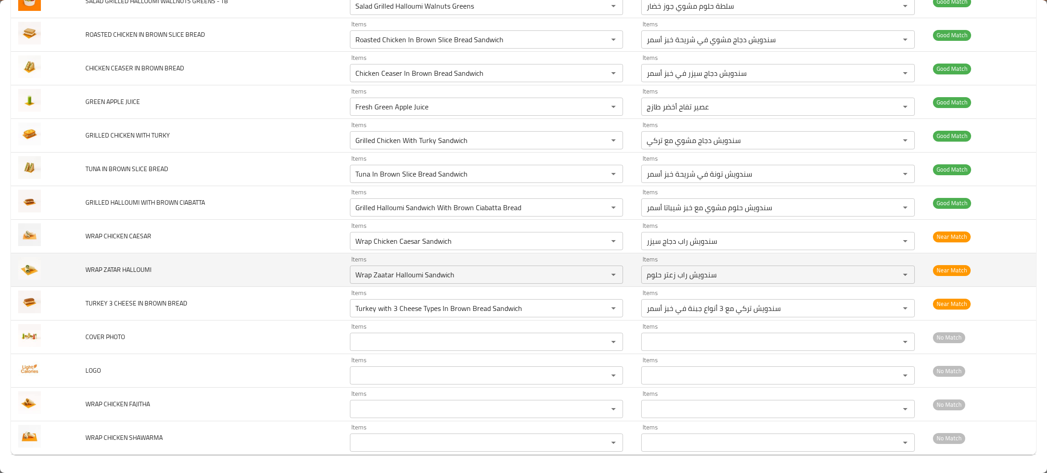
click at [247, 282] on td "WRAP ZATAR HALLOUMI" at bounding box center [210, 271] width 264 height 34
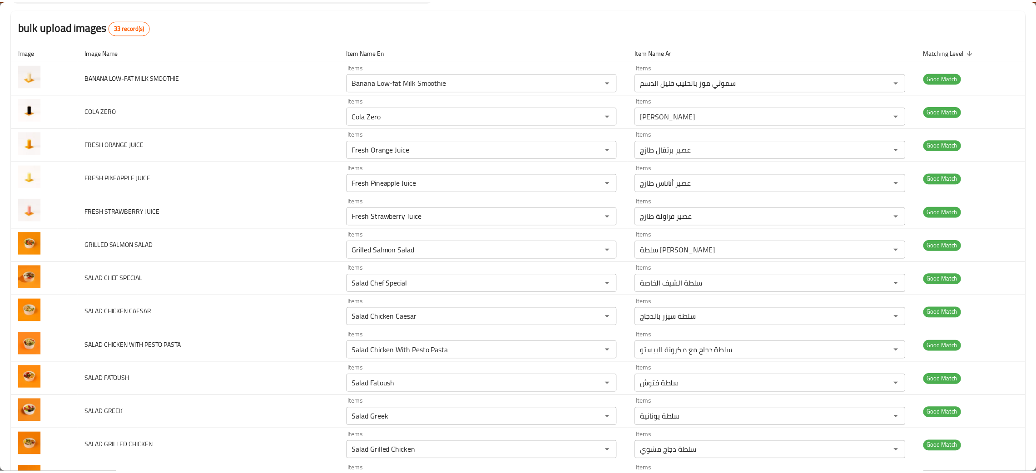
scroll to position [0, 0]
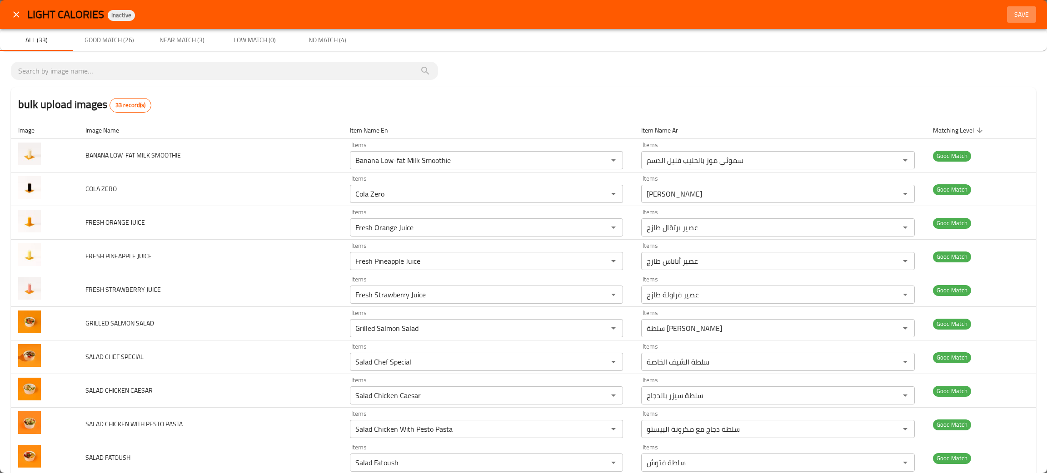
click at [1011, 9] on span "Save" at bounding box center [1022, 14] width 22 height 11
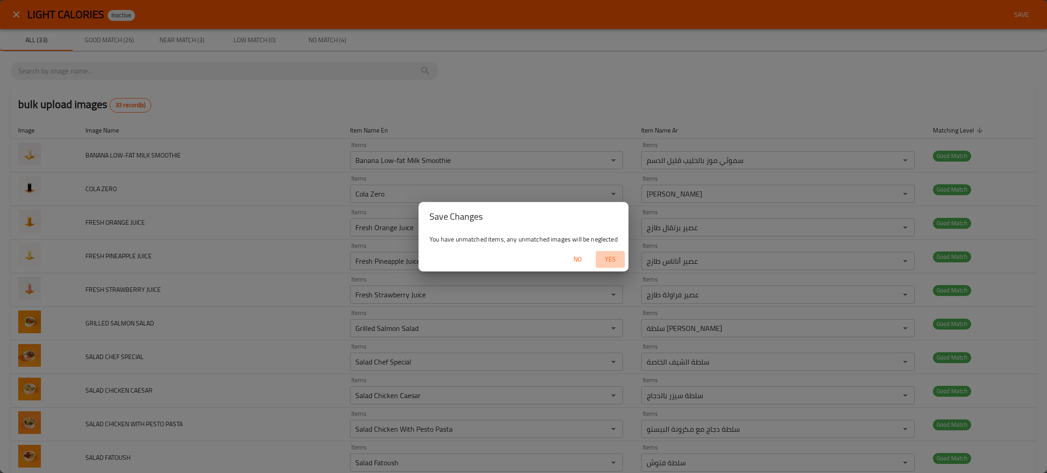
click at [608, 255] on span "Yes" at bounding box center [610, 259] width 22 height 11
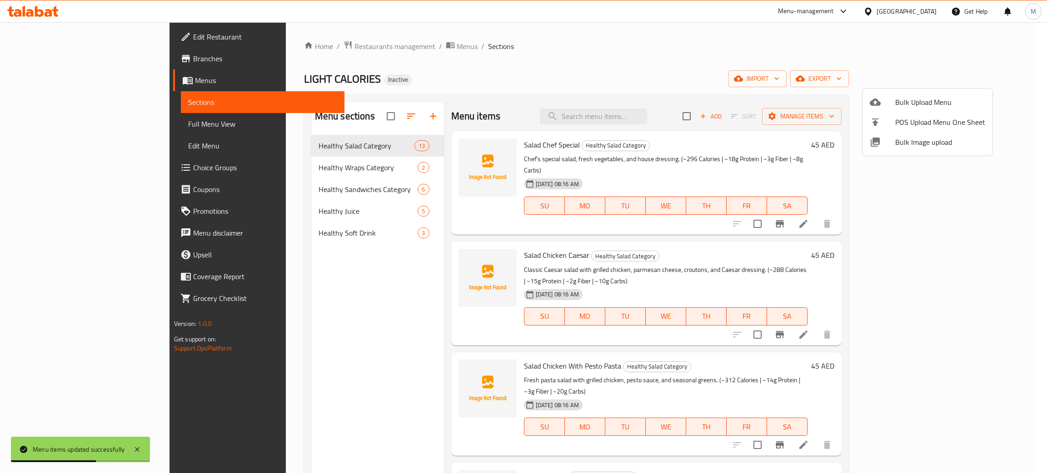
click at [234, 170] on div at bounding box center [523, 236] width 1047 height 473
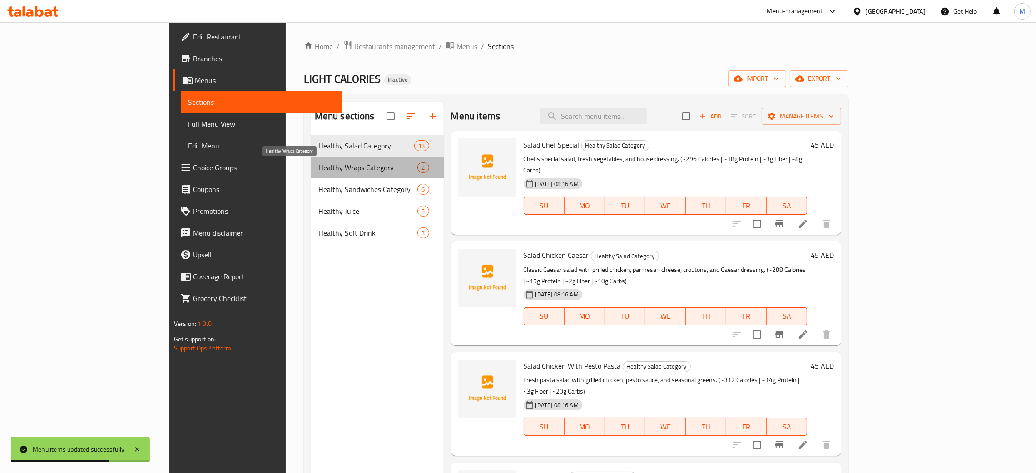
click at [319, 164] on span "Healthy Wraps Category" at bounding box center [369, 167] width 100 height 11
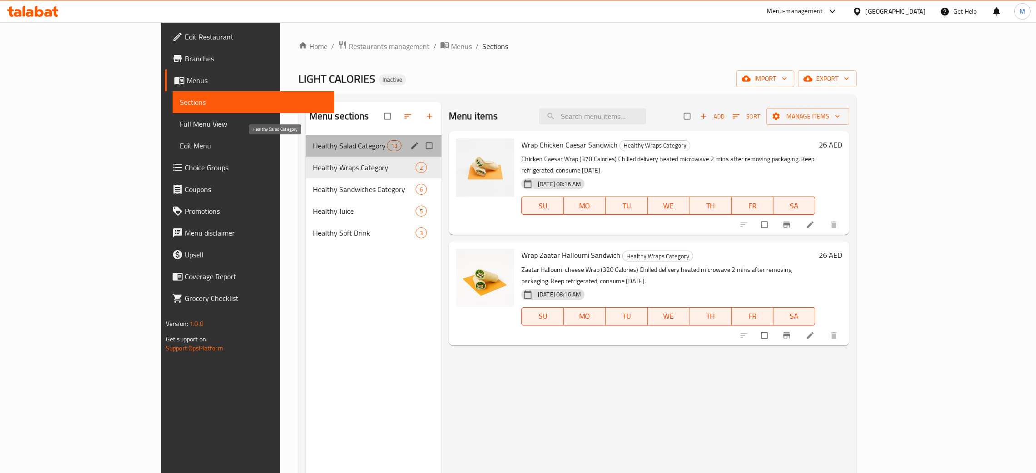
click at [313, 146] on span "Healthy Salad Category" at bounding box center [350, 145] width 74 height 11
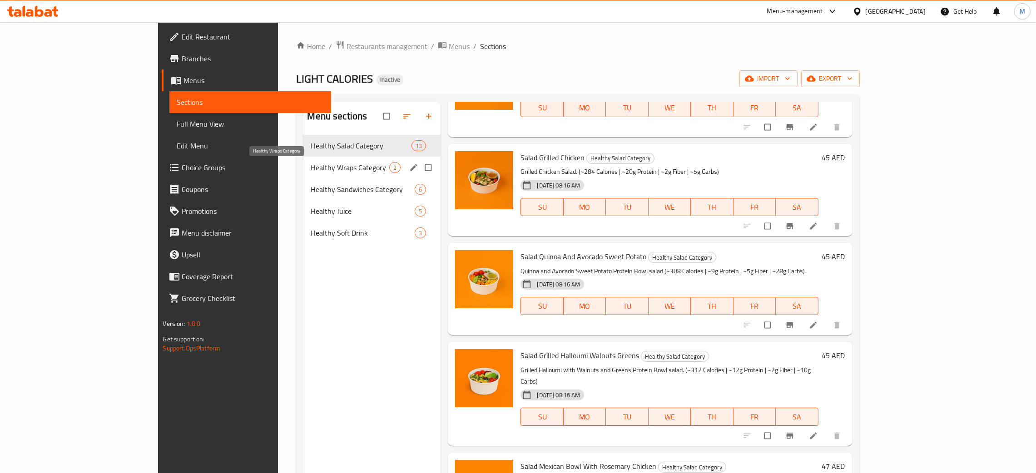
click at [311, 169] on span "Healthy Wraps Category" at bounding box center [350, 167] width 79 height 11
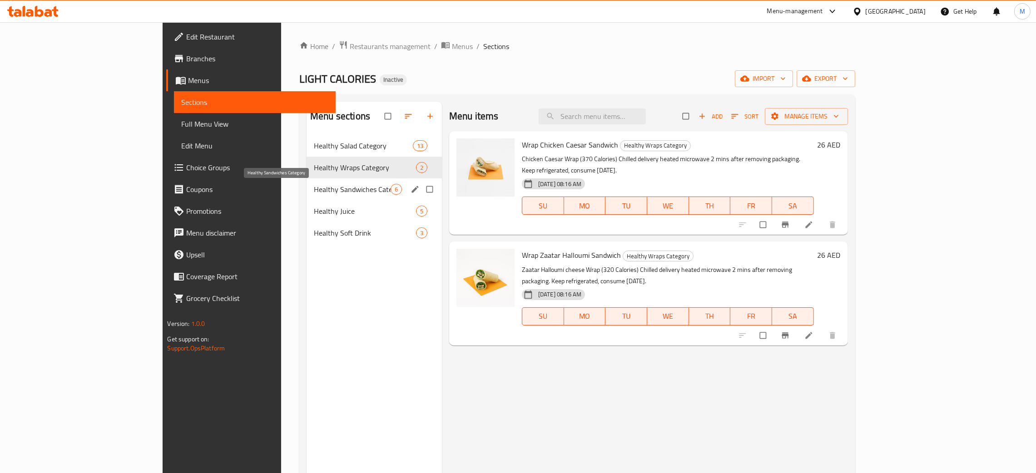
click at [314, 190] on span "Healthy Sandwiches Category" at bounding box center [352, 189] width 77 height 11
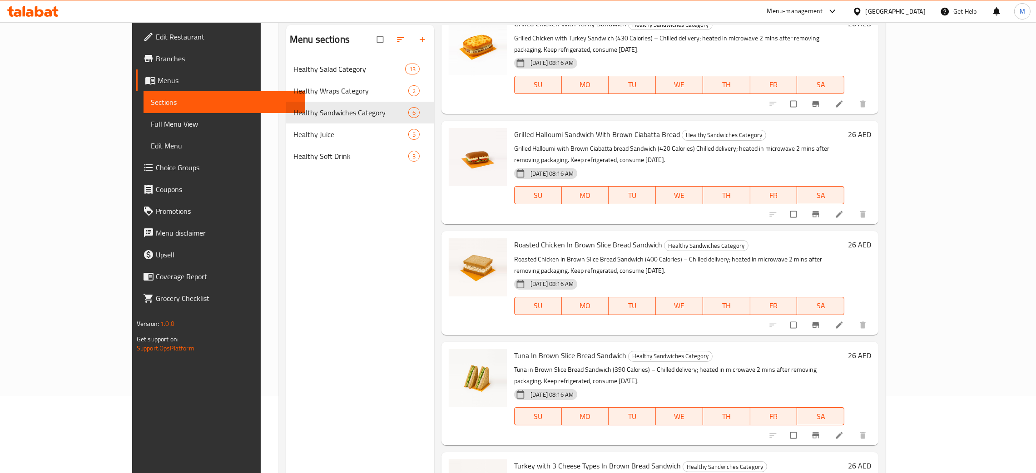
scroll to position [128, 0]
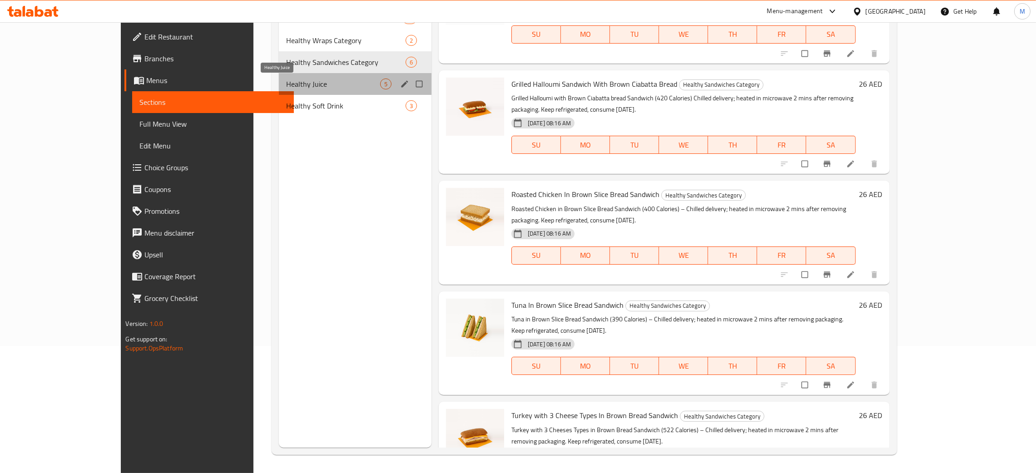
click at [286, 79] on span "Healthy Juice" at bounding box center [333, 84] width 94 height 11
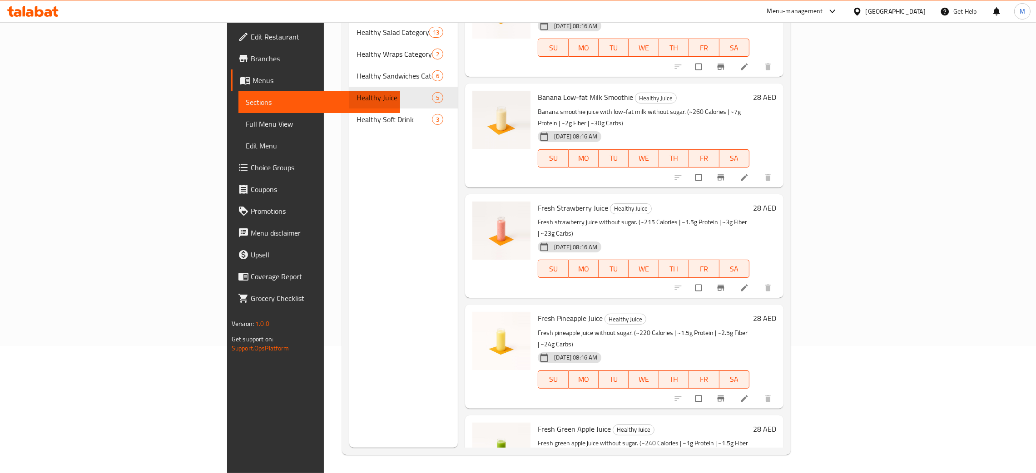
scroll to position [128, 0]
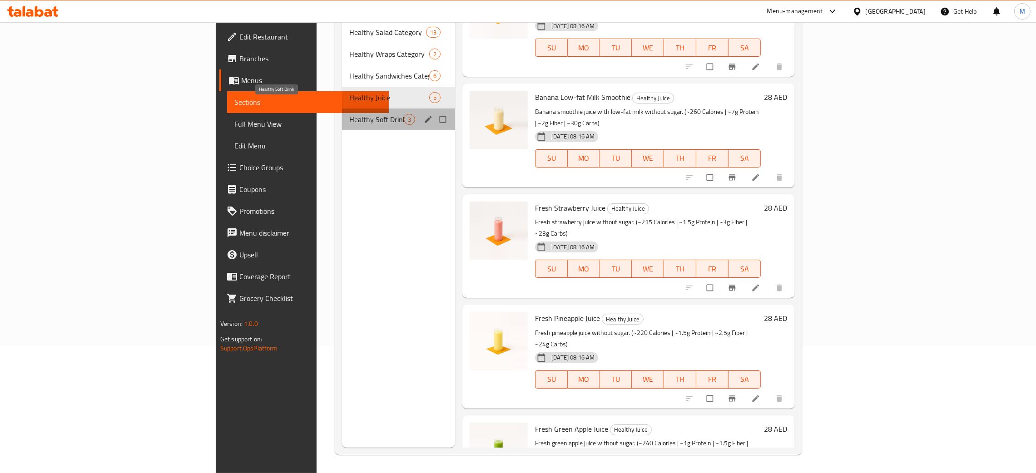
click at [349, 114] on span "Healthy Soft Drink" at bounding box center [376, 119] width 55 height 11
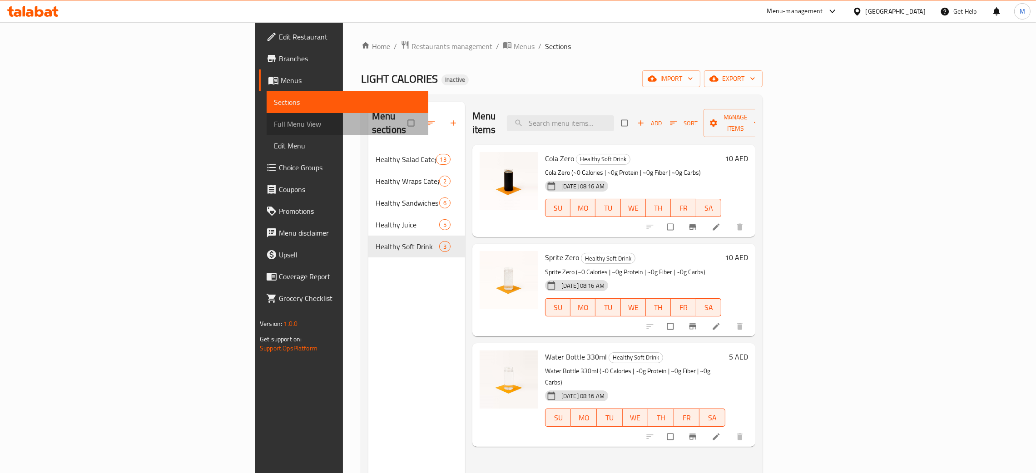
click at [274, 122] on span "Full Menu View" at bounding box center [347, 124] width 147 height 11
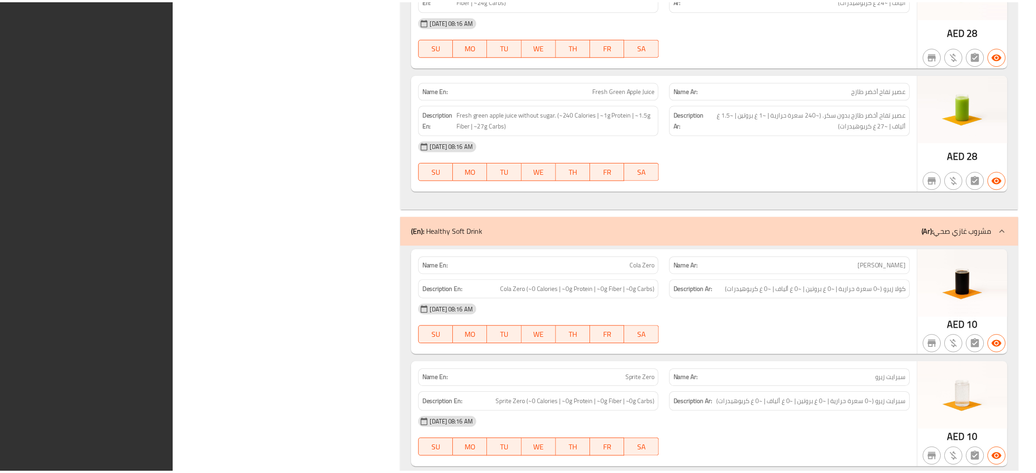
scroll to position [3601, 0]
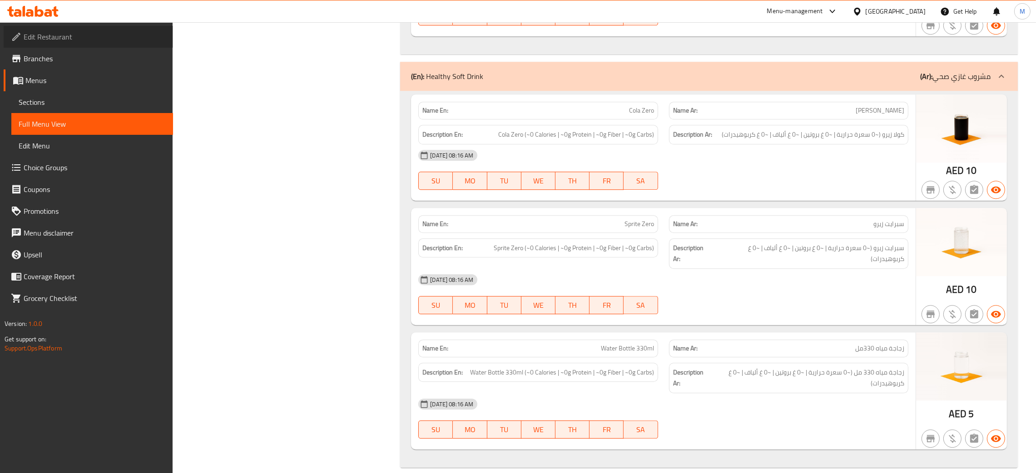
click at [58, 31] on span "Edit Restaurant" at bounding box center [95, 36] width 142 height 11
